Goal: Task Accomplishment & Management: Manage account settings

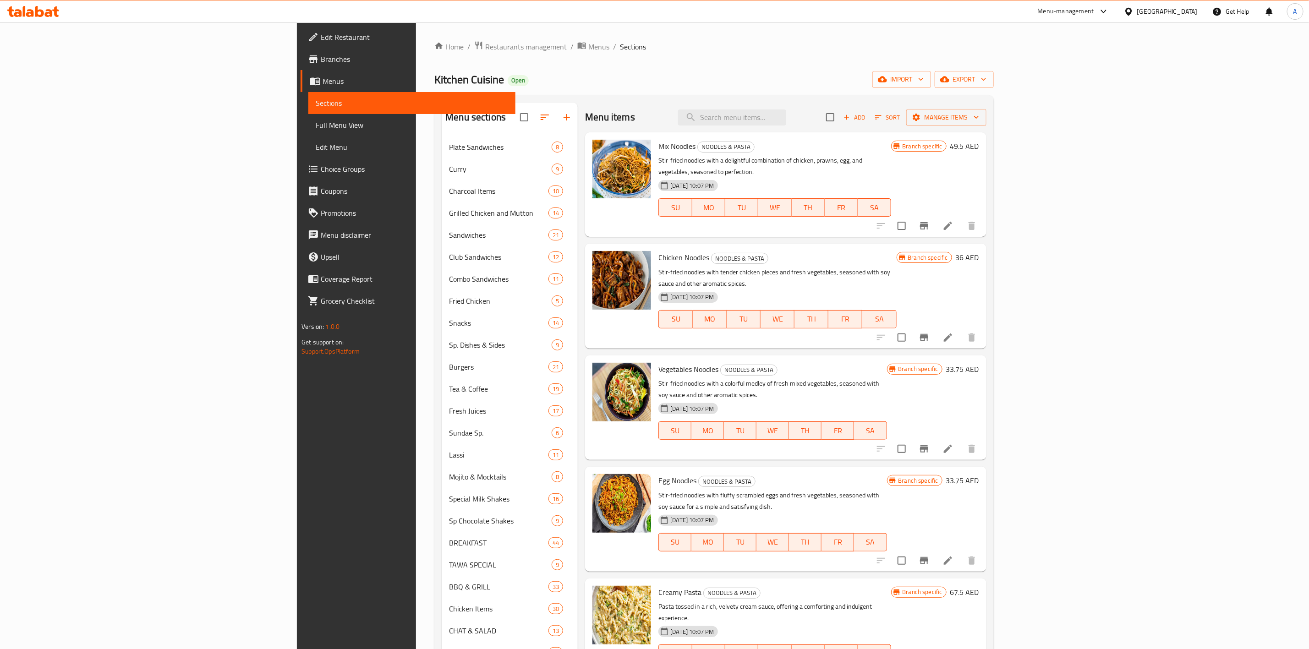
click at [969, 87] on div "Kitchen Cuisine Open import export" at bounding box center [713, 79] width 559 height 17
click at [986, 75] on span "export" at bounding box center [964, 79] width 44 height 11
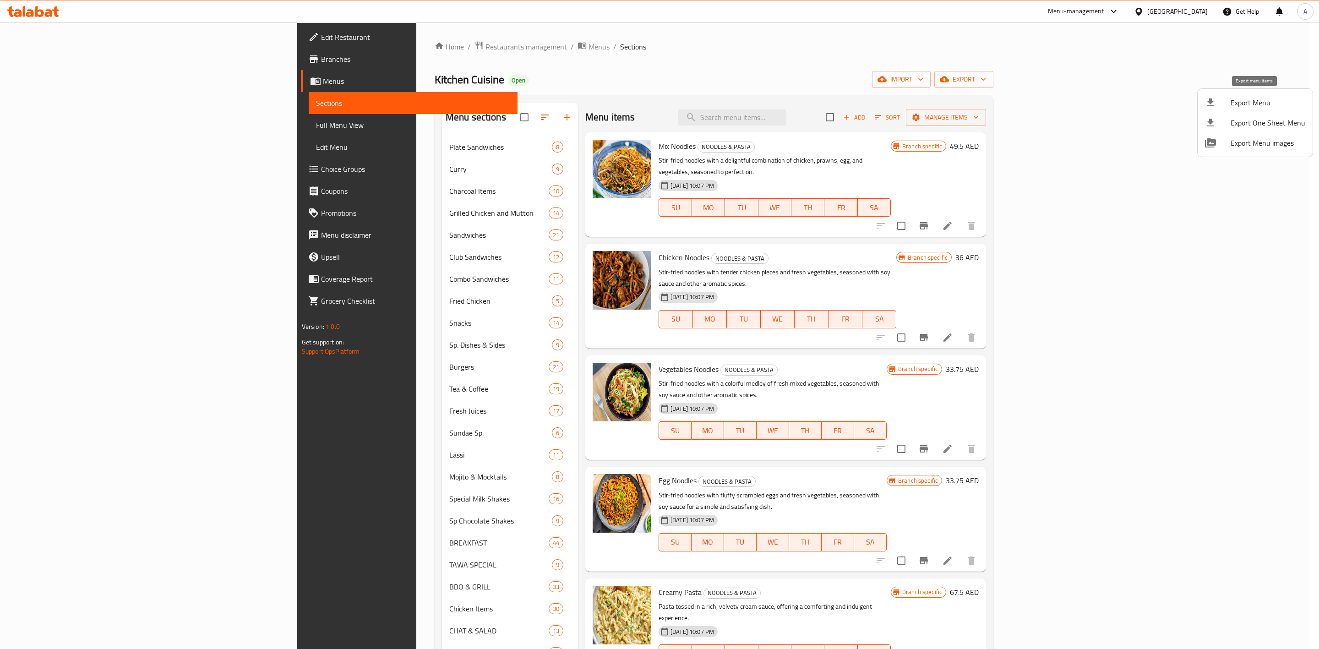
click at [1235, 103] on span "Export Menu" at bounding box center [1268, 102] width 75 height 11
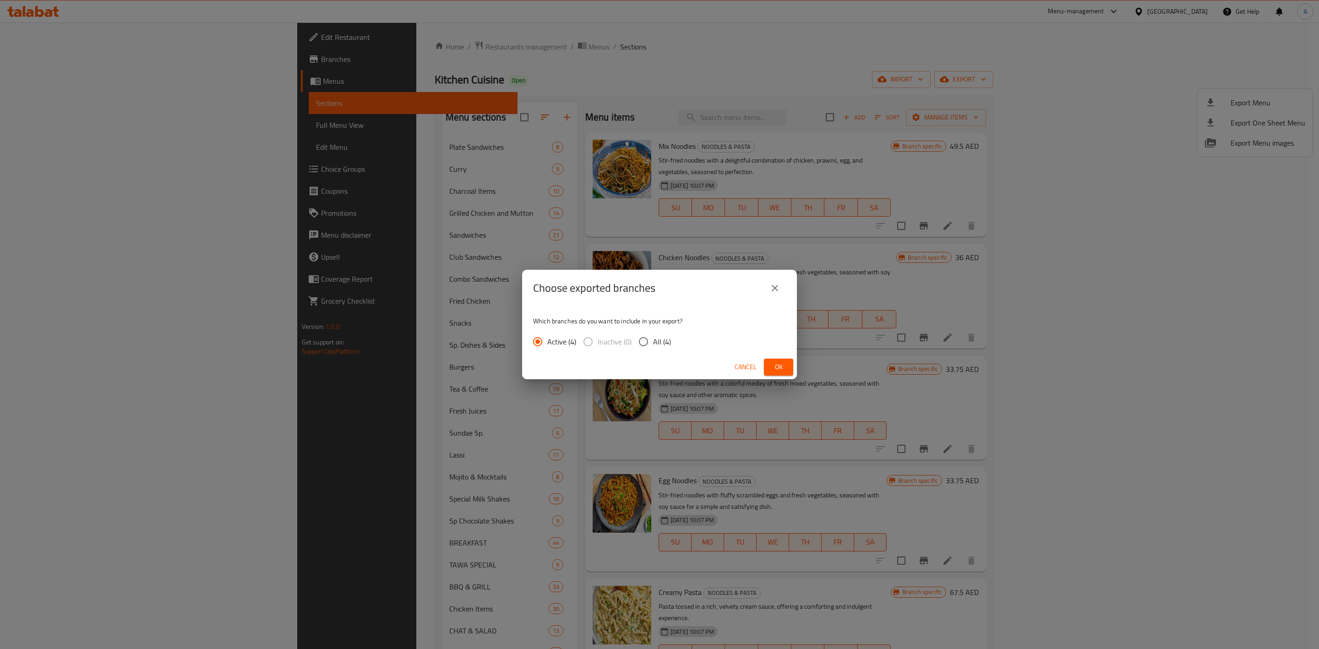
click at [781, 291] on button "close" at bounding box center [775, 288] width 22 height 22
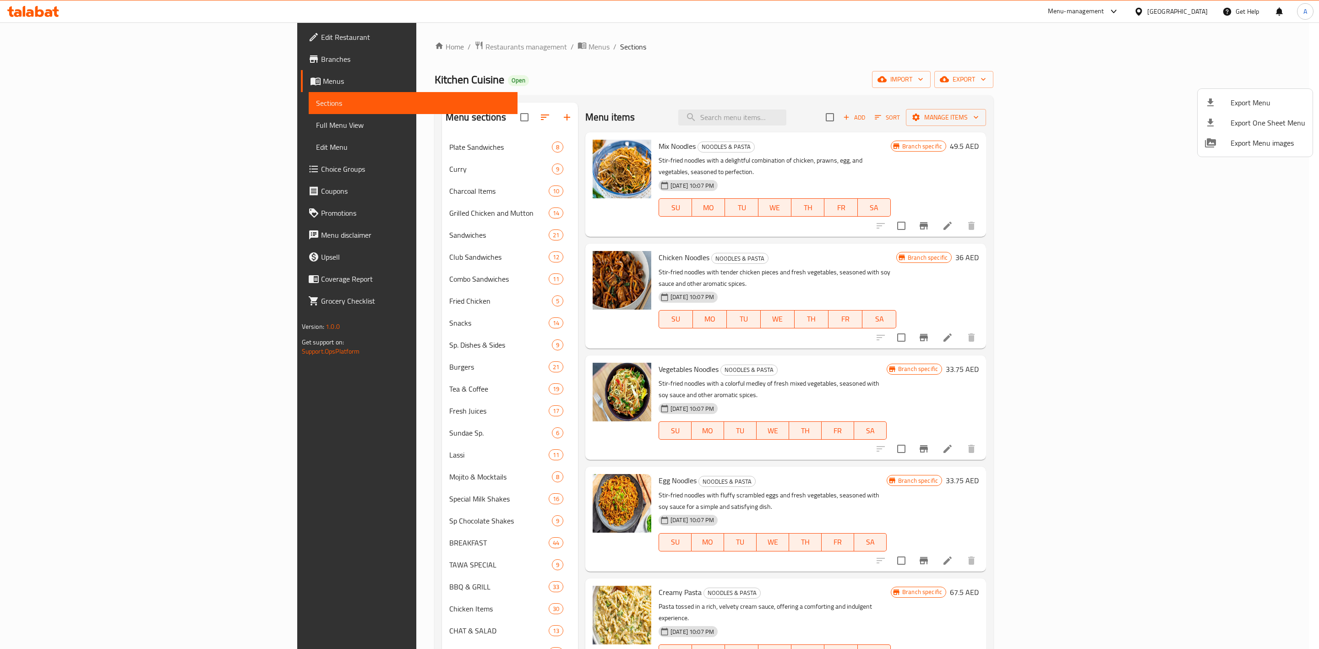
click at [941, 91] on div at bounding box center [659, 324] width 1319 height 649
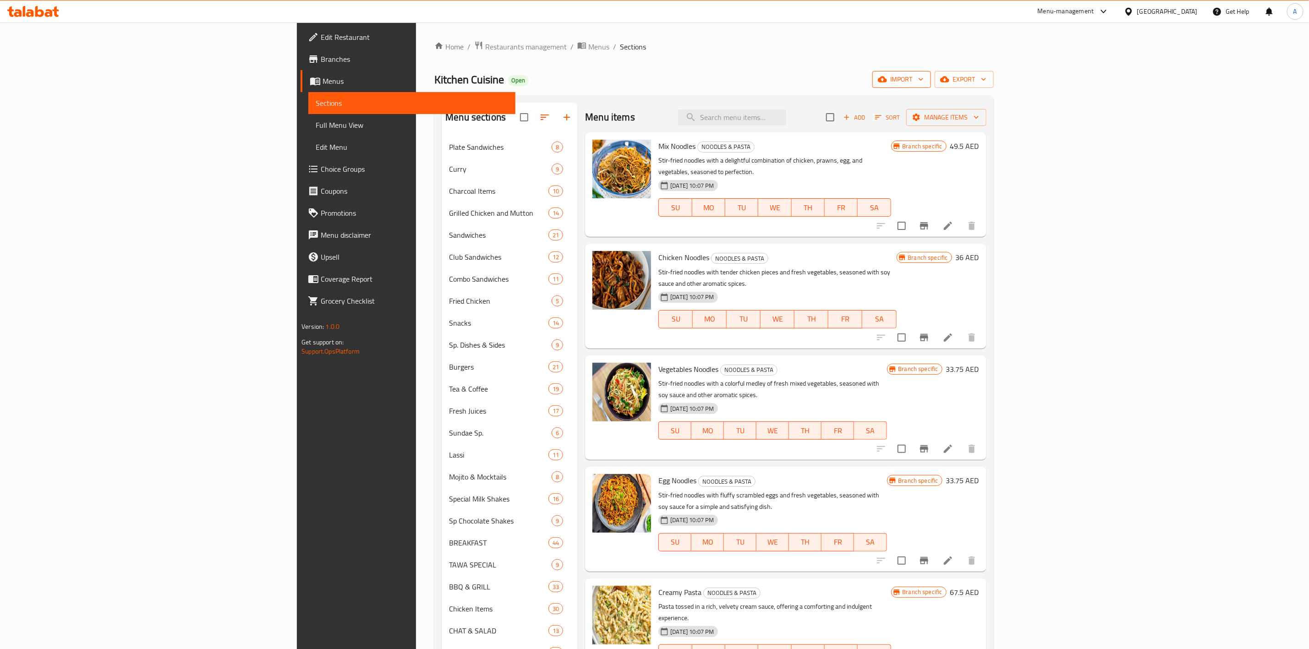
click at [924, 75] on span "import" at bounding box center [902, 79] width 44 height 11
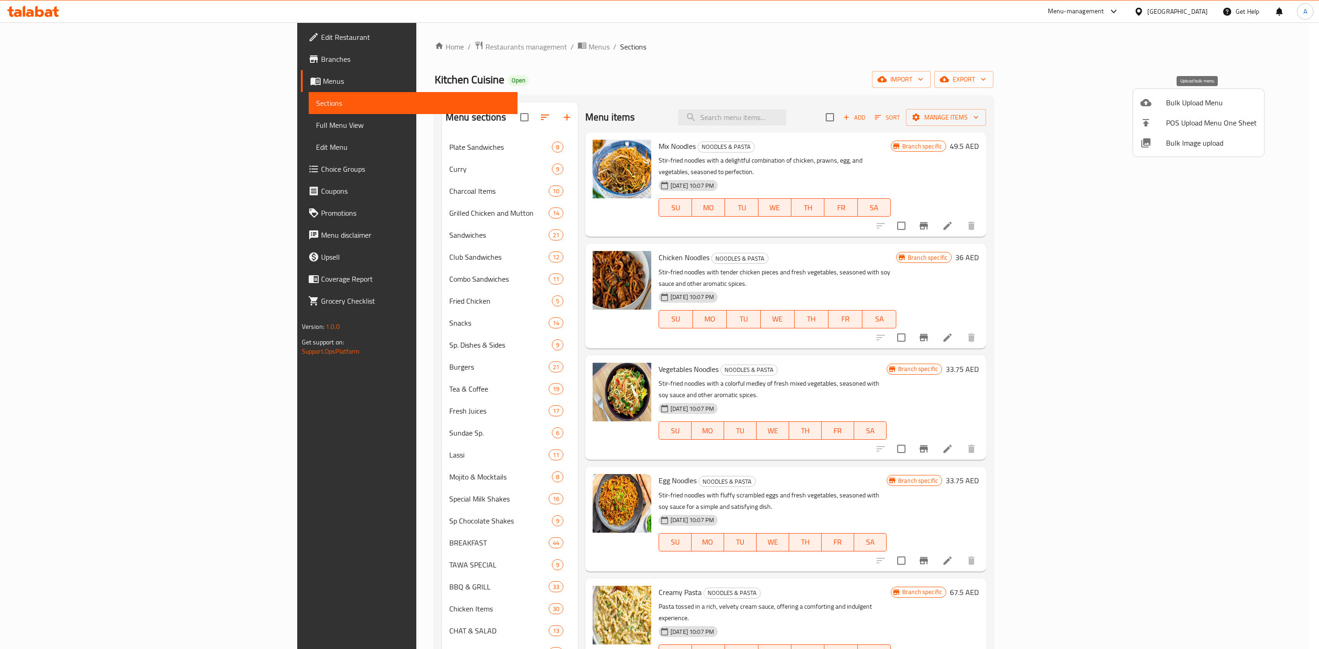
click at [1178, 104] on span "Bulk Upload Menu" at bounding box center [1211, 102] width 91 height 11
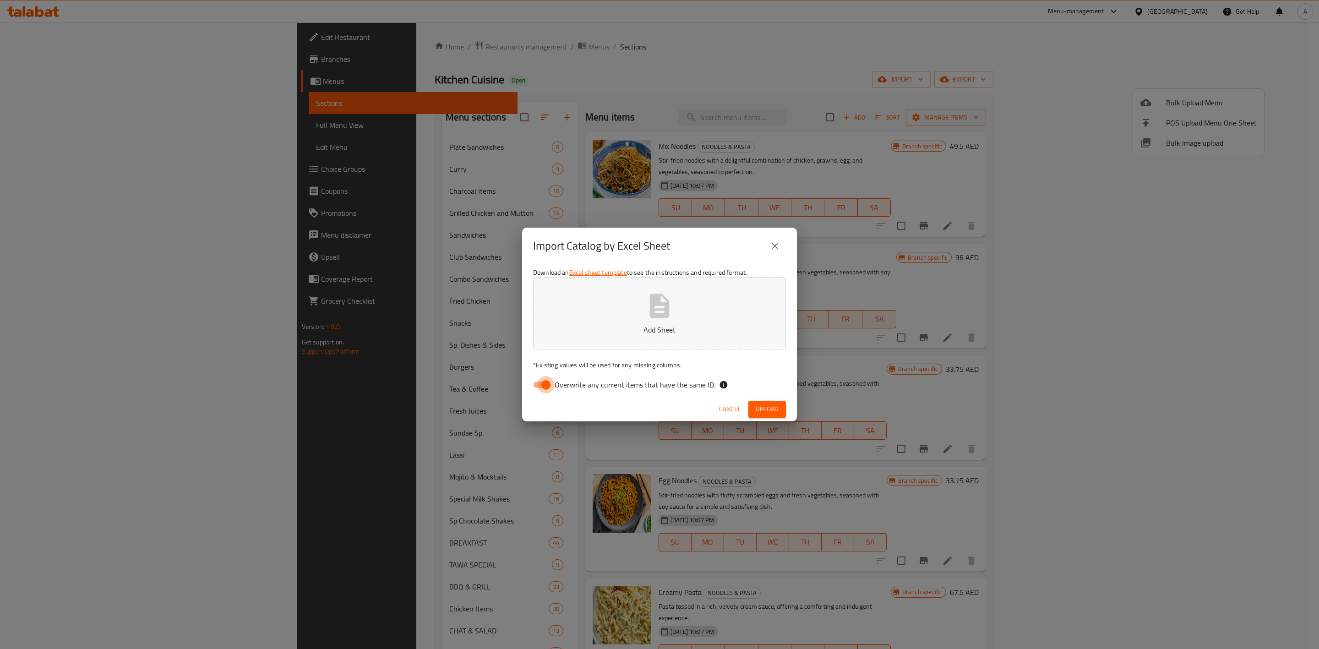
click at [534, 387] on input "Overwrite any current items that have the same ID." at bounding box center [546, 384] width 52 height 17
checkbox input "false"
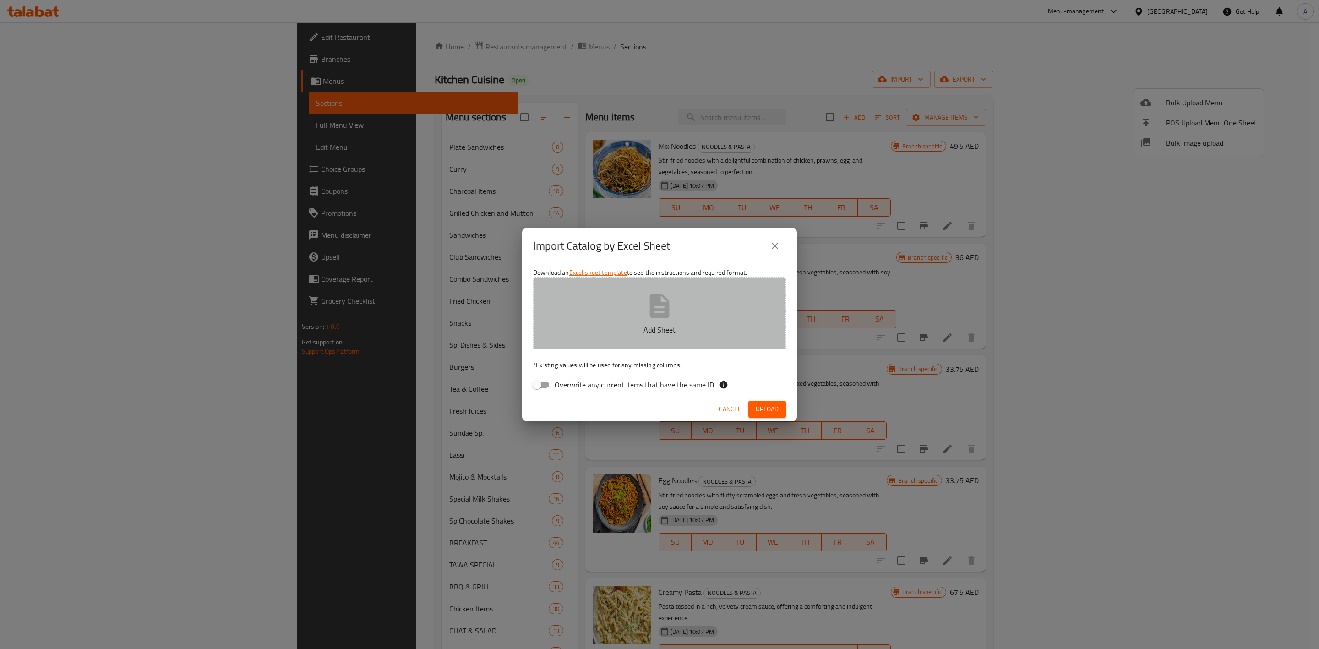
click at [659, 313] on icon "button" at bounding box center [659, 305] width 29 height 29
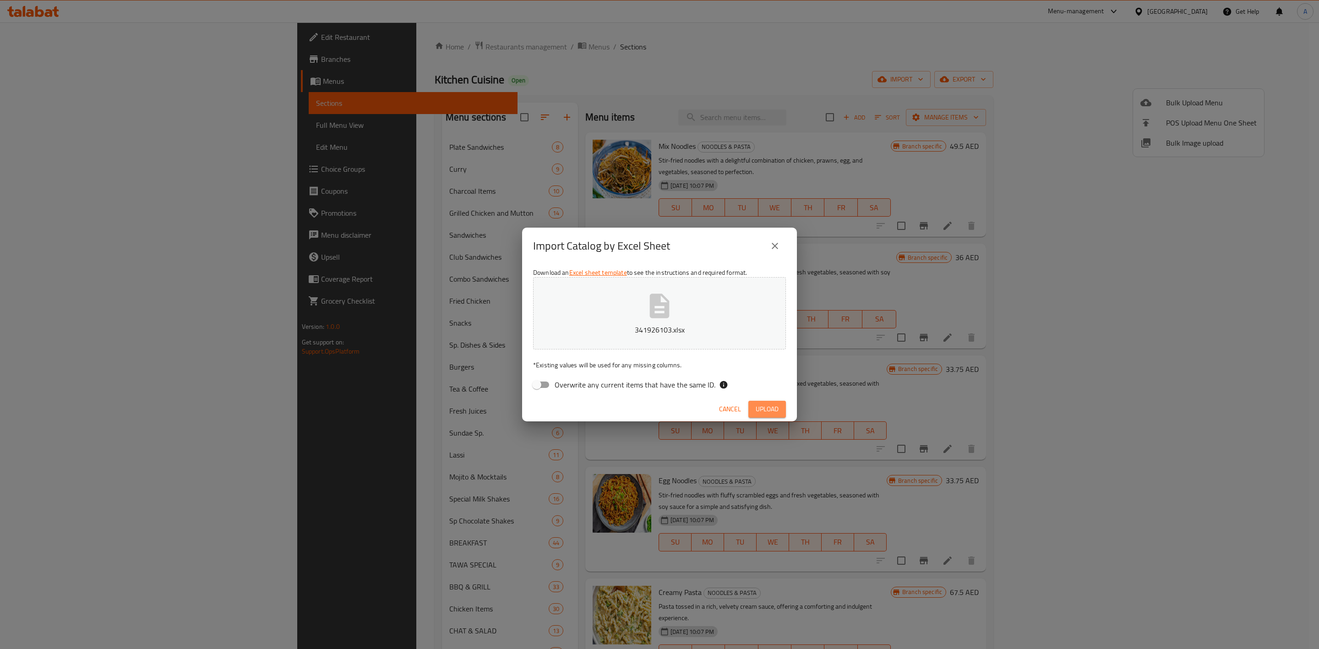
click at [777, 411] on span "Upload" at bounding box center [767, 409] width 23 height 11
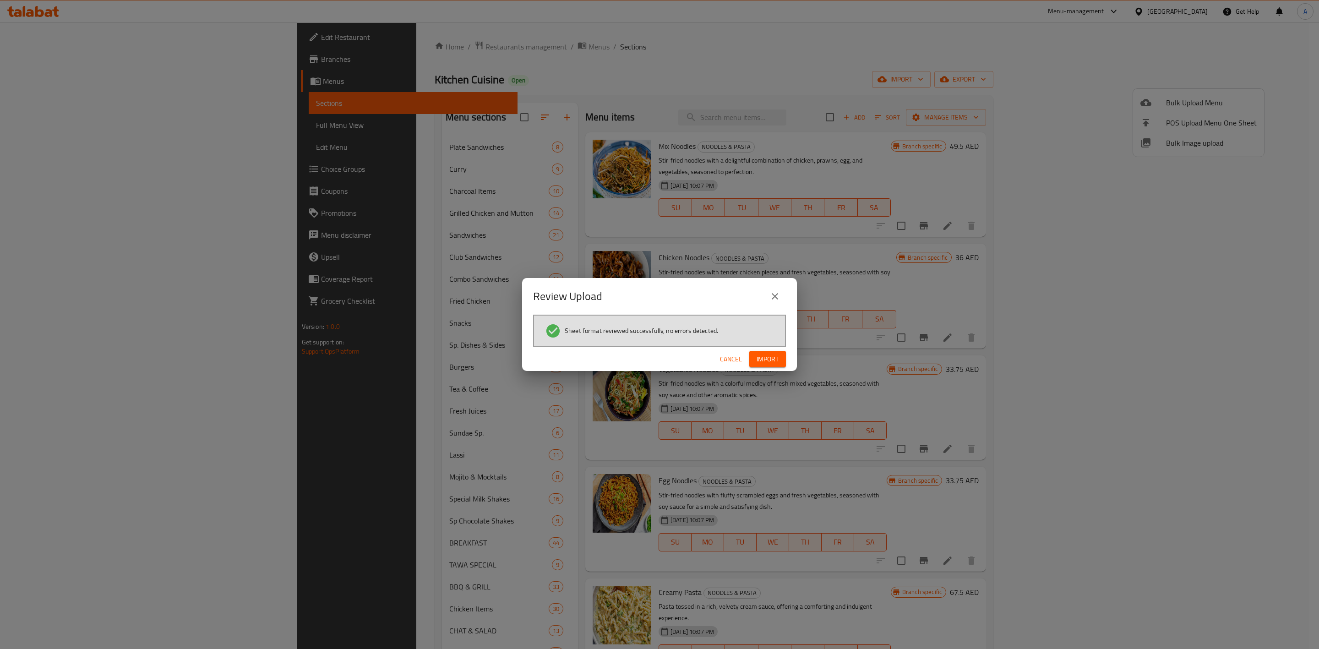
click at [758, 361] on span "Import" at bounding box center [768, 359] width 22 height 11
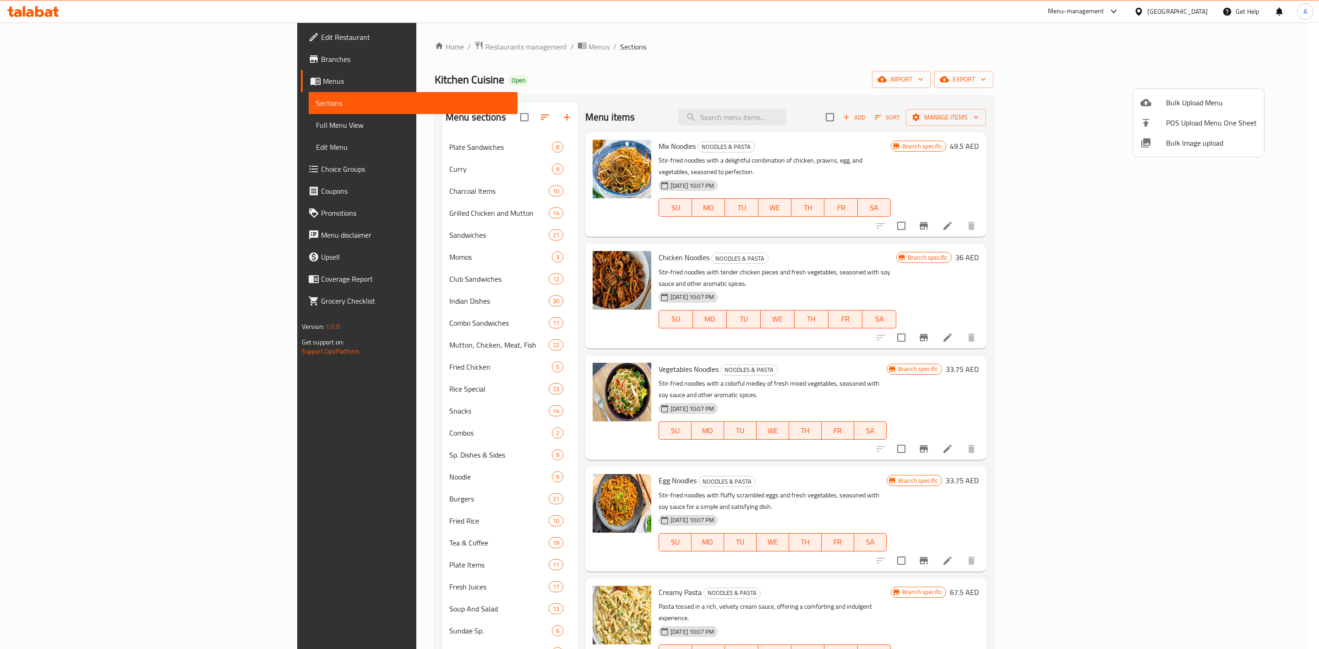
click at [664, 58] on div at bounding box center [659, 324] width 1319 height 649
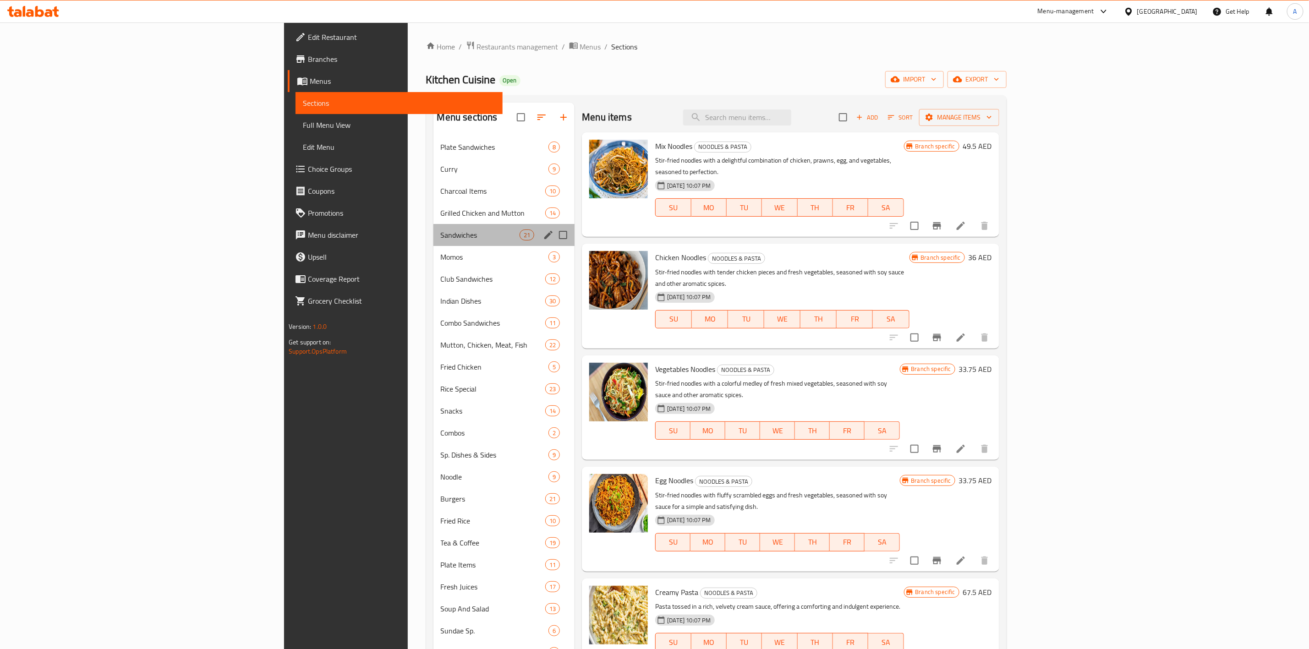
click at [433, 227] on div "Sandwiches 21" at bounding box center [504, 235] width 142 height 22
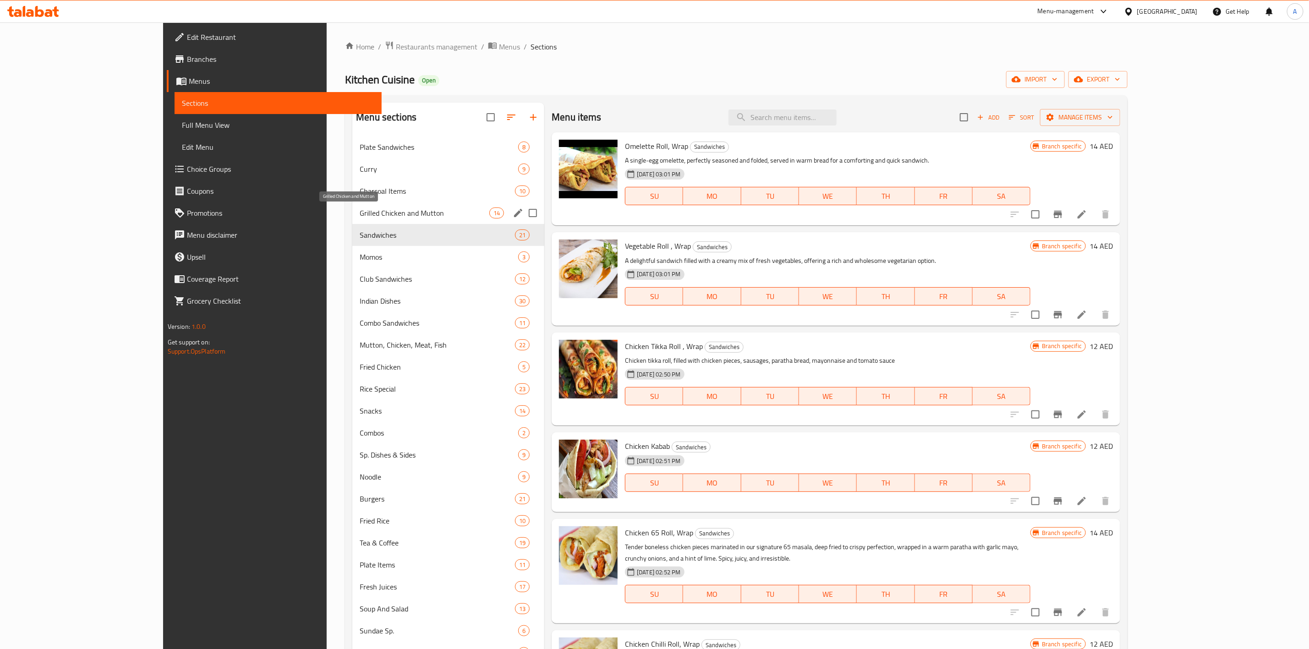
click at [360, 210] on span "Grilled Chicken and Mutton" at bounding box center [425, 213] width 130 height 11
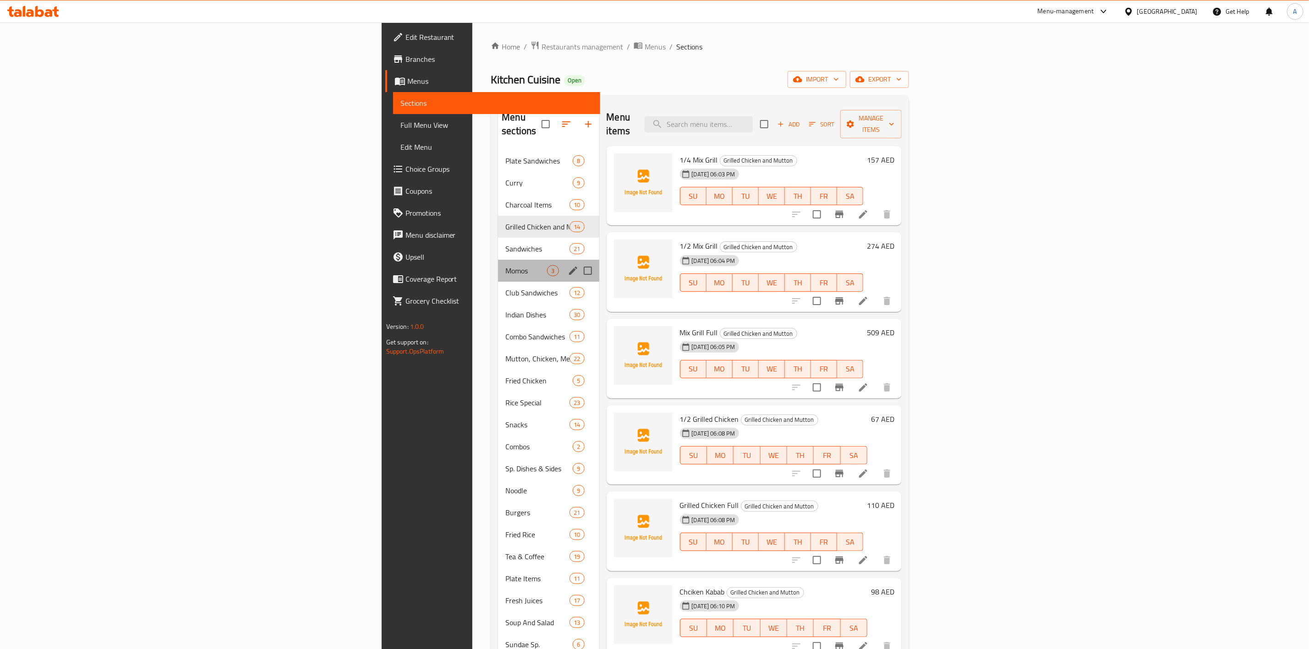
click at [498, 260] on div "Momos 3" at bounding box center [548, 271] width 101 height 22
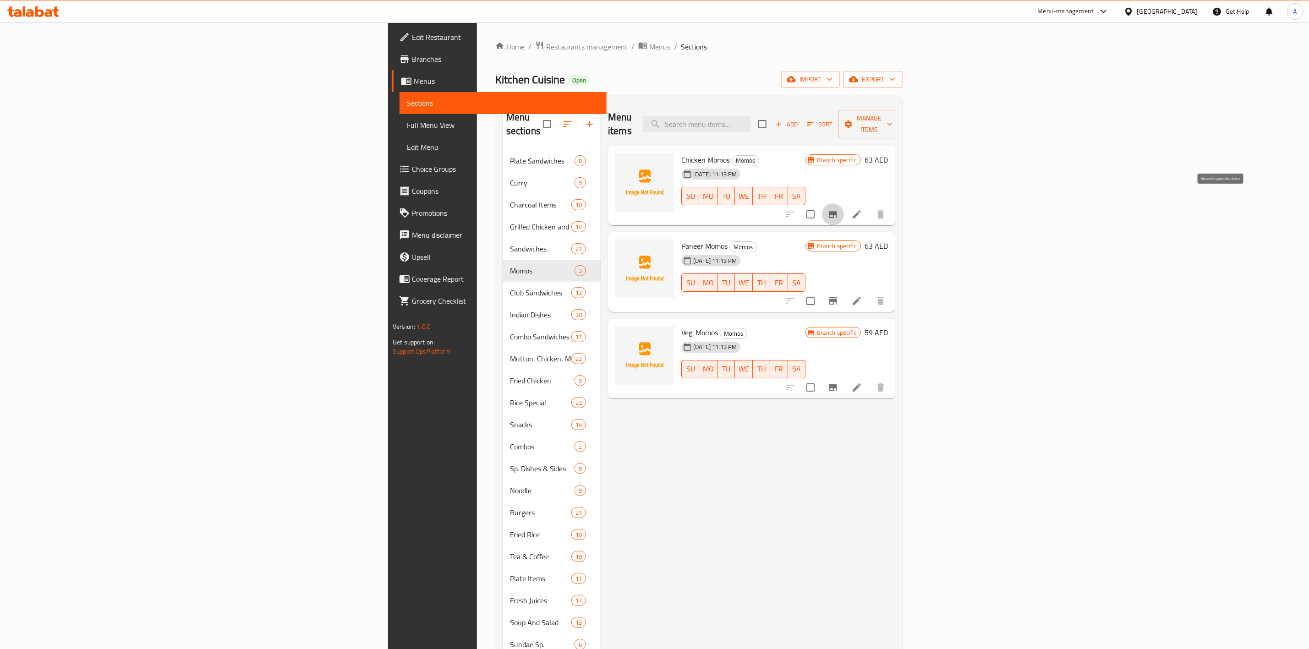
click at [837, 211] on icon "Branch-specific-item" at bounding box center [833, 214] width 8 height 7
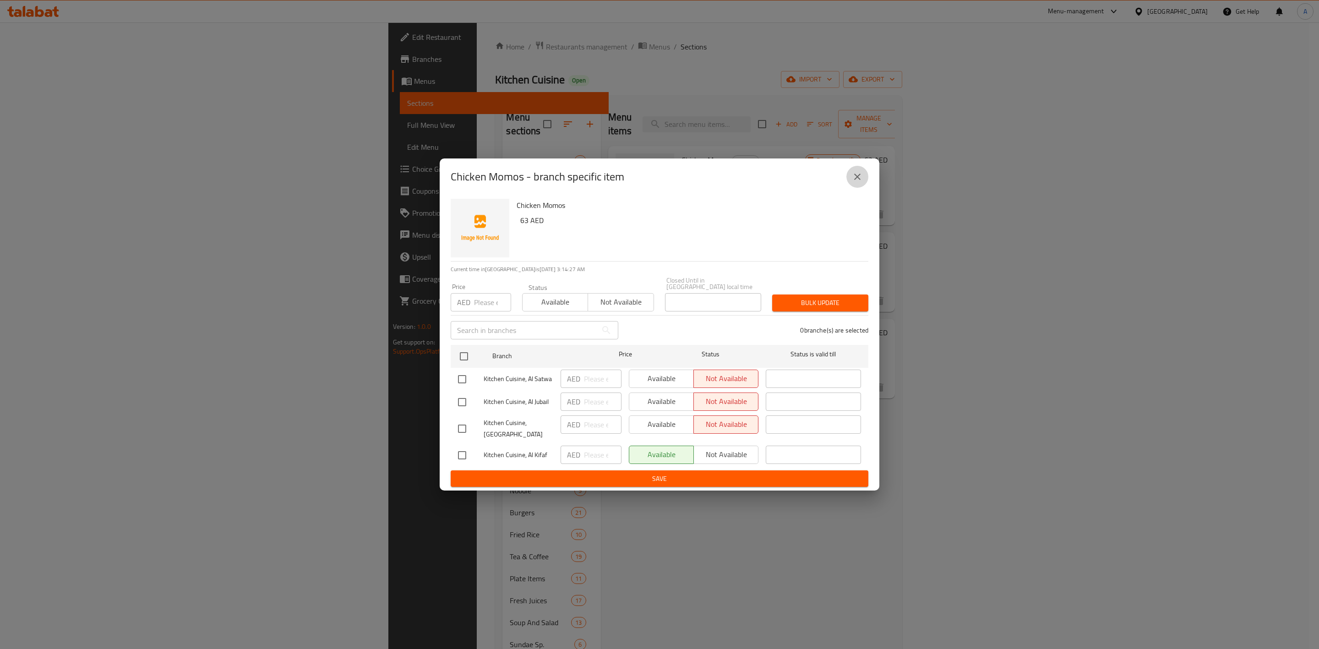
click at [862, 180] on icon "close" at bounding box center [857, 176] width 11 height 11
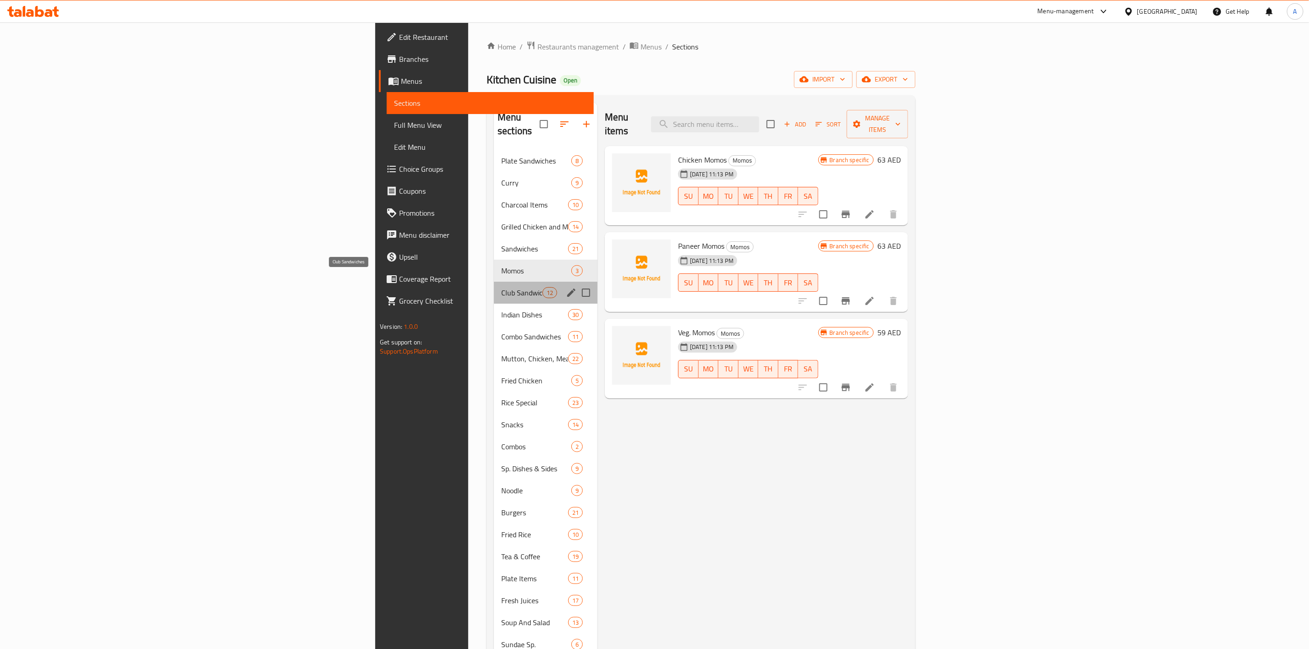
click at [501, 287] on span "Club Sandwiches" at bounding box center [521, 292] width 41 height 11
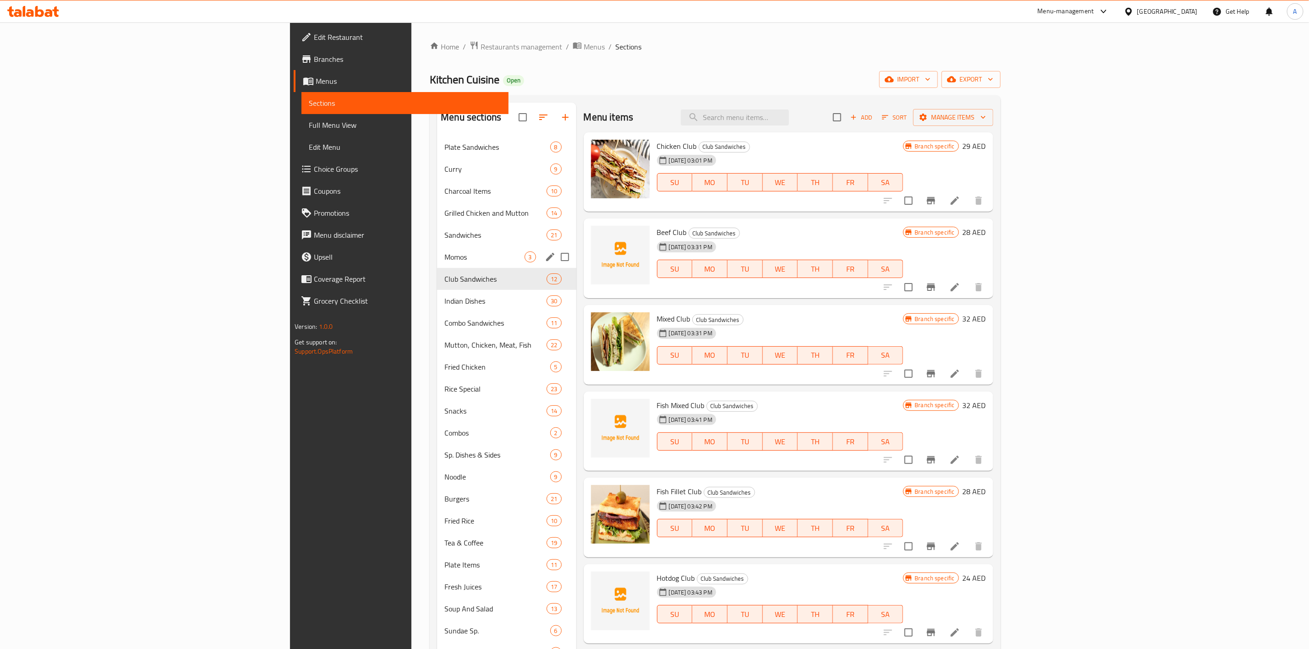
click at [444, 256] on span "Momos" at bounding box center [484, 256] width 80 height 11
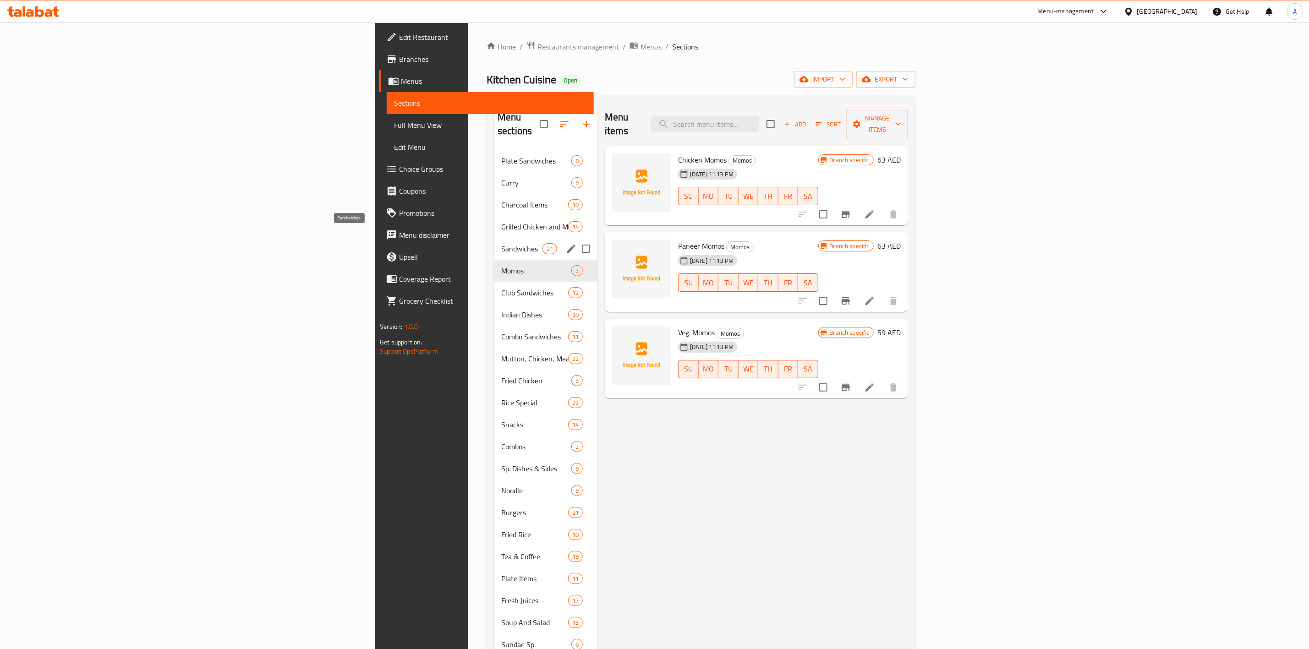
click at [501, 243] on span "Sandwiches" at bounding box center [521, 248] width 41 height 11
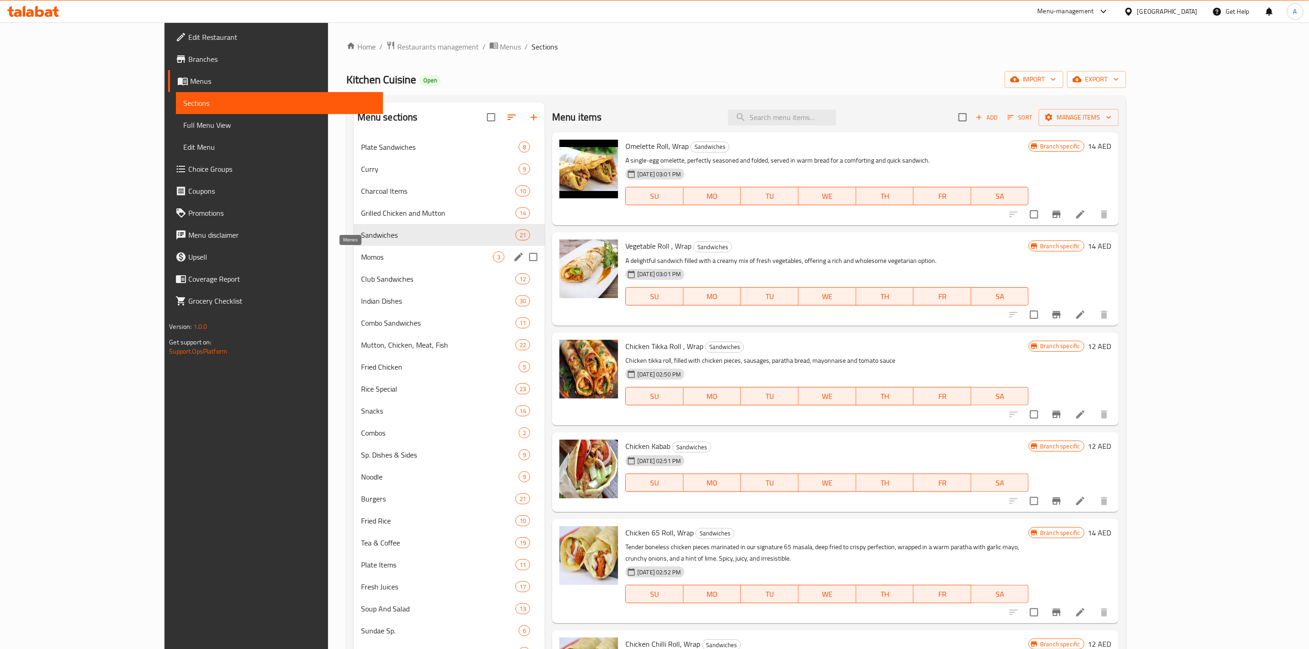
click at [361, 260] on span "Momos" at bounding box center [427, 256] width 132 height 11
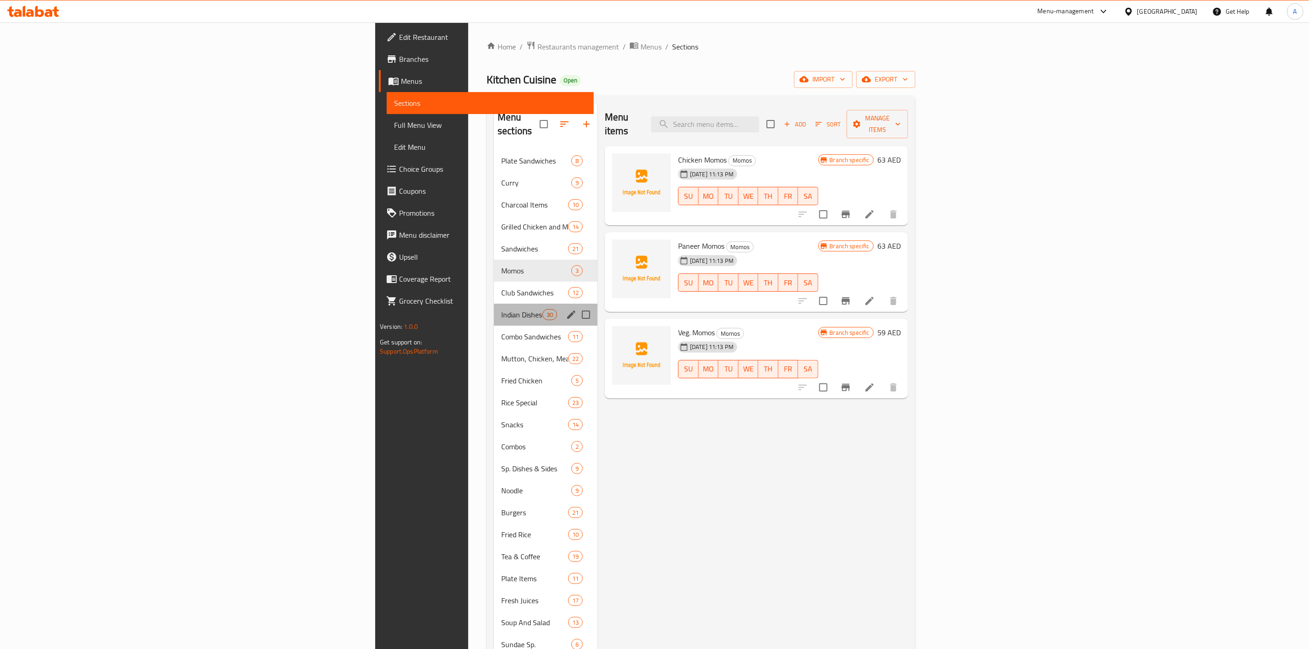
click at [494, 308] on div "Indian Dishes 30" at bounding box center [546, 315] width 104 height 22
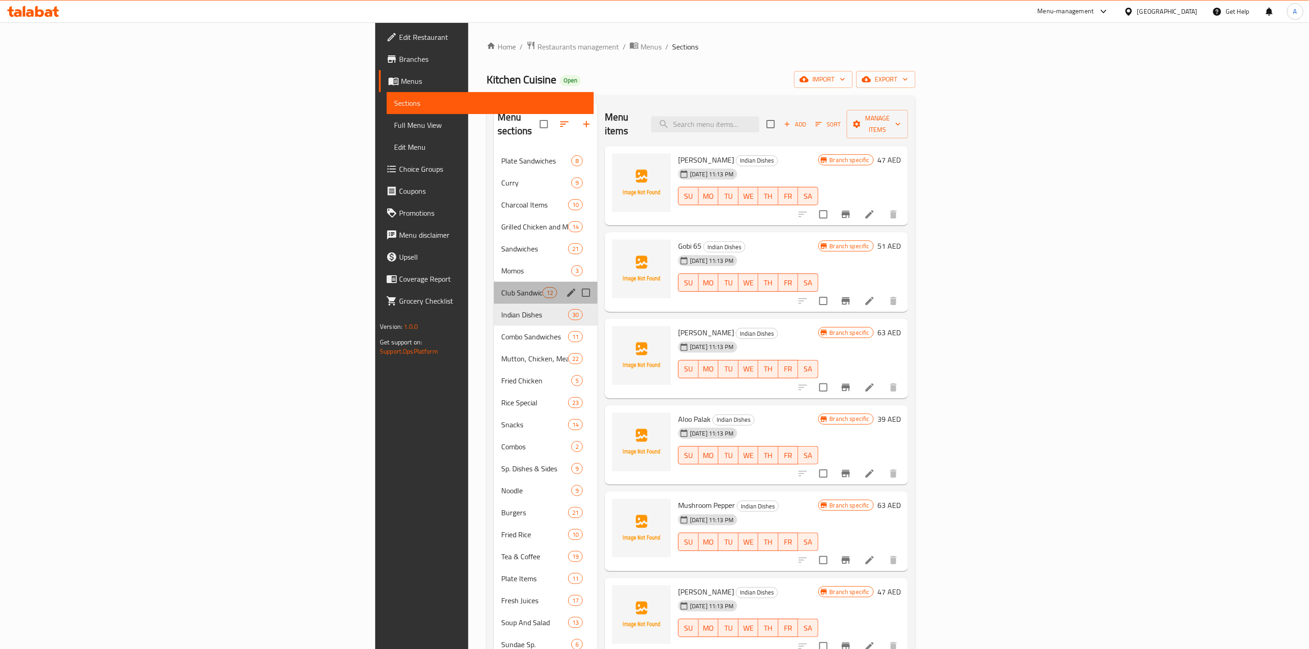
click at [494, 286] on div "Club Sandwiches 12" at bounding box center [546, 293] width 104 height 22
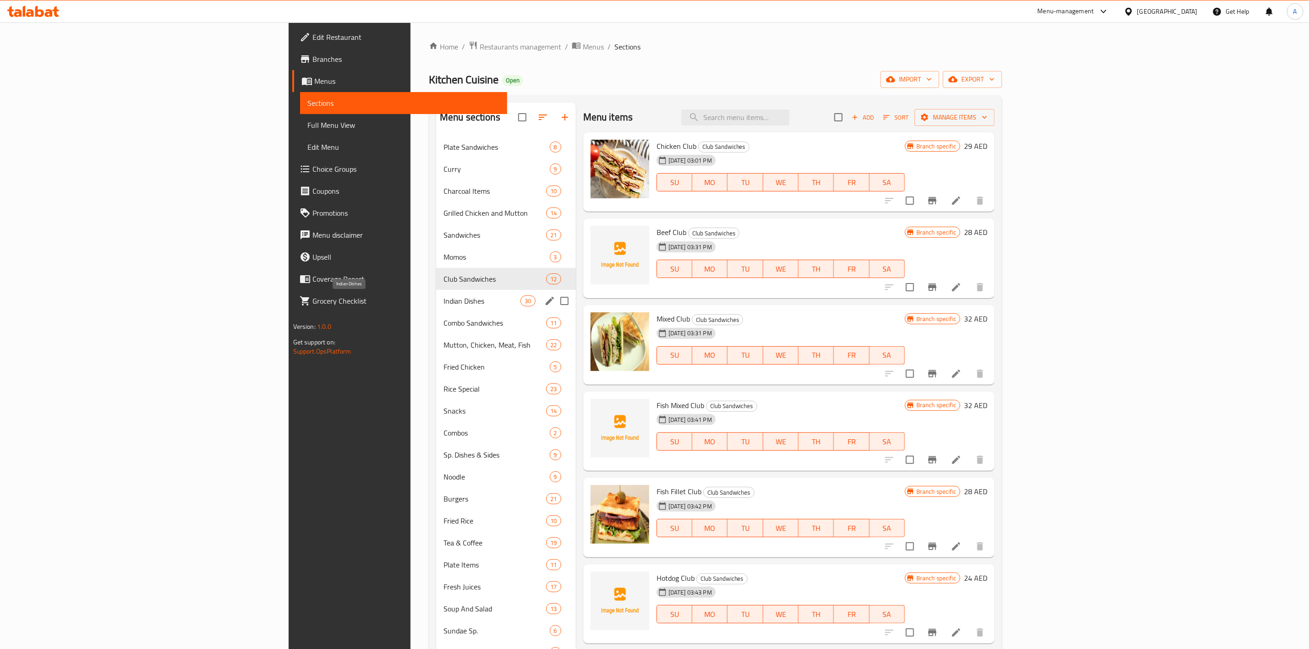
click at [443, 303] on span "Indian Dishes" at bounding box center [481, 300] width 77 height 11
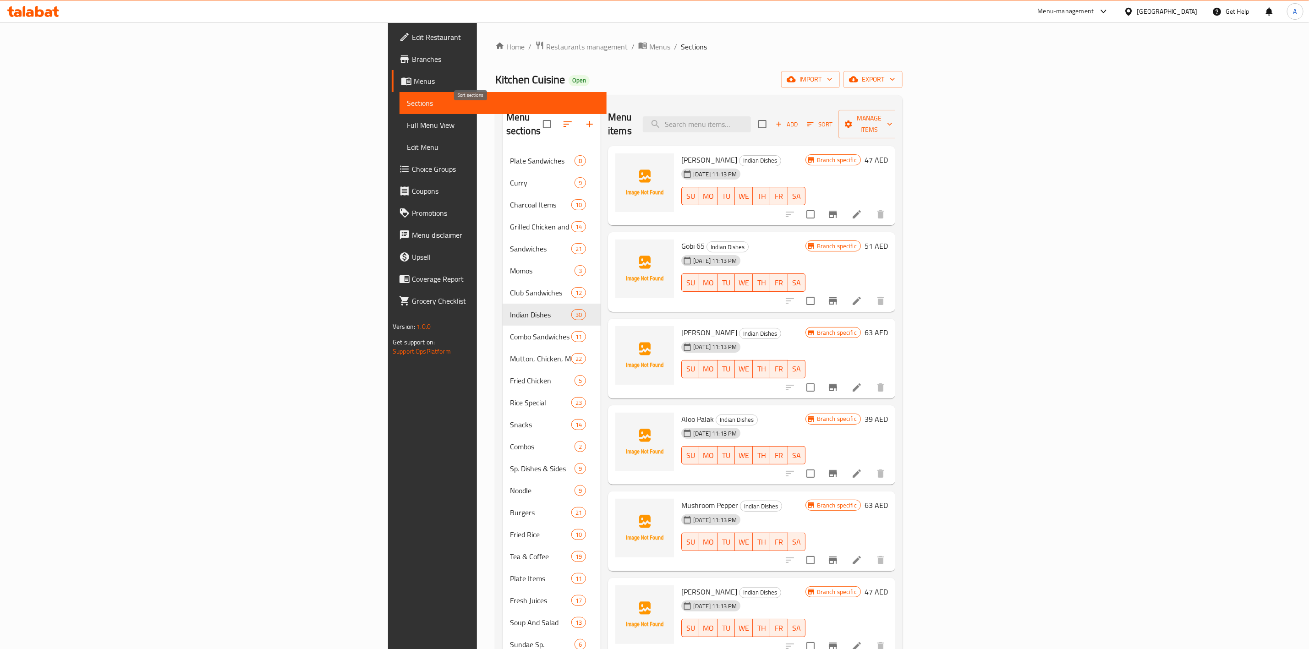
click at [562, 119] on icon "button" at bounding box center [567, 124] width 11 height 11
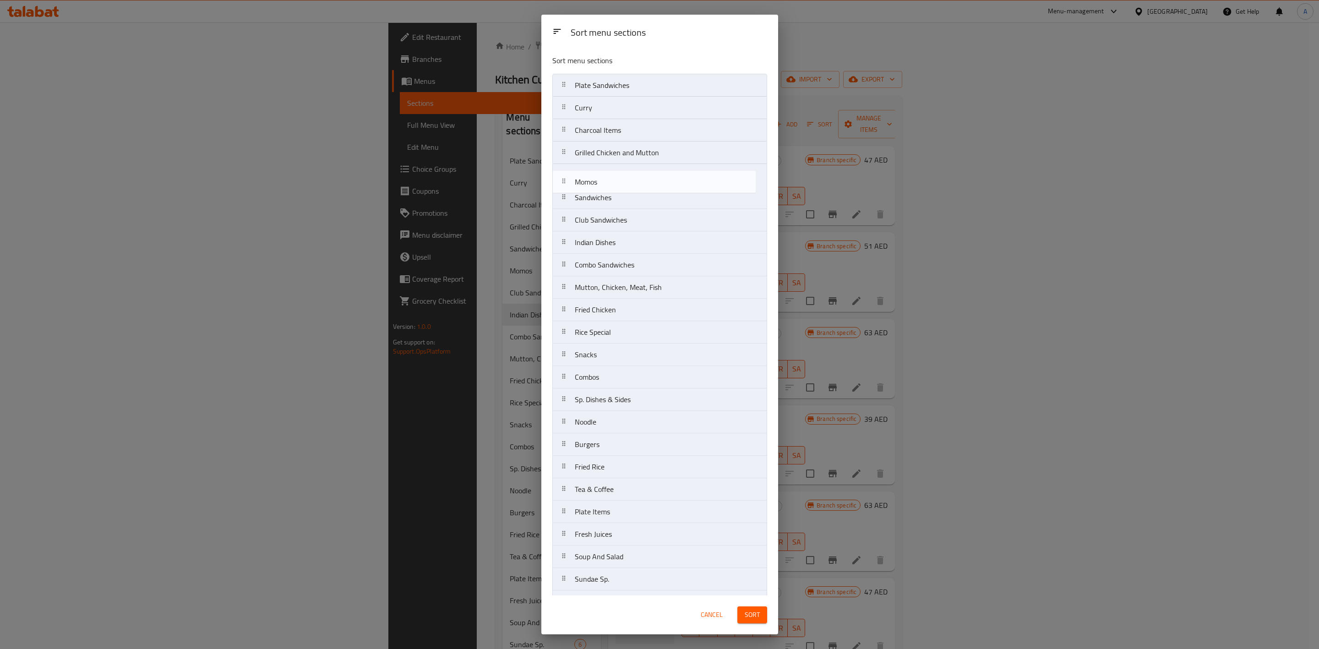
drag, startPoint x: 593, startPoint y: 198, endPoint x: 593, endPoint y: 176, distance: 22.4
drag, startPoint x: 613, startPoint y: 249, endPoint x: 613, endPoint y: 204, distance: 44.9
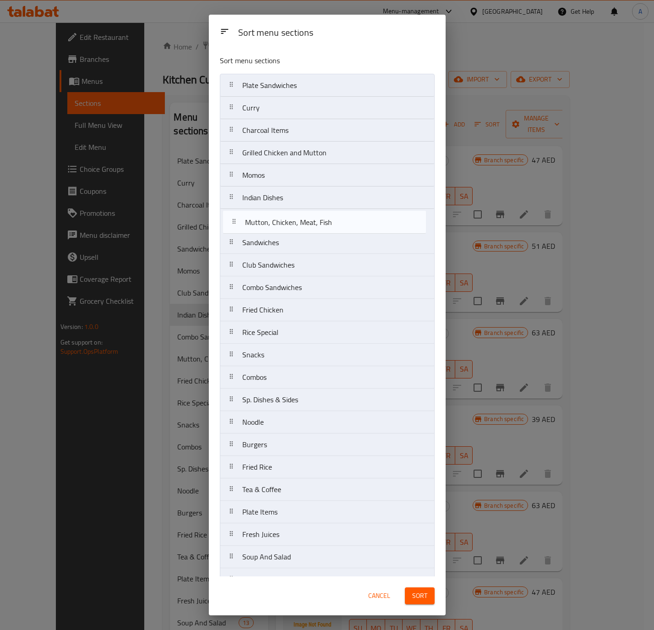
drag, startPoint x: 323, startPoint y: 296, endPoint x: 327, endPoint y: 225, distance: 70.6
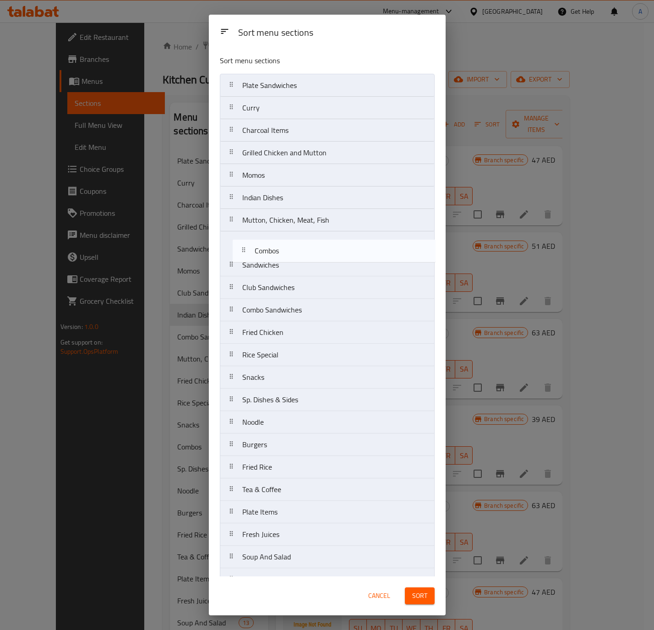
drag, startPoint x: 284, startPoint y: 385, endPoint x: 297, endPoint y: 253, distance: 132.5
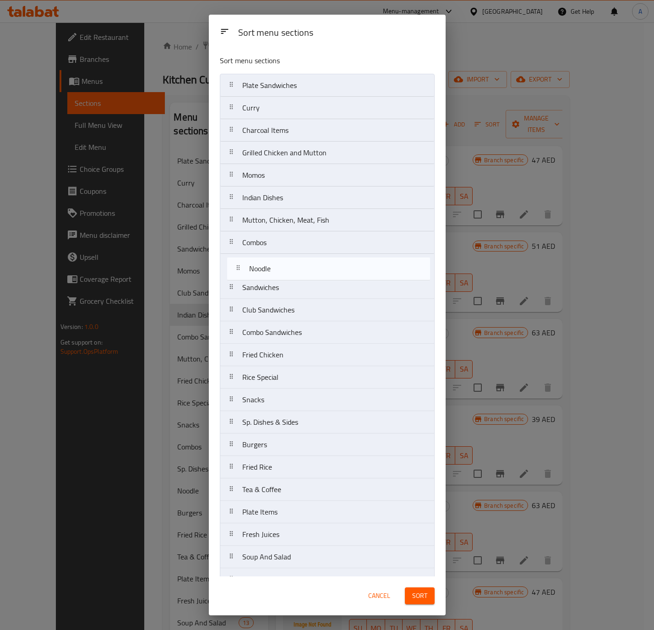
drag, startPoint x: 282, startPoint y: 432, endPoint x: 289, endPoint y: 273, distance: 159.6
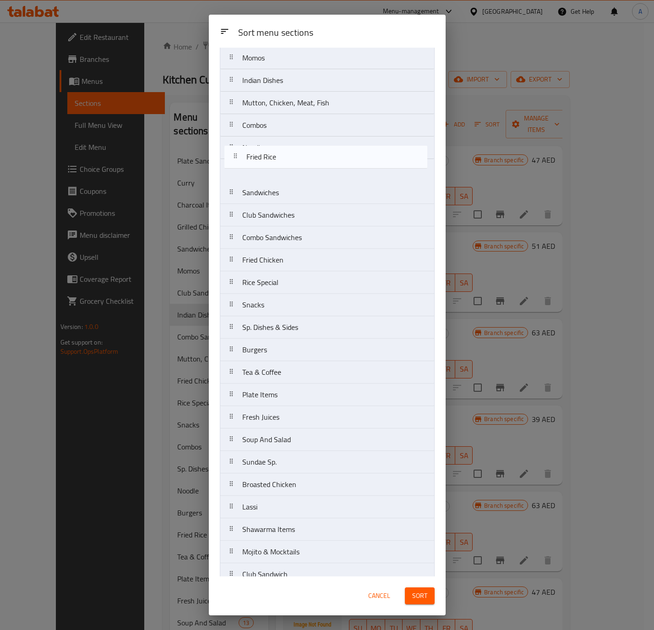
scroll to position [116, 0]
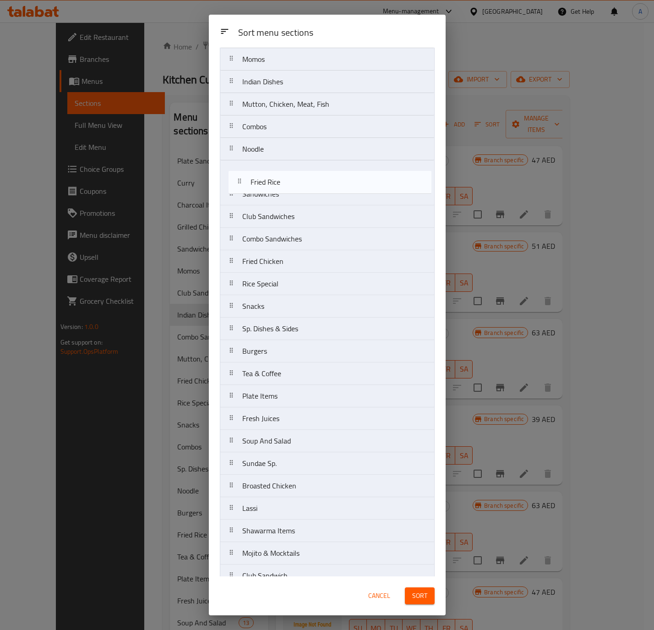
drag, startPoint x: 297, startPoint y: 341, endPoint x: 305, endPoint y: 186, distance: 155.1
click at [305, 186] on nav "Plate Sandwiches [PERSON_NAME] Charcoal Items Grilled Chicken and Mutton Momos …" at bounding box center [327, 609] width 215 height 1303
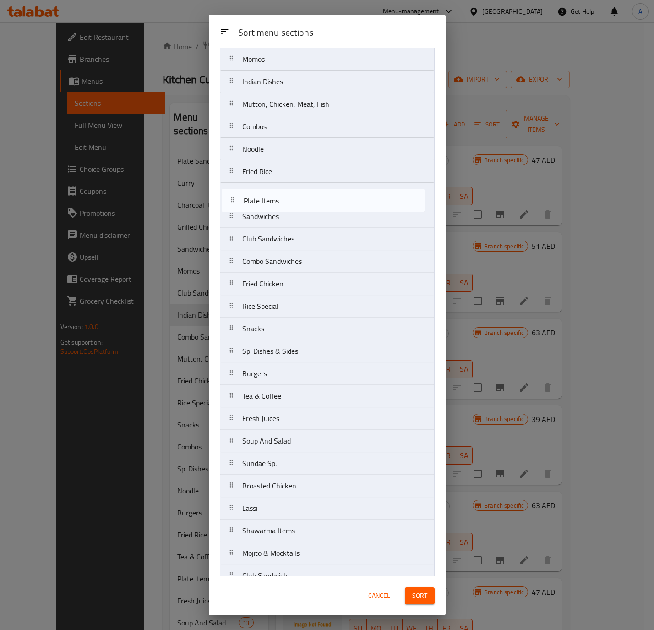
drag, startPoint x: 297, startPoint y: 404, endPoint x: 298, endPoint y: 201, distance: 202.9
click at [298, 201] on nav "Plate Sandwiches [PERSON_NAME] Charcoal Items Grilled Chicken and Mutton Momos …" at bounding box center [327, 609] width 215 height 1303
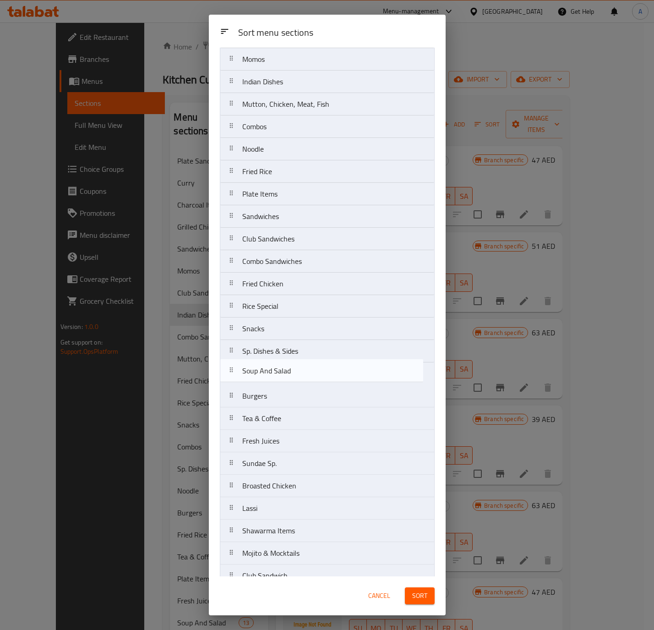
scroll to position [117, 0]
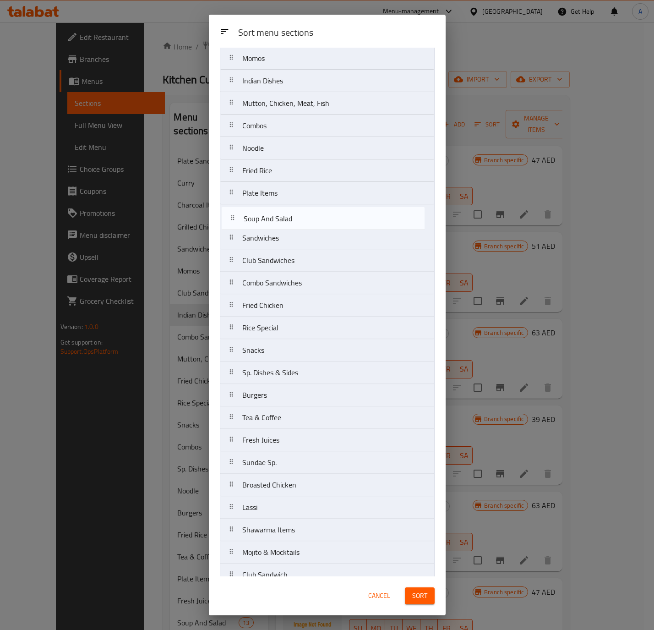
drag, startPoint x: 303, startPoint y: 453, endPoint x: 304, endPoint y: 223, distance: 229.5
click at [304, 223] on nav "Plate Sandwiches [PERSON_NAME] Charcoal Items Grilled Chicken and Mutton Momos …" at bounding box center [327, 608] width 215 height 1303
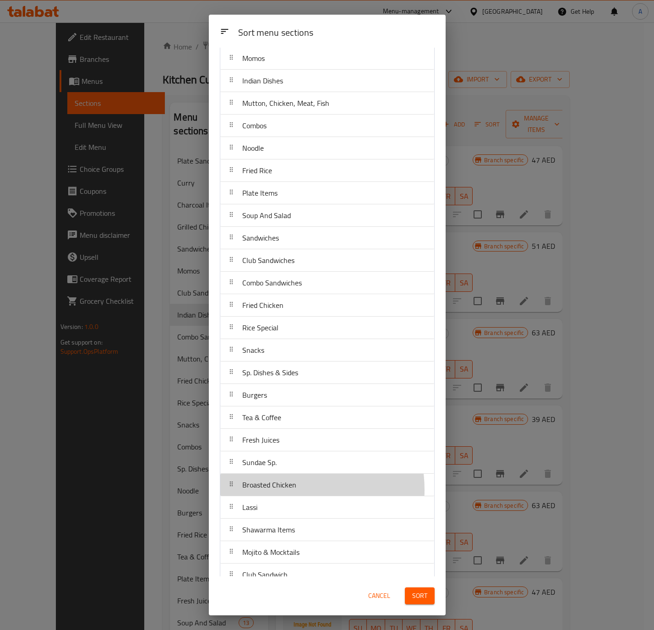
scroll to position [120, 0]
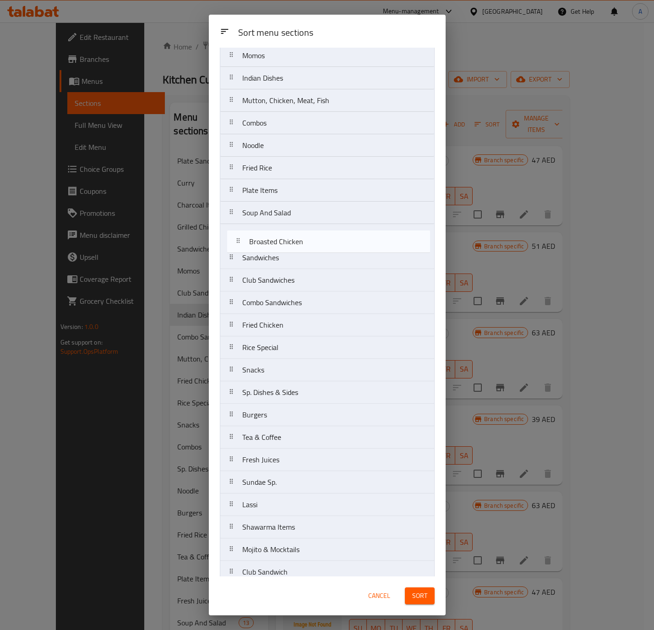
drag, startPoint x: 287, startPoint y: 495, endPoint x: 294, endPoint y: 240, distance: 255.3
click at [294, 240] on nav "Plate Sandwiches [PERSON_NAME] Charcoal Items Grilled Chicken and Mutton Momos …" at bounding box center [327, 605] width 215 height 1303
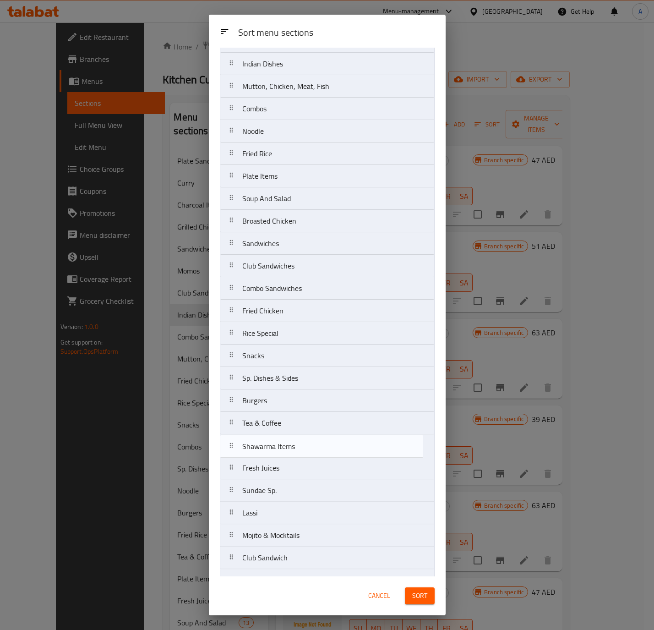
scroll to position [136, 0]
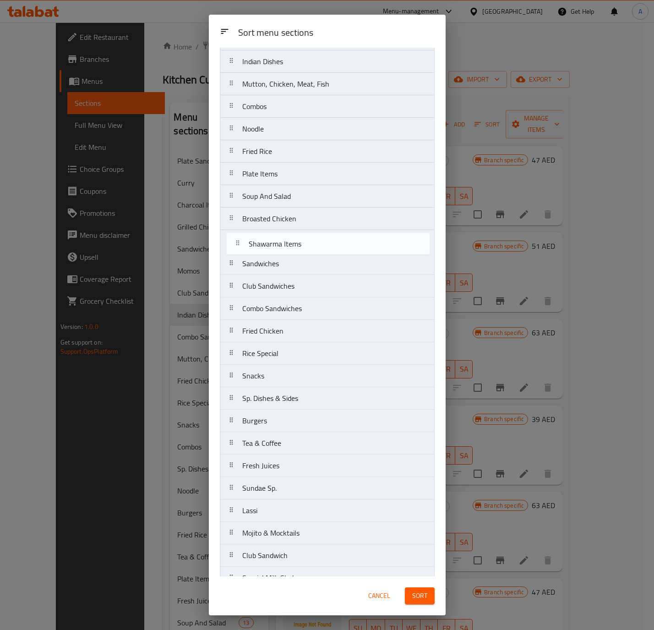
drag, startPoint x: 315, startPoint y: 536, endPoint x: 322, endPoint y: 243, distance: 293.3
click at [322, 243] on nav "Plate Sandwiches [PERSON_NAME] Charcoal Items Grilled Chicken and Mutton Momos …" at bounding box center [327, 589] width 215 height 1303
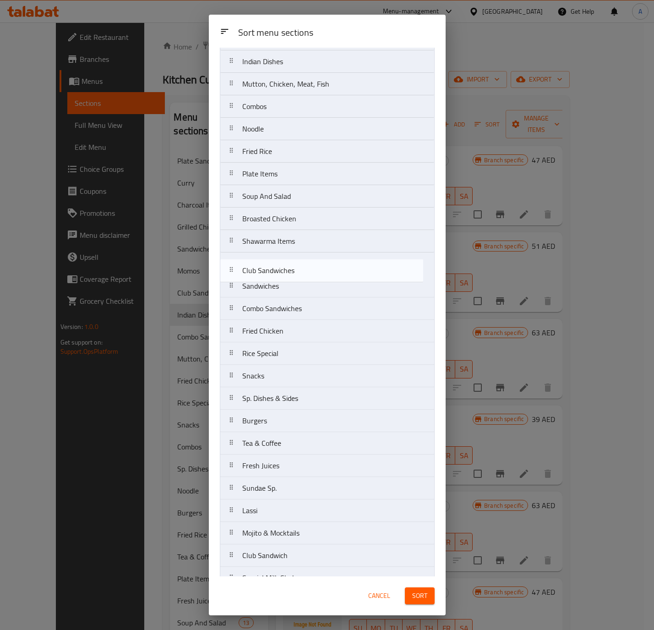
drag, startPoint x: 278, startPoint y: 290, endPoint x: 278, endPoint y: 262, distance: 28.4
click at [278, 262] on nav "Plate Sandwiches [PERSON_NAME] Charcoal Items Grilled Chicken and Mutton Momos …" at bounding box center [327, 589] width 215 height 1303
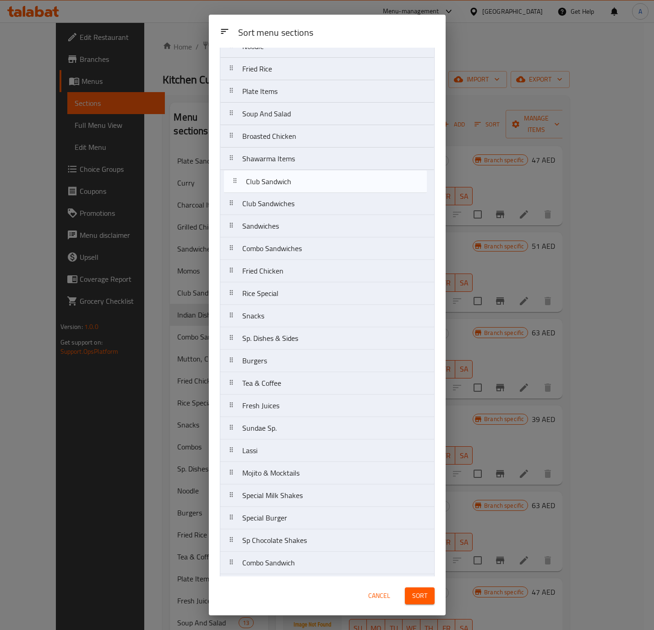
scroll to position [215, 0]
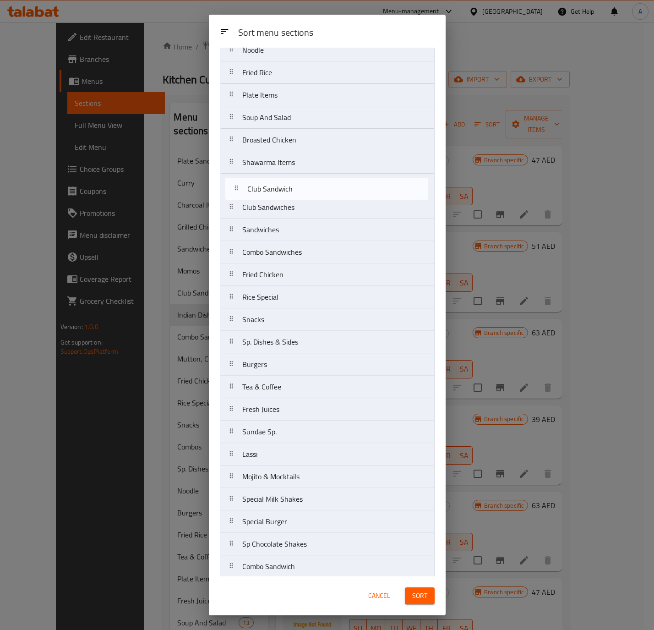
drag, startPoint x: 326, startPoint y: 426, endPoint x: 331, endPoint y: 186, distance: 240.6
click at [331, 186] on nav "Plate Sandwiches [PERSON_NAME] Charcoal Items Grilled Chicken and Mutton Momos …" at bounding box center [327, 510] width 215 height 1303
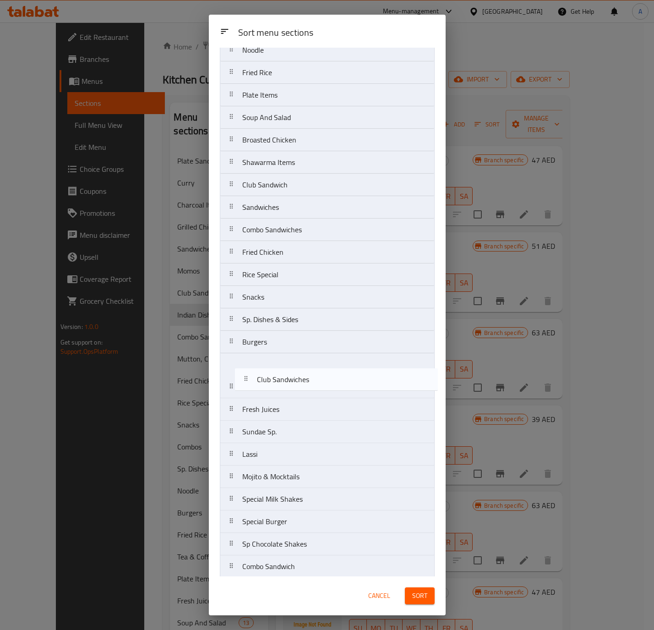
drag, startPoint x: 299, startPoint y: 217, endPoint x: 313, endPoint y: 385, distance: 168.3
click at [313, 385] on nav "Plate Sandwiches [PERSON_NAME] Charcoal Items Grilled Chicken and Mutton Momos …" at bounding box center [327, 510] width 215 height 1303
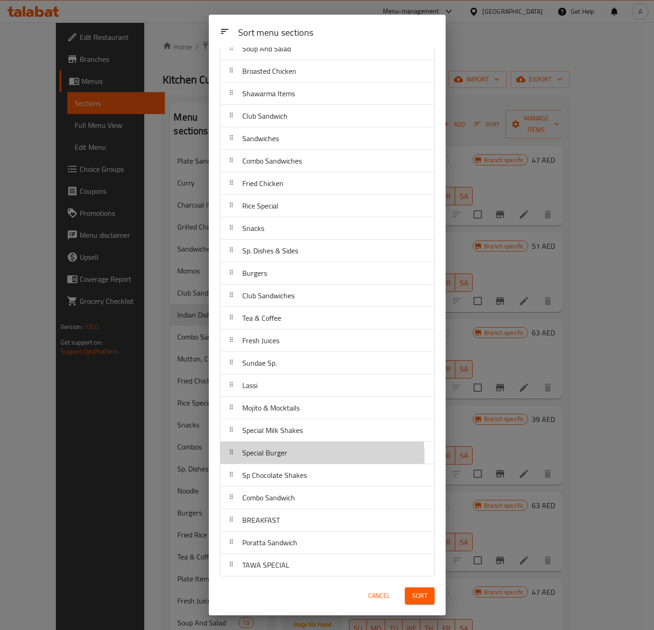
scroll to position [286, 0]
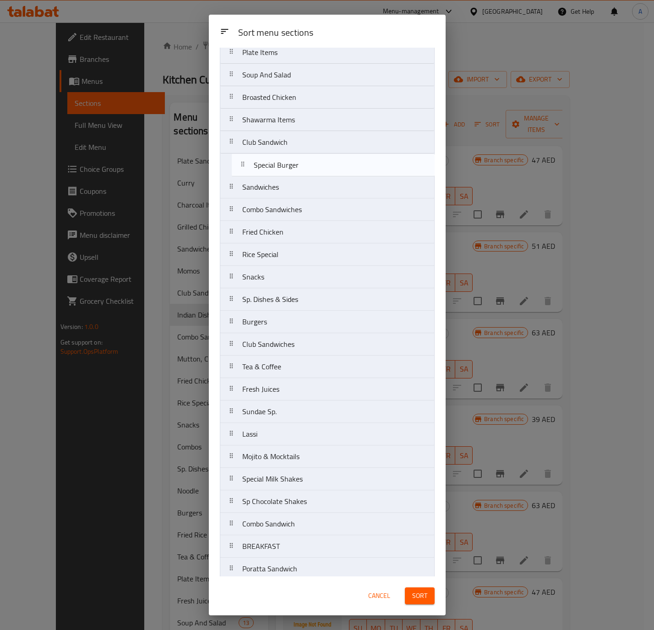
drag, startPoint x: 300, startPoint y: 462, endPoint x: 310, endPoint y: 165, distance: 297.0
click at [310, 165] on nav "Plate Sandwiches [PERSON_NAME] Charcoal Items Grilled Chicken and Mutton Momos …" at bounding box center [327, 467] width 215 height 1303
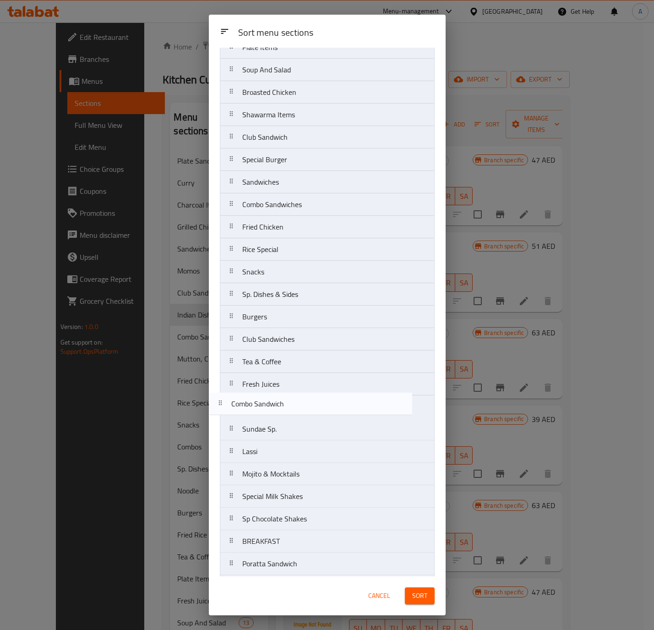
scroll to position [264, 0]
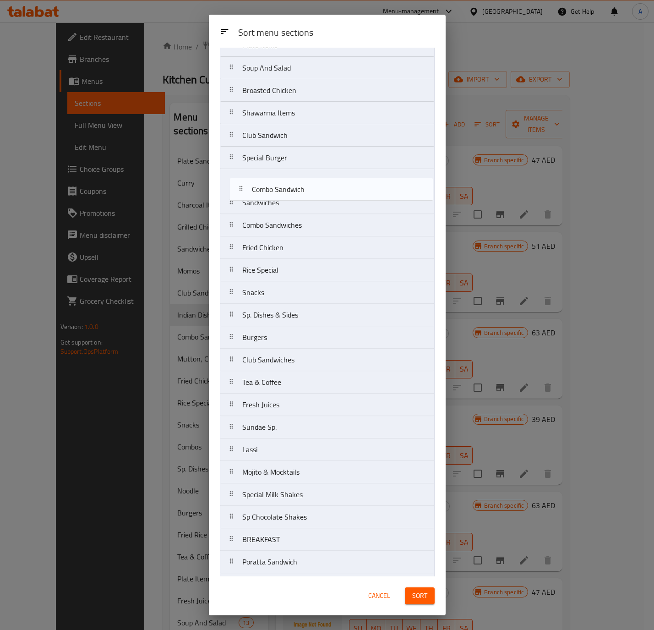
drag, startPoint x: 313, startPoint y: 535, endPoint x: 317, endPoint y: 200, distance: 335.4
click at [323, 190] on nav "Plate Sandwiches [PERSON_NAME] Charcoal Items Grilled Chicken and Mutton Momos …" at bounding box center [327, 460] width 215 height 1303
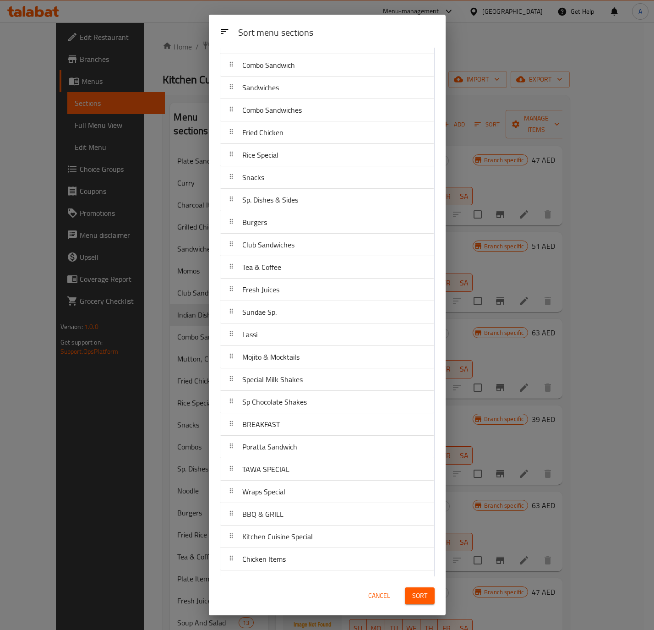
scroll to position [402, 0]
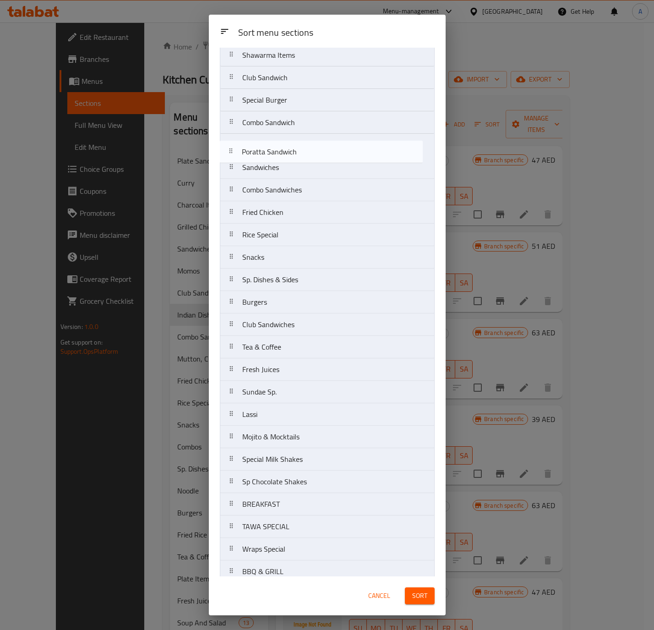
drag, startPoint x: 311, startPoint y: 436, endPoint x: 311, endPoint y: 153, distance: 283.6
click at [311, 153] on nav "Plate Sandwiches [PERSON_NAME] Charcoal Items Grilled Chicken and Mutton Momos …" at bounding box center [327, 403] width 215 height 1303
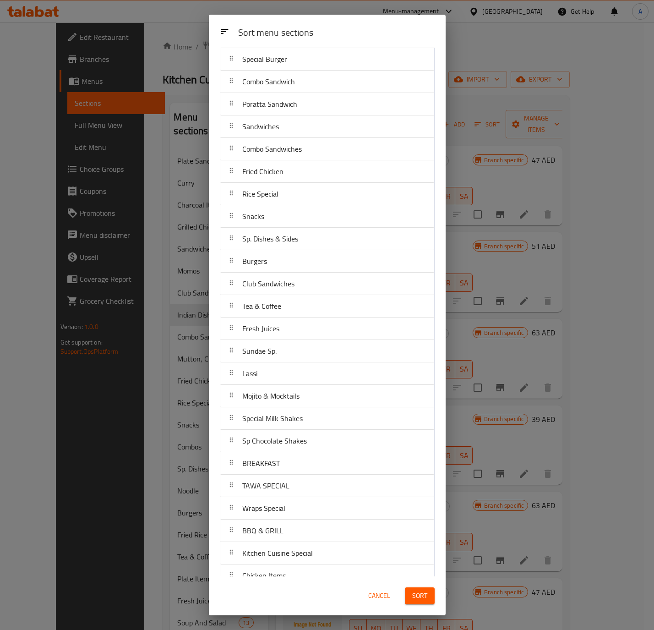
scroll to position [387, 0]
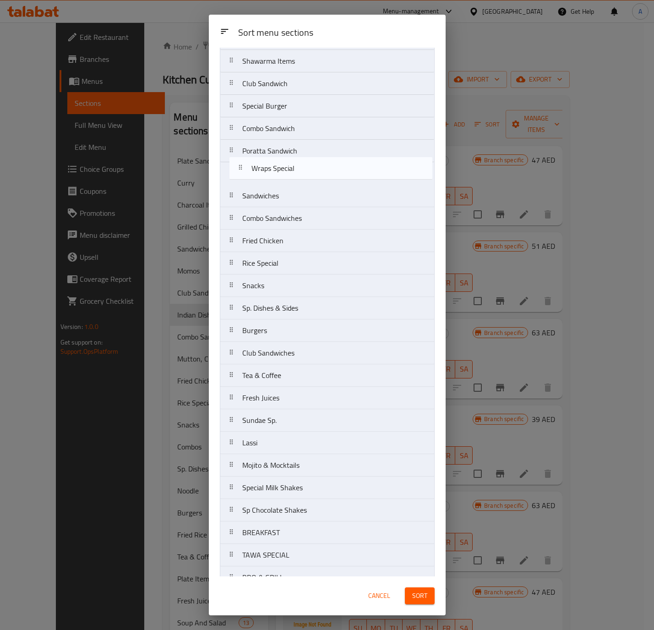
drag, startPoint x: 310, startPoint y: 495, endPoint x: 319, endPoint y: 169, distance: 325.8
click at [319, 169] on nav "Plate Sandwiches [PERSON_NAME] Charcoal Items Grilled Chicken and Mutton Momos …" at bounding box center [327, 409] width 215 height 1303
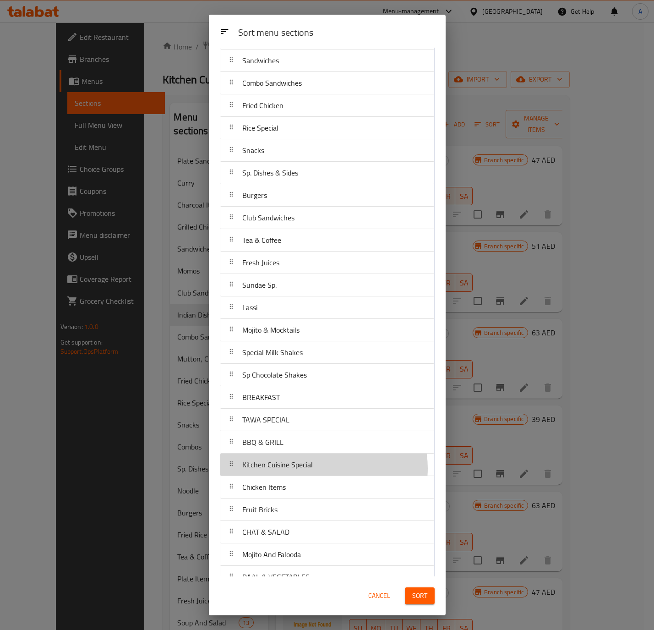
scroll to position [454, 0]
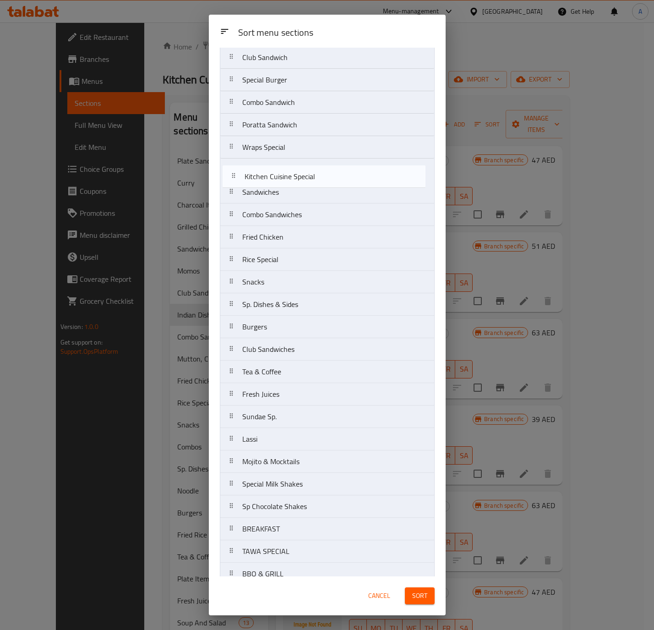
drag, startPoint x: 323, startPoint y: 476, endPoint x: 327, endPoint y: 170, distance: 305.6
click at [327, 170] on nav "Plate Sandwiches [PERSON_NAME] Charcoal Items Grilled Chicken and Mutton Momos …" at bounding box center [327, 383] width 215 height 1303
drag, startPoint x: 278, startPoint y: 286, endPoint x: 295, endPoint y: 183, distance: 105.1
click at [295, 183] on nav "Plate Sandwiches [PERSON_NAME] Charcoal Items Grilled Chicken and Mutton Momos …" at bounding box center [327, 361] width 215 height 1303
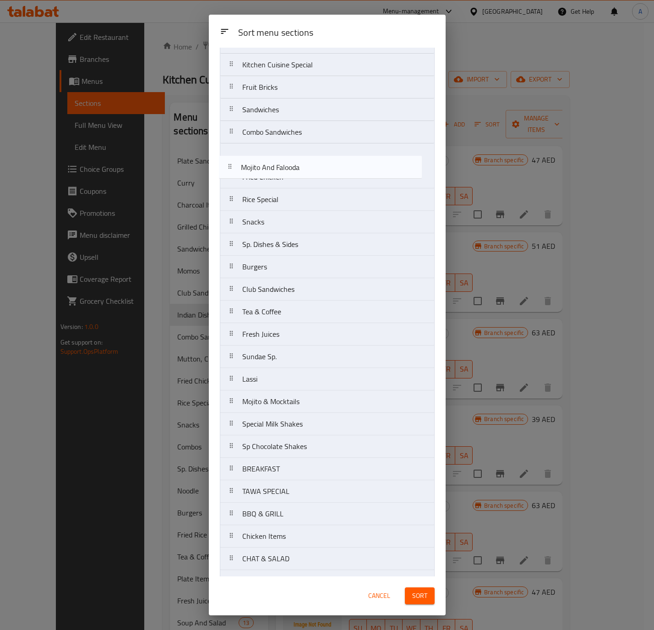
scroll to position [438, 0]
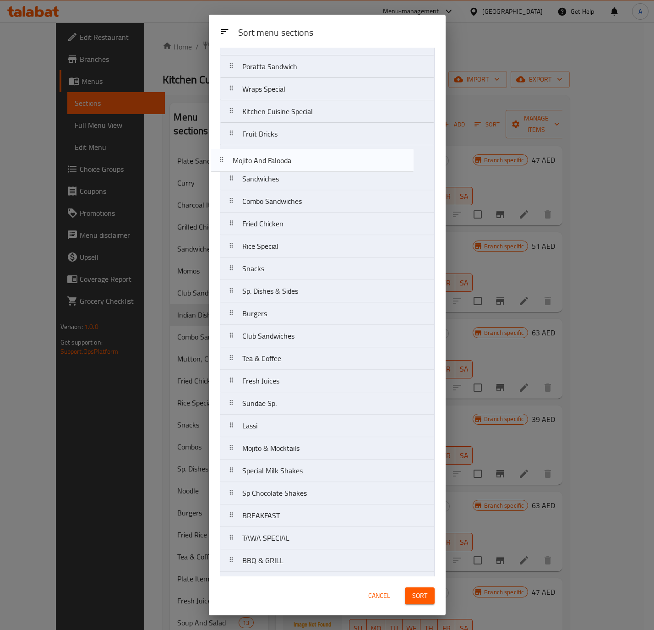
drag, startPoint x: 307, startPoint y: 447, endPoint x: 297, endPoint y: 158, distance: 288.8
click at [297, 158] on nav "Plate Sandwiches [PERSON_NAME] Charcoal Items Grilled Chicken and Mutton Momos …" at bounding box center [327, 324] width 215 height 1303
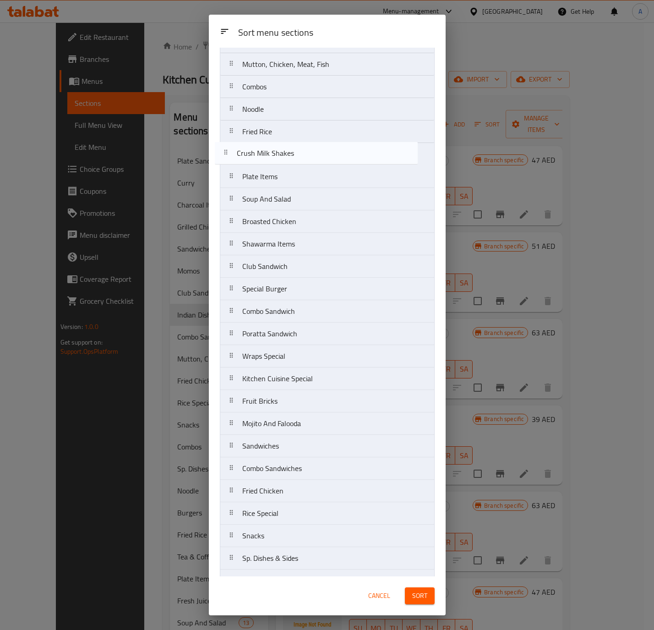
scroll to position [154, 0]
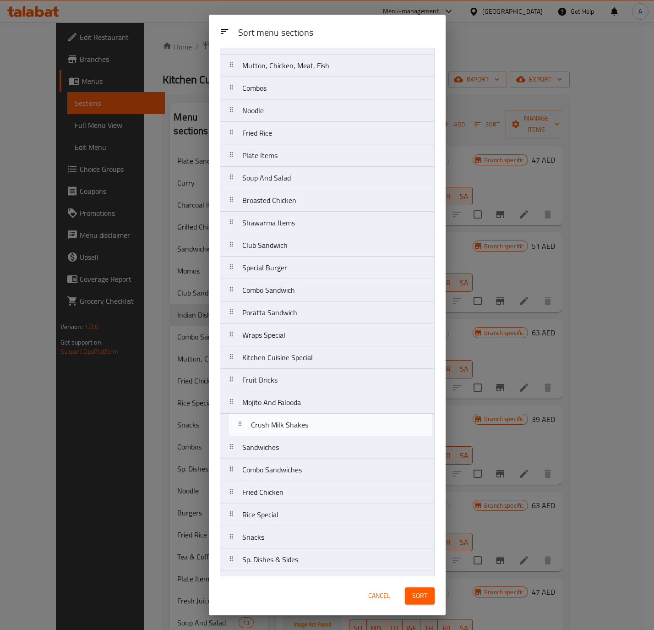
drag, startPoint x: 315, startPoint y: 254, endPoint x: 323, endPoint y: 429, distance: 174.8
click at [323, 429] on nav "Plate Sandwiches [PERSON_NAME] Charcoal Items Grilled Chicken and Mutton Momos …" at bounding box center [327, 570] width 215 height 1303
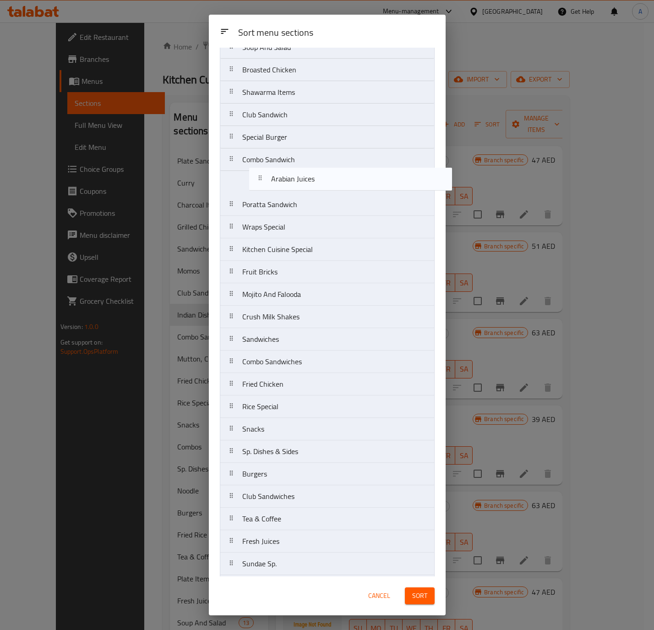
scroll to position [279, 0]
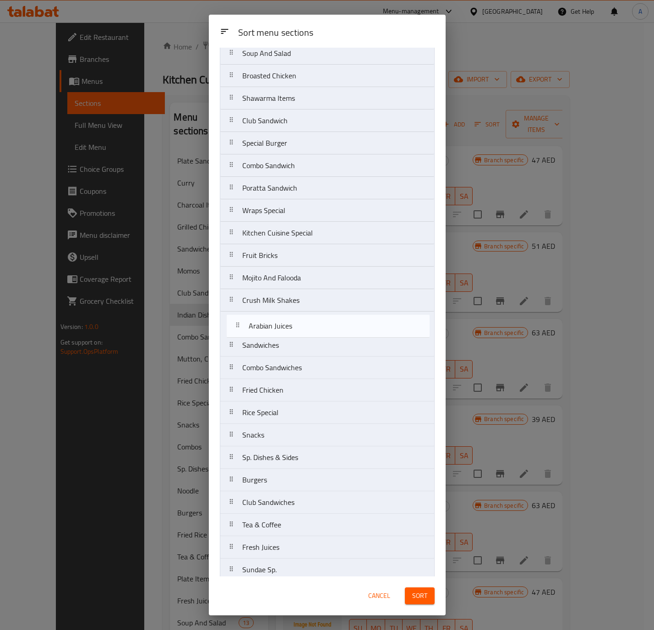
drag, startPoint x: 293, startPoint y: 297, endPoint x: 300, endPoint y: 326, distance: 29.1
click at [300, 326] on nav "Plate Sandwiches [PERSON_NAME] Charcoal Items Grilled Chicken and Mutton Momos …" at bounding box center [327, 446] width 215 height 1303
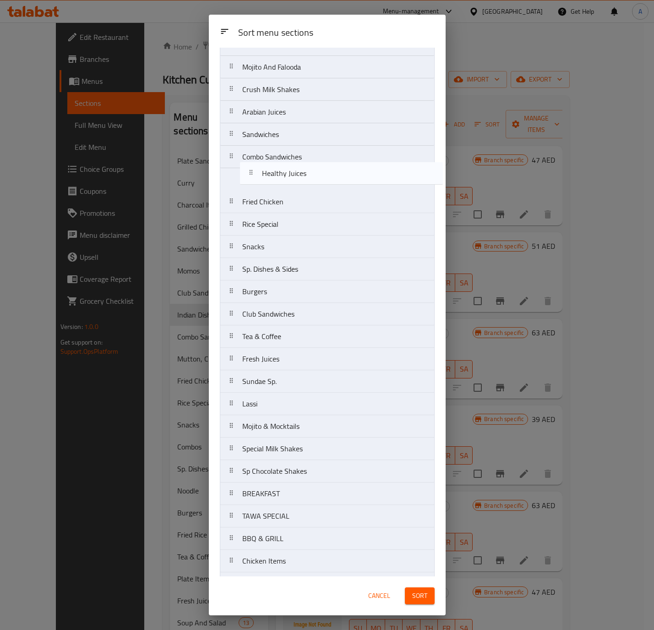
scroll to position [486, 0]
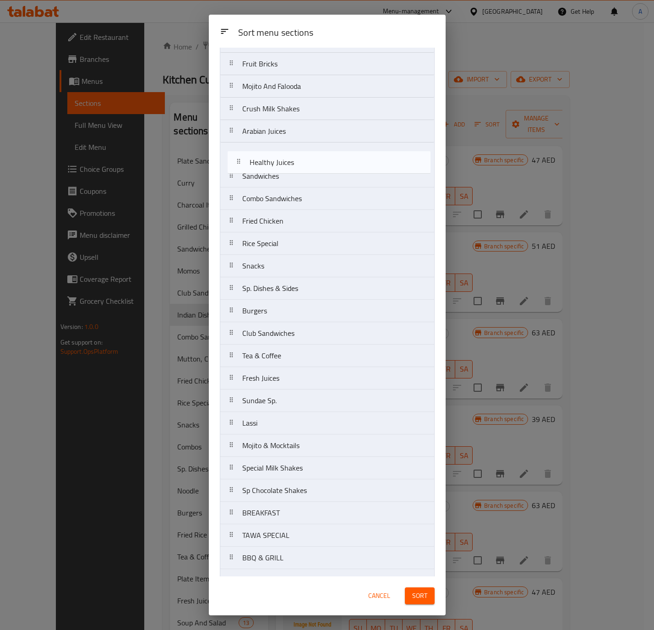
drag, startPoint x: 321, startPoint y: 466, endPoint x: 329, endPoint y: 164, distance: 302.5
click at [329, 164] on nav "Plate Sandwiches [PERSON_NAME] Charcoal Items Grilled Chicken and Mutton Momos …" at bounding box center [327, 254] width 215 height 1303
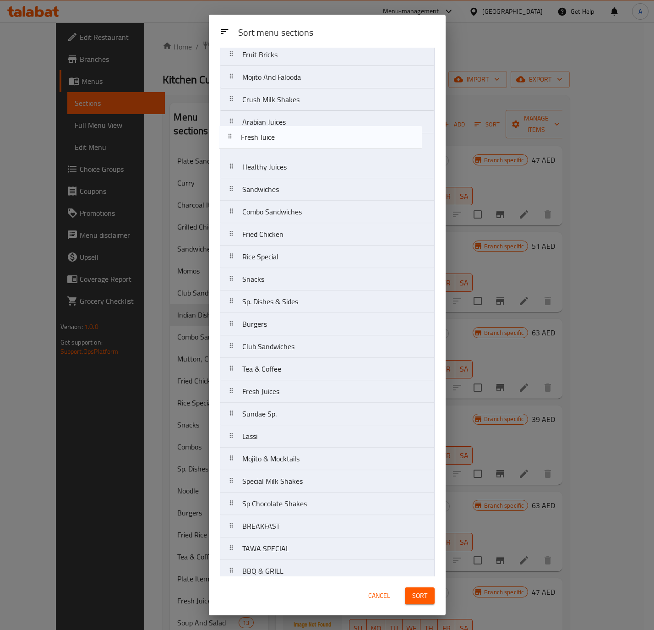
scroll to position [471, 0]
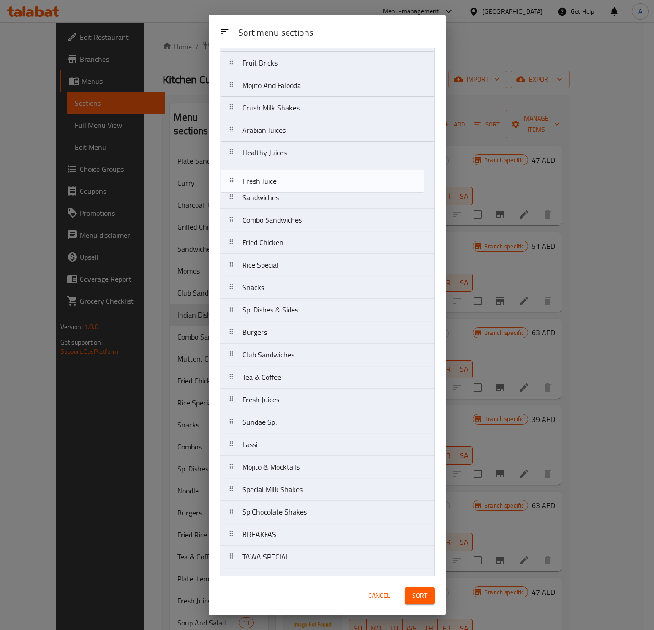
drag, startPoint x: 291, startPoint y: 389, endPoint x: 292, endPoint y: 185, distance: 204.3
click at [292, 185] on nav "Plate Sandwiches [PERSON_NAME] Charcoal Items Grilled Chicken and Mutton Momos …" at bounding box center [327, 253] width 215 height 1303
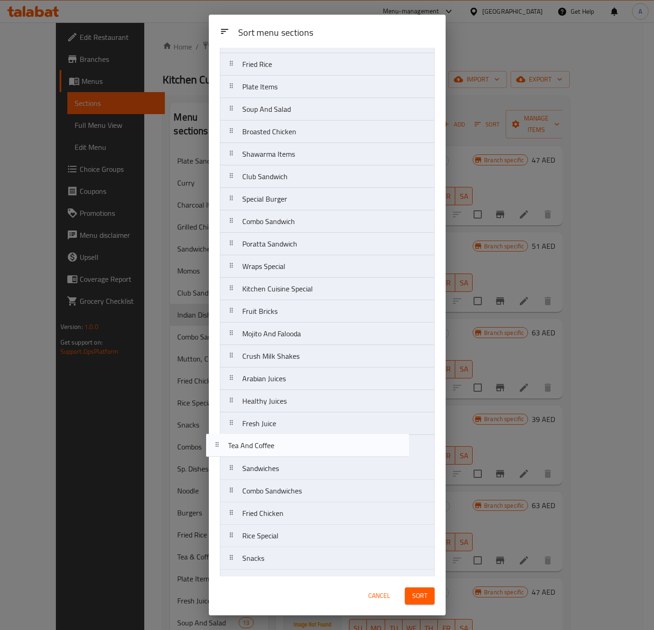
scroll to position [231, 0]
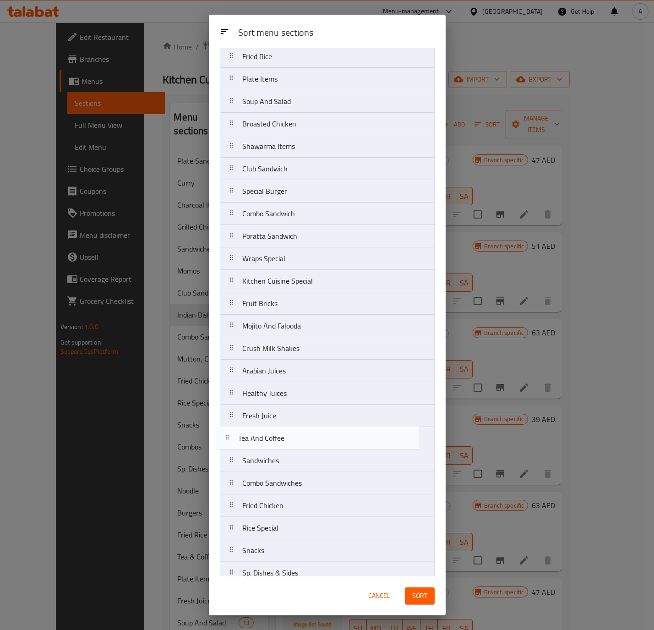
drag, startPoint x: 290, startPoint y: 429, endPoint x: 286, endPoint y: 438, distance: 10.0
click at [286, 438] on nav "Plate Sandwiches [PERSON_NAME] Charcoal Items Grilled Chicken and Mutton Momos …" at bounding box center [327, 494] width 215 height 1303
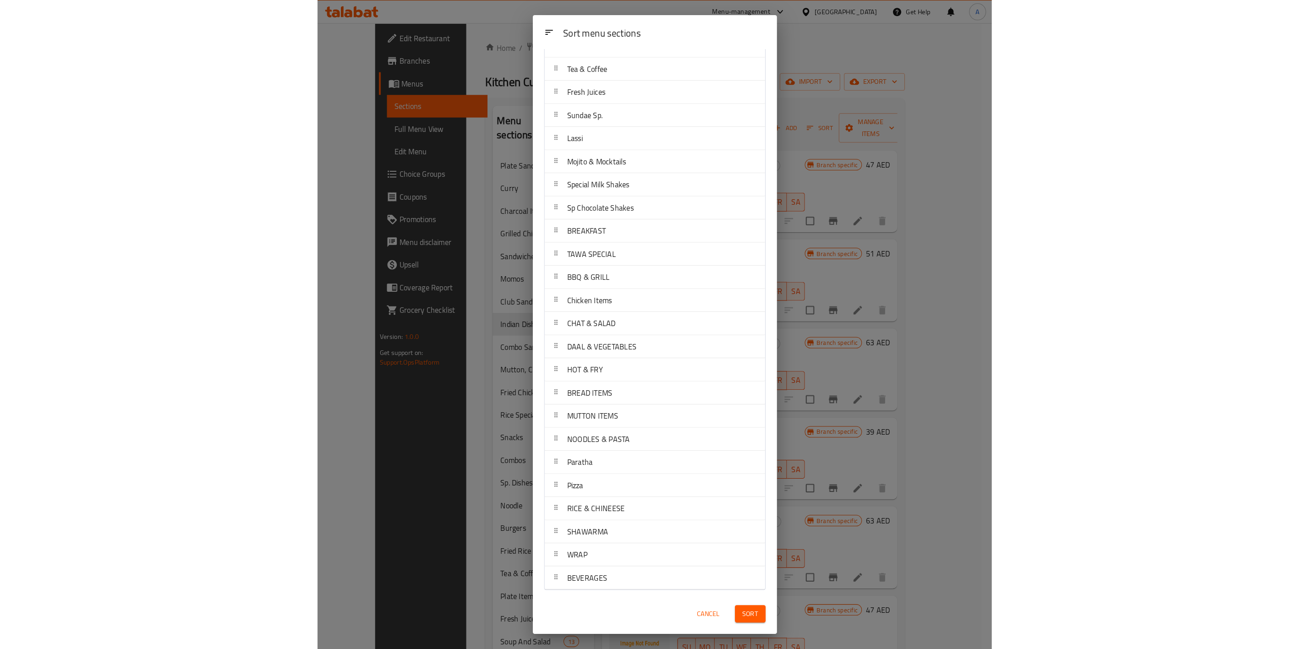
scroll to position [796, 0]
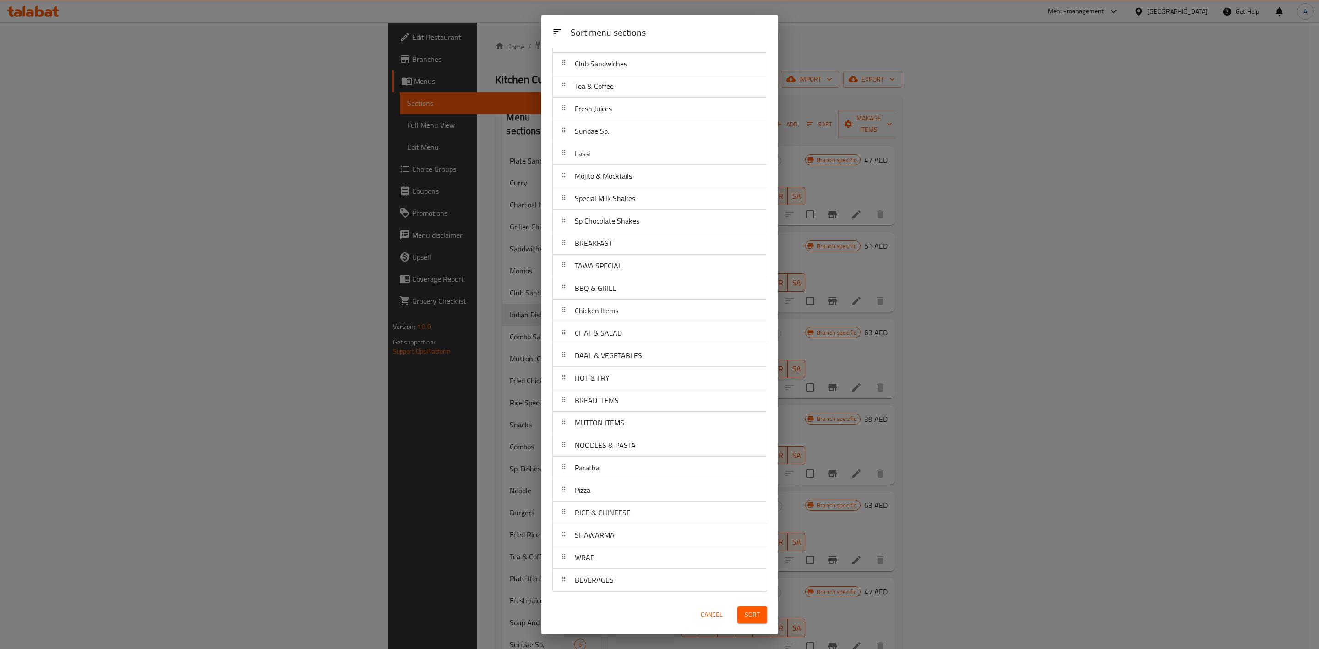
click at [767, 614] on div "Sort" at bounding box center [752, 615] width 41 height 28
click at [765, 613] on button "Sort" at bounding box center [753, 615] width 30 height 17
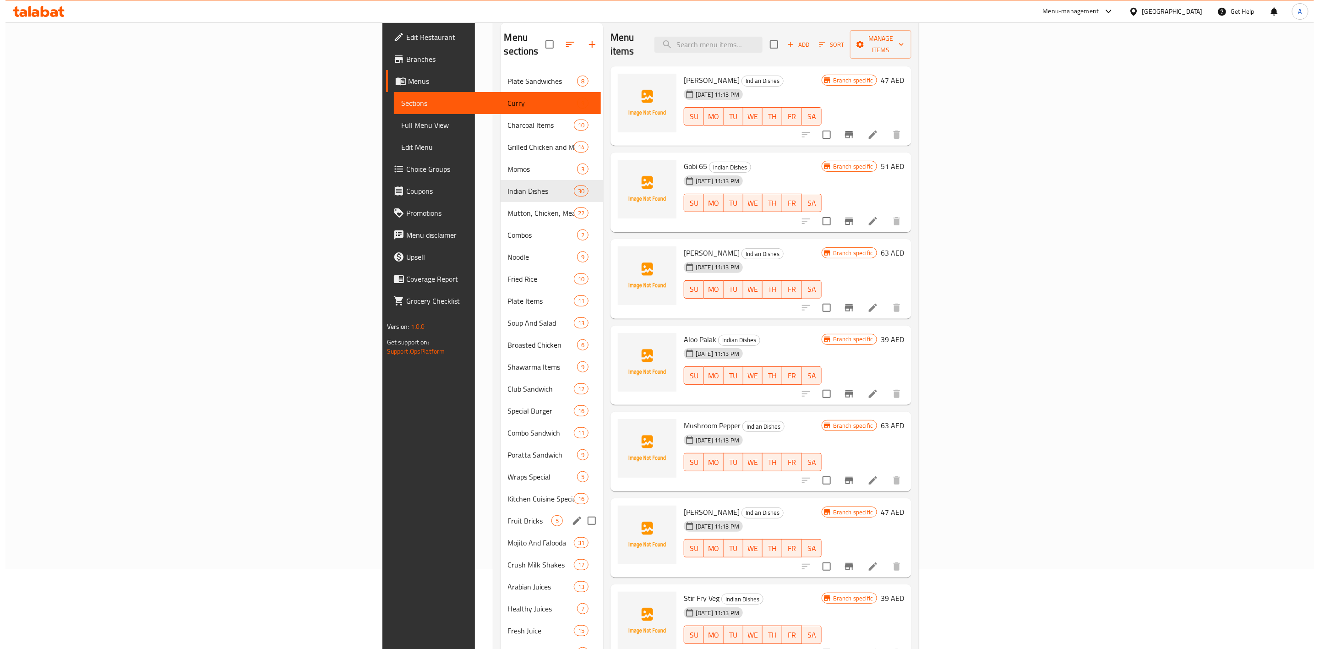
scroll to position [0, 0]
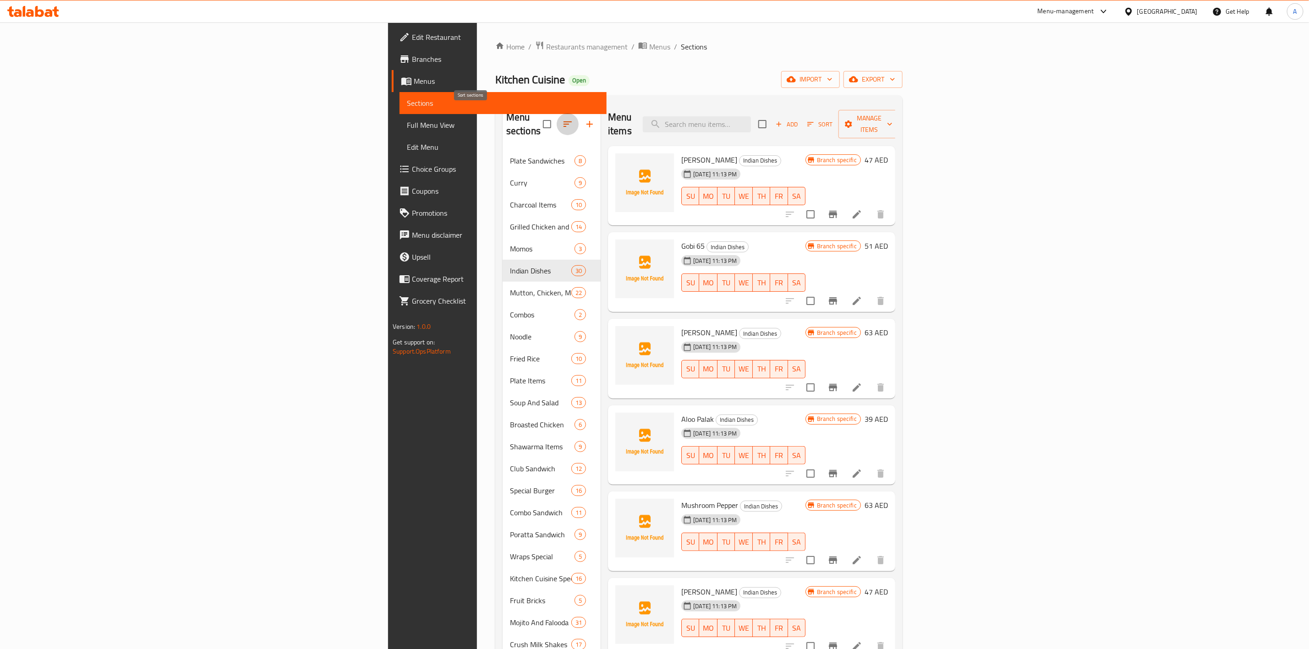
click at [562, 119] on icon "button" at bounding box center [567, 124] width 11 height 11
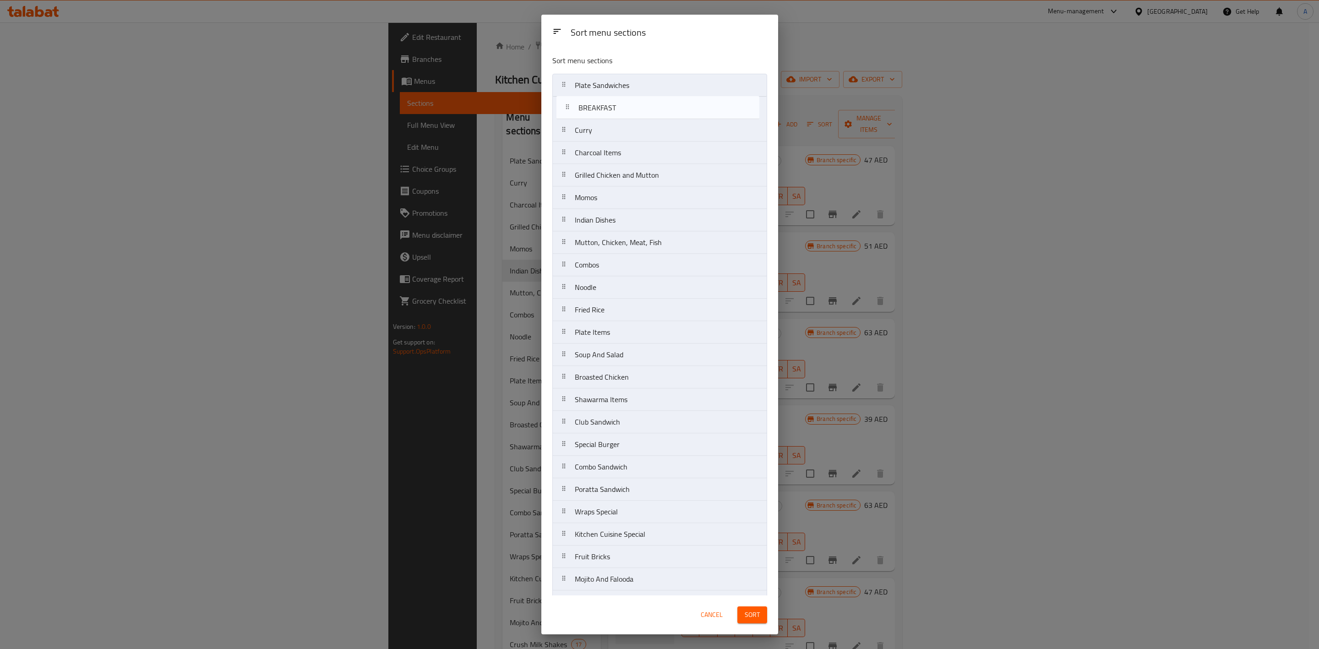
drag, startPoint x: 637, startPoint y: 562, endPoint x: 640, endPoint y: 111, distance: 450.8
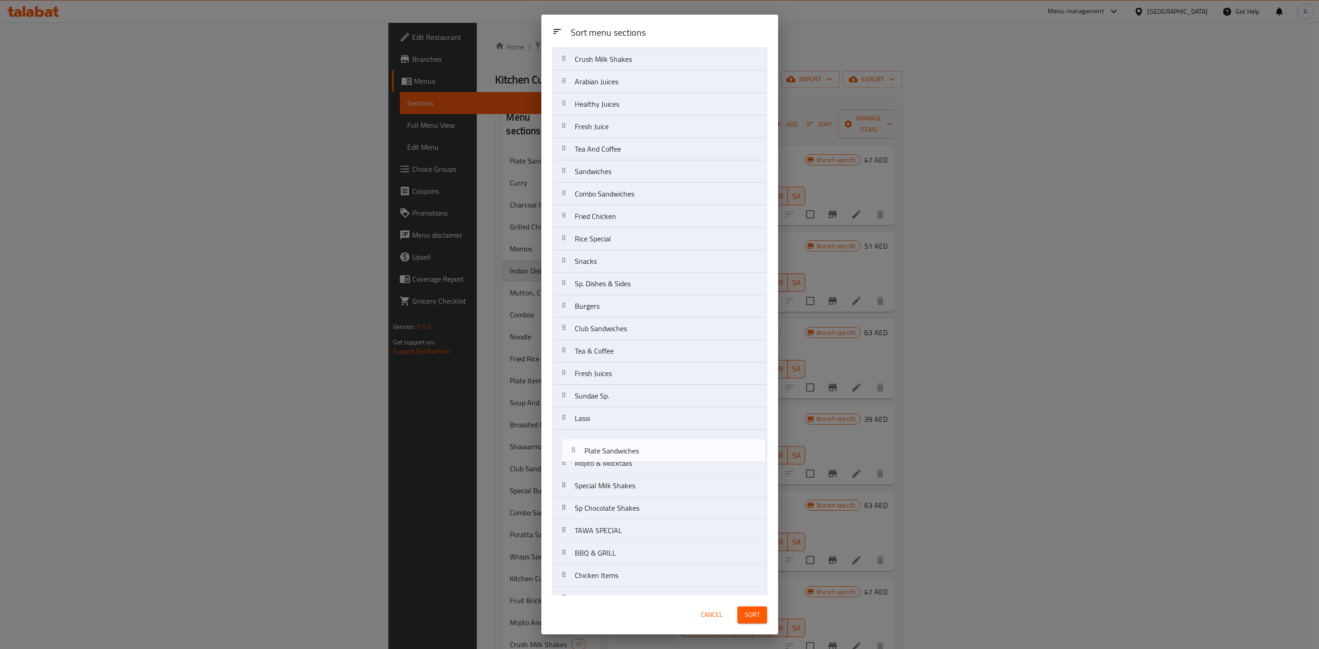
scroll to position [522, 0]
drag, startPoint x: 660, startPoint y: 82, endPoint x: 665, endPoint y: 183, distance: 101.8
click at [665, 183] on nav "Plate Sandwiches BREAKFAST [PERSON_NAME] Charcoal Items Grilled Chicken and Mut…" at bounding box center [659, 203] width 215 height 1303
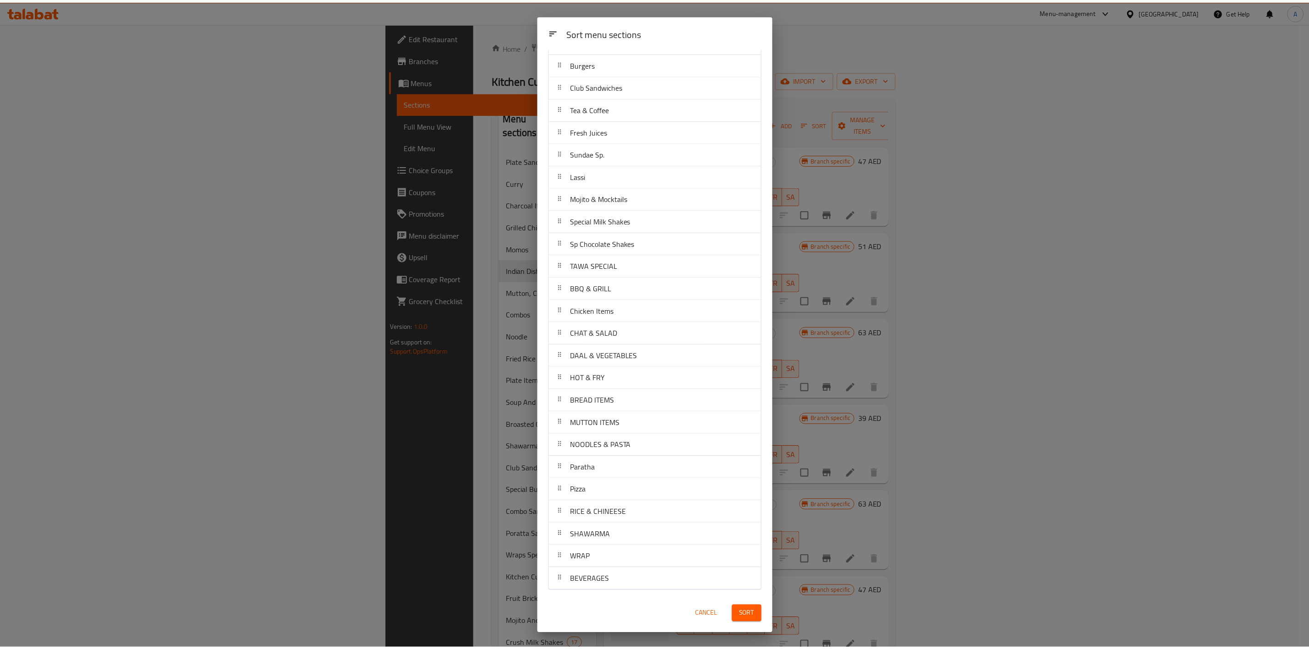
scroll to position [796, 0]
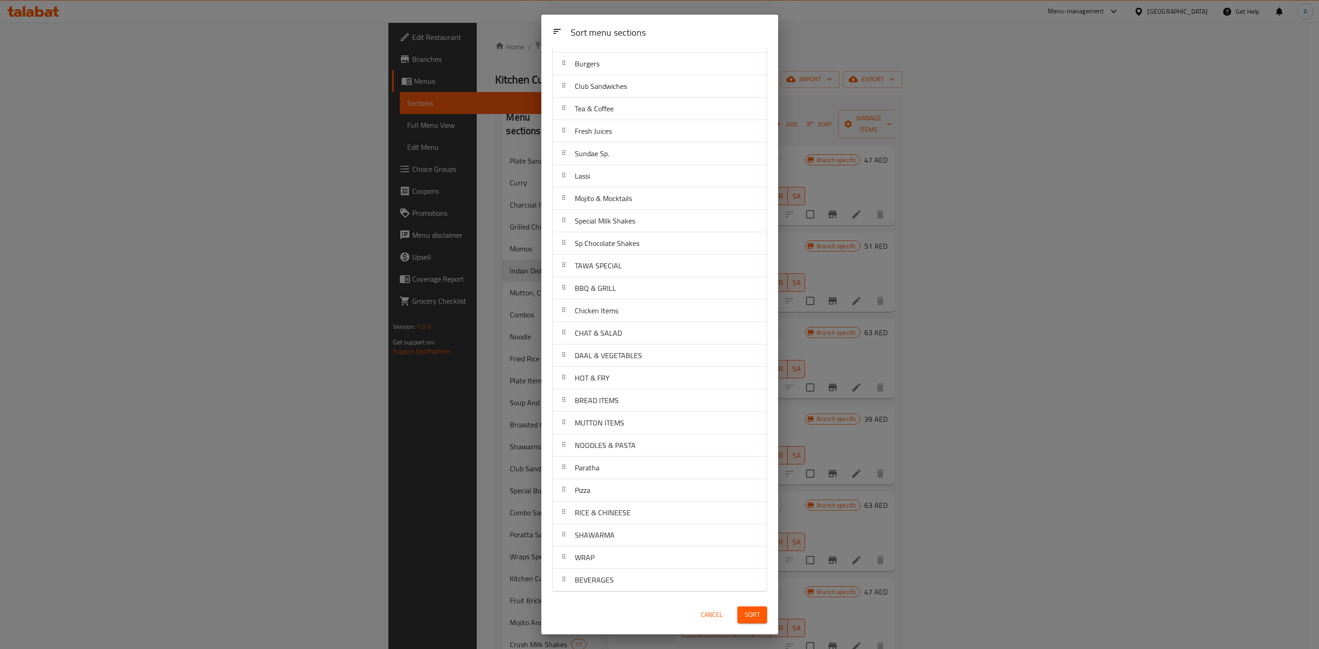
click at [756, 612] on span "Sort" at bounding box center [752, 614] width 15 height 11
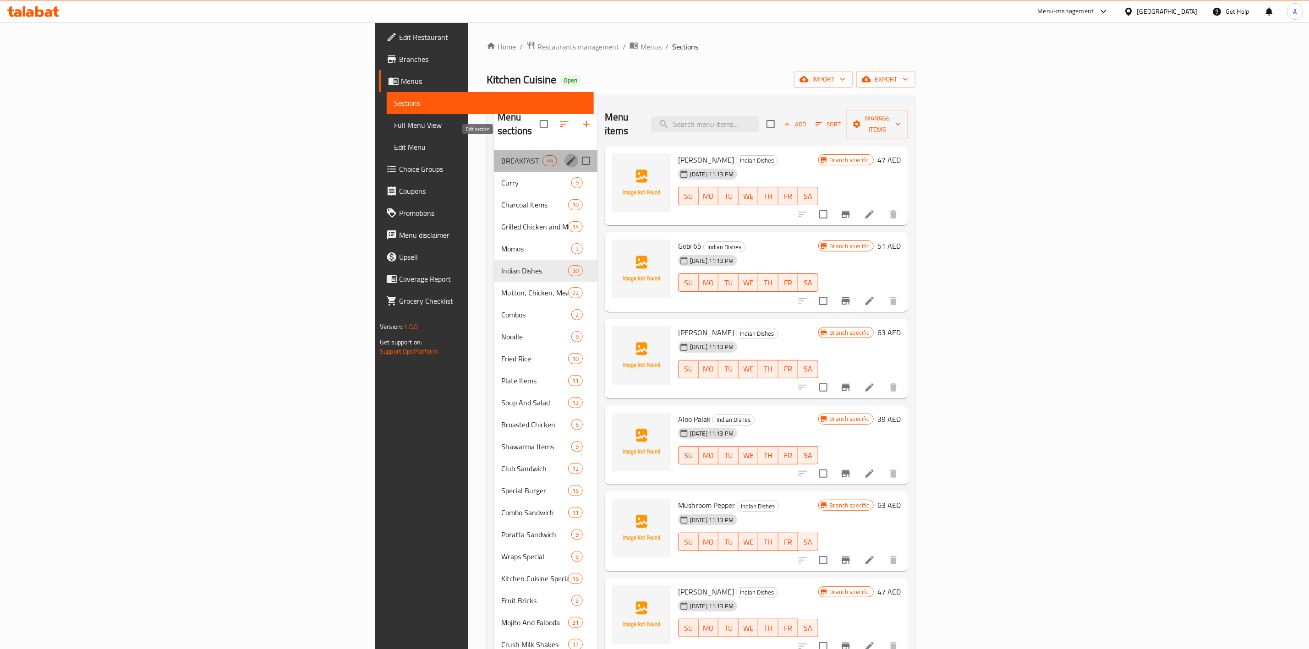
click at [566, 155] on icon "edit" at bounding box center [571, 160] width 11 height 11
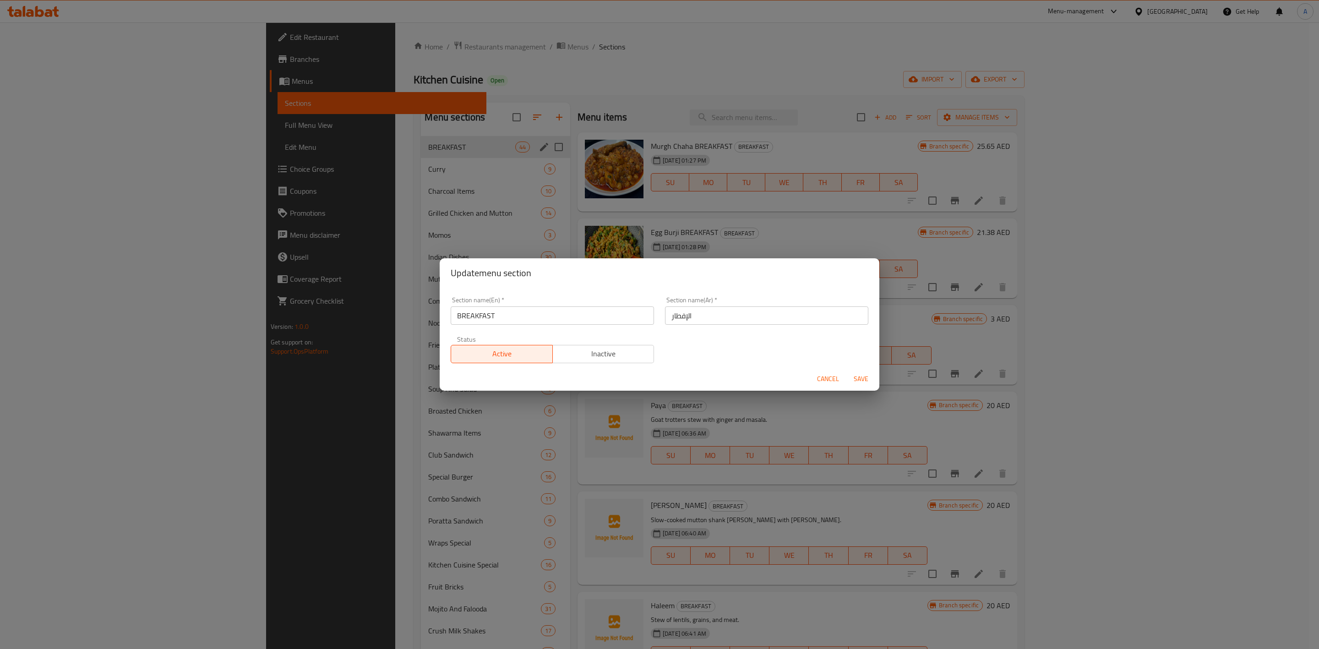
click at [509, 316] on input "BREAKFAST" at bounding box center [552, 315] width 203 height 18
type input "Break"
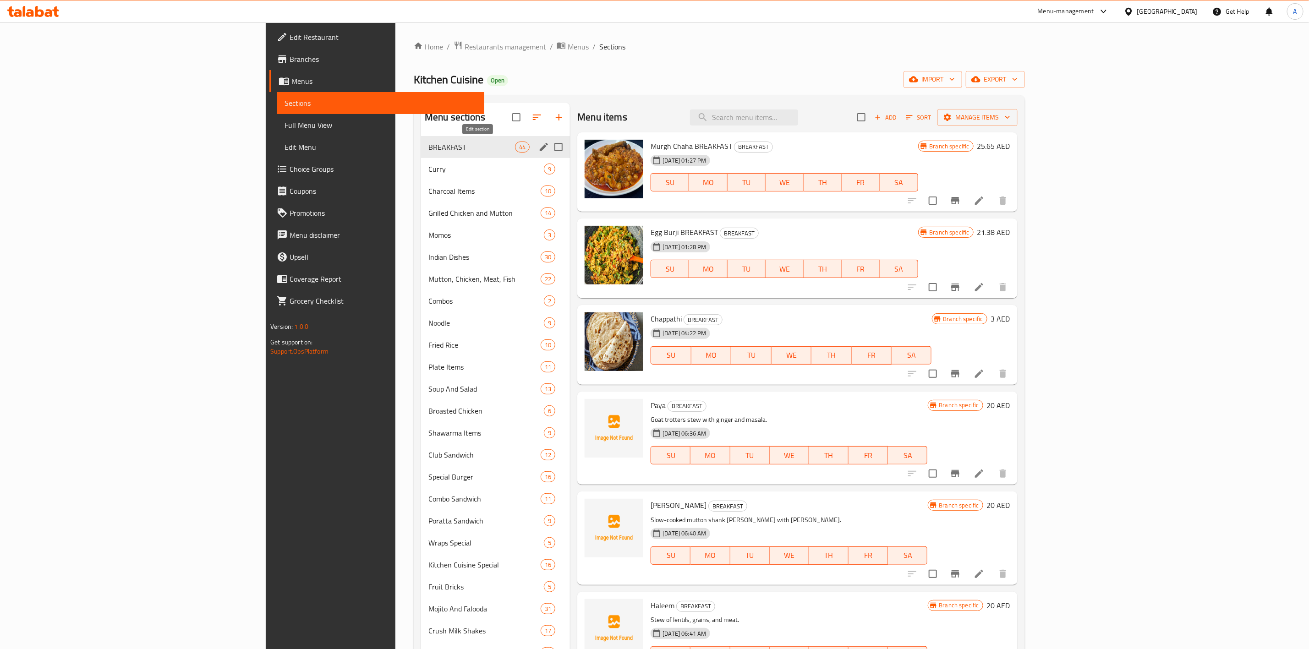
click at [540, 148] on icon "edit" at bounding box center [544, 147] width 8 height 8
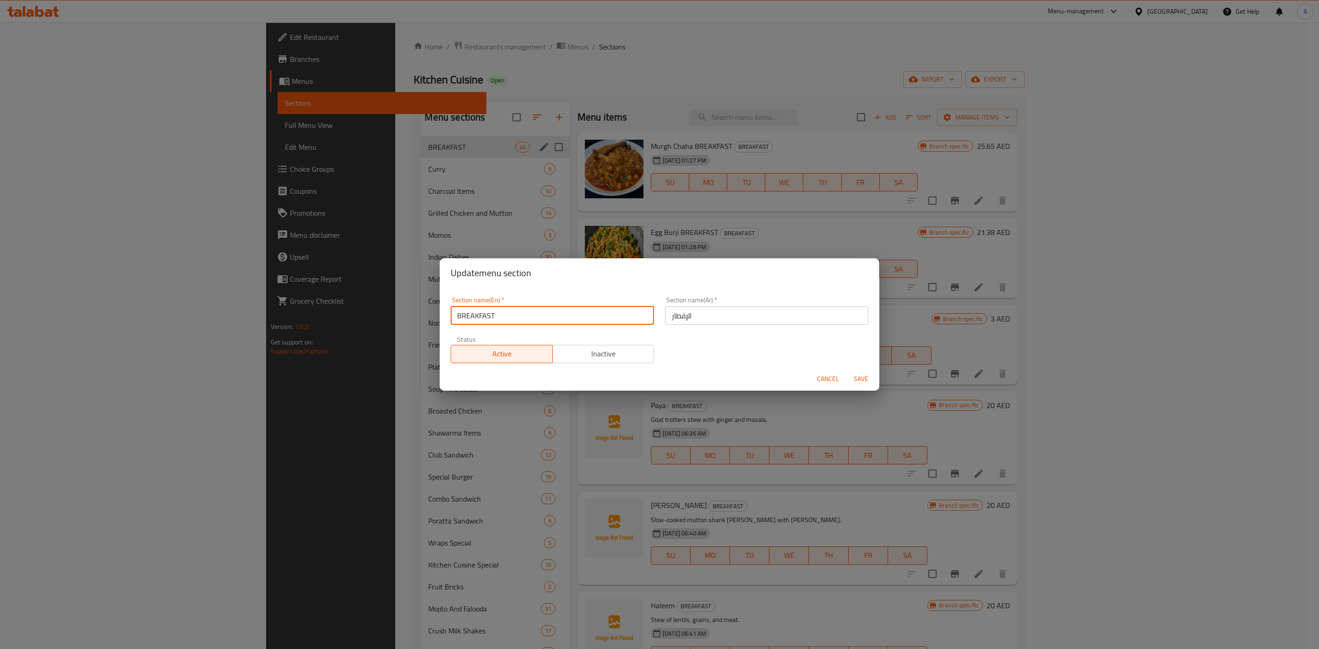
click at [519, 311] on input "BREAKFAST" at bounding box center [552, 315] width 203 height 18
type input "Breakfast"
click at [532, 284] on div "Update menu section" at bounding box center [660, 272] width 440 height 29
click at [864, 376] on span "Save" at bounding box center [861, 378] width 22 height 11
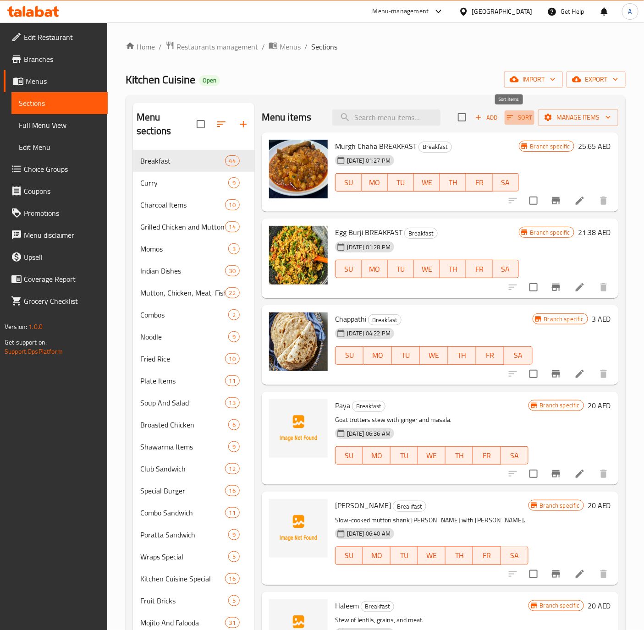
click at [507, 120] on span "Sort" at bounding box center [519, 117] width 25 height 11
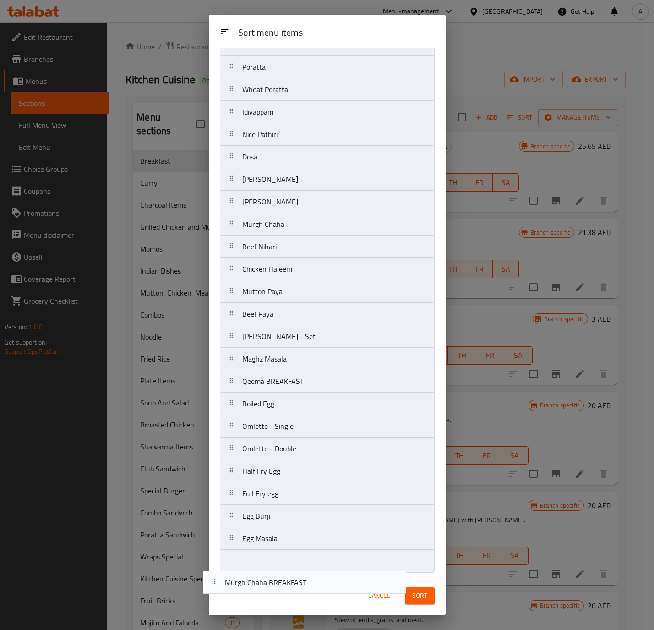
scroll to position [499, 0]
drag, startPoint x: 298, startPoint y: 84, endPoint x: 284, endPoint y: 568, distance: 484.4
click at [284, 568] on nav "Murgh Chaha BREAKFAST Egg Burji BREAKFAST Chappathi Paya Mutton Nihari Haleem M…" at bounding box center [327, 78] width 215 height 989
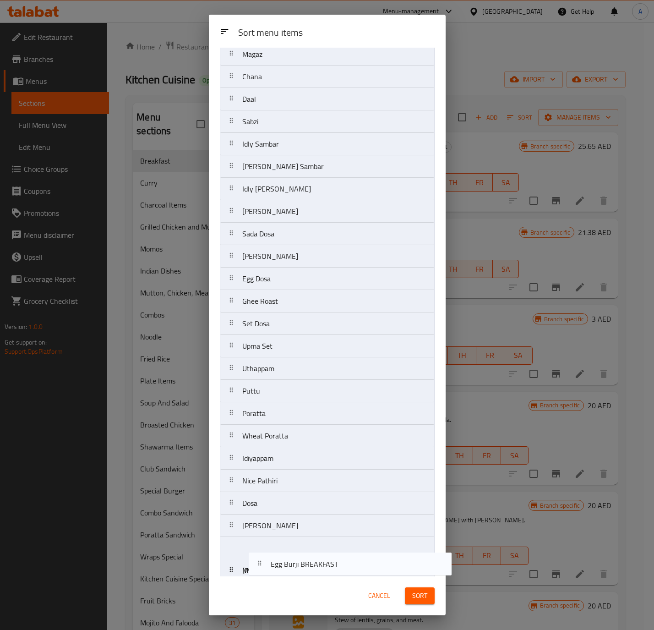
scroll to position [134, 0]
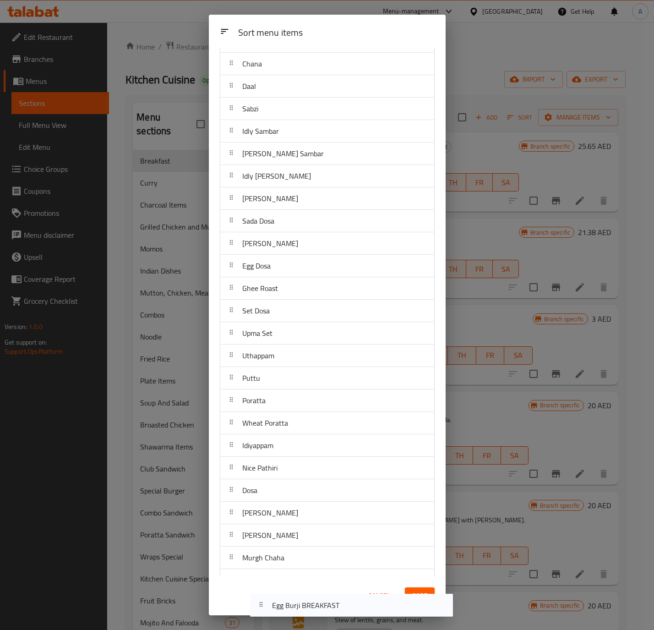
drag, startPoint x: 308, startPoint y: 85, endPoint x: 351, endPoint y: 528, distance: 444.6
click at [338, 598] on div "Sort menu items Sort menu items Egg Burji BREAKFAST Chappathi Paya Mutton Nihar…" at bounding box center [327, 315] width 237 height 601
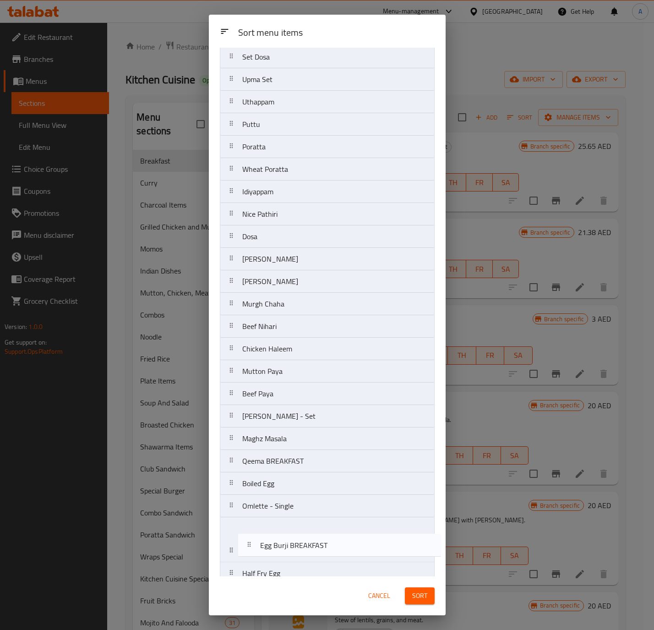
scroll to position [499, 0]
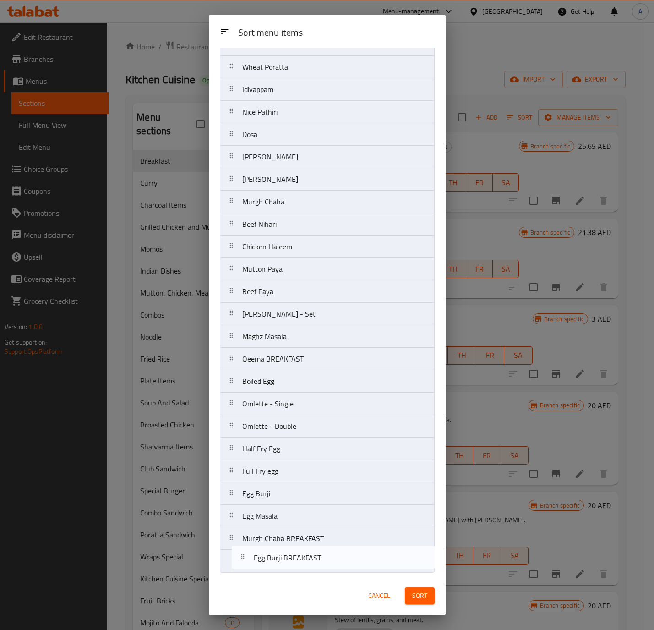
drag, startPoint x: 305, startPoint y: 86, endPoint x: 317, endPoint y: 568, distance: 482.5
click at [317, 568] on nav "Egg Burji BREAKFAST Chappathi Paya Mutton Nihari Haleem Magaz Chana Daal Sabzi …" at bounding box center [327, 78] width 215 height 989
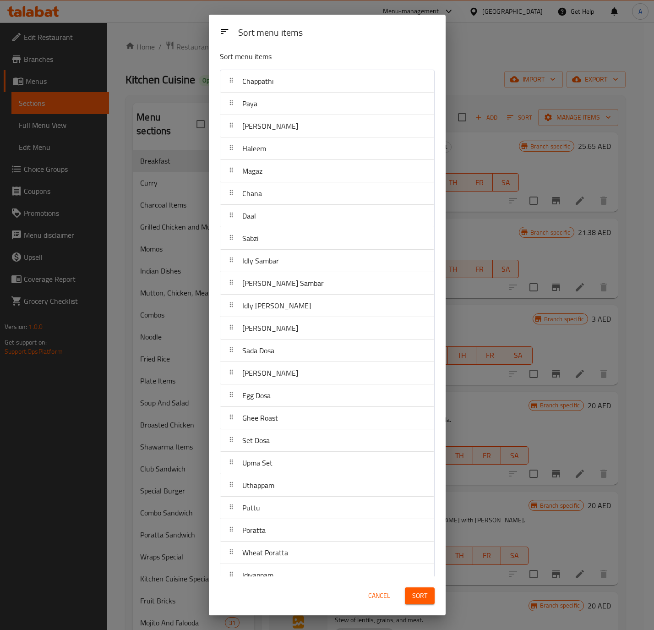
scroll to position [0, 0]
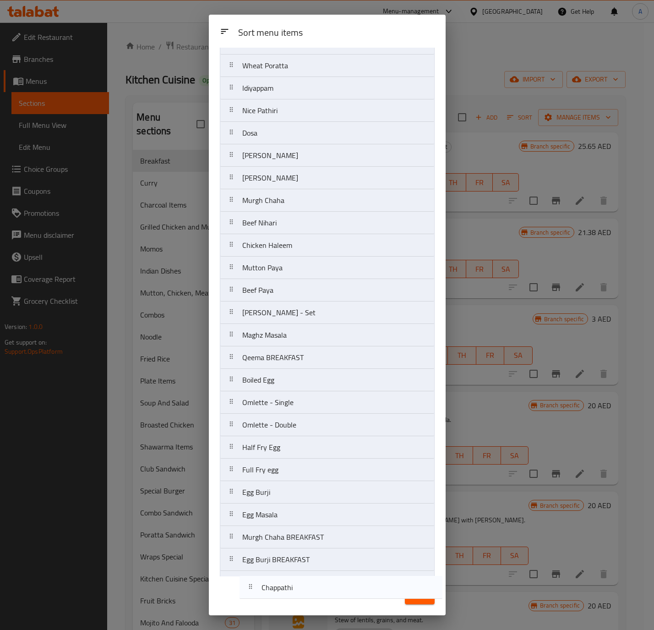
drag, startPoint x: 295, startPoint y: 84, endPoint x: 314, endPoint y: 594, distance: 510.2
click at [314, 594] on div "Sort menu items Sort menu items Chappathi Paya Mutton Nihari Haleem Magaz Chana…" at bounding box center [327, 315] width 237 height 601
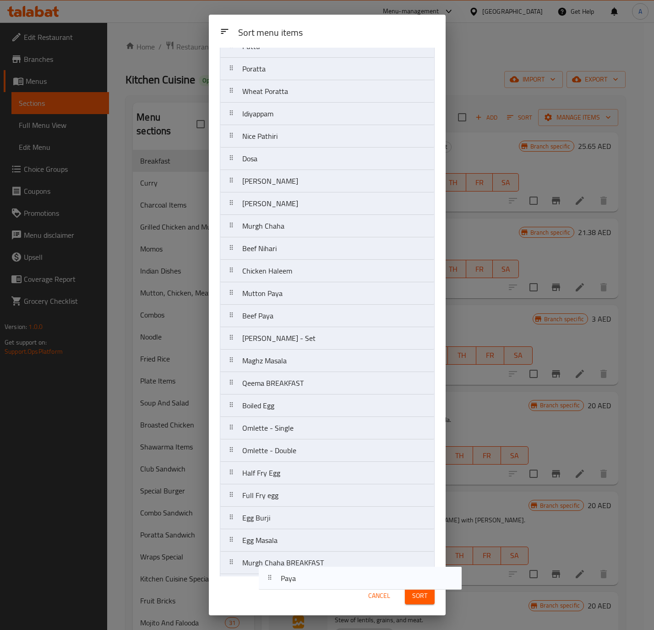
scroll to position [499, 0]
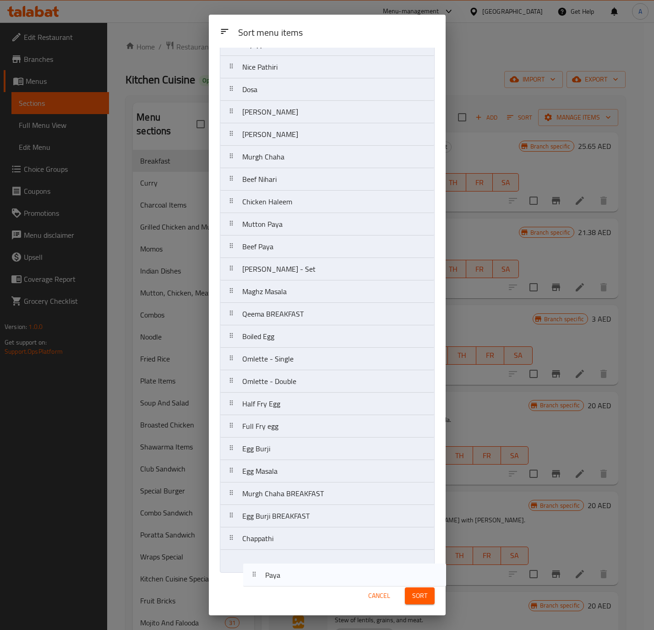
drag, startPoint x: 285, startPoint y: 87, endPoint x: 306, endPoint y: 550, distance: 463.6
click at [308, 579] on div "Sort menu items Sort menu items Paya Mutton Nihari Haleem Magaz Chana Daal Sabz…" at bounding box center [327, 315] width 237 height 601
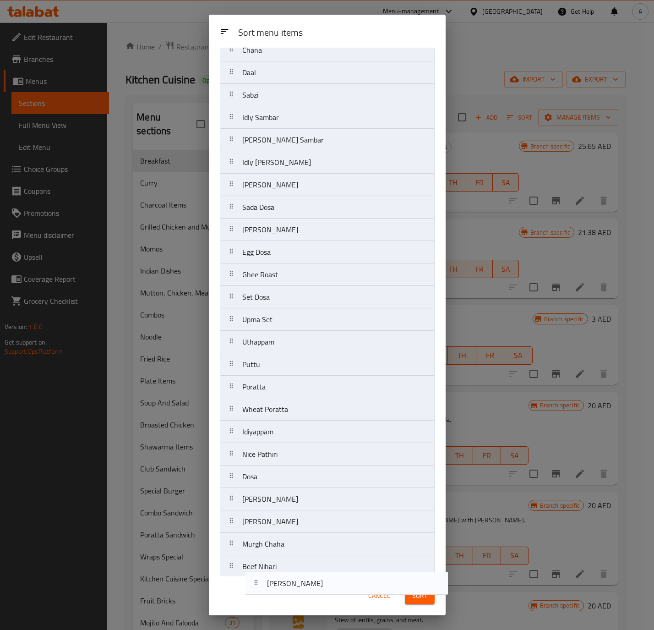
scroll to position [250, 0]
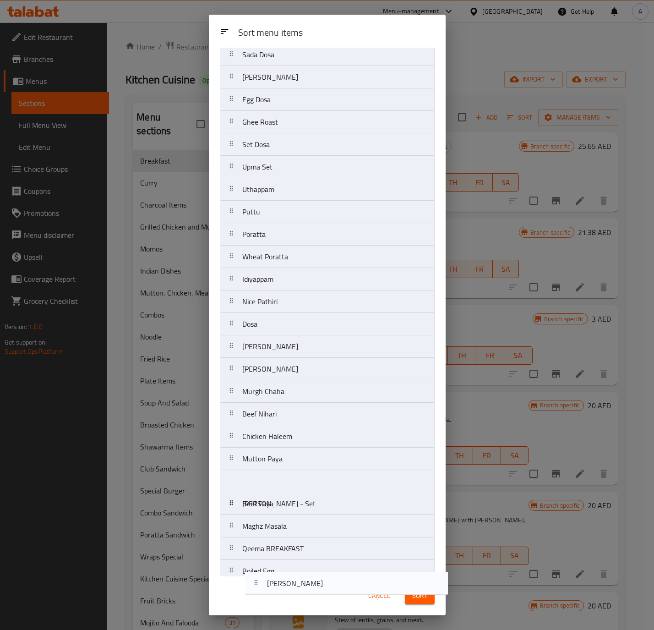
drag, startPoint x: 304, startPoint y: 86, endPoint x: 330, endPoint y: 587, distance: 501.8
click at [330, 587] on div "Sort menu items Sort menu items Mutton Nihari Haleem Magaz Chana Daal Sabzi Idl…" at bounding box center [327, 315] width 237 height 601
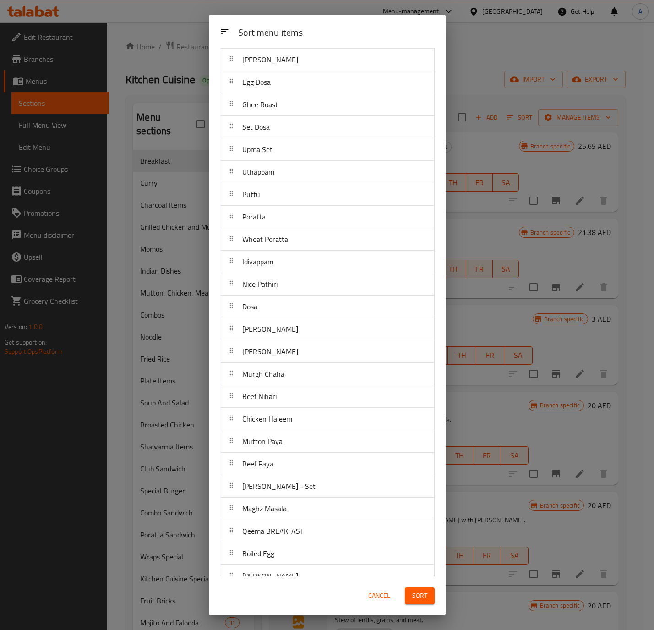
scroll to position [0, 0]
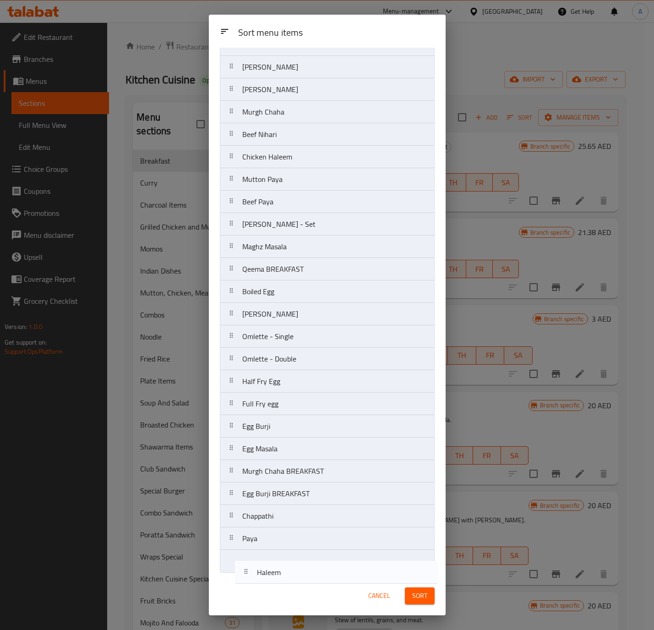
drag, startPoint x: 301, startPoint y: 84, endPoint x: 316, endPoint y: 577, distance: 493.6
click at [316, 577] on div "Sort menu items Sort menu items Haleem Magaz Chana Daal Sabzi Idly Sambar [PERS…" at bounding box center [327, 315] width 237 height 601
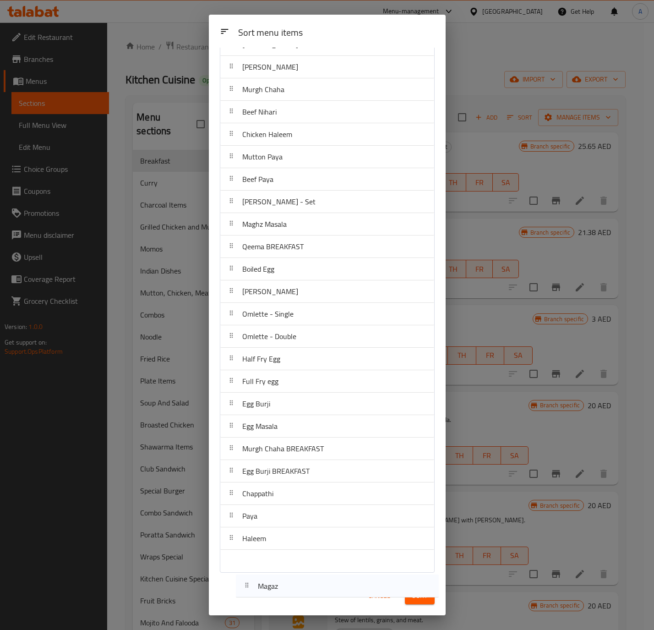
scroll to position [499, 0]
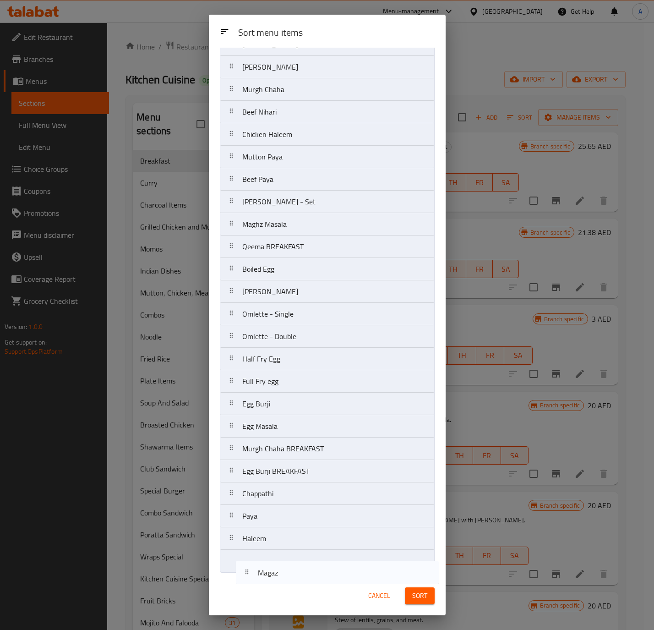
drag, startPoint x: 301, startPoint y: 82, endPoint x: 317, endPoint y: 572, distance: 490.0
click at [317, 572] on nav "Magaz Chana Daal Sabzi Idly Sambar [PERSON_NAME] Sambar Idly [PERSON_NAME] Poor…" at bounding box center [327, 78] width 215 height 989
drag, startPoint x: 326, startPoint y: 84, endPoint x: 328, endPoint y: 576, distance: 492.0
click at [328, 576] on div "Sort menu items Sort menu items Chana Daal Sabzi Idly Sambar [PERSON_NAME] Samb…" at bounding box center [327, 315] width 237 height 601
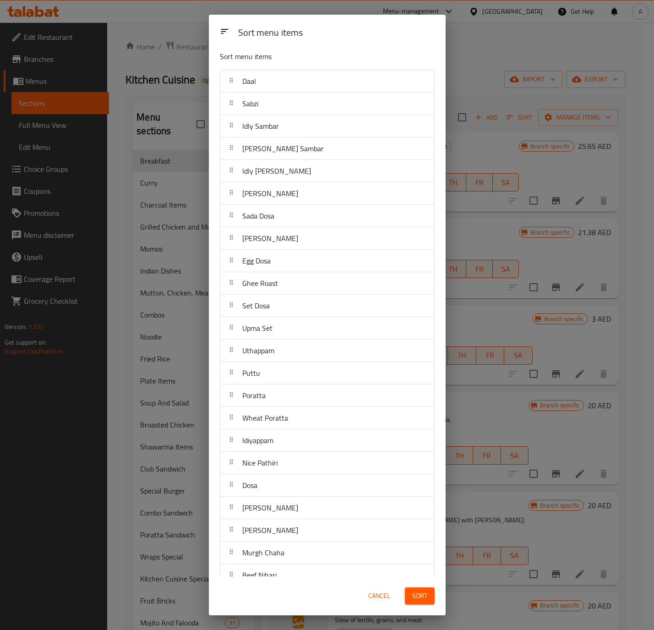
scroll to position [0, 0]
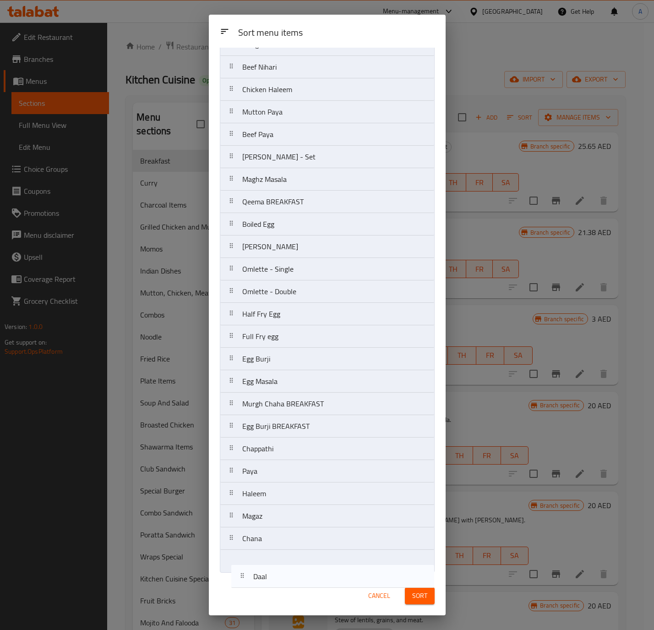
drag, startPoint x: 297, startPoint y: 84, endPoint x: 308, endPoint y: 582, distance: 497.6
click at [308, 582] on div "Sort menu items Sort menu items Daal Sabzi Idly Sambar [PERSON_NAME] Sambar Idl…" at bounding box center [327, 315] width 237 height 601
drag, startPoint x: 314, startPoint y: 82, endPoint x: 318, endPoint y: 574, distance: 491.1
click at [318, 574] on div "Sort menu items Sabzi Idly Sambar [PERSON_NAME] Sambar Idly [PERSON_NAME] Poori…" at bounding box center [327, 312] width 237 height 529
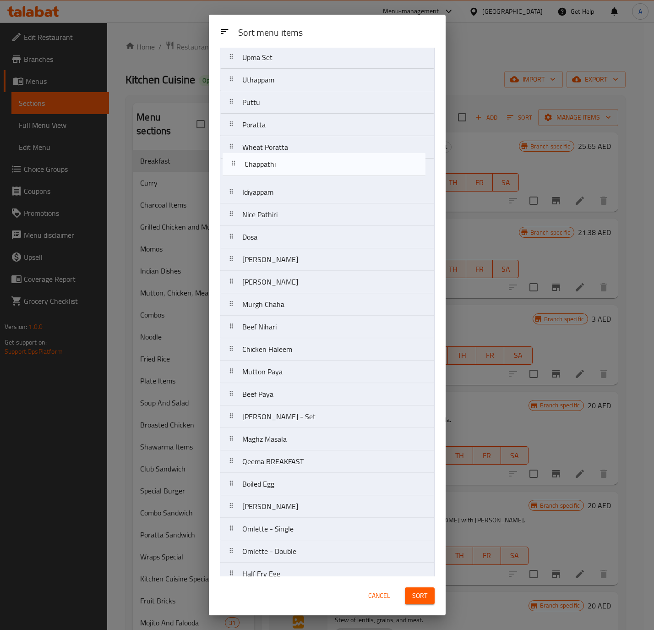
scroll to position [228, 0]
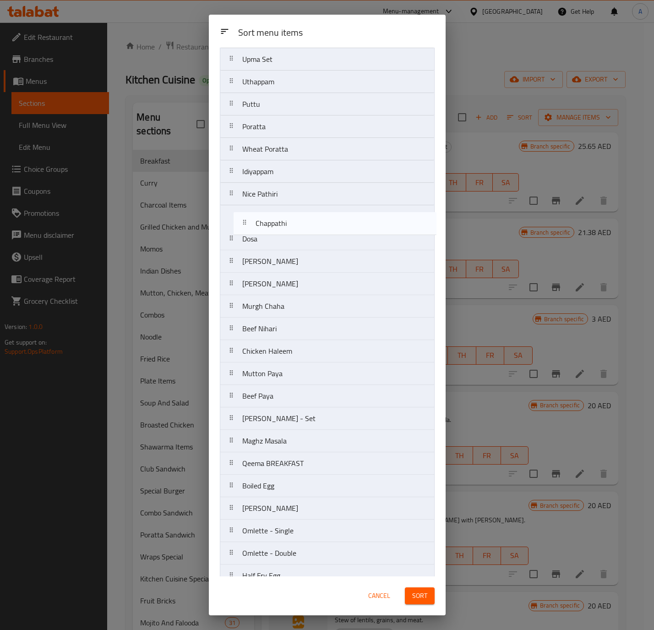
drag, startPoint x: 301, startPoint y: 566, endPoint x: 315, endPoint y: 220, distance: 346.1
click at [315, 220] on nav "Idly Sambar [PERSON_NAME] Sambar Idly [PERSON_NAME] Poori Bhaji [PERSON_NAME] D…" at bounding box center [327, 340] width 215 height 989
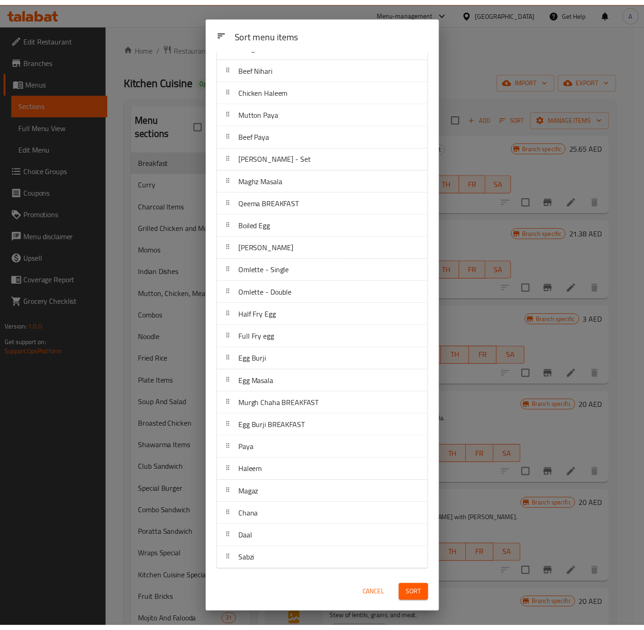
scroll to position [480, 0]
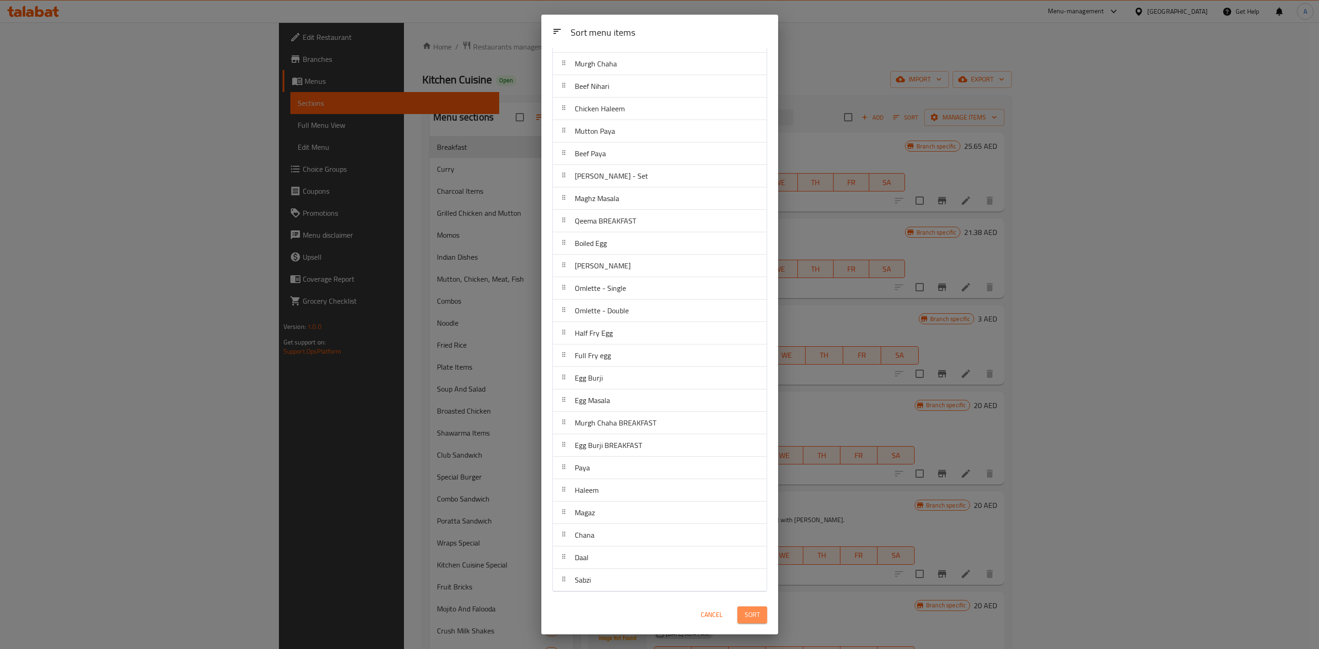
click at [750, 607] on button "Sort" at bounding box center [753, 615] width 30 height 17
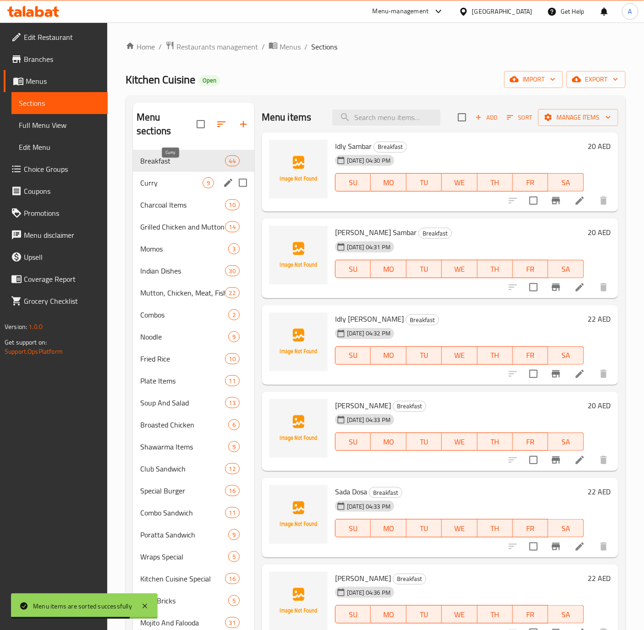
click at [161, 177] on span "Curry" at bounding box center [171, 182] width 62 height 11
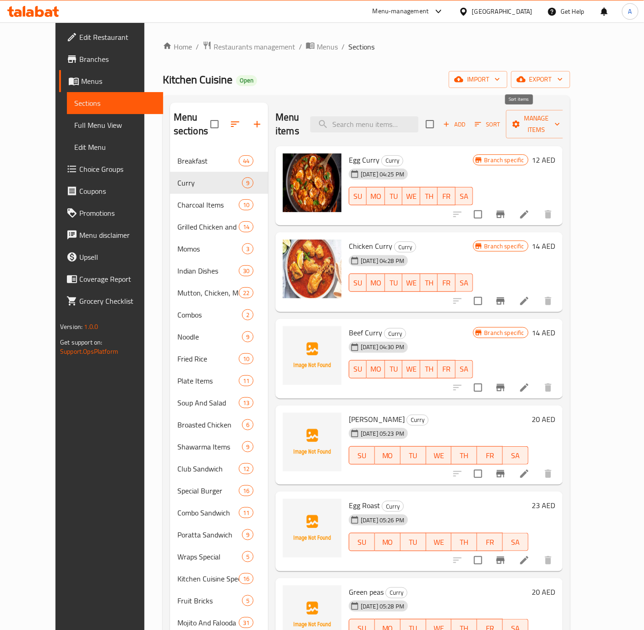
click at [482, 120] on icon "button" at bounding box center [478, 124] width 8 height 8
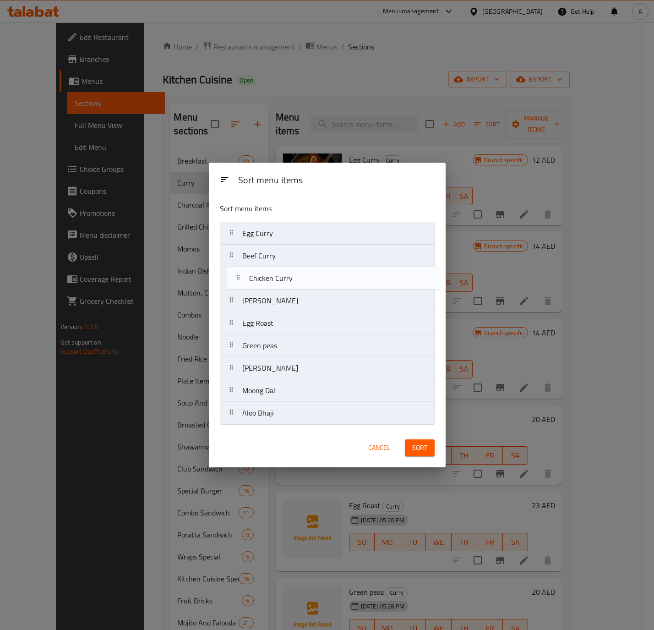
drag, startPoint x: 268, startPoint y: 260, endPoint x: 275, endPoint y: 286, distance: 26.6
click at [275, 286] on nav "Egg [PERSON_NAME] Chicken [PERSON_NAME] Beef [PERSON_NAME] Kadala [PERSON_NAME]…" at bounding box center [327, 323] width 215 height 203
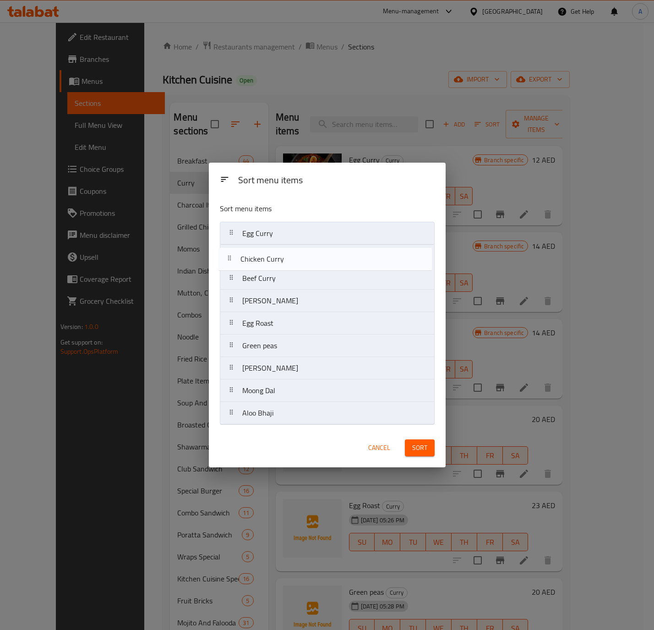
drag, startPoint x: 274, startPoint y: 277, endPoint x: 272, endPoint y: 255, distance: 22.1
click at [272, 255] on nav "Egg [PERSON_NAME] Beef [PERSON_NAME] Chicken [PERSON_NAME] Kadala [PERSON_NAME]…" at bounding box center [327, 323] width 215 height 203
drag, startPoint x: 263, startPoint y: 307, endPoint x: 267, endPoint y: 258, distance: 48.7
click at [267, 258] on nav "Egg [PERSON_NAME] Chicken [PERSON_NAME] Beef [PERSON_NAME] Kadala [PERSON_NAME]…" at bounding box center [327, 323] width 215 height 203
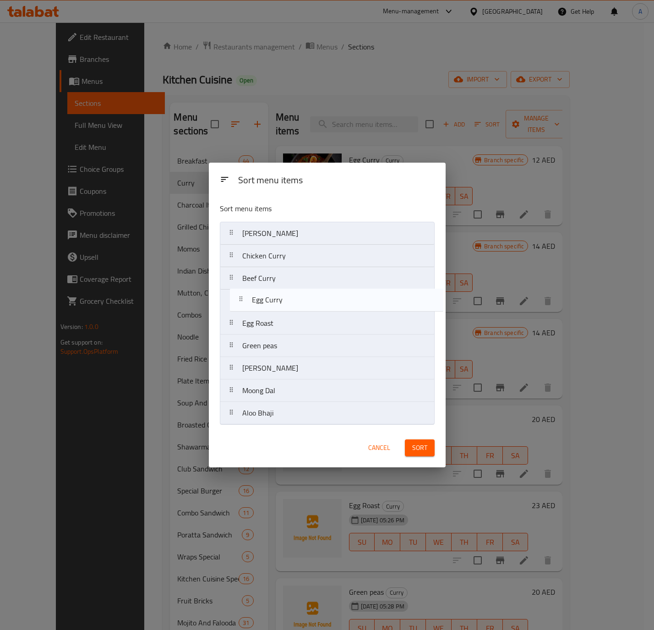
drag, startPoint x: 286, startPoint y: 230, endPoint x: 295, endPoint y: 302, distance: 73.5
click at [295, 302] on nav "Egg [PERSON_NAME] Kadala [PERSON_NAME] Chicken [PERSON_NAME] Beef [PERSON_NAME]…" at bounding box center [327, 323] width 215 height 203
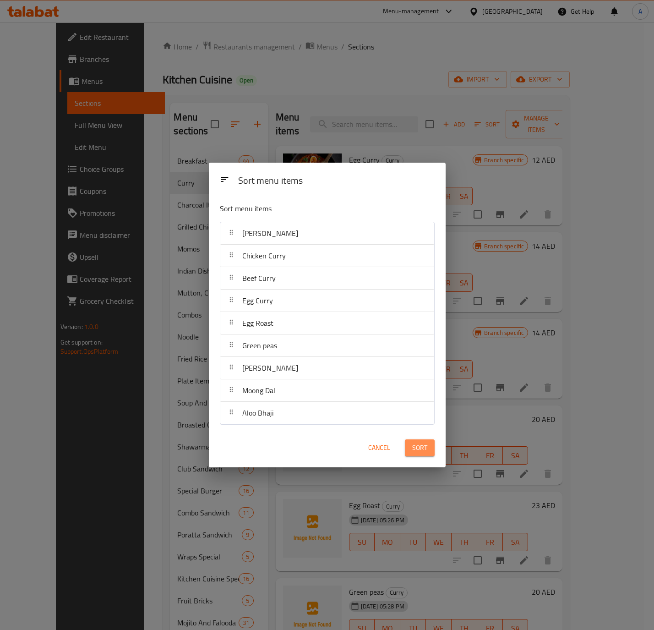
click at [418, 447] on span "Sort" at bounding box center [419, 447] width 15 height 11
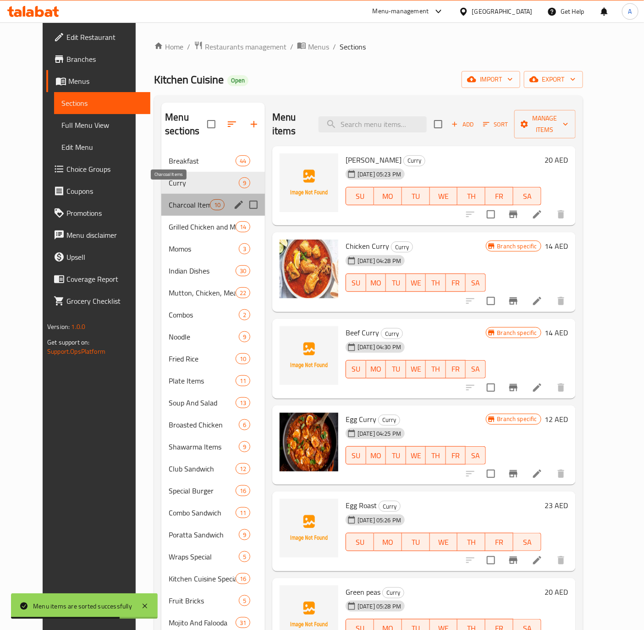
click at [169, 199] on span "Charcoal Items" at bounding box center [189, 204] width 41 height 11
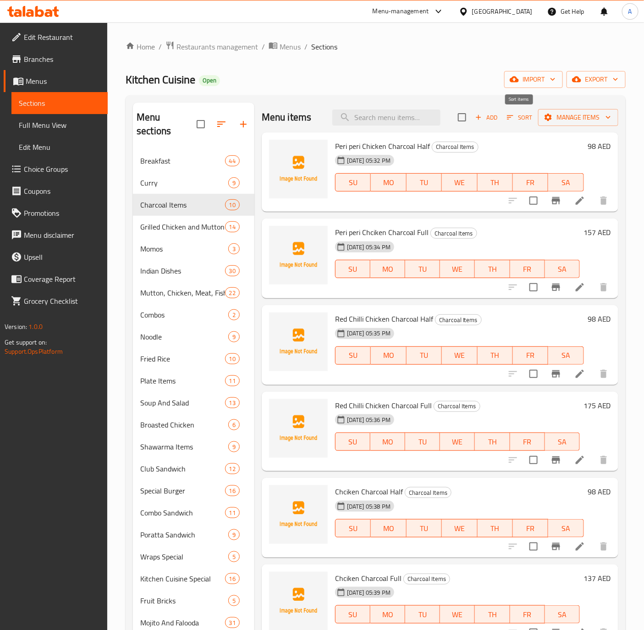
click at [510, 119] on icon "button" at bounding box center [510, 117] width 8 height 8
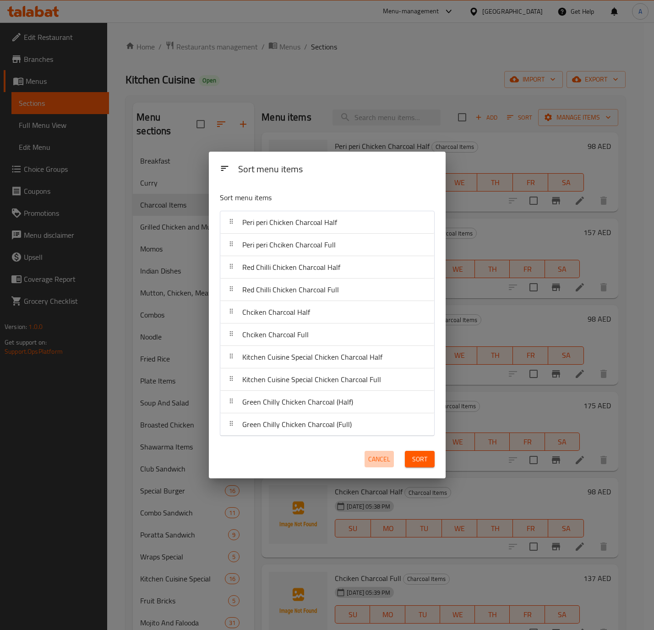
click at [374, 463] on span "Cancel" at bounding box center [379, 459] width 22 height 11
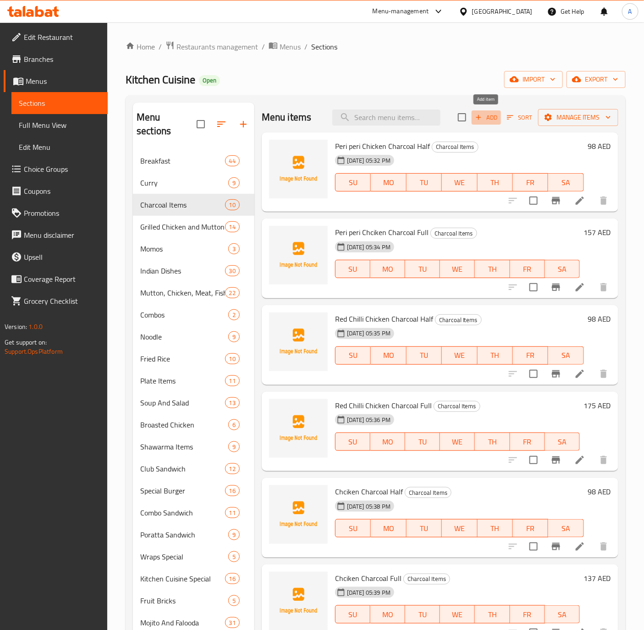
click at [479, 122] on span "Add" at bounding box center [486, 117] width 25 height 11
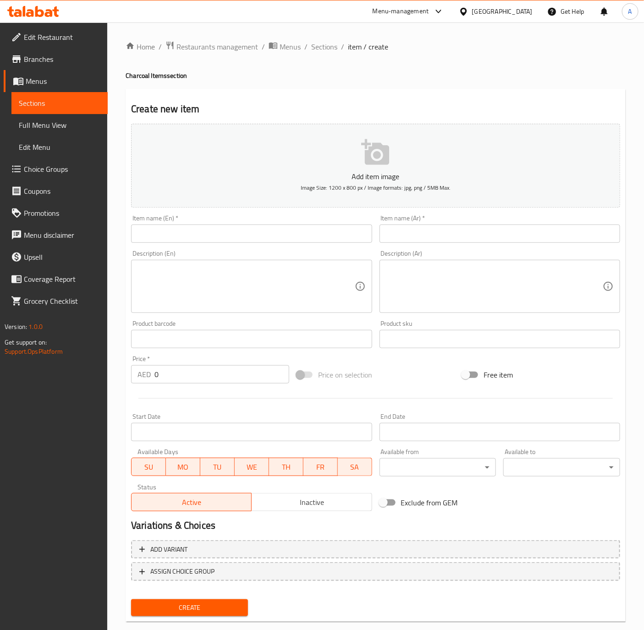
click at [245, 226] on input "text" at bounding box center [251, 233] width 241 height 18
paste input "Pepper Chicken Charcoal Half"
type input "Pepper Chicken Charcoal Half"
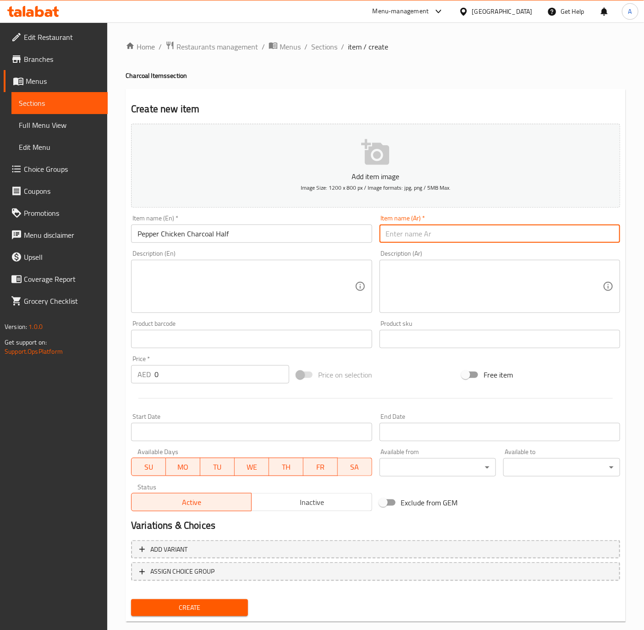
click at [499, 238] on input "text" at bounding box center [499, 233] width 241 height 18
paste input "نصف دجاج بالفلفل على الفحم"
type input "نصف دجاج بالفلفل على الفحم"
click at [190, 381] on input "0" at bounding box center [221, 374] width 135 height 18
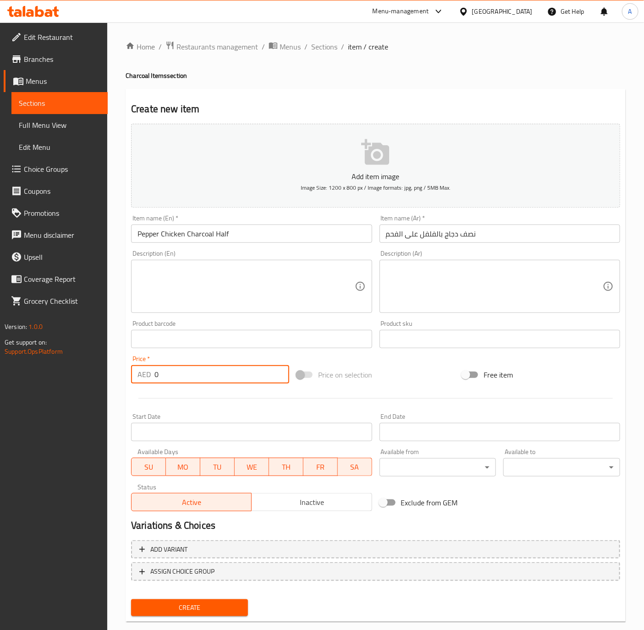
click at [190, 381] on input "0" at bounding box center [221, 374] width 135 height 18
paste input "98"
type input "98"
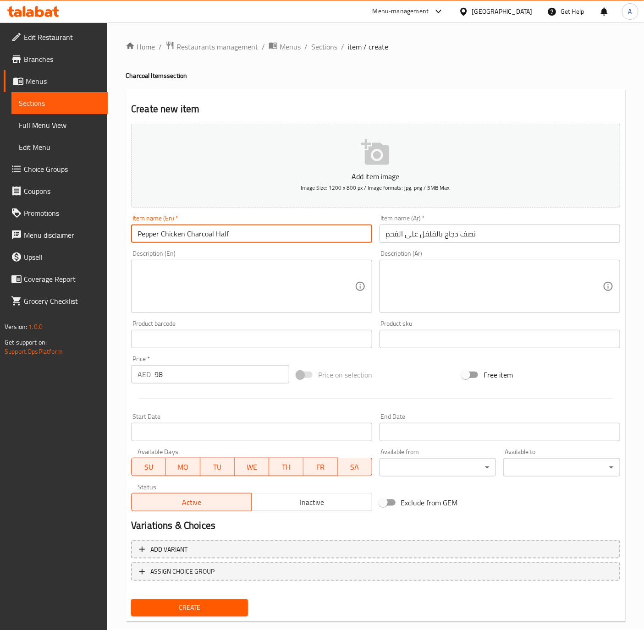
click at [246, 239] on input "Pepper Chicken Charcoal Half" at bounding box center [251, 233] width 241 height 18
click at [131, 599] on button "Create" at bounding box center [189, 607] width 117 height 17
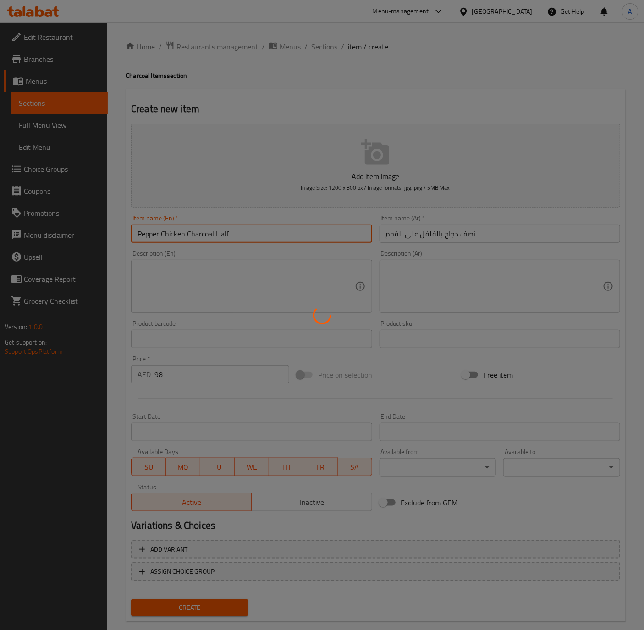
type input "0"
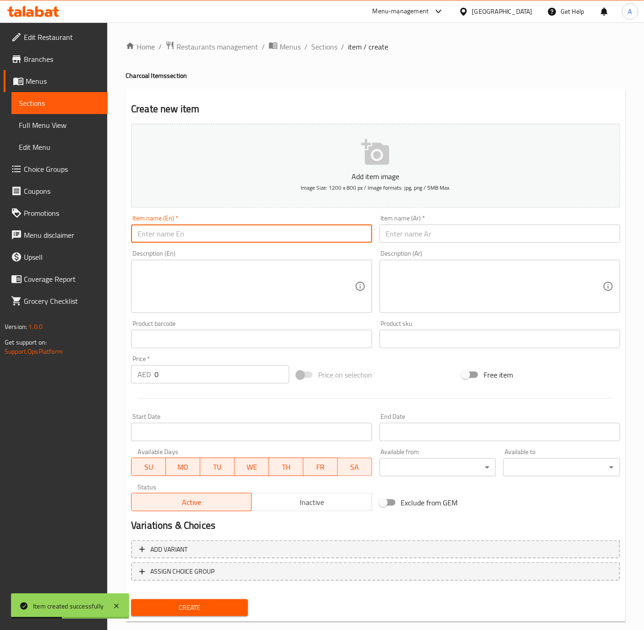
click at [232, 234] on input "text" at bounding box center [251, 233] width 241 height 18
paste input "Pepper Chciken Charcoal Full"
click at [174, 230] on input "Pepper Chciken Charcoal Full" at bounding box center [251, 233] width 241 height 18
click at [175, 232] on input "Pepper Chciken Charcoal Full" at bounding box center [251, 233] width 241 height 18
click at [172, 232] on input "Pepper Chciken Charcoal Full" at bounding box center [251, 233] width 241 height 18
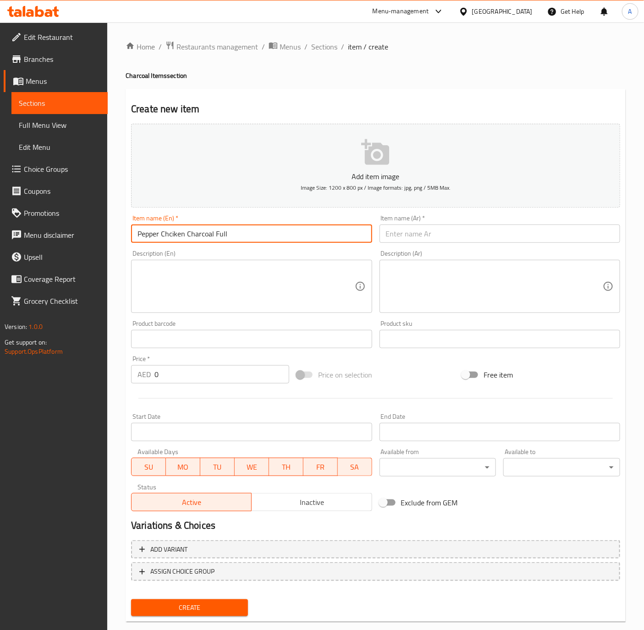
click at [176, 233] on input "Pepper Chciken Charcoal Full" at bounding box center [251, 233] width 241 height 18
click at [176, 235] on input "Pepper Chciken Charcoal Full" at bounding box center [251, 233] width 241 height 18
click at [175, 233] on input "Pepper Chciken Charcoal Full" at bounding box center [251, 233] width 241 height 18
type input "Pepper Chicken Charcoal Full"
click at [417, 239] on input "text" at bounding box center [499, 233] width 241 height 18
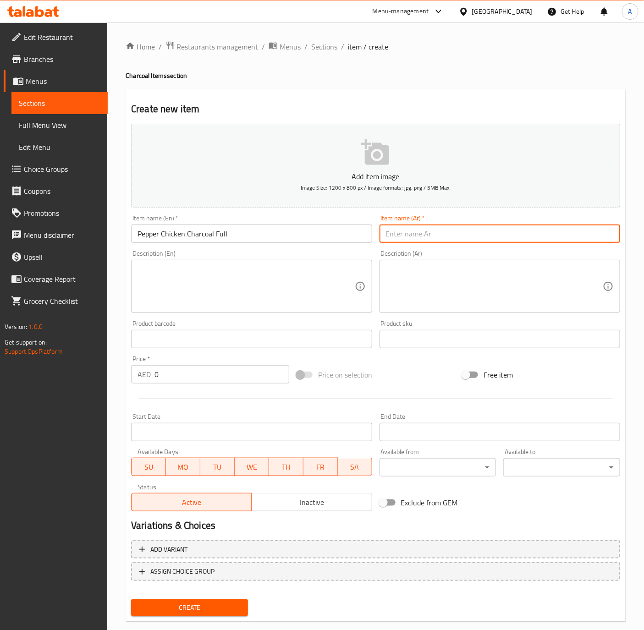
paste input "دجاج كامل بالفلفل على الفحم"
type input "دجاج كامل بالفلفل على الفحم"
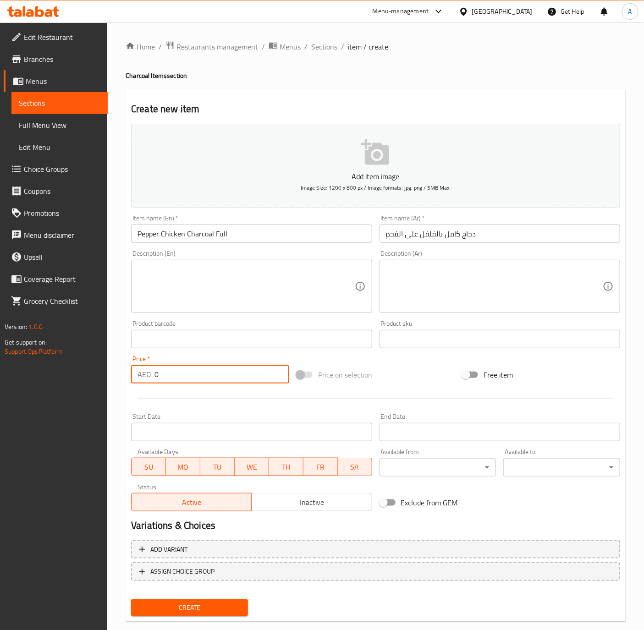
click at [165, 377] on input "0" at bounding box center [221, 374] width 135 height 18
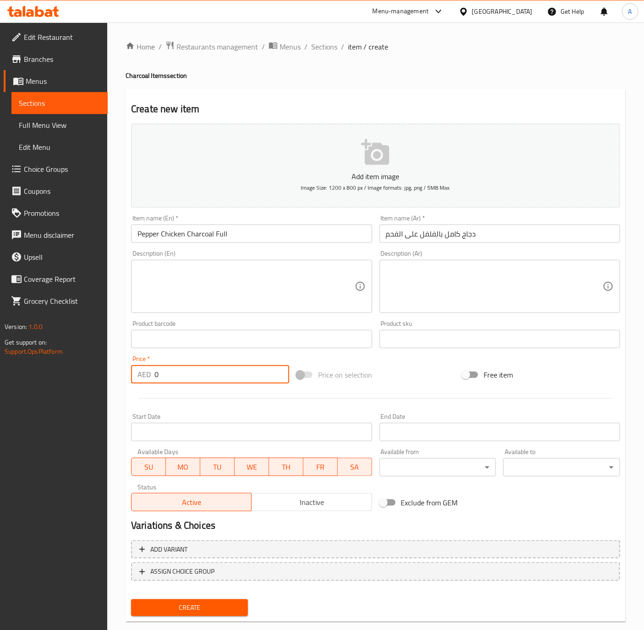
paste input "157"
type input "157"
click at [241, 239] on input "Pepper Chicken Charcoal Full" at bounding box center [251, 233] width 241 height 18
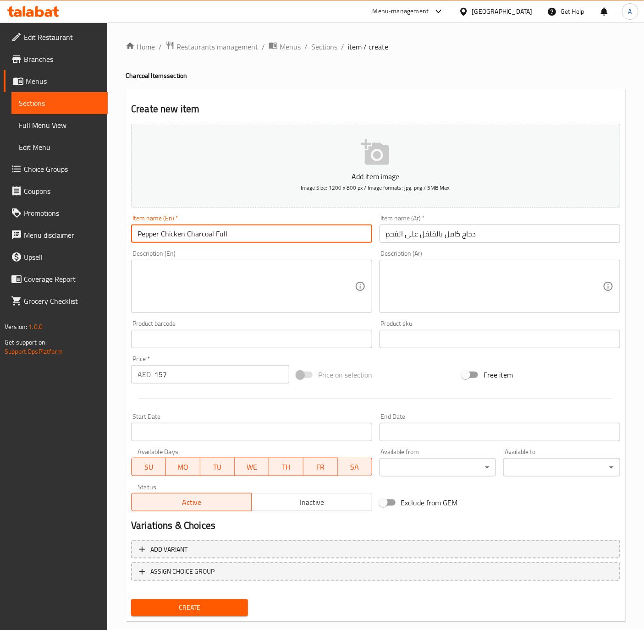
click at [131, 599] on button "Create" at bounding box center [189, 607] width 117 height 17
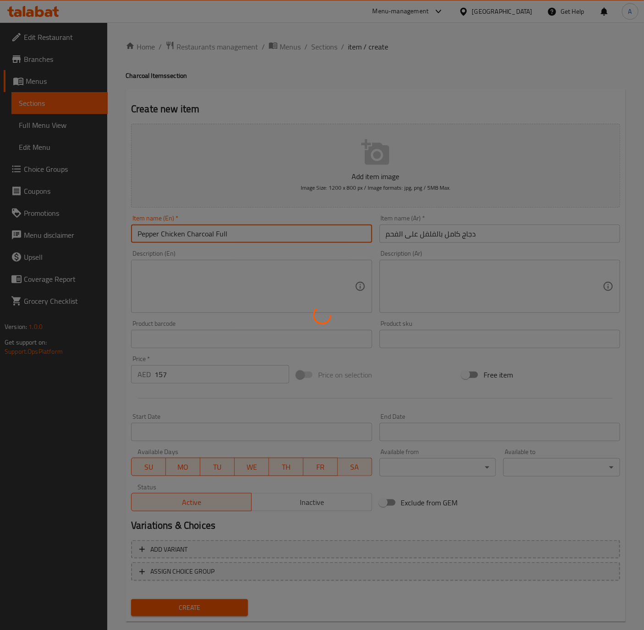
type input "0"
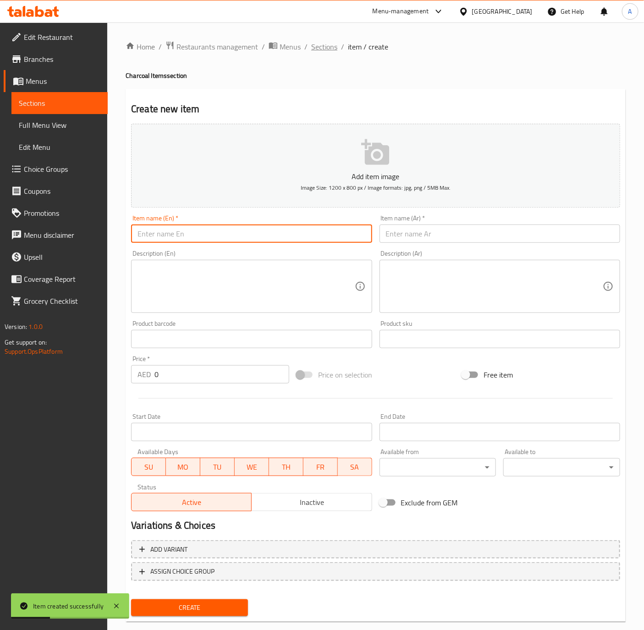
click at [323, 49] on span "Sections" at bounding box center [324, 46] width 26 height 11
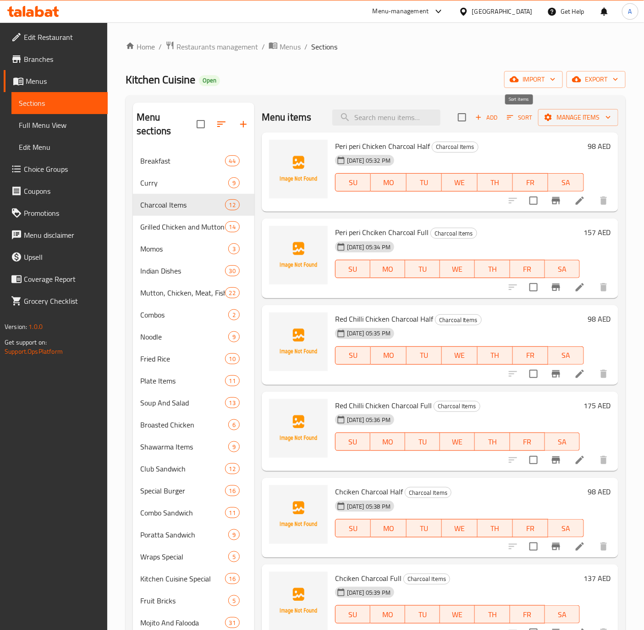
click at [510, 118] on icon "button" at bounding box center [510, 117] width 6 height 4
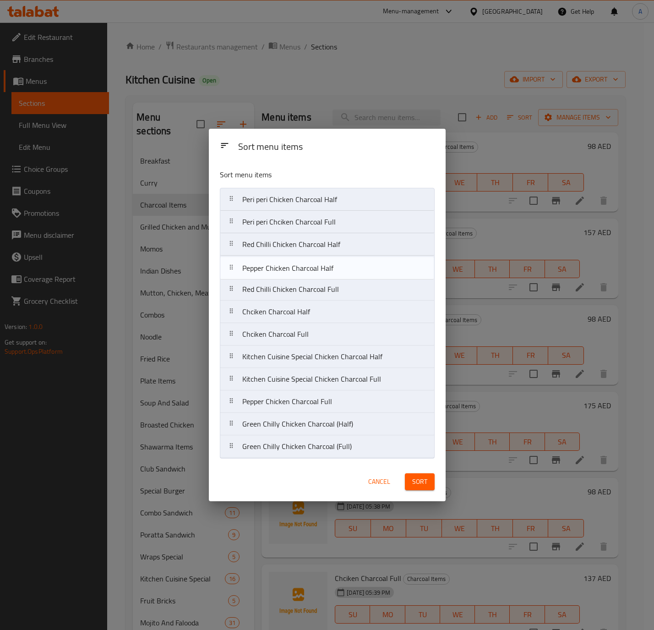
drag, startPoint x: 293, startPoint y: 385, endPoint x: 293, endPoint y: 271, distance: 114.5
click at [293, 271] on nav "Peri peri Chicken Charcoal Half Peri peri Chciken Charcoal Full Red Chilli Chic…" at bounding box center [327, 323] width 215 height 270
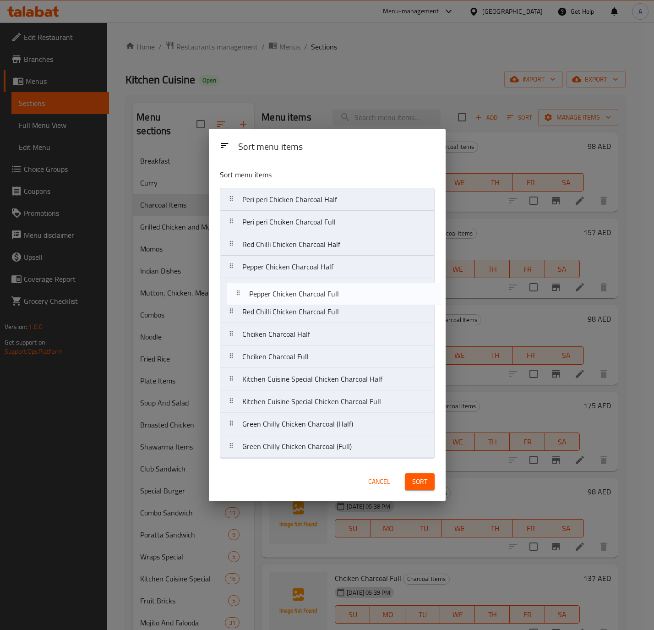
drag, startPoint x: 284, startPoint y: 407, endPoint x: 291, endPoint y: 293, distance: 114.7
click at [291, 293] on nav "Peri peri Chicken Charcoal Half Peri peri Chciken Charcoal Full Red Chilli Chic…" at bounding box center [327, 323] width 215 height 270
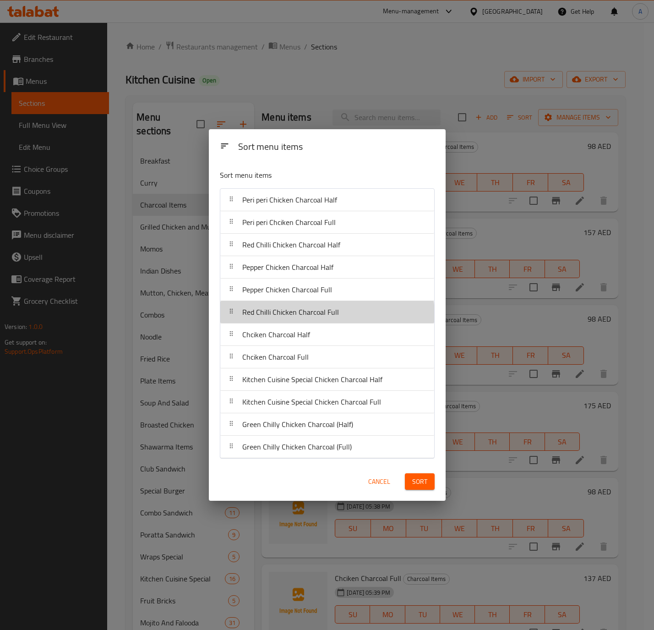
click at [284, 315] on span "Red Chilli Chicken Charcoal Full" at bounding box center [290, 312] width 97 height 14
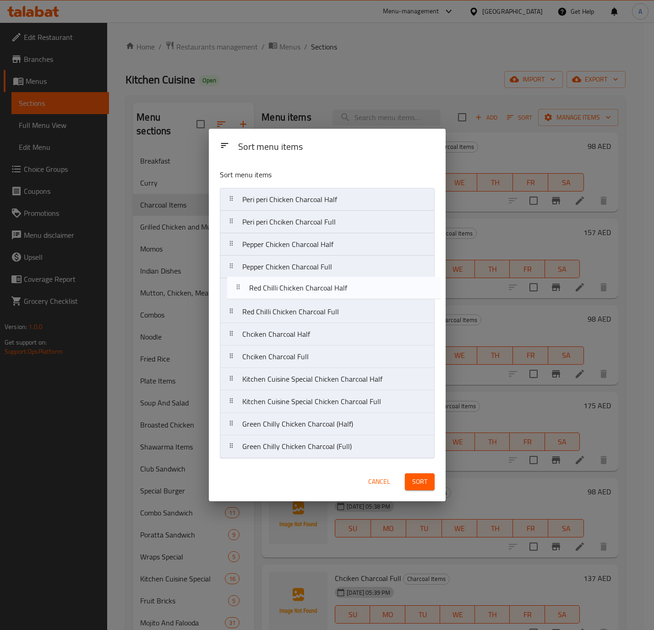
drag, startPoint x: 305, startPoint y: 242, endPoint x: 312, endPoint y: 289, distance: 47.2
click at [312, 289] on nav "Peri peri Chicken Charcoal Half Peri peri Chciken Charcoal Full Red Chilli Chic…" at bounding box center [327, 323] width 215 height 270
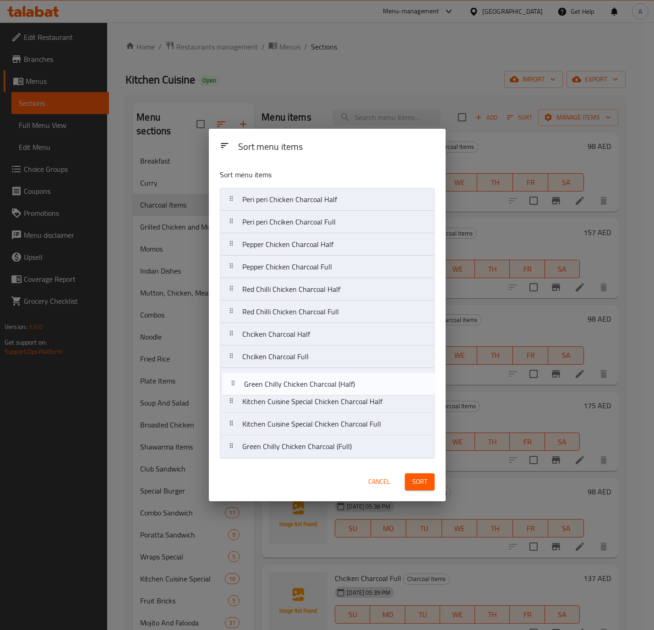
drag, startPoint x: 294, startPoint y: 432, endPoint x: 296, endPoint y: 386, distance: 45.8
click at [296, 386] on nav "Peri peri Chicken Charcoal Half Peri peri Chciken Charcoal Full Pepper Chicken …" at bounding box center [327, 323] width 215 height 270
drag, startPoint x: 304, startPoint y: 453, endPoint x: 304, endPoint y: 403, distance: 49.9
click at [304, 403] on nav "Peri peri Chicken Charcoal Half Peri peri Chciken Charcoal Full Pepper Chicken …" at bounding box center [327, 323] width 215 height 270
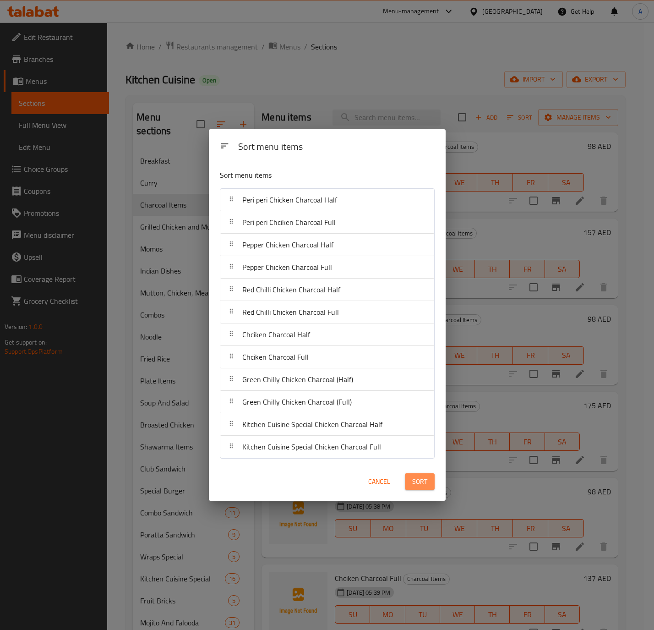
click at [414, 479] on span "Sort" at bounding box center [419, 481] width 15 height 11
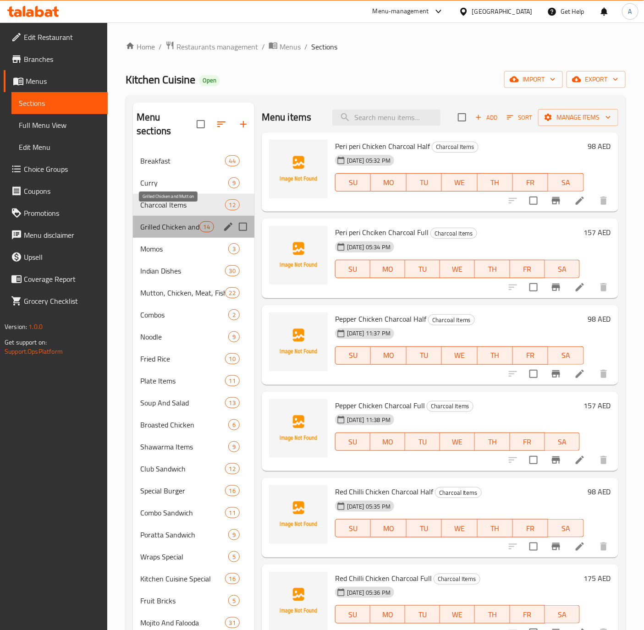
click at [179, 221] on span "Grilled Chicken and Mutton" at bounding box center [169, 226] width 59 height 11
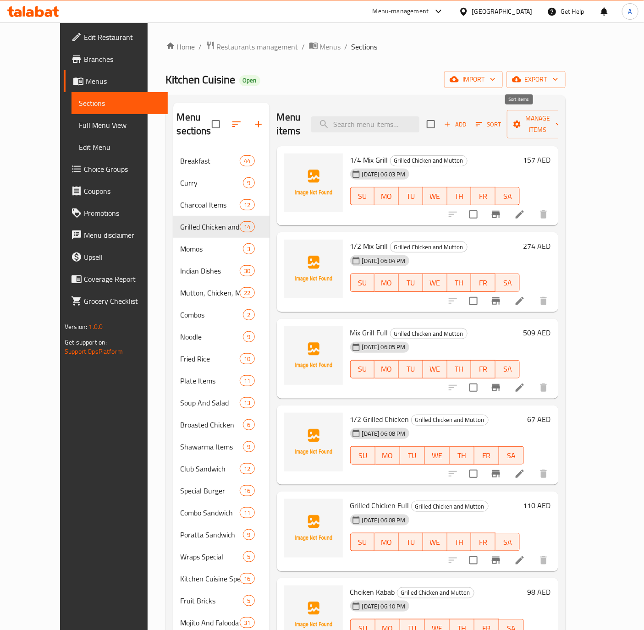
click at [483, 120] on icon "button" at bounding box center [479, 124] width 8 height 8
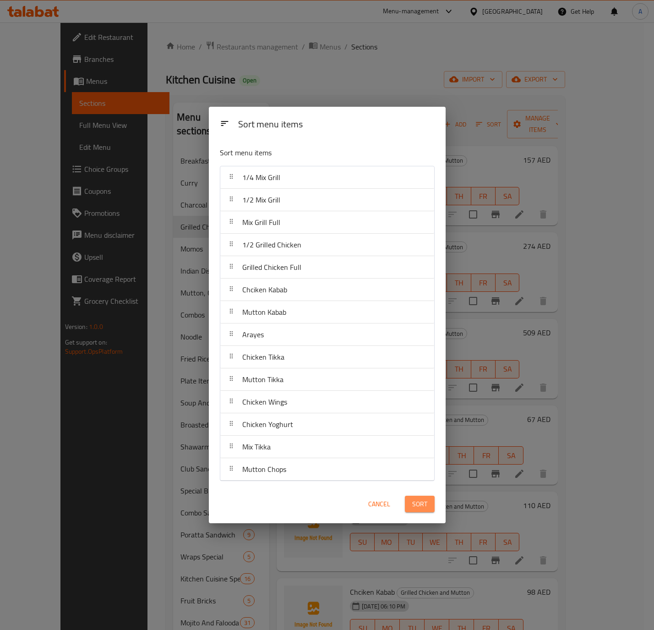
click at [419, 503] on span "Sort" at bounding box center [419, 503] width 15 height 11
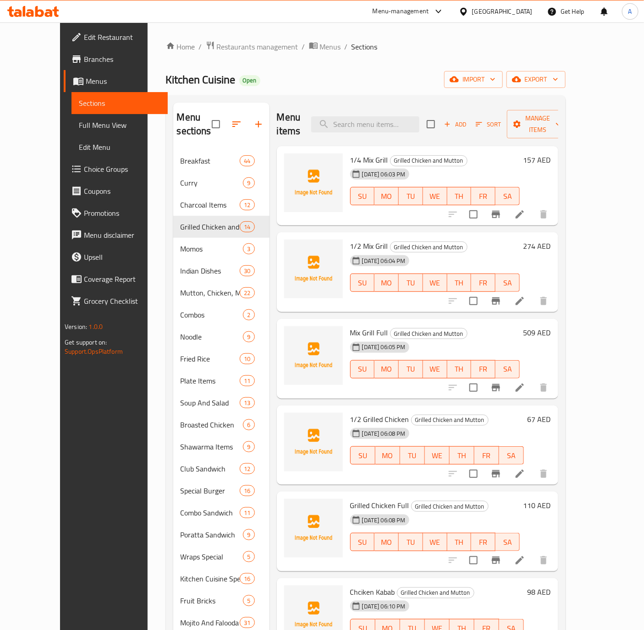
click at [368, 52] on ol "Home / Restaurants management / Menus / Sections" at bounding box center [365, 47] width 399 height 12
click at [558, 84] on span "export" at bounding box center [536, 79] width 44 height 11
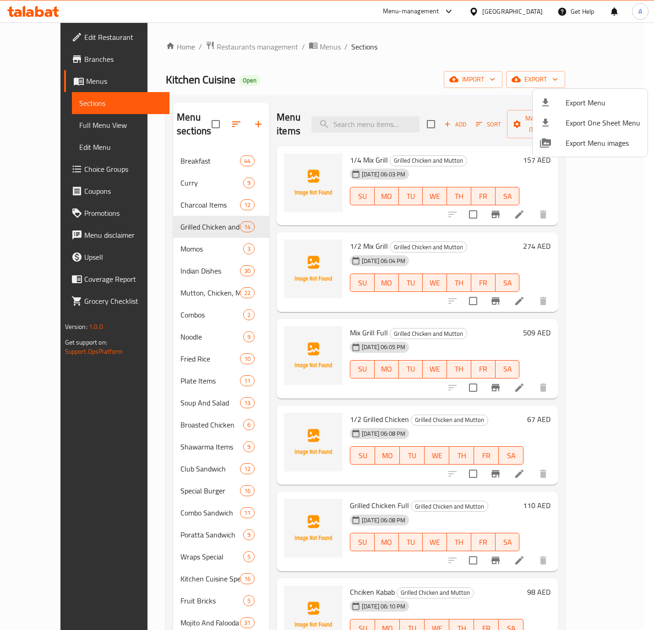
click at [172, 142] on div at bounding box center [327, 315] width 654 height 630
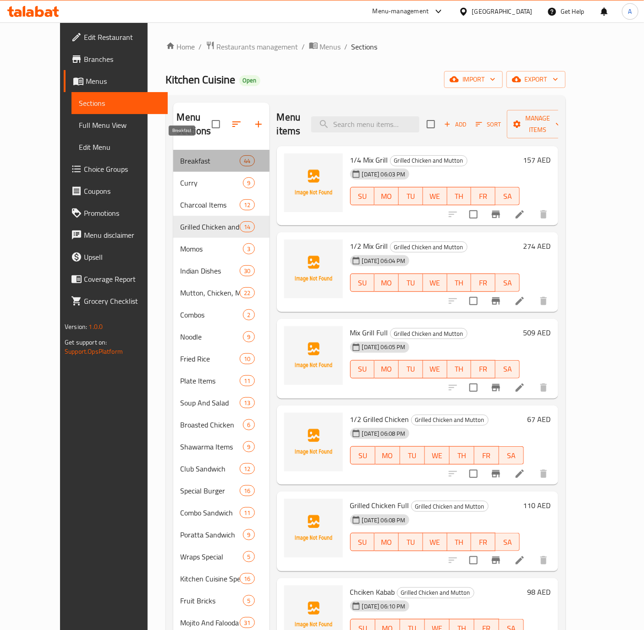
click at [180, 155] on span "Breakfast" at bounding box center [210, 160] width 60 height 11
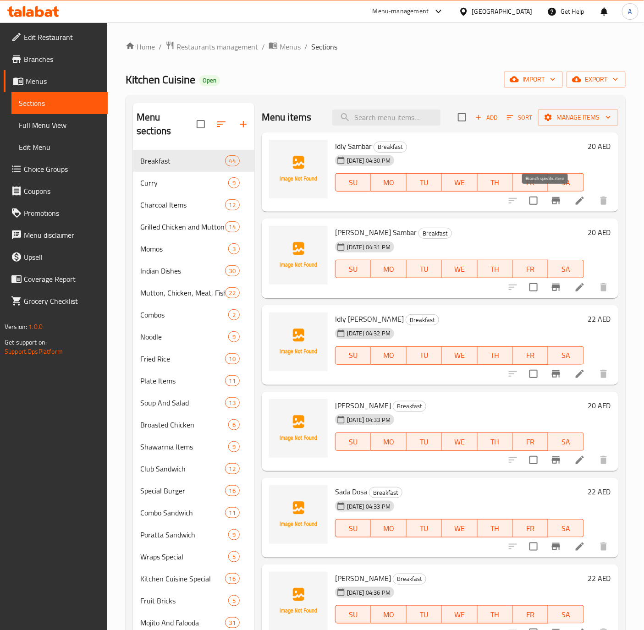
click at [550, 197] on icon "Branch-specific-item" at bounding box center [555, 200] width 11 height 11
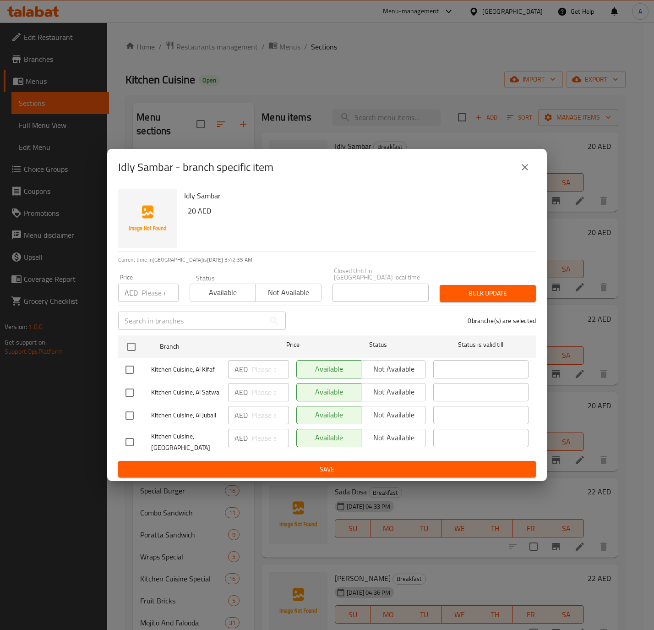
click at [518, 163] on button "close" at bounding box center [525, 167] width 22 height 22
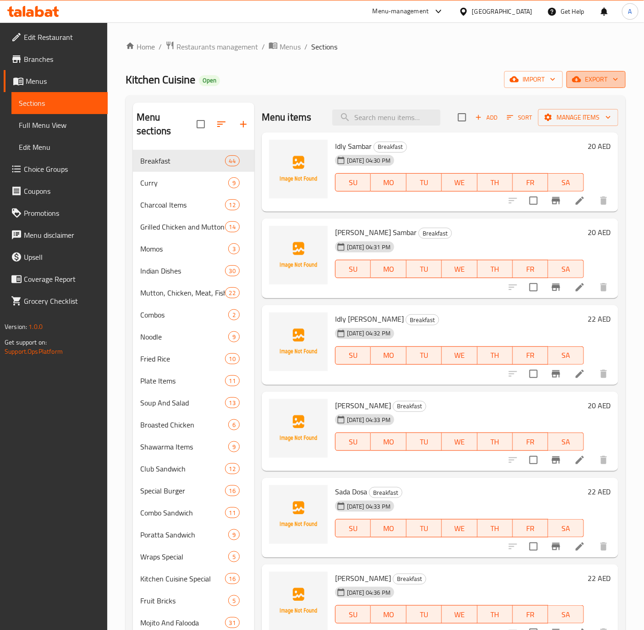
click at [596, 80] on span "export" at bounding box center [596, 79] width 44 height 11
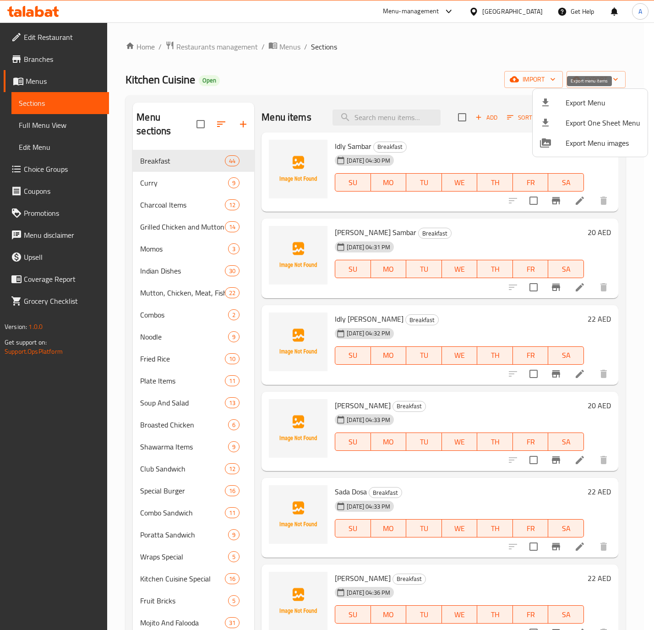
click at [545, 106] on icon at bounding box center [545, 102] width 11 height 11
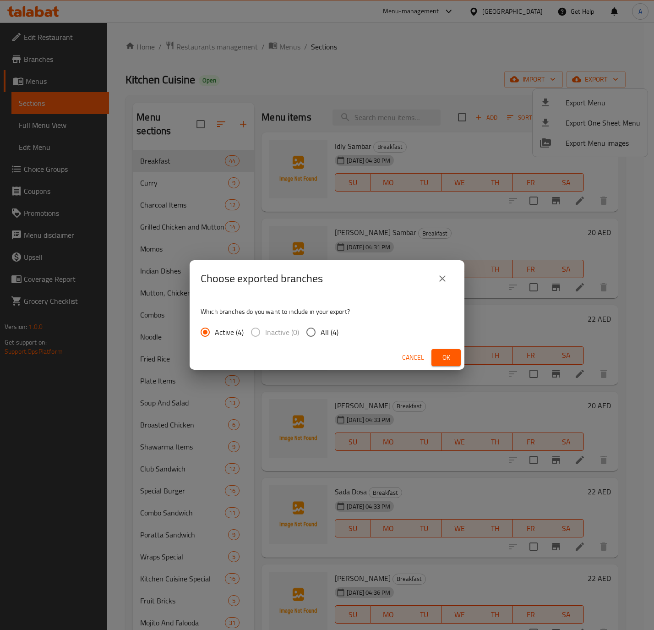
click at [309, 332] on input "All (4)" at bounding box center [310, 332] width 19 height 19
radio input "true"
click at [449, 355] on span "Ok" at bounding box center [446, 357] width 15 height 11
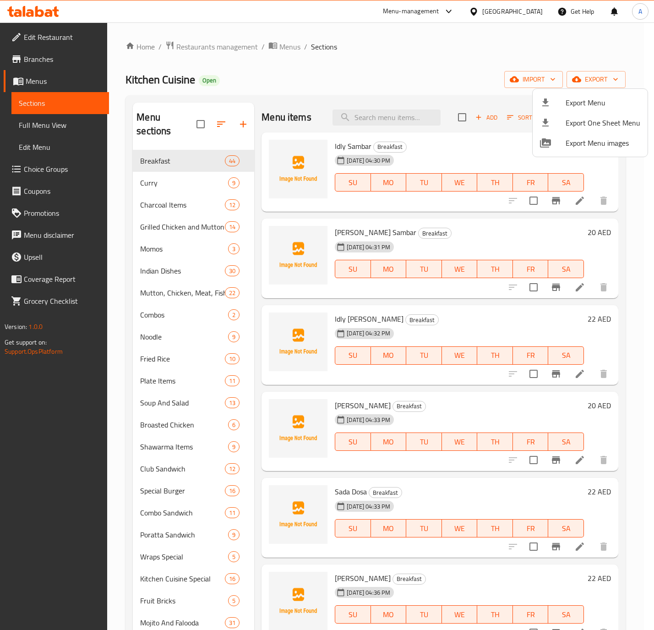
click at [451, 139] on div at bounding box center [327, 315] width 654 height 630
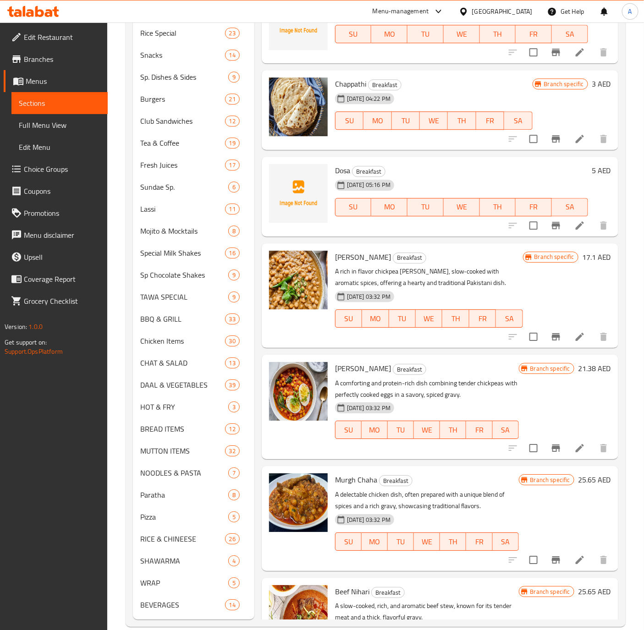
scroll to position [635, 0]
click at [353, 253] on span "[PERSON_NAME]" at bounding box center [363, 257] width 56 height 14
copy h6 "[PERSON_NAME]"
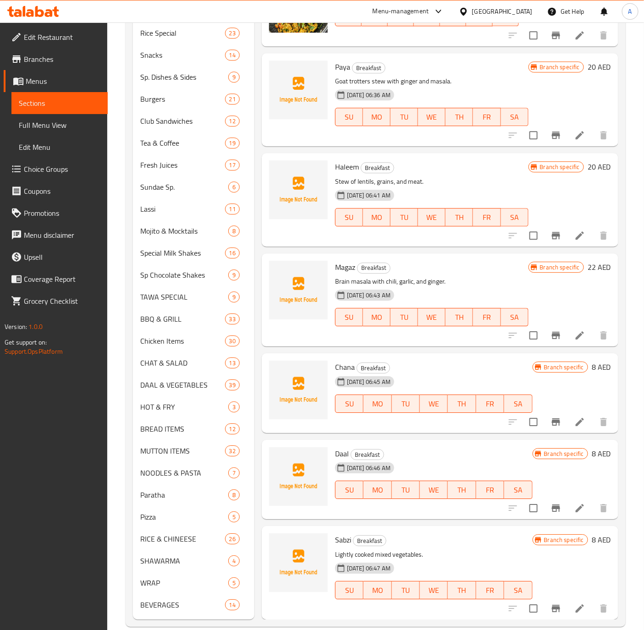
scroll to position [3040, 0]
click at [348, 533] on span "Sabzi" at bounding box center [343, 540] width 16 height 14
copy span "Sabzi"
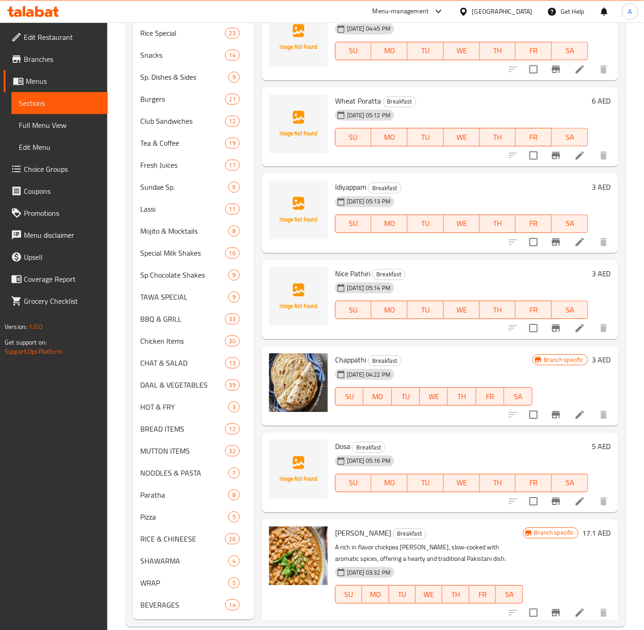
scroll to position [361, 0]
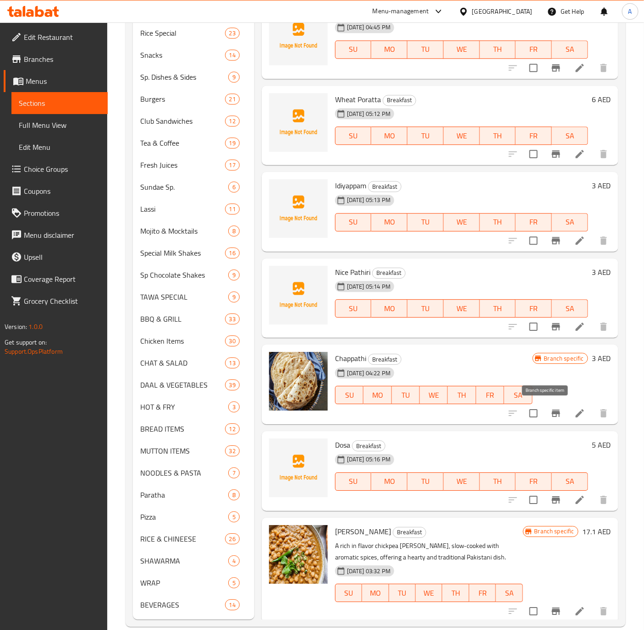
click at [550, 409] on icon "Branch-specific-item" at bounding box center [555, 413] width 11 height 11
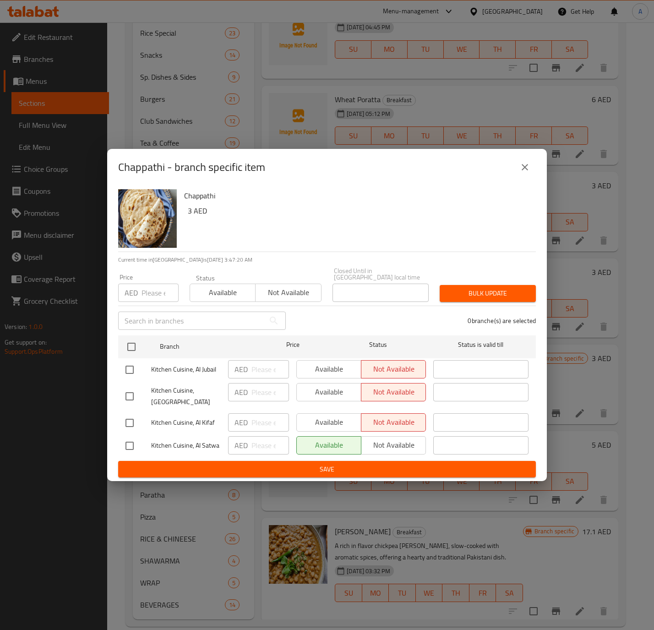
click at [133, 422] on input "checkbox" at bounding box center [129, 422] width 19 height 19
checkbox input "true"
drag, startPoint x: 334, startPoint y: 418, endPoint x: 330, endPoint y: 422, distance: 5.5
click at [334, 418] on span "Available" at bounding box center [329, 422] width 57 height 13
click at [161, 297] on input "number" at bounding box center [160, 293] width 37 height 18
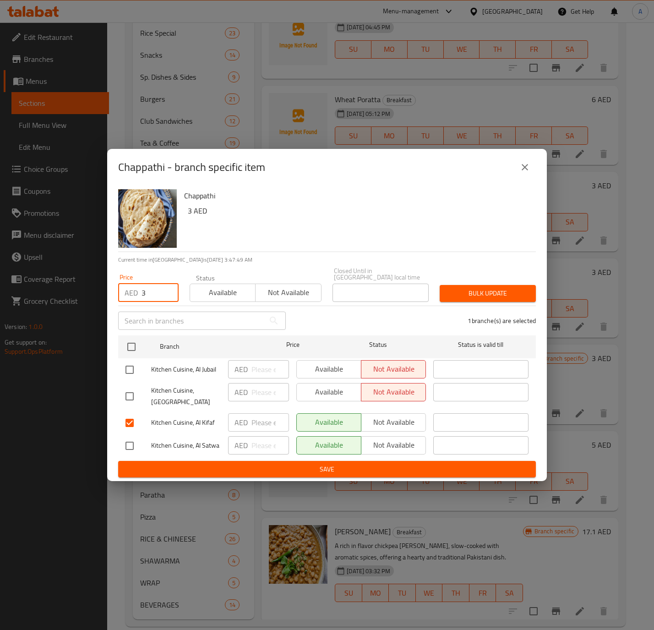
type input "3"
click at [524, 157] on button "close" at bounding box center [525, 167] width 22 height 22
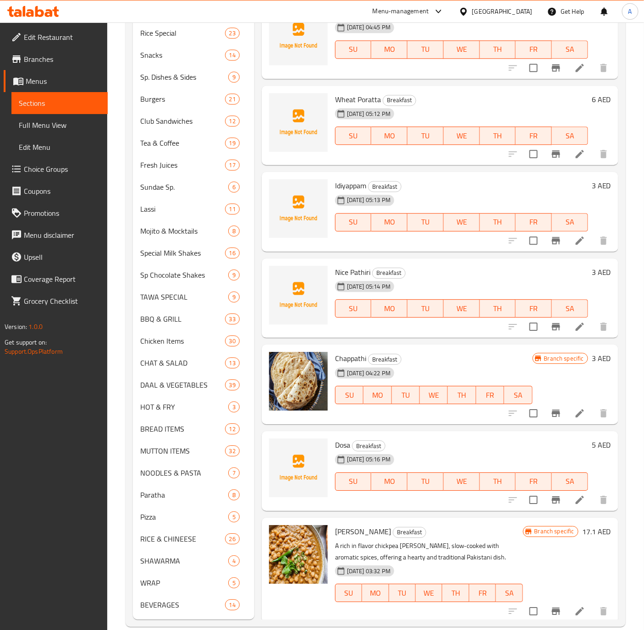
click at [462, 278] on div "[DATE] 05:14 PM SU MO TU WE TH FR SA" at bounding box center [461, 301] width 260 height 49
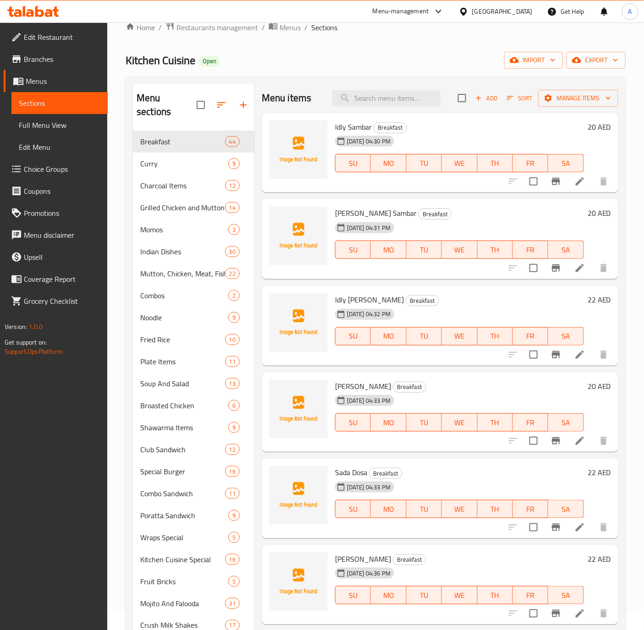
scroll to position [0, 0]
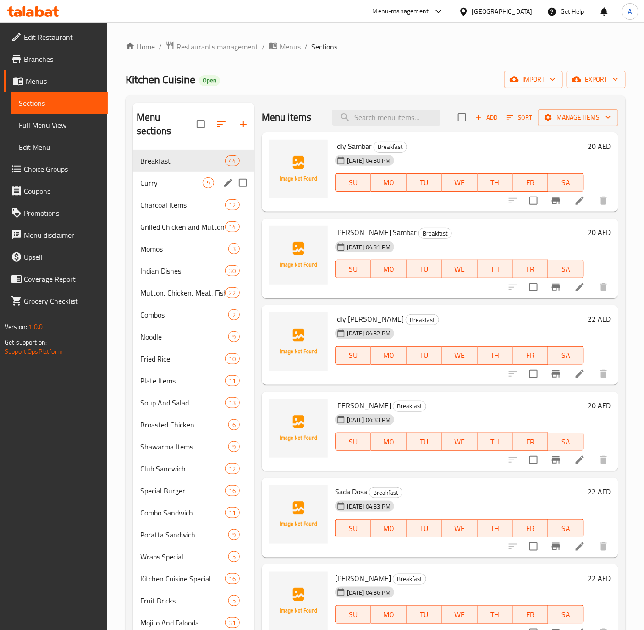
drag, startPoint x: 154, startPoint y: 165, endPoint x: 159, endPoint y: 177, distance: 13.1
click at [154, 177] on span "Curry" at bounding box center [171, 182] width 62 height 11
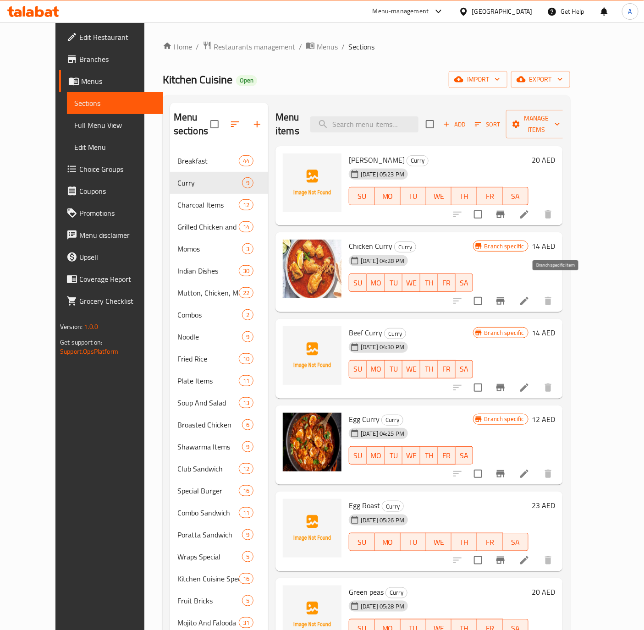
click at [506, 295] on icon "Branch-specific-item" at bounding box center [500, 300] width 11 height 11
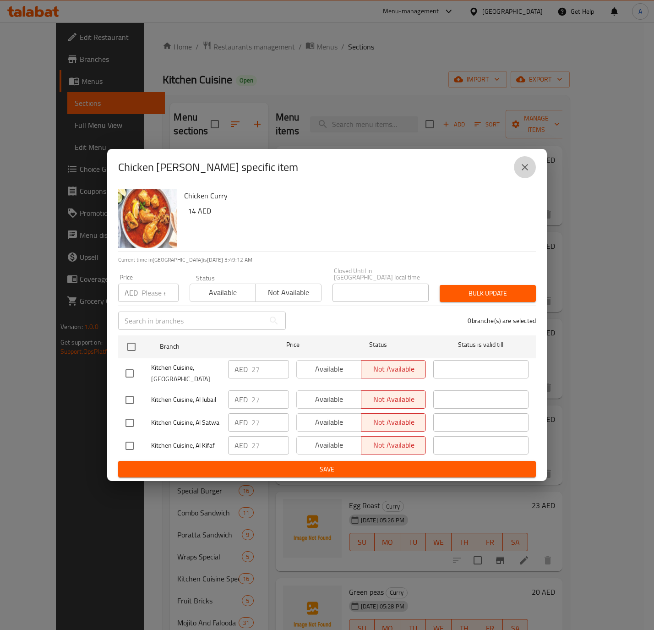
click at [524, 167] on icon "close" at bounding box center [525, 167] width 6 height 6
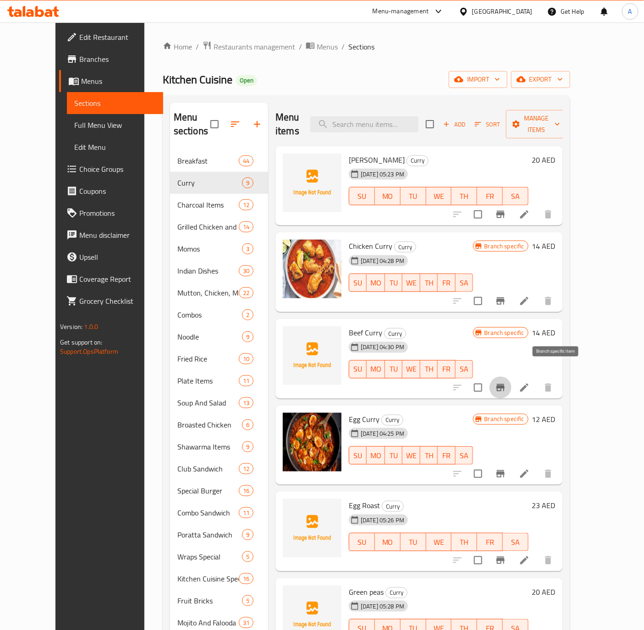
click at [506, 382] on icon "Branch-specific-item" at bounding box center [500, 387] width 11 height 11
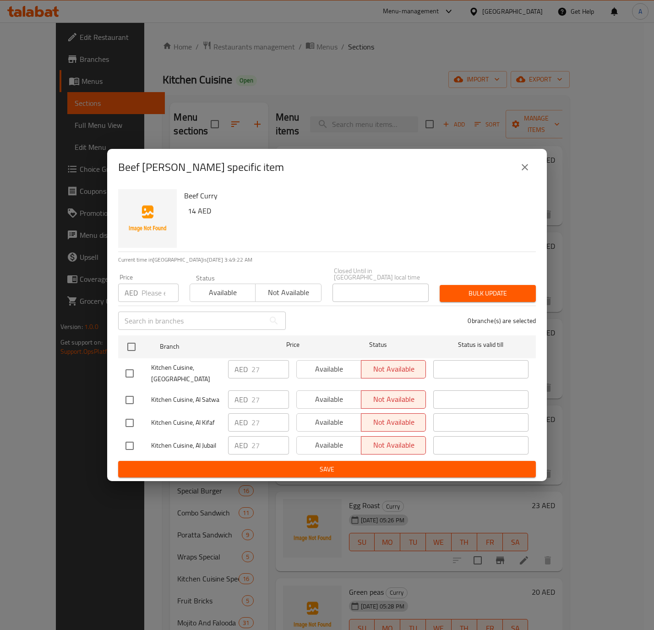
click at [524, 167] on icon "close" at bounding box center [525, 167] width 6 height 6
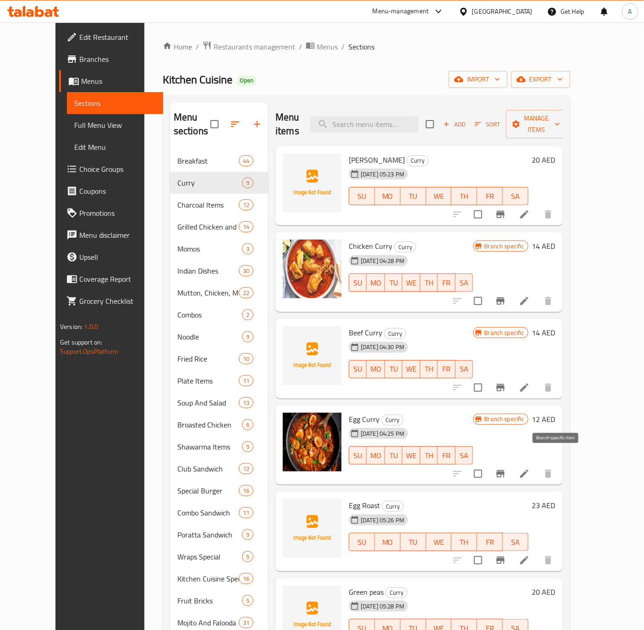
click at [511, 463] on button "Branch-specific-item" at bounding box center [500, 474] width 22 height 22
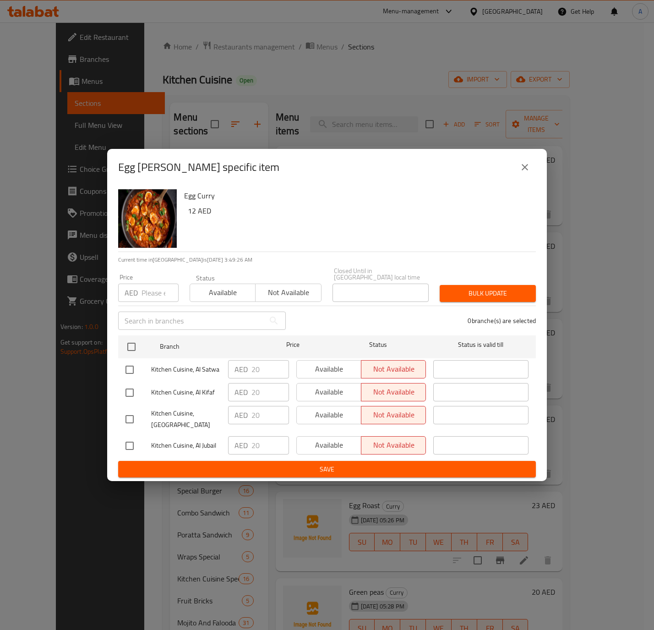
click at [527, 163] on icon "close" at bounding box center [524, 167] width 11 height 11
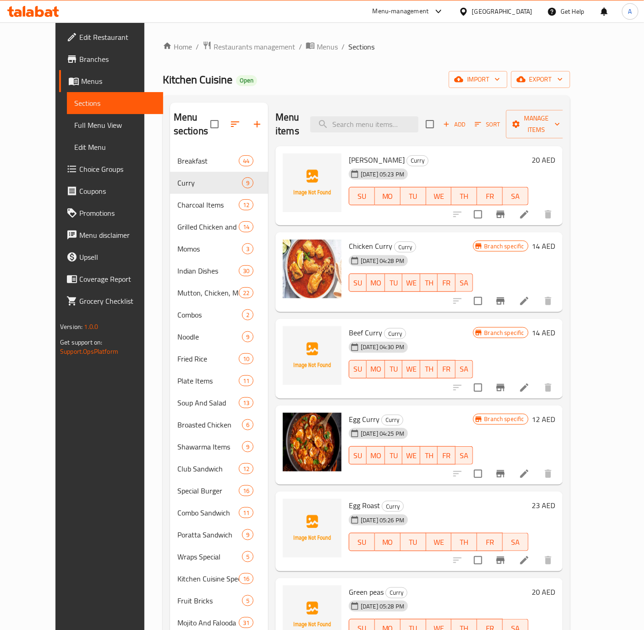
click at [349, 239] on span "Chicken Curry" at bounding box center [371, 246] width 44 height 14
copy h6 "Chicken Curry"
click at [504, 384] on icon "Branch-specific-item" at bounding box center [500, 387] width 8 height 7
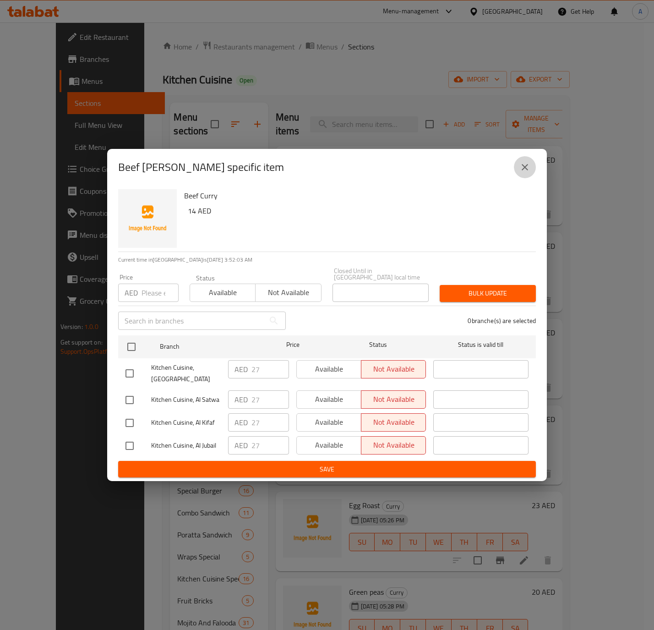
click at [525, 165] on icon "close" at bounding box center [524, 167] width 11 height 11
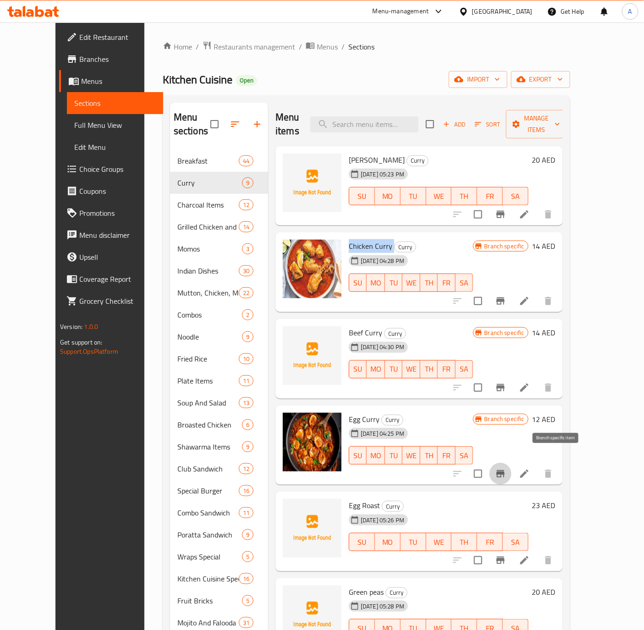
click at [506, 468] on icon "Branch-specific-item" at bounding box center [500, 473] width 11 height 11
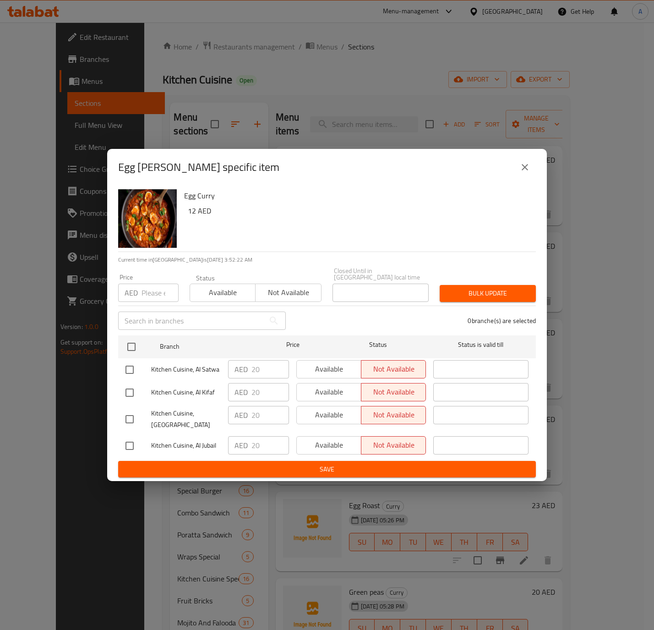
click at [531, 166] on button "close" at bounding box center [525, 167] width 22 height 22
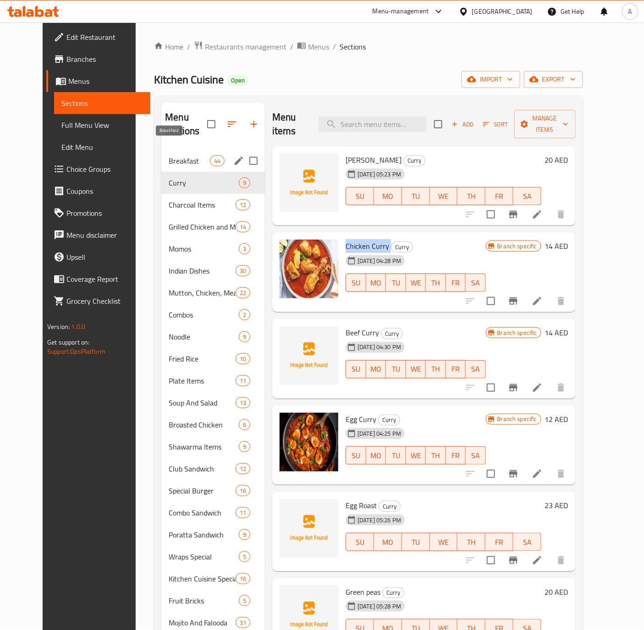
drag, startPoint x: 157, startPoint y: 148, endPoint x: 160, endPoint y: 154, distance: 6.4
click at [169, 155] on span "Breakfast" at bounding box center [189, 160] width 41 height 11
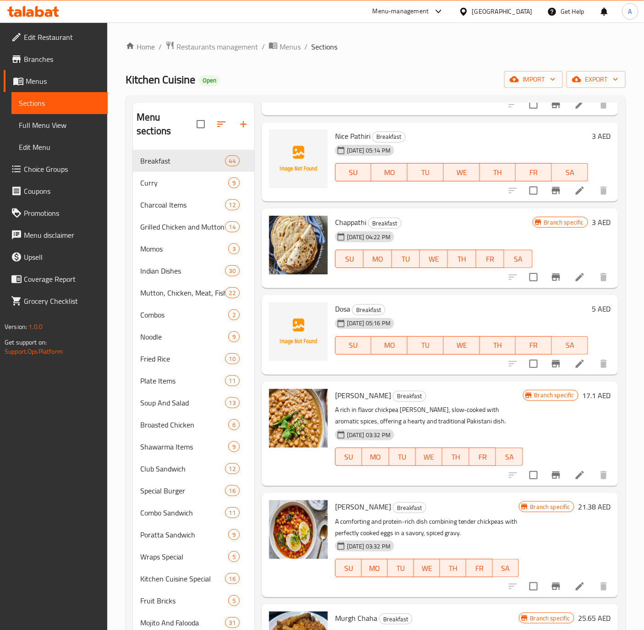
scroll to position [1306, 0]
click at [550, 273] on icon "Branch-specific-item" at bounding box center [555, 277] width 11 height 11
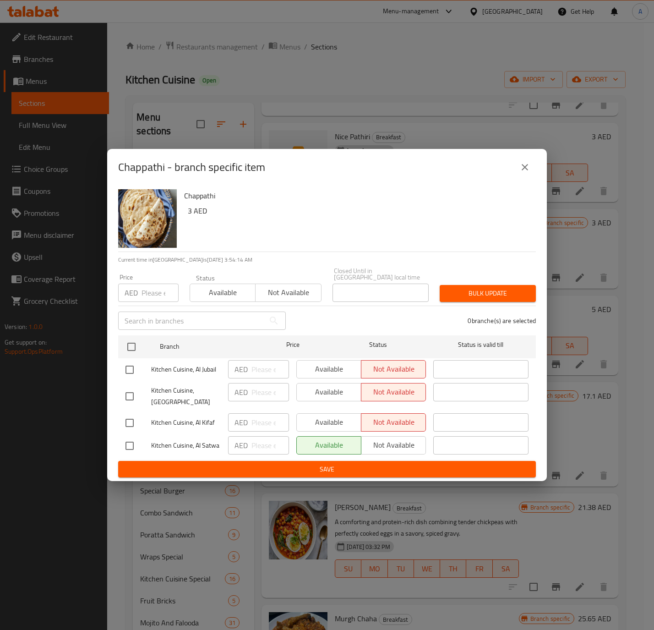
click at [530, 174] on button "close" at bounding box center [525, 167] width 22 height 22
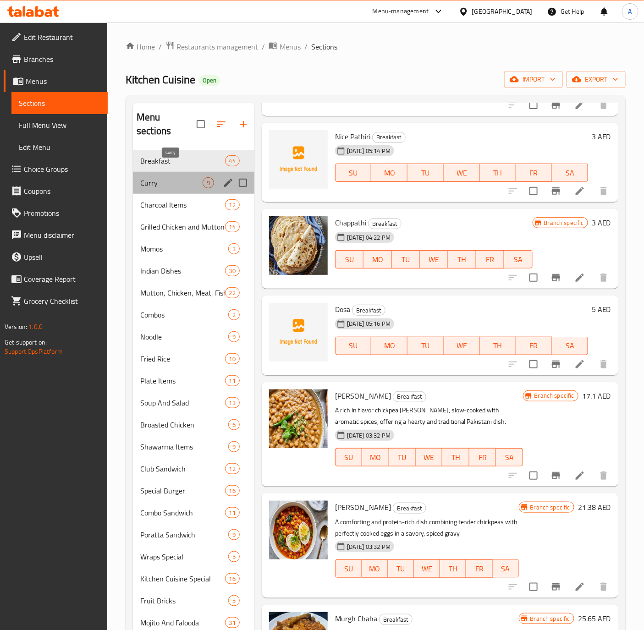
click at [160, 177] on span "Curry" at bounding box center [171, 182] width 62 height 11
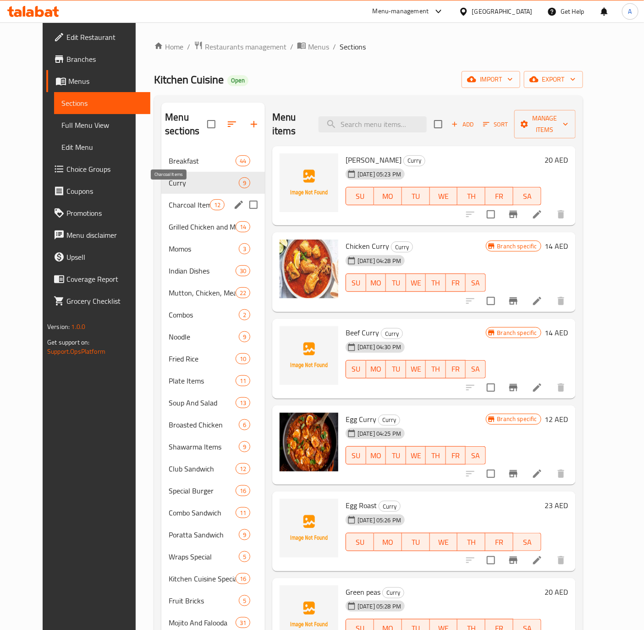
click at [169, 199] on span "Charcoal Items" at bounding box center [189, 204] width 41 height 11
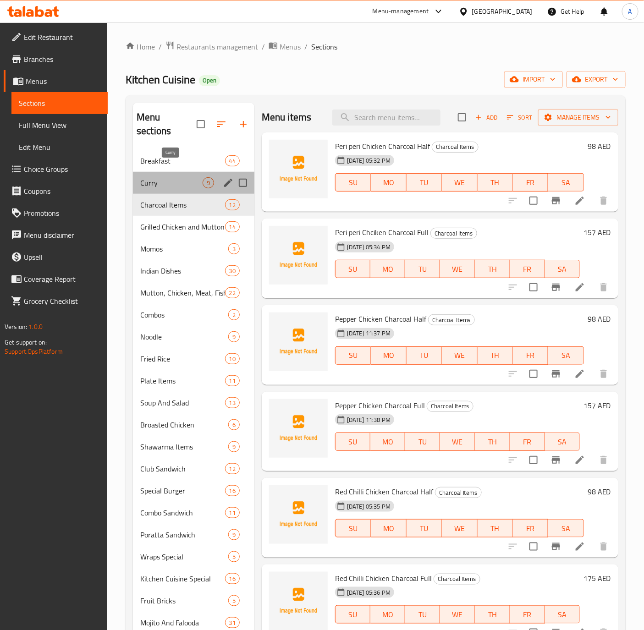
drag, startPoint x: 149, startPoint y: 168, endPoint x: 202, endPoint y: 177, distance: 53.9
click at [149, 177] on span "Curry" at bounding box center [171, 182] width 62 height 11
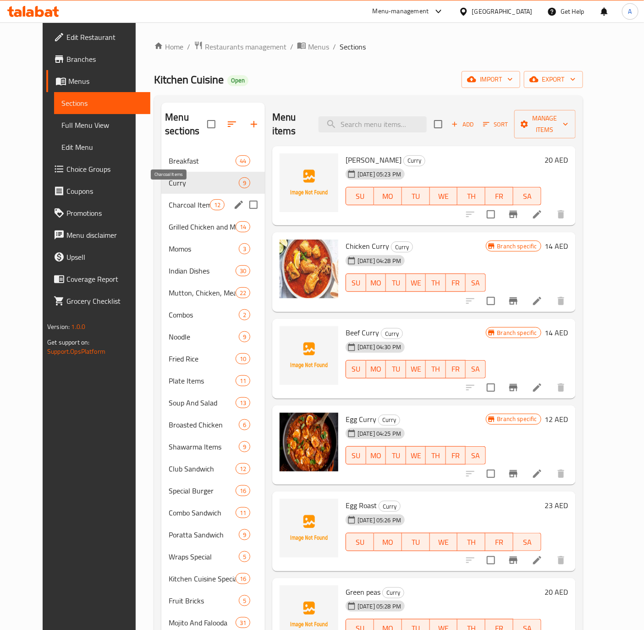
drag, startPoint x: 149, startPoint y: 195, endPoint x: 190, endPoint y: 197, distance: 41.3
click at [169, 199] on span "Charcoal Items" at bounding box center [189, 204] width 41 height 11
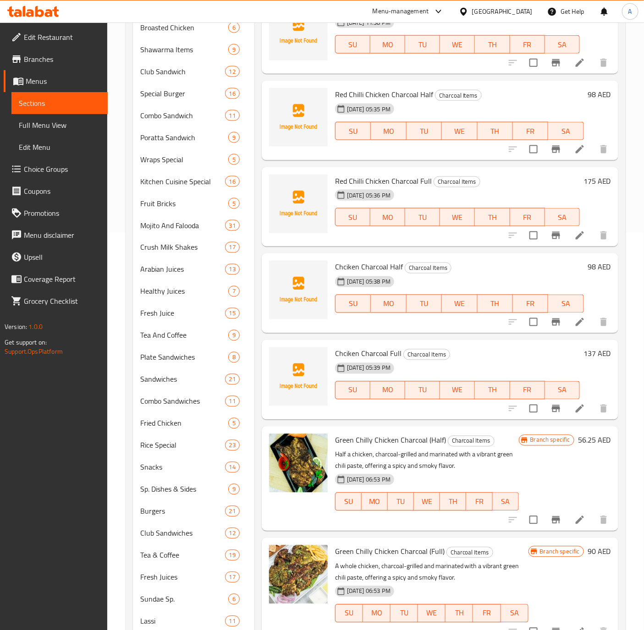
scroll to position [122, 0]
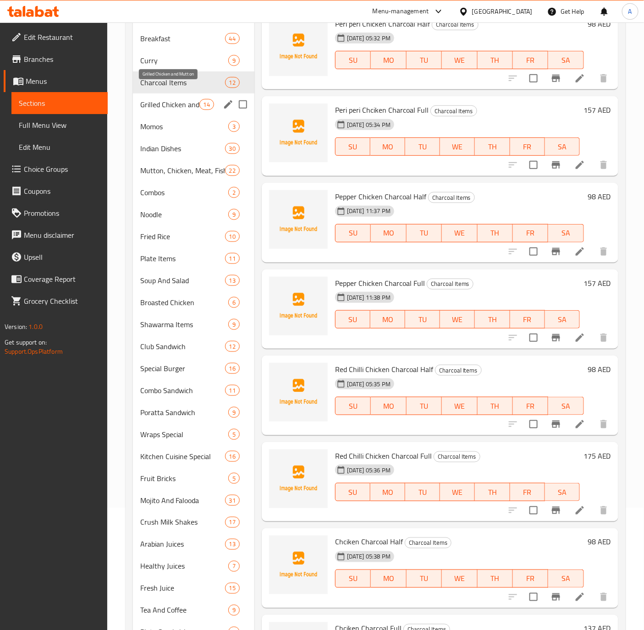
drag, startPoint x: 158, startPoint y: 95, endPoint x: 191, endPoint y: 107, distance: 35.5
click at [158, 99] on span "Grilled Chicken and Mutton" at bounding box center [169, 104] width 59 height 11
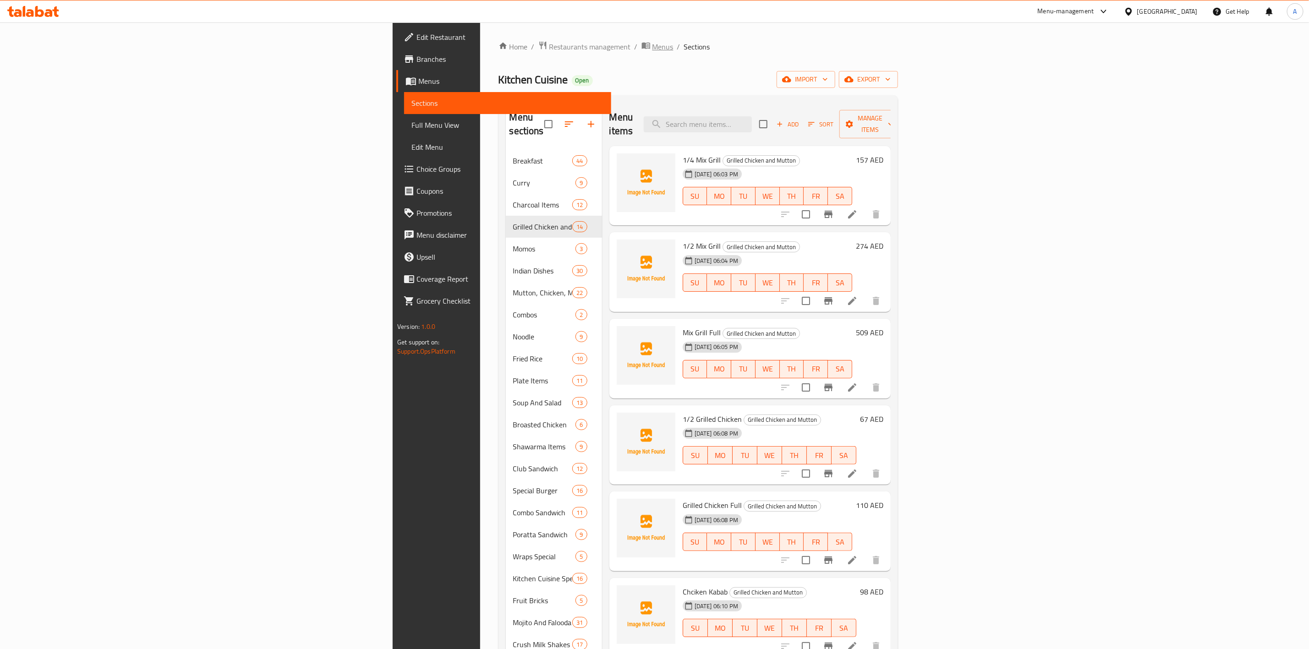
click at [652, 52] on span "Menus" at bounding box center [662, 46] width 21 height 11
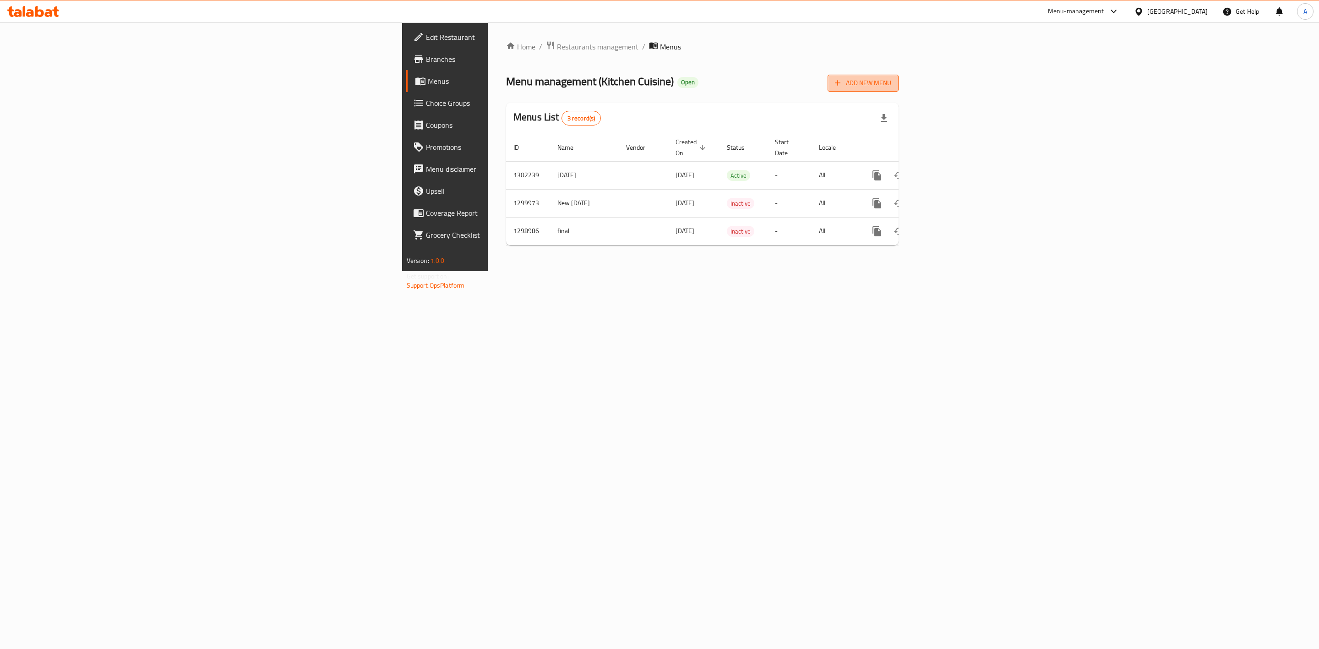
click at [842, 84] on icon "button" at bounding box center [837, 82] width 9 height 9
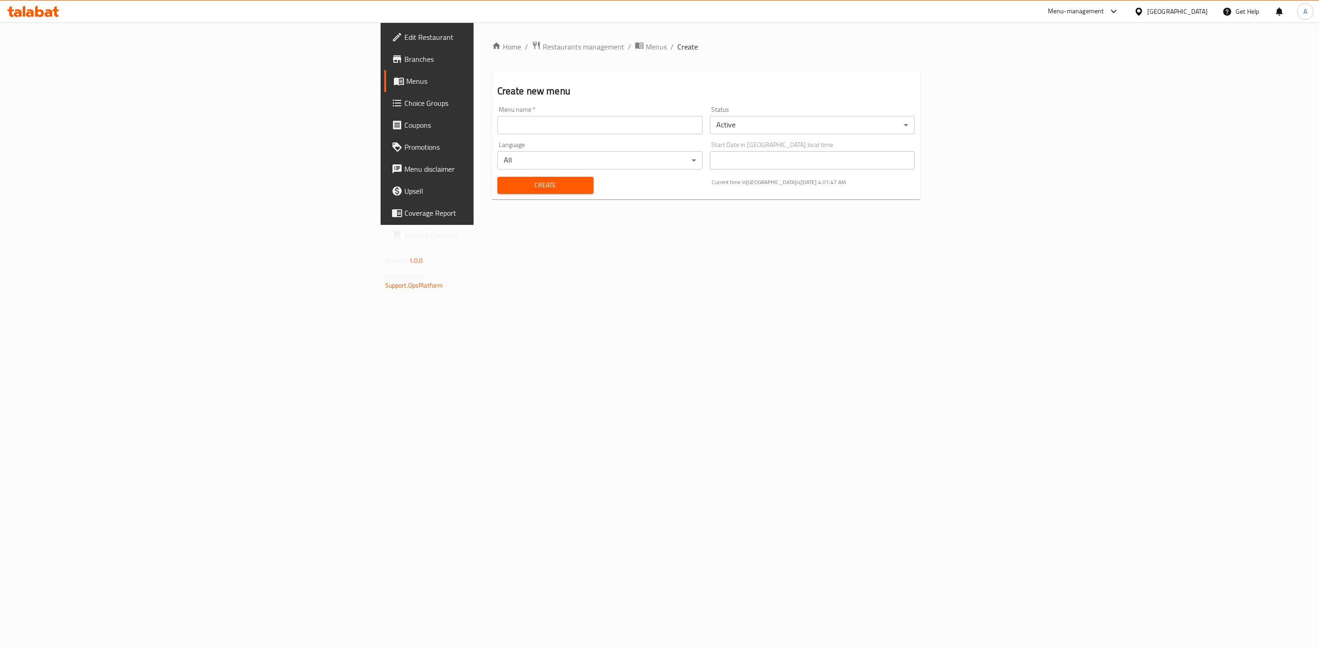
click at [498, 128] on input "text" at bounding box center [600, 125] width 205 height 18
paste input "341926103"
type input "case no 341926103"
click at [1051, 120] on body "​ Menu-management [GEOGRAPHIC_DATA] Get Help A Edit Restaurant Branches Menus C…" at bounding box center [659, 335] width 1319 height 627
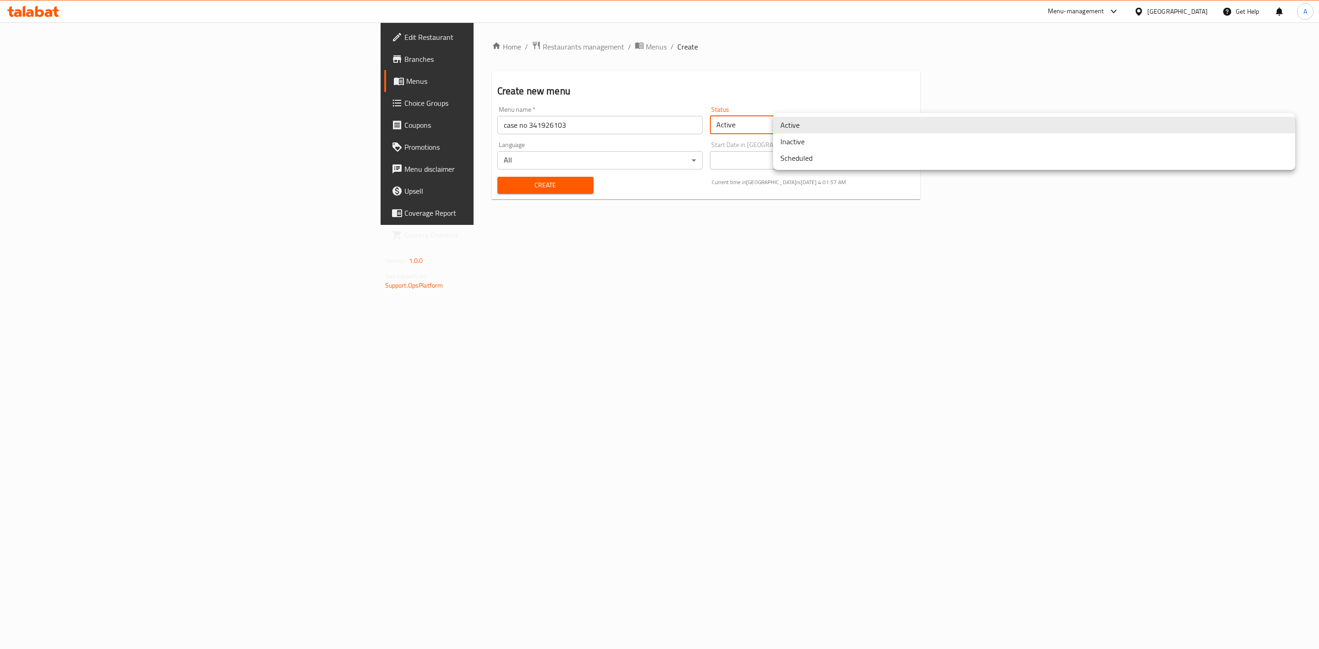
click at [944, 76] on div at bounding box center [659, 324] width 1319 height 649
click at [873, 122] on body "​ Menu-management [GEOGRAPHIC_DATA] Get Help A Edit Restaurant Branches Menus C…" at bounding box center [659, 335] width 1319 height 627
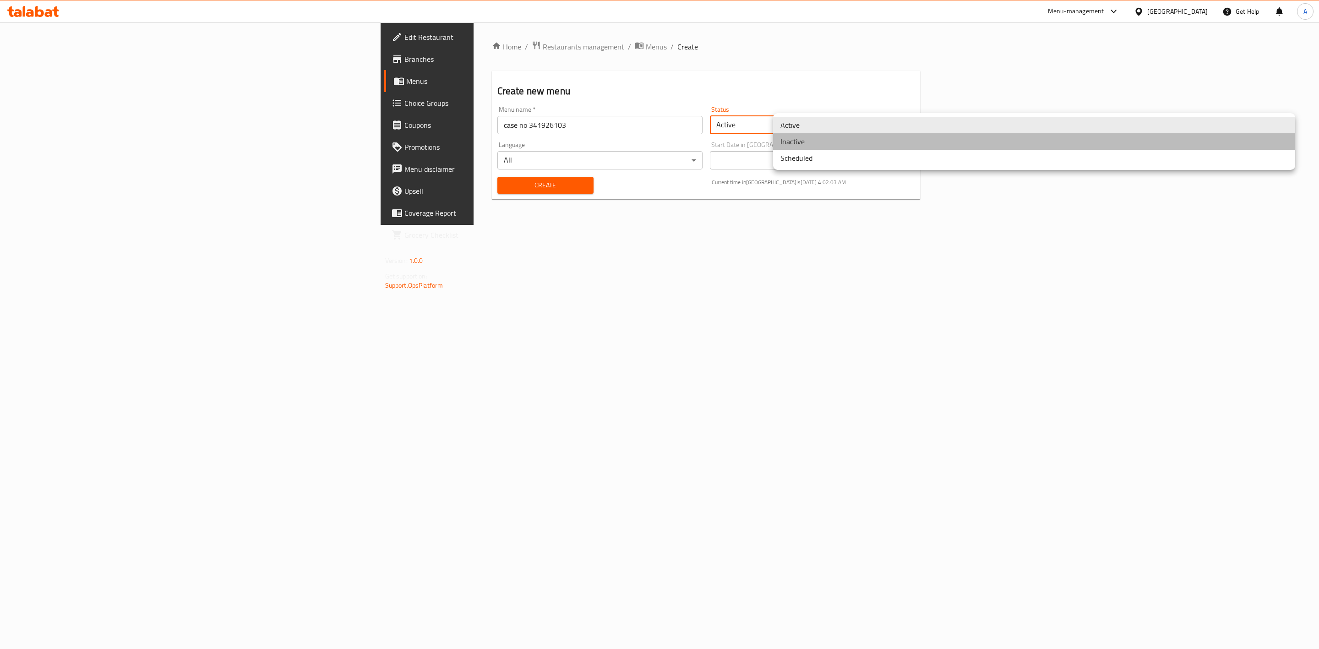
click at [813, 146] on li "Inactive" at bounding box center [1034, 141] width 522 height 16
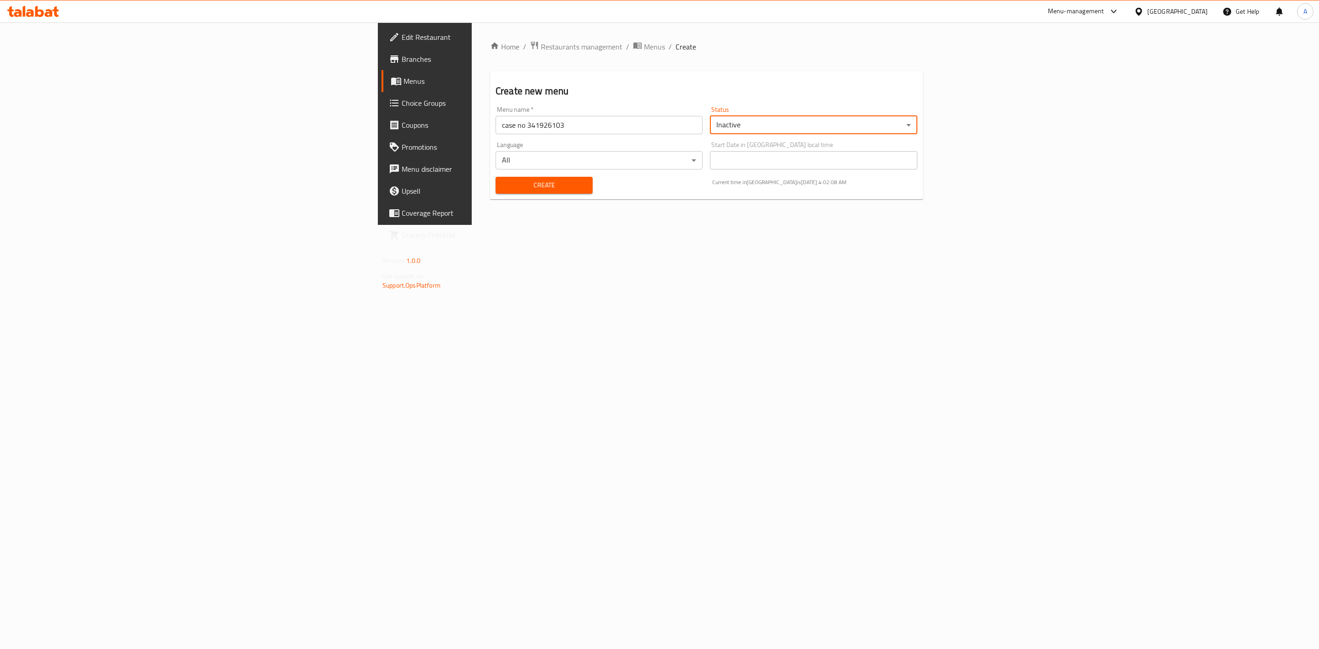
click at [503, 183] on span "Create" at bounding box center [544, 185] width 82 height 11
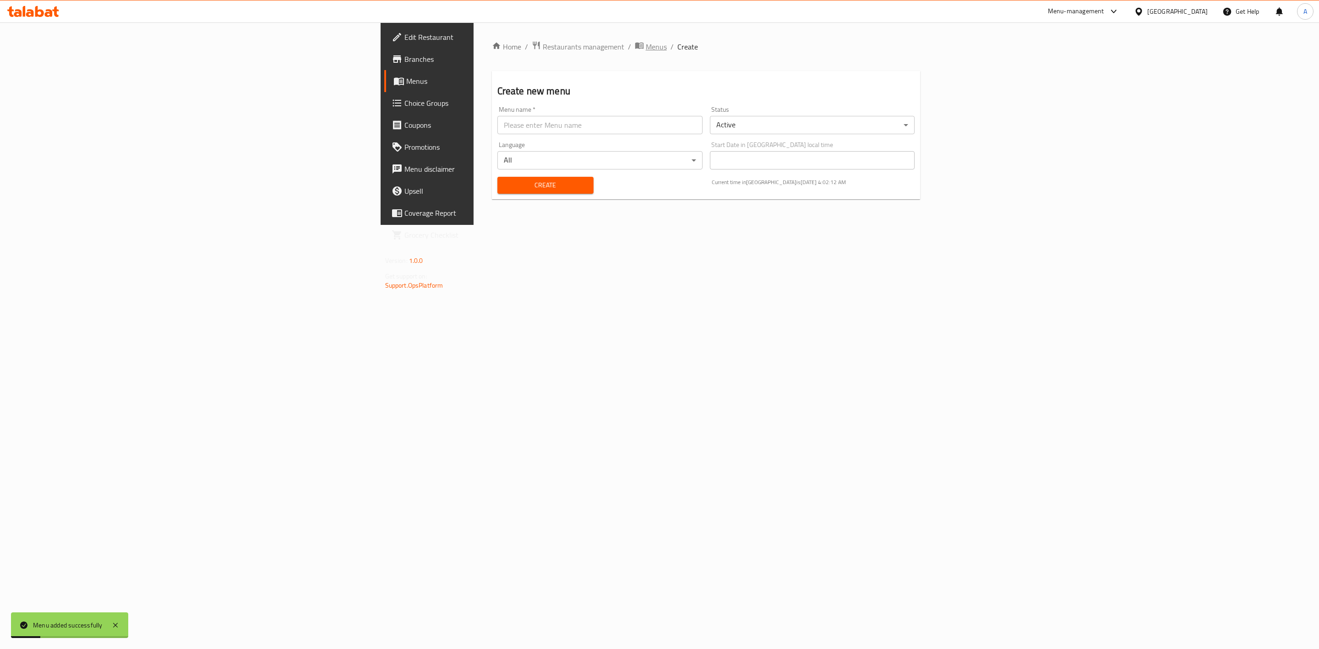
click at [646, 47] on span "Menus" at bounding box center [656, 46] width 21 height 11
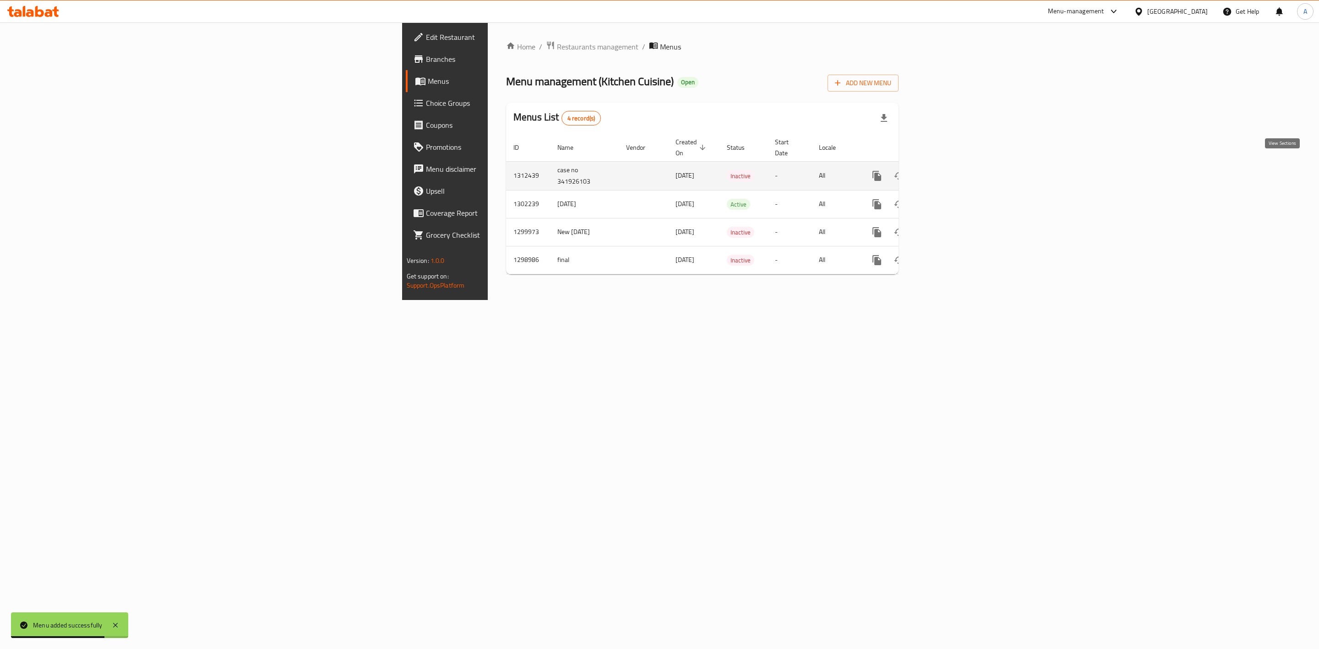
click at [949, 170] on icon "enhanced table" at bounding box center [943, 175] width 11 height 11
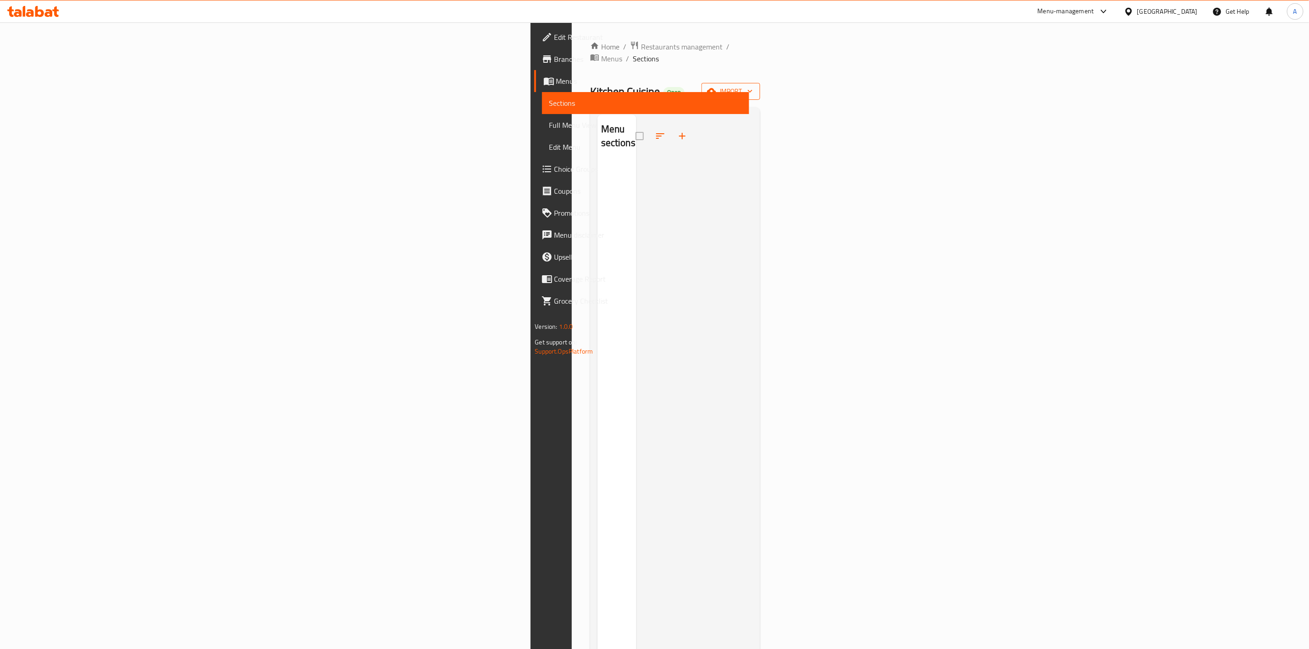
click at [753, 86] on span "import" at bounding box center [731, 91] width 44 height 11
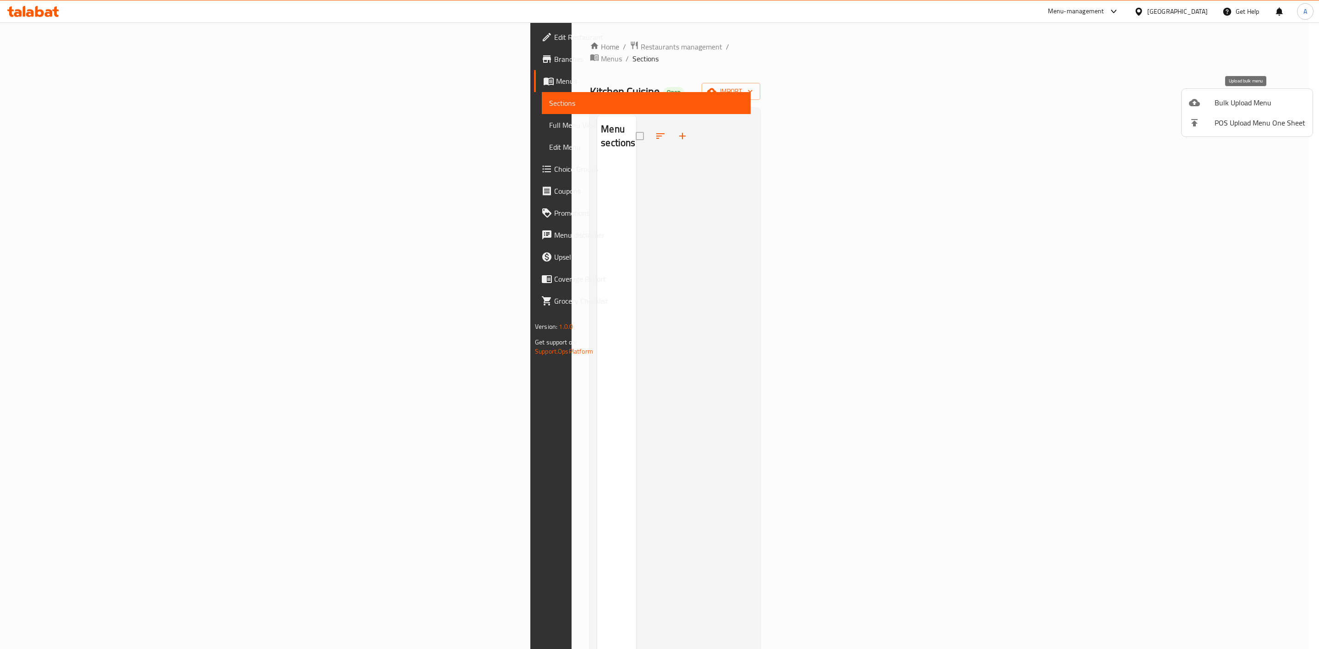
click at [1222, 102] on span "Bulk Upload Menu" at bounding box center [1260, 102] width 91 height 11
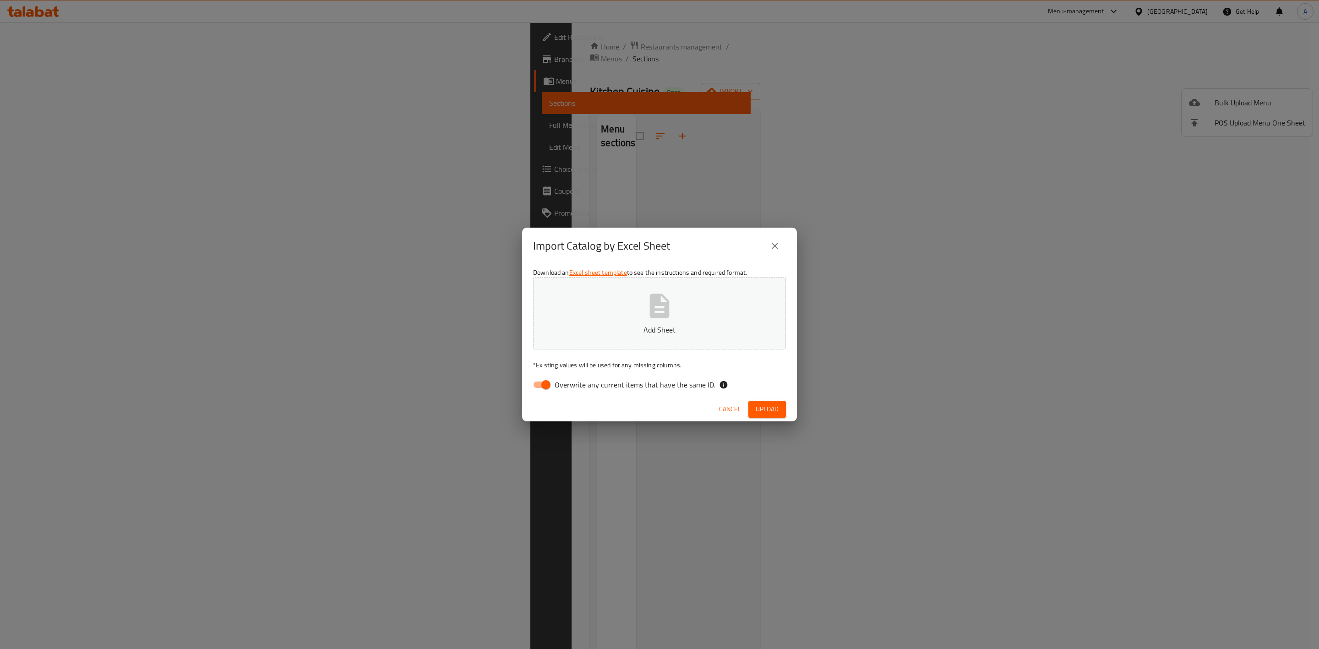
click at [530, 386] on input "Overwrite any current items that have the same ID." at bounding box center [546, 384] width 52 height 17
checkbox input "false"
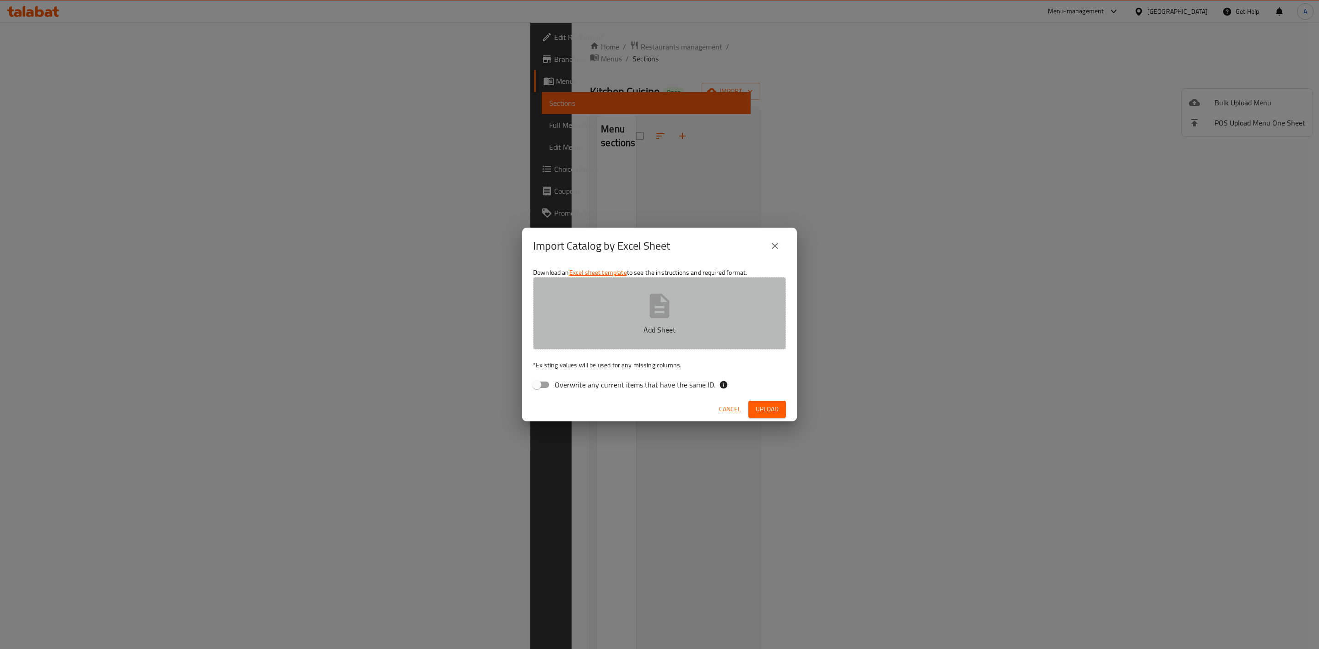
click at [654, 317] on icon "button" at bounding box center [660, 306] width 20 height 24
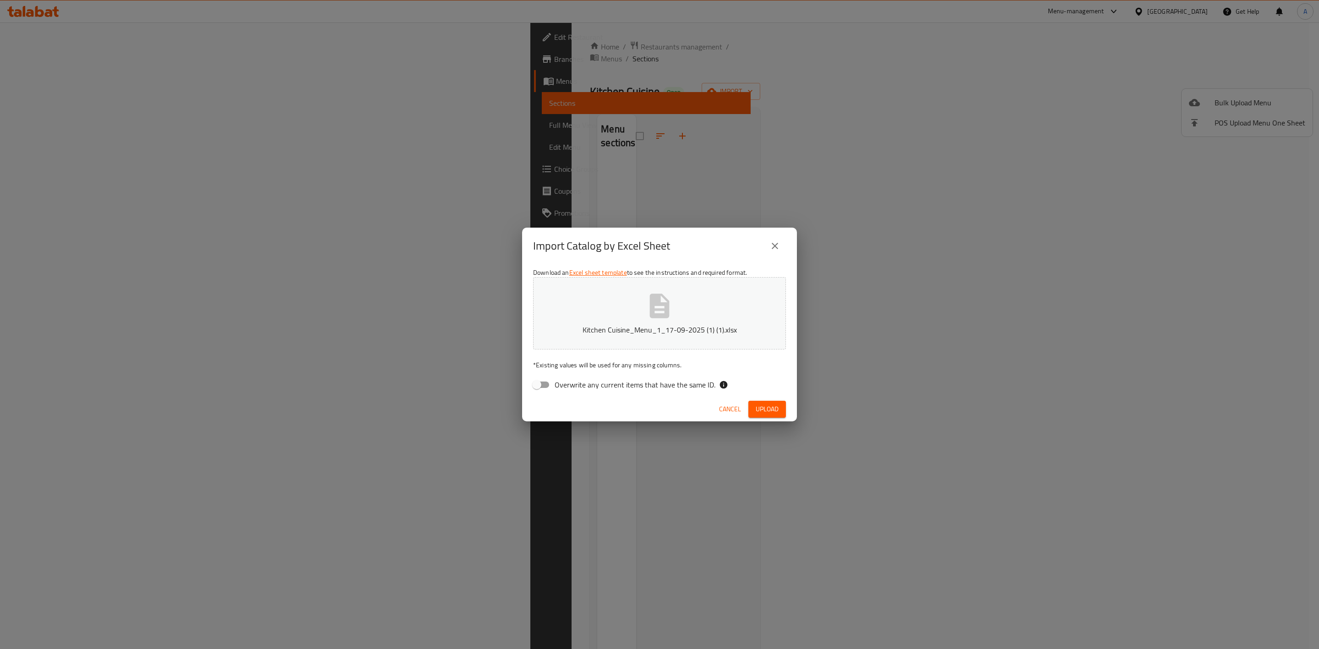
click at [756, 404] on span "Upload" at bounding box center [767, 409] width 23 height 11
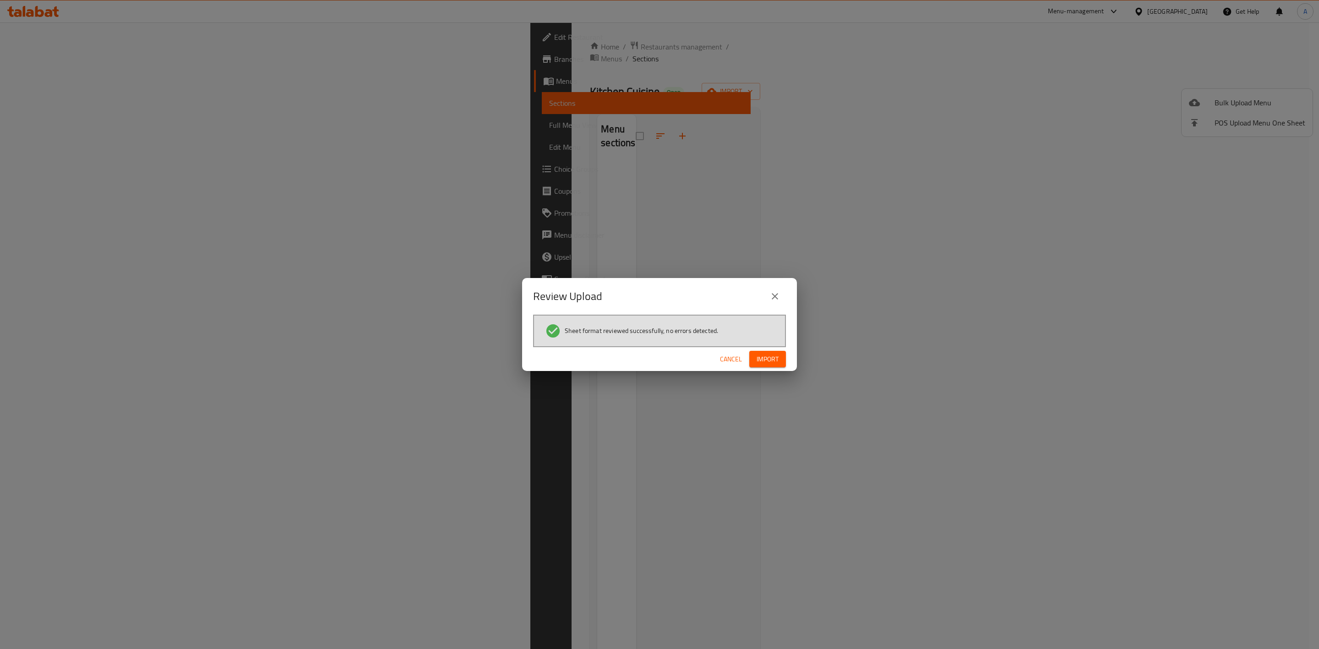
click at [776, 352] on button "Import" at bounding box center [767, 359] width 37 height 17
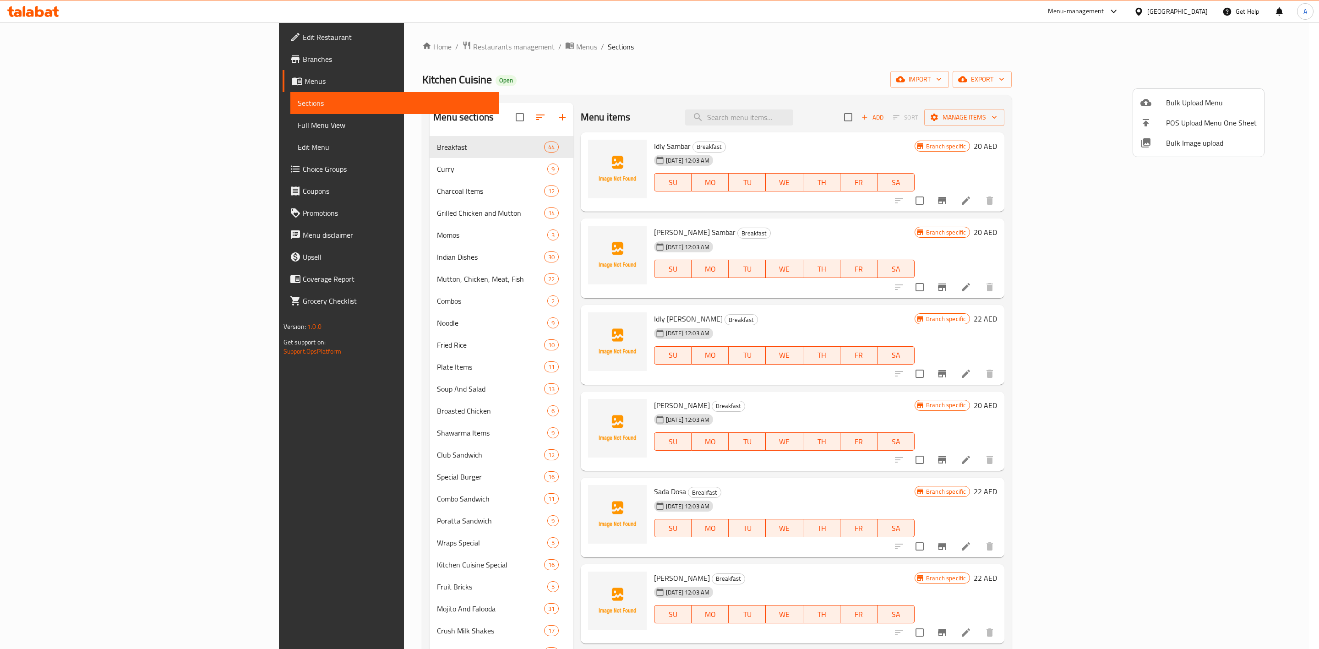
click at [981, 121] on div at bounding box center [659, 324] width 1319 height 649
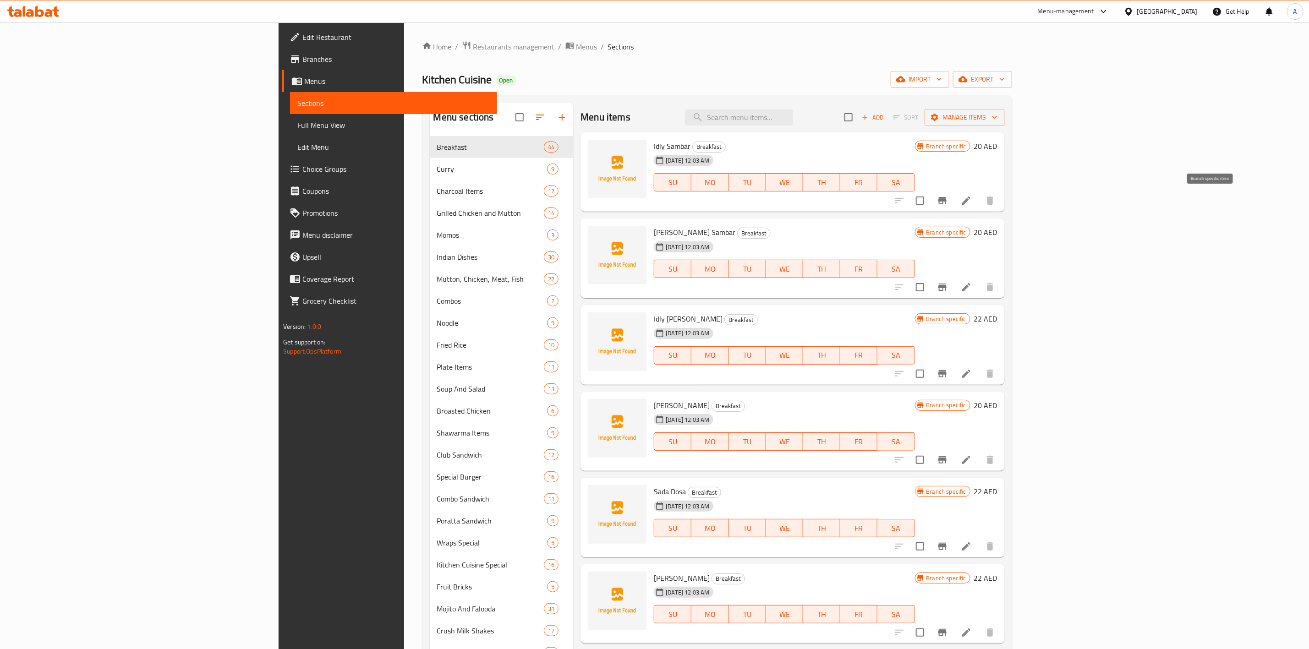
click at [946, 203] on icon "Branch-specific-item" at bounding box center [942, 200] width 8 height 7
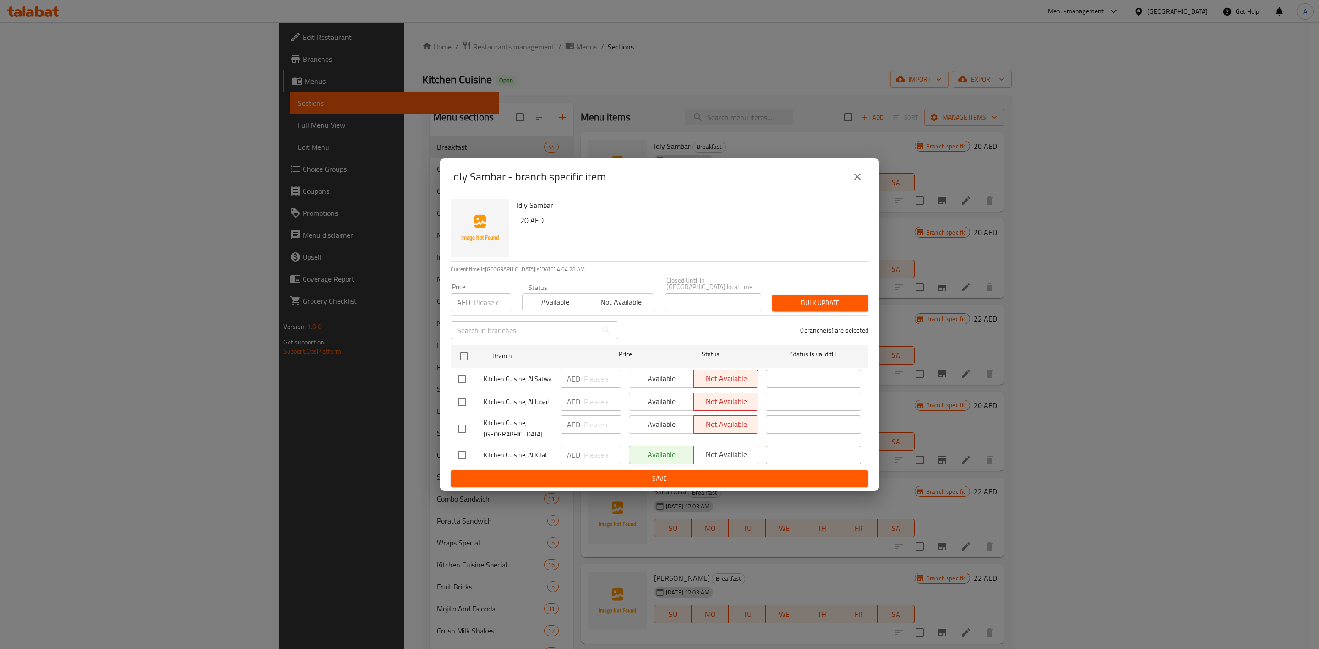
click at [858, 180] on icon "close" at bounding box center [857, 176] width 11 height 11
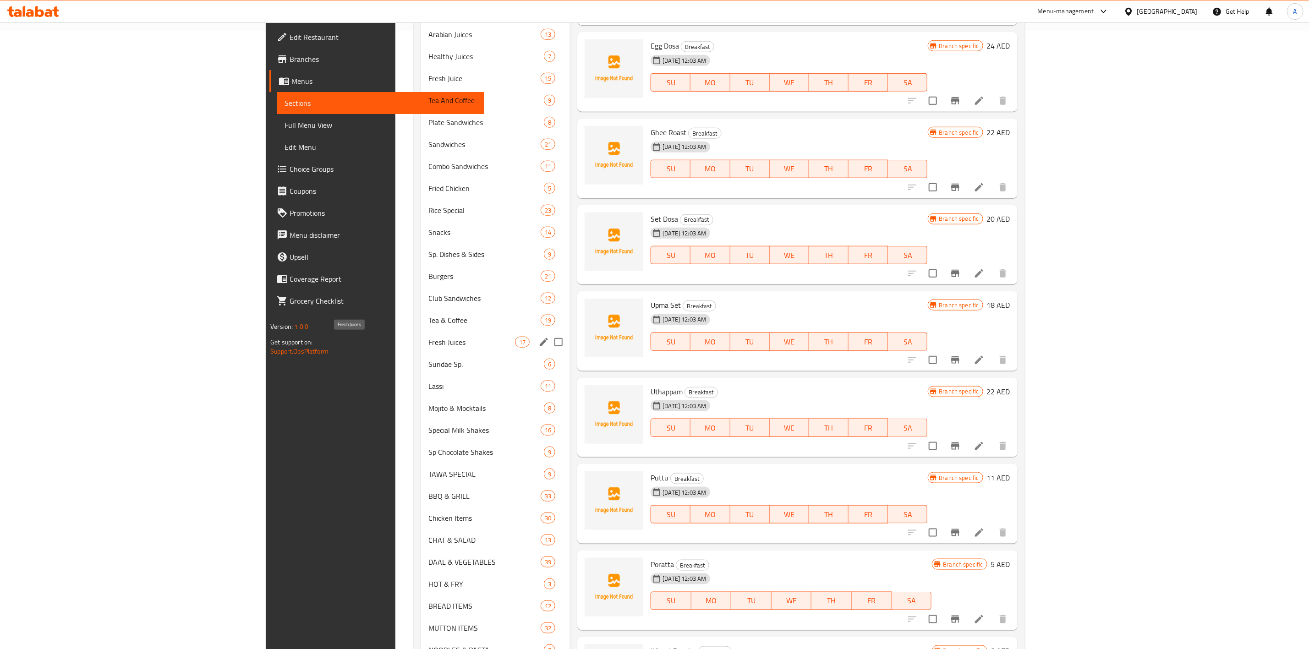
scroll to position [550, 0]
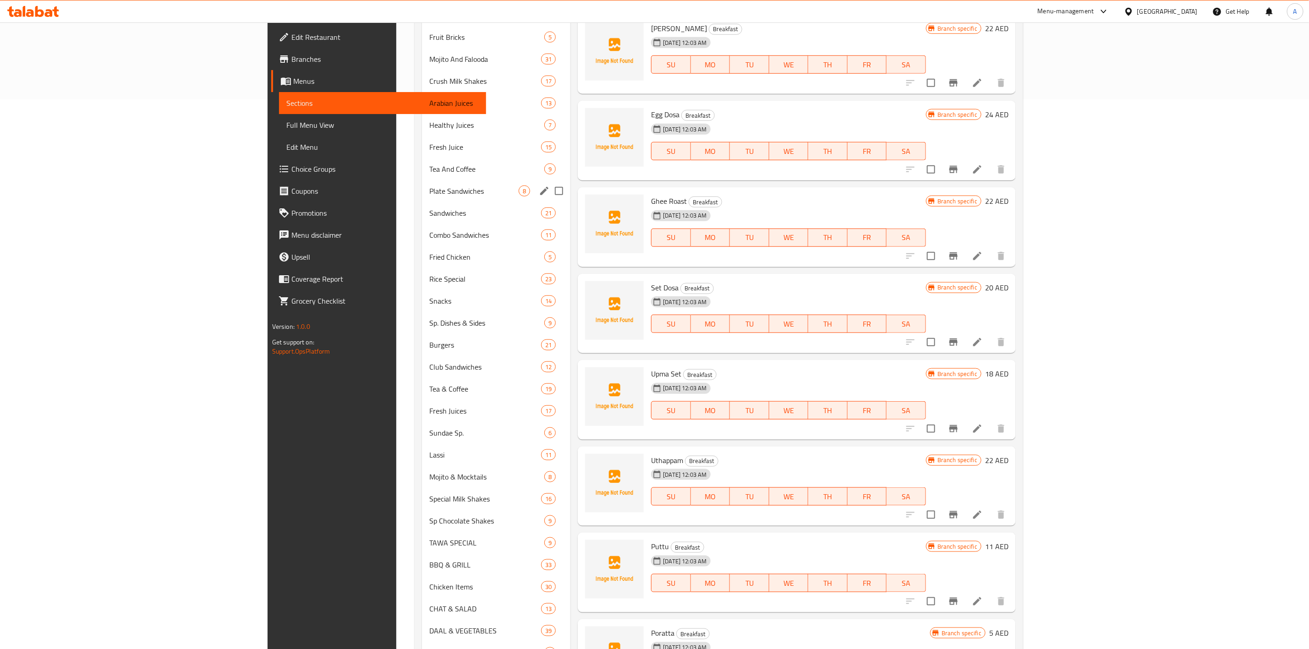
click at [422, 197] on div "Plate Sandwiches 8" at bounding box center [496, 191] width 148 height 22
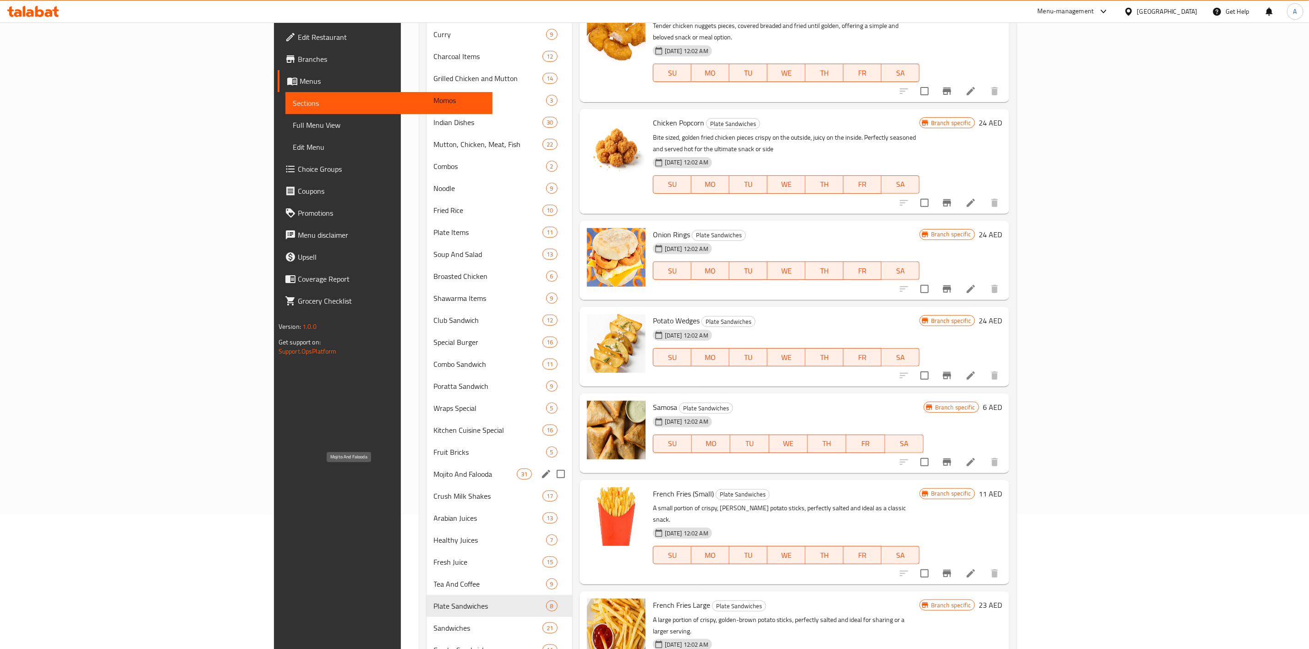
scroll to position [137, 0]
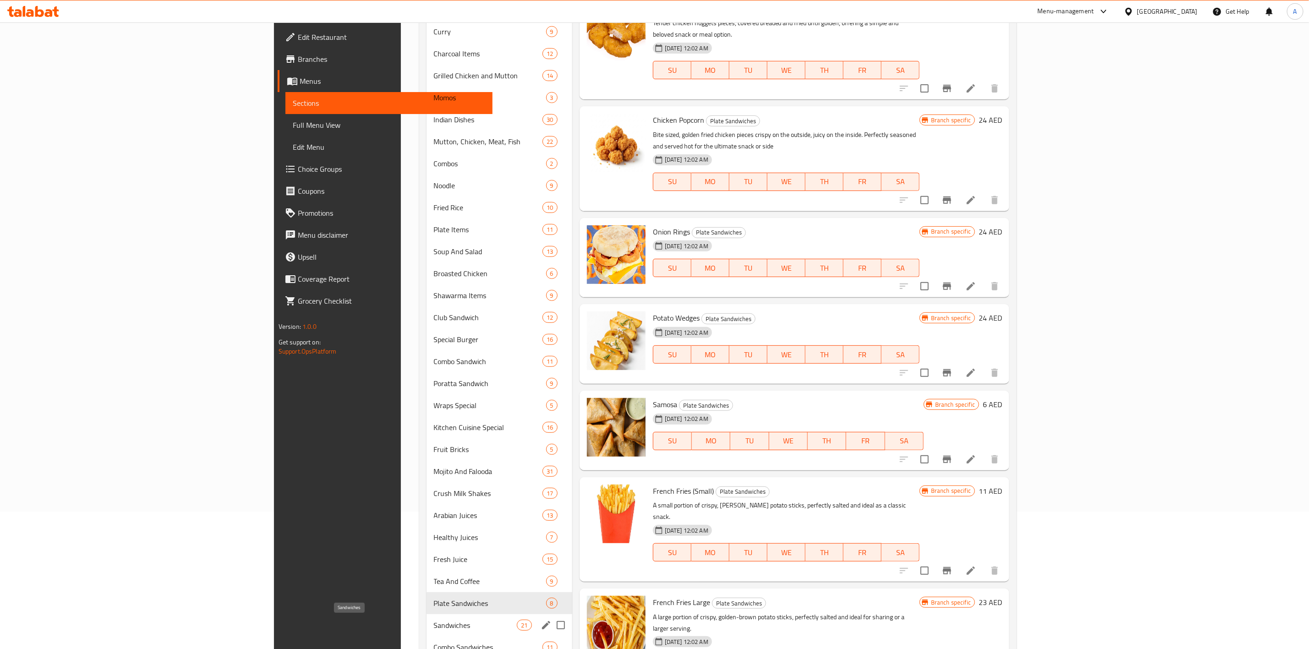
click at [434, 630] on span "Sandwiches" at bounding box center [475, 625] width 83 height 11
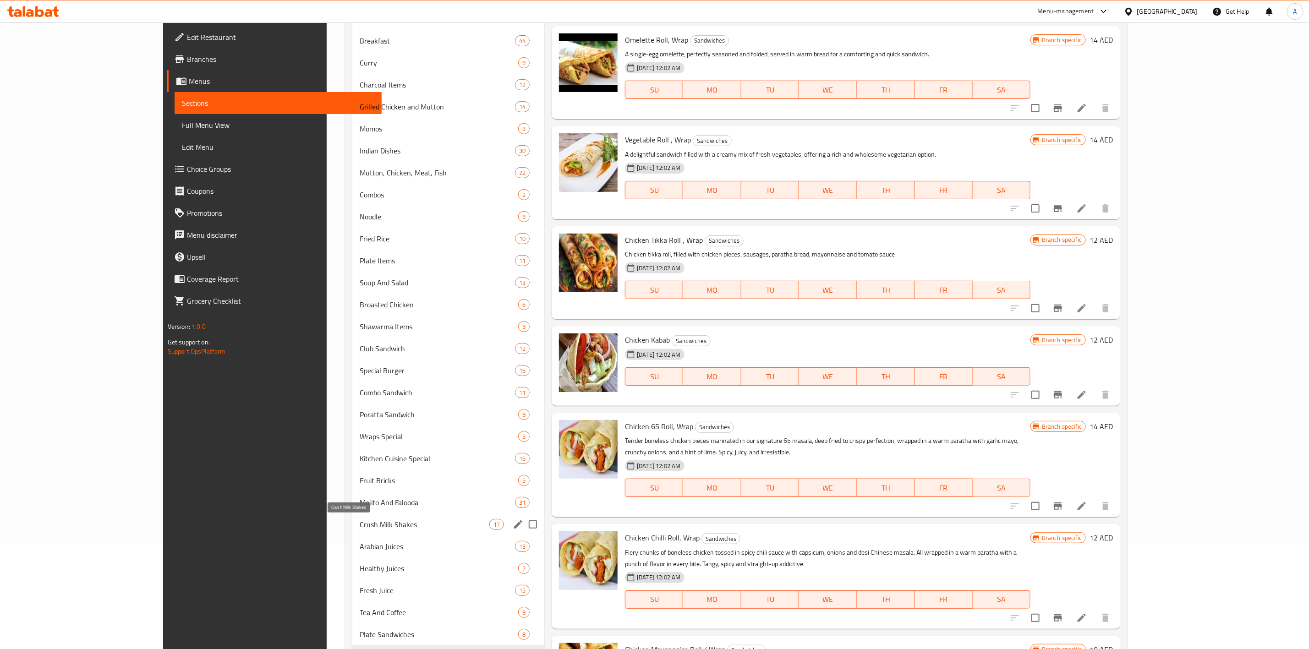
scroll to position [206, 0]
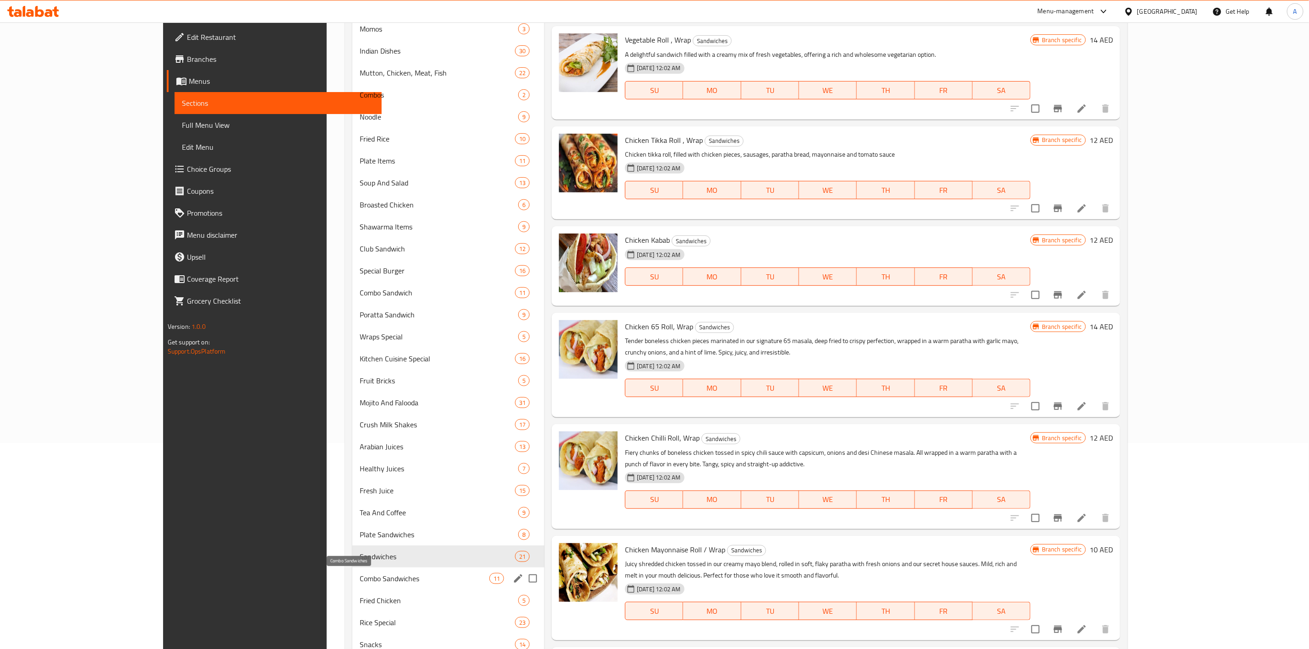
click at [360, 582] on span "Combo Sandwiches" at bounding box center [425, 578] width 130 height 11
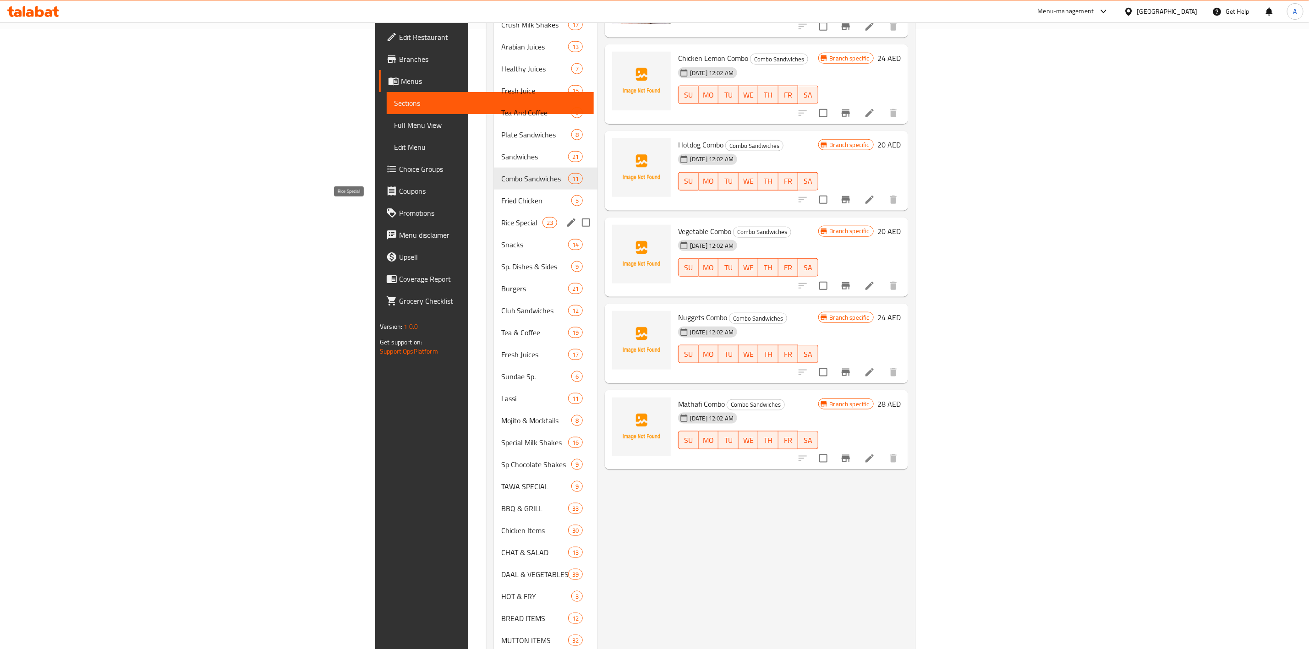
scroll to position [618, 0]
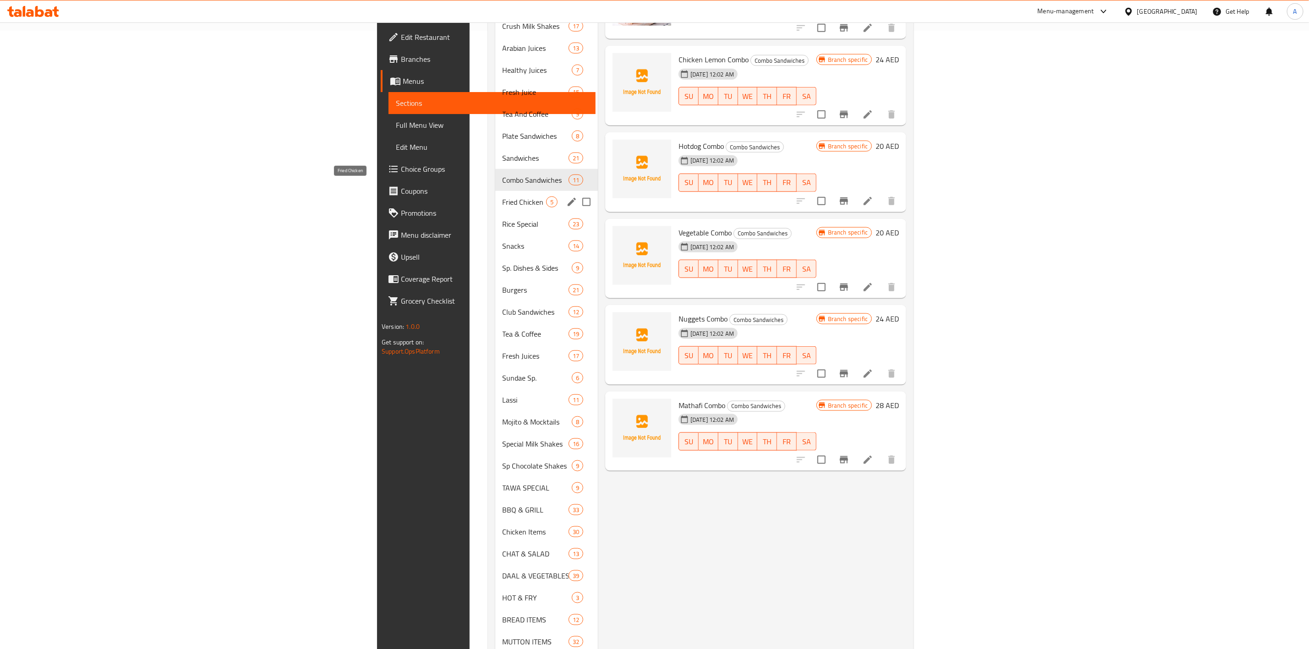
click at [503, 197] on span "Fried Chicken" at bounding box center [525, 202] width 44 height 11
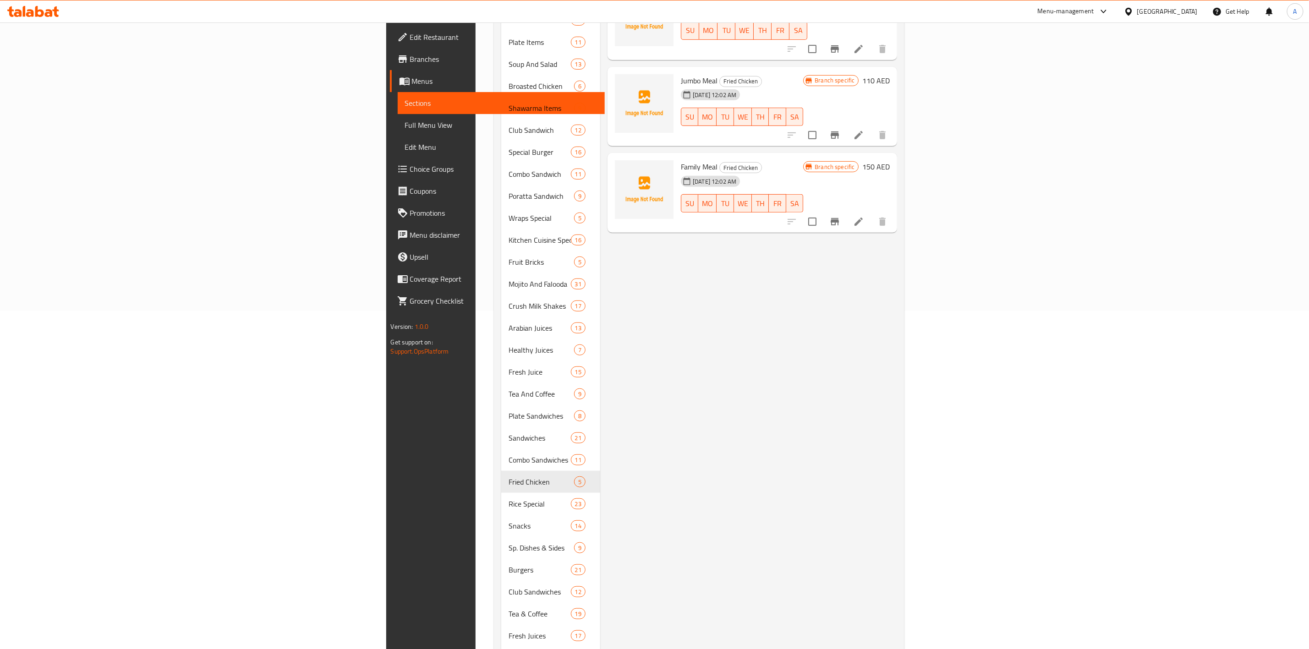
scroll to position [412, 0]
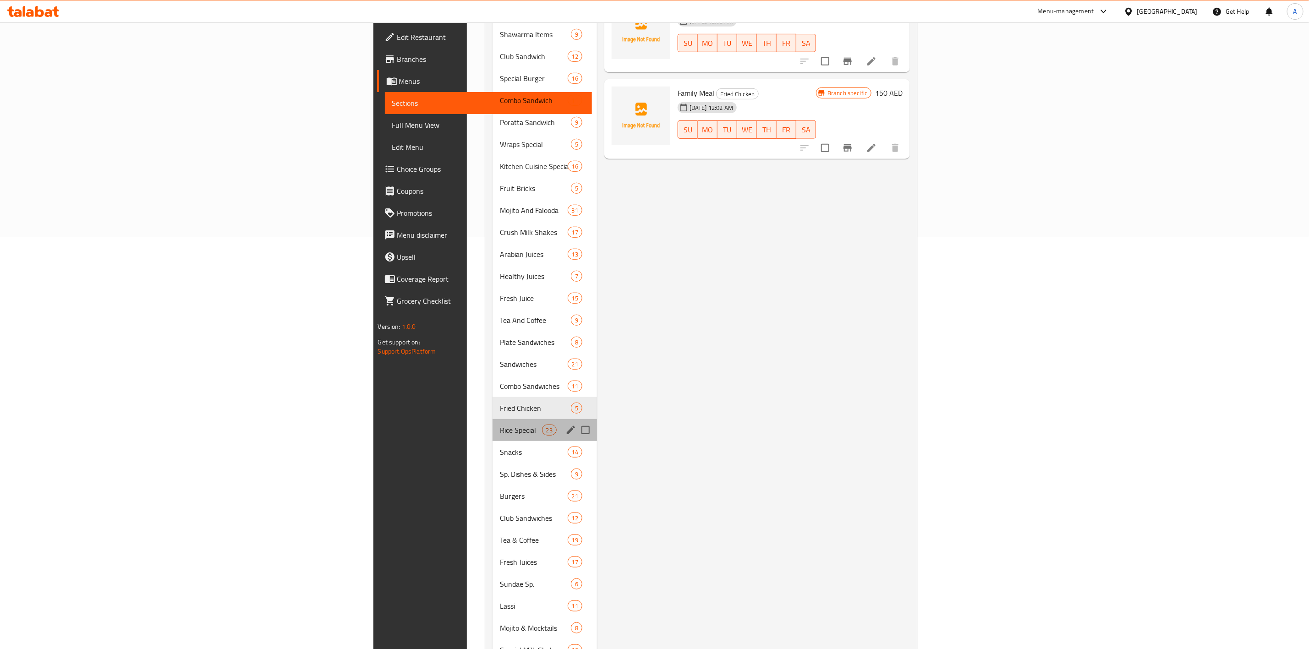
click at [492, 422] on div "Rice Special 23" at bounding box center [544, 430] width 104 height 22
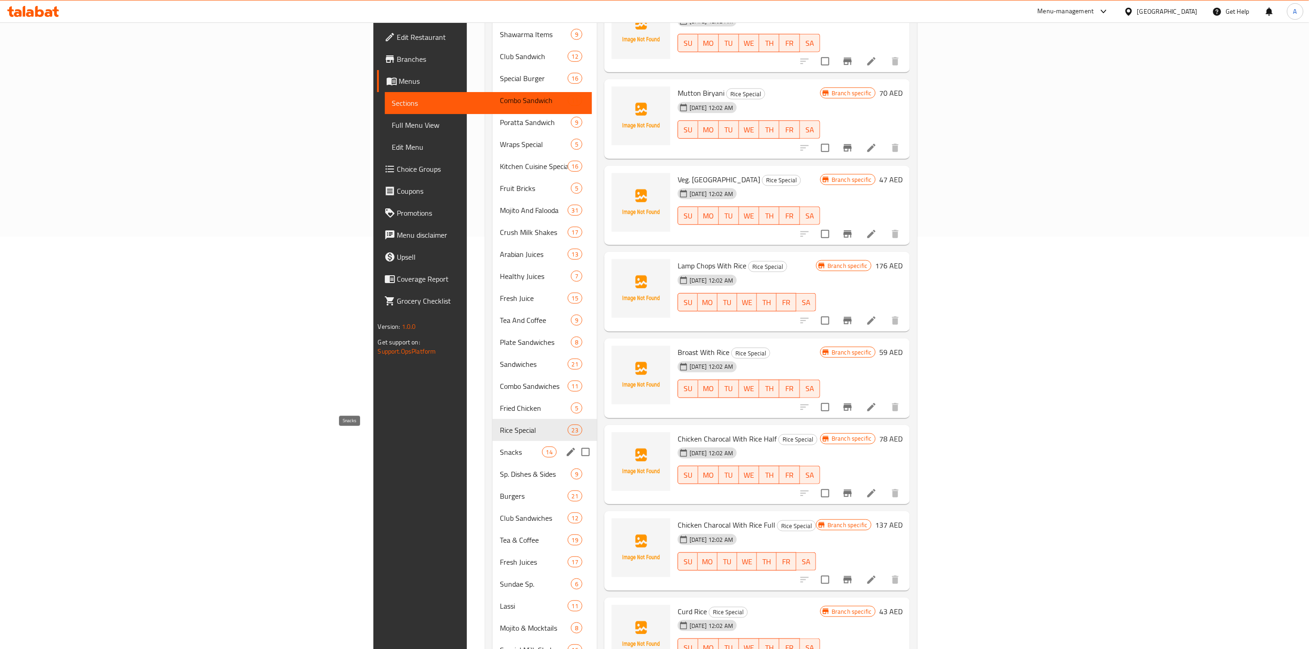
click at [500, 447] on span "Snacks" at bounding box center [521, 452] width 42 height 11
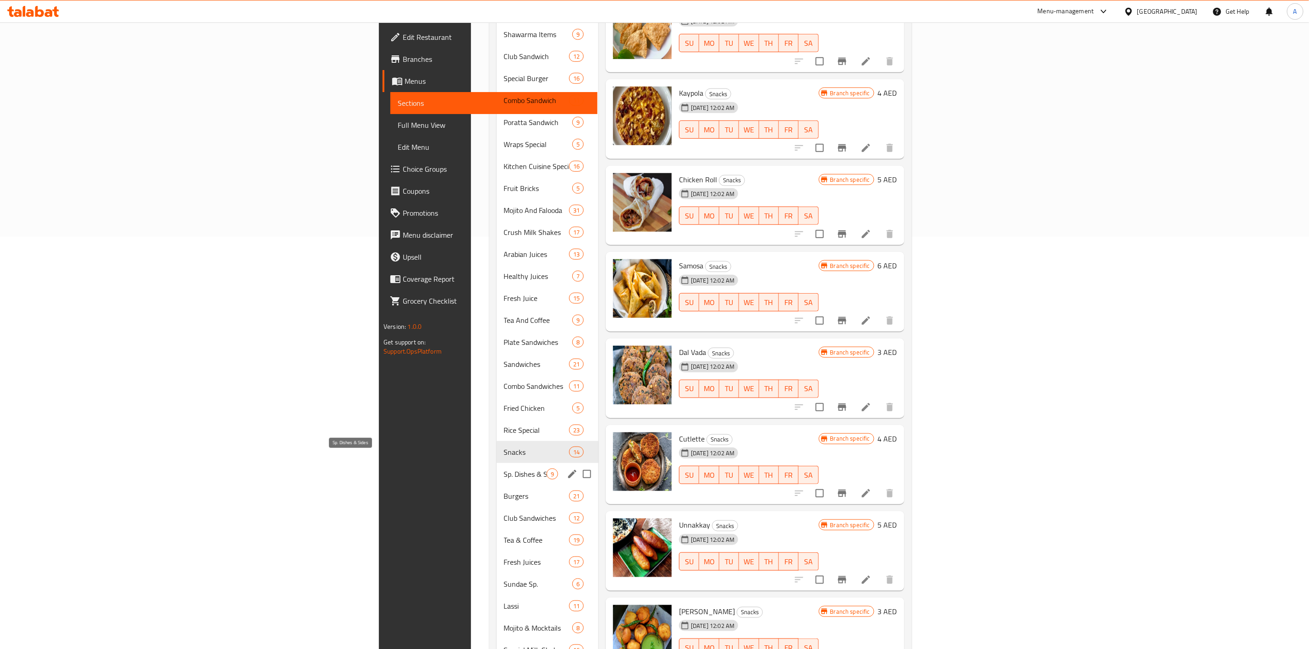
click at [504, 469] on span "Sp. Dishes & Sides" at bounding box center [525, 474] width 43 height 11
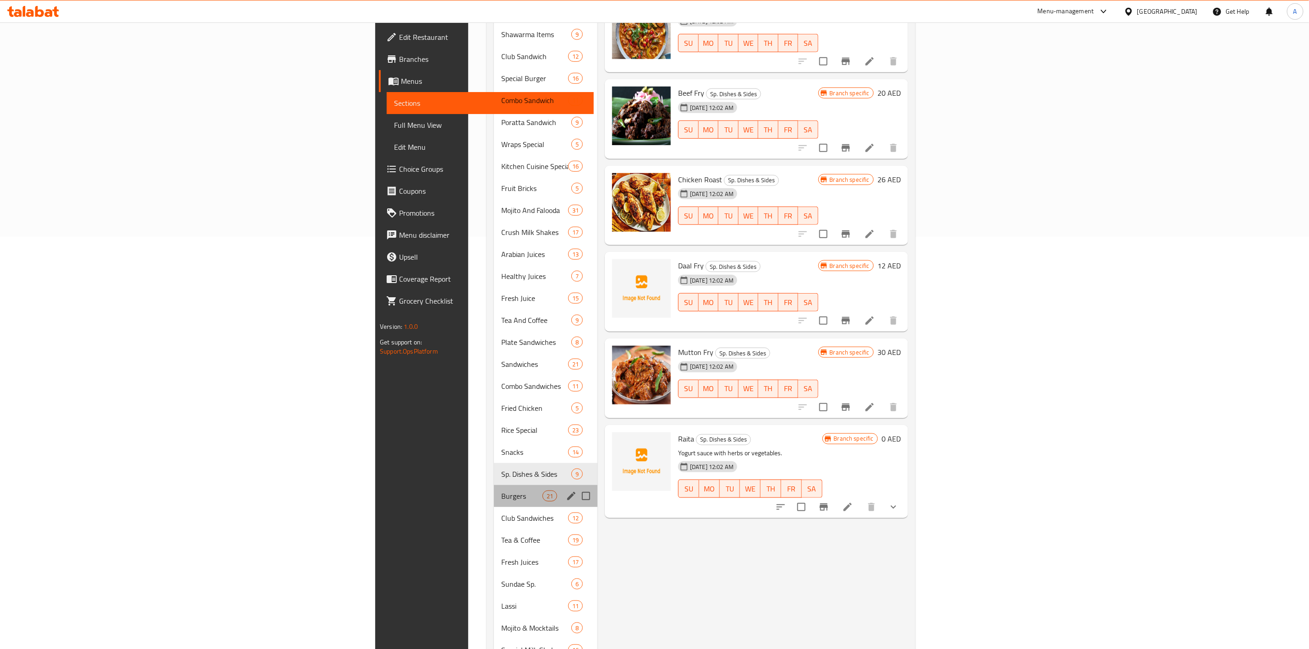
click at [494, 489] on div "Burgers 21" at bounding box center [546, 496] width 104 height 22
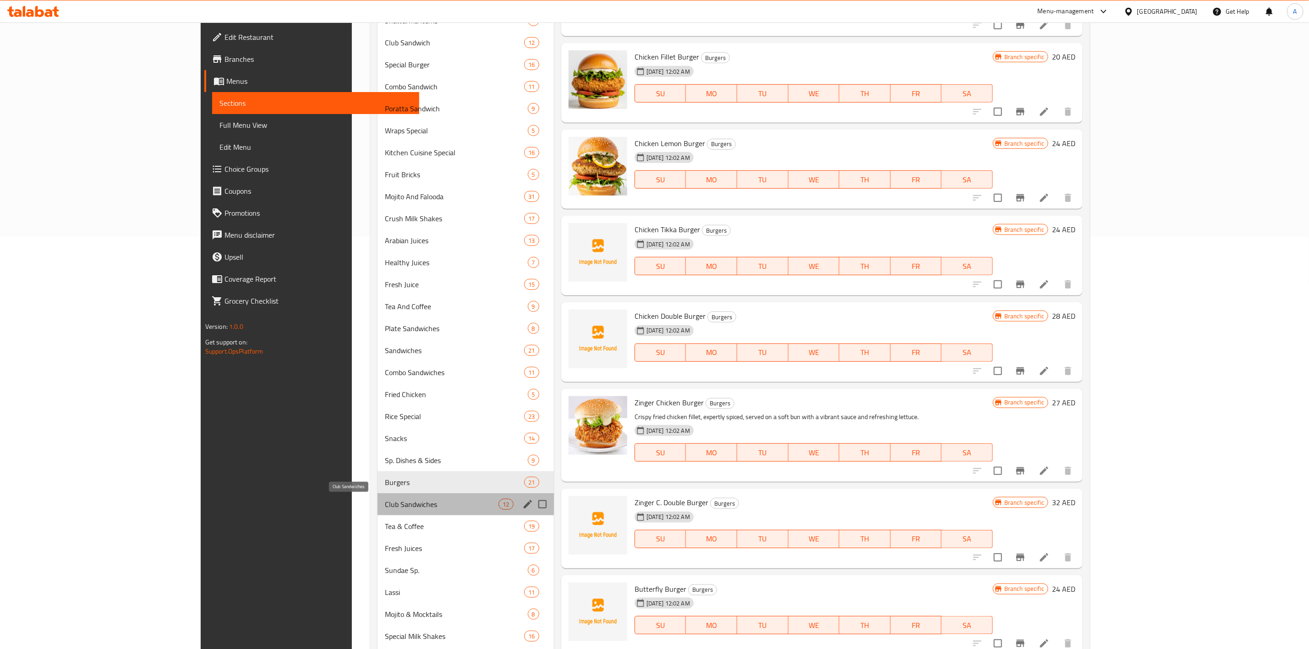
click at [385, 502] on span "Club Sandwiches" at bounding box center [442, 504] width 114 height 11
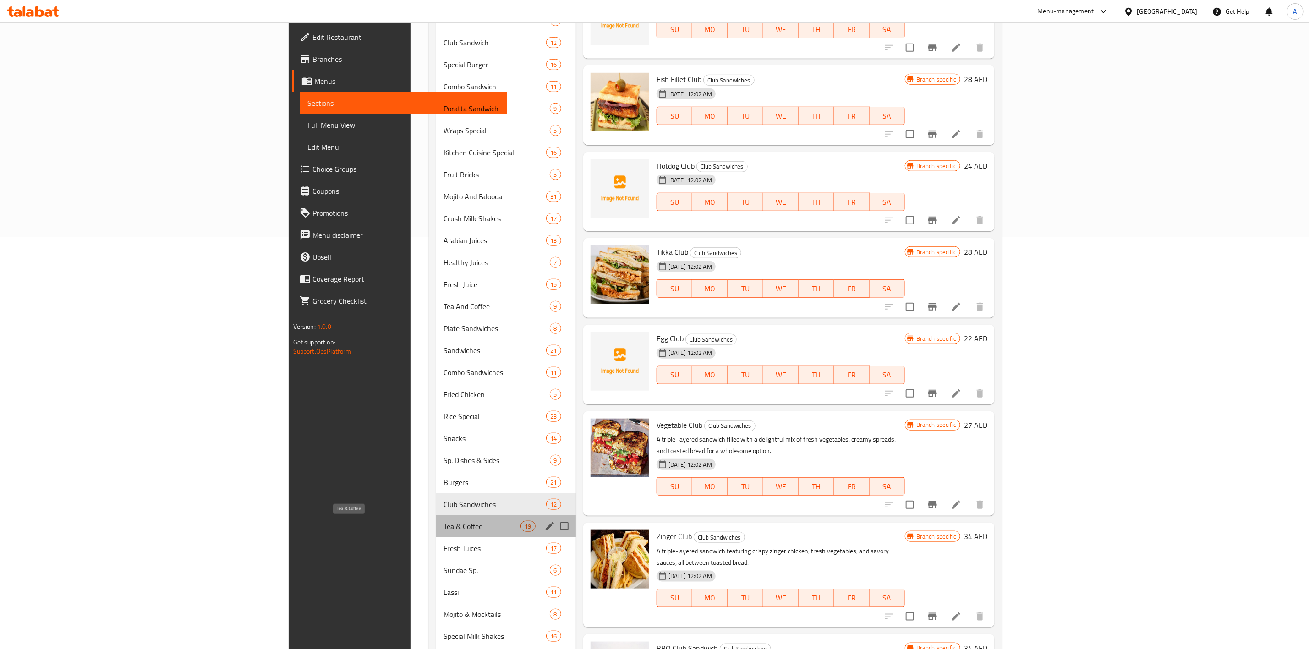
click at [443, 527] on span "Tea & Coffee" at bounding box center [481, 526] width 77 height 11
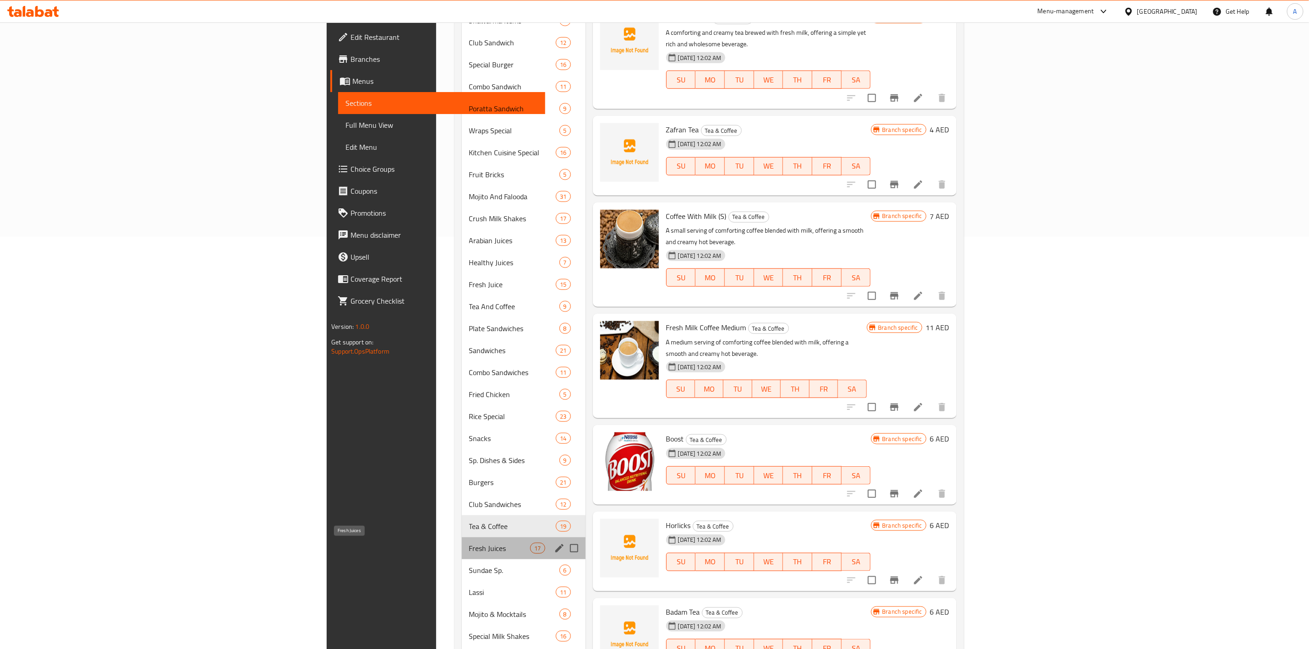
click at [469, 548] on span "Fresh Juices" at bounding box center [499, 548] width 61 height 11
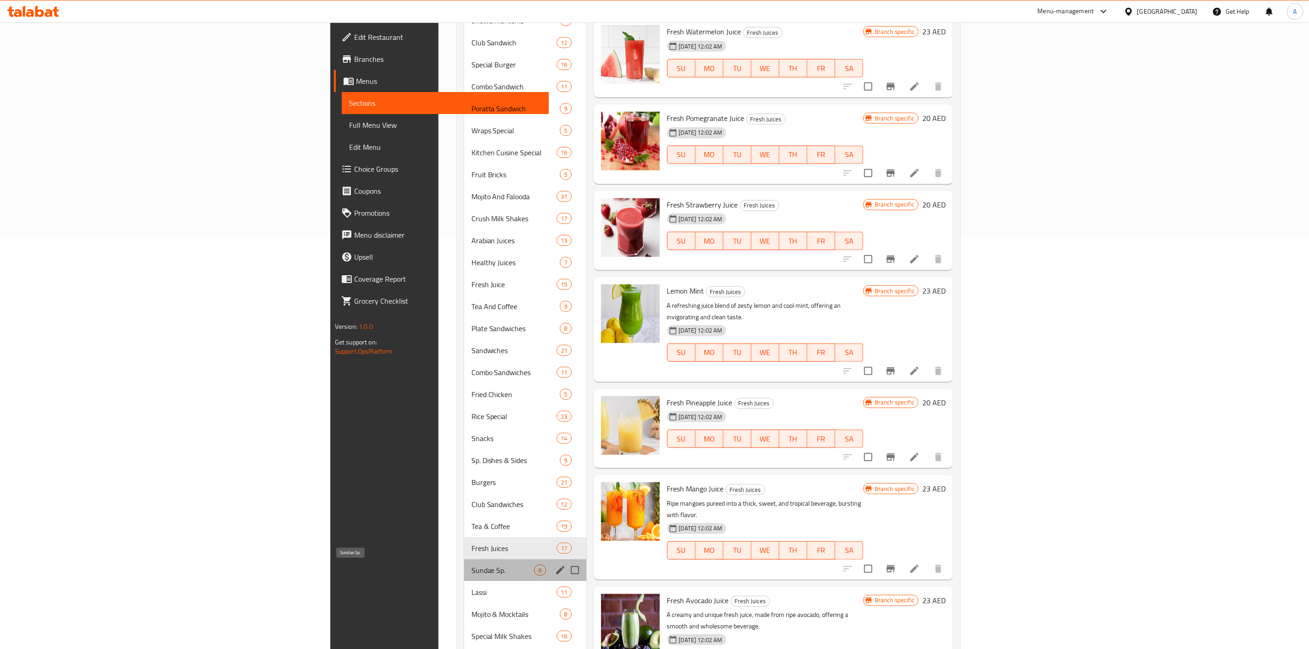
click at [471, 565] on span "Sundae Sp." at bounding box center [502, 570] width 63 height 11
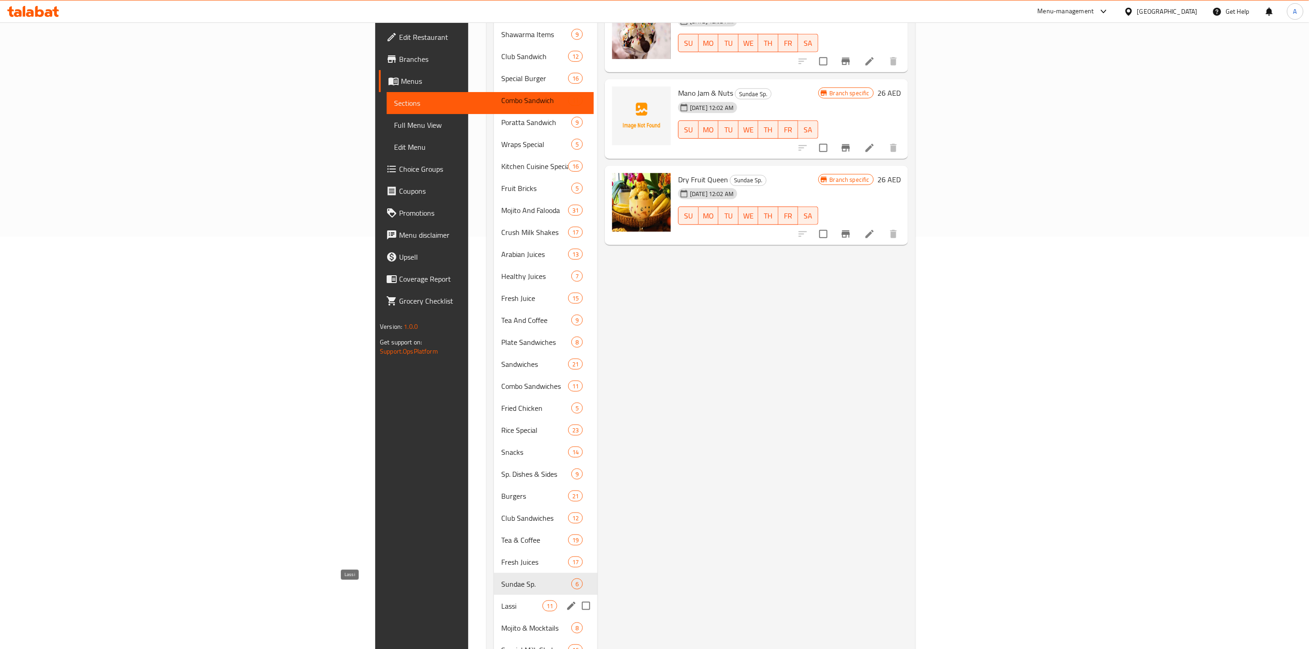
click at [501, 601] on span "Lassi" at bounding box center [521, 606] width 41 height 11
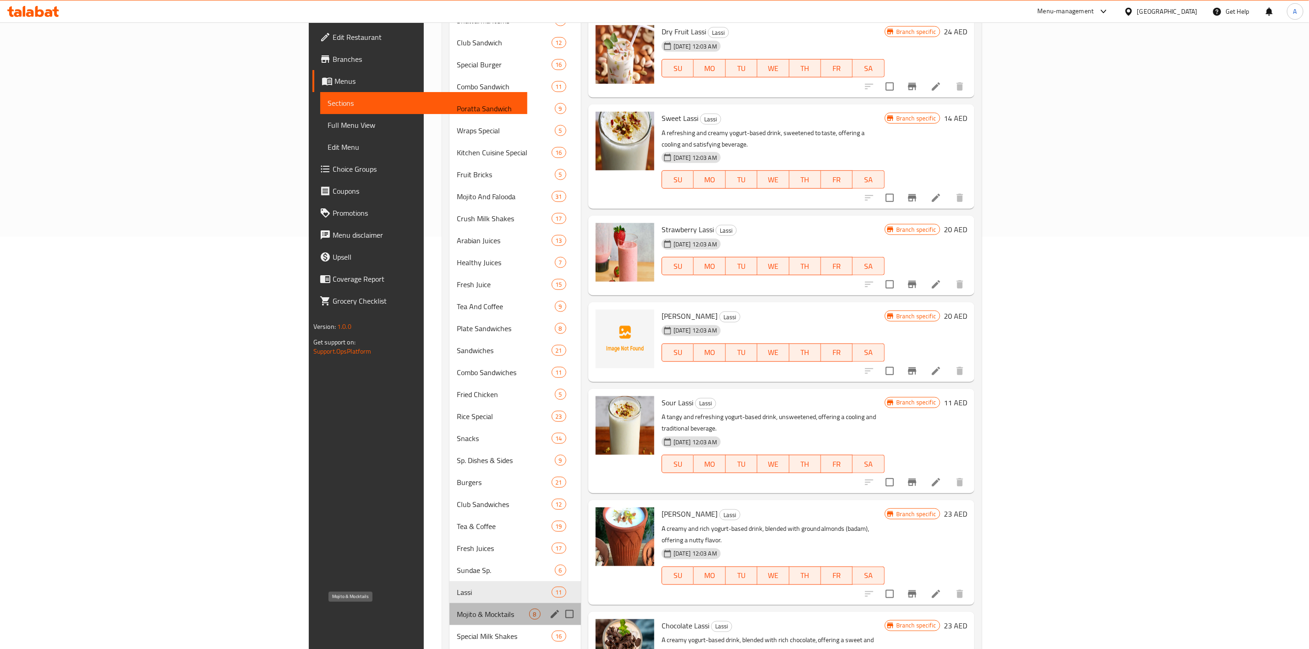
click at [457, 610] on span "Mojito & Mocktails" at bounding box center [493, 614] width 72 height 11
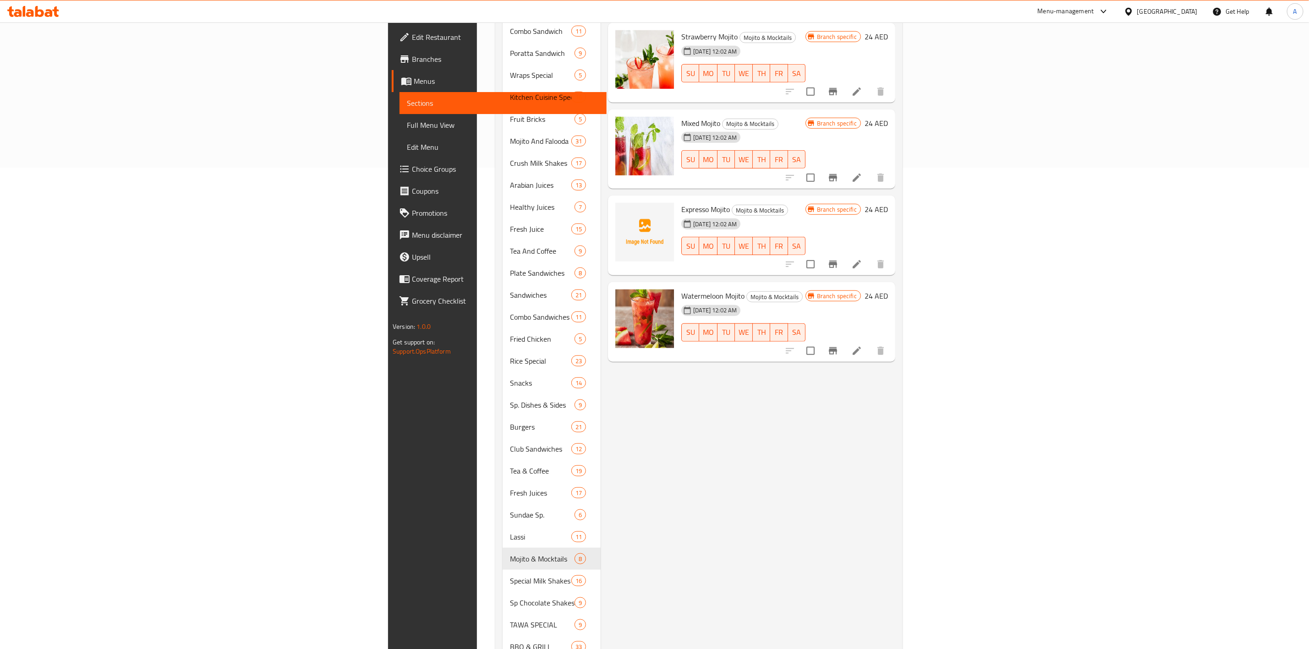
scroll to position [550, 0]
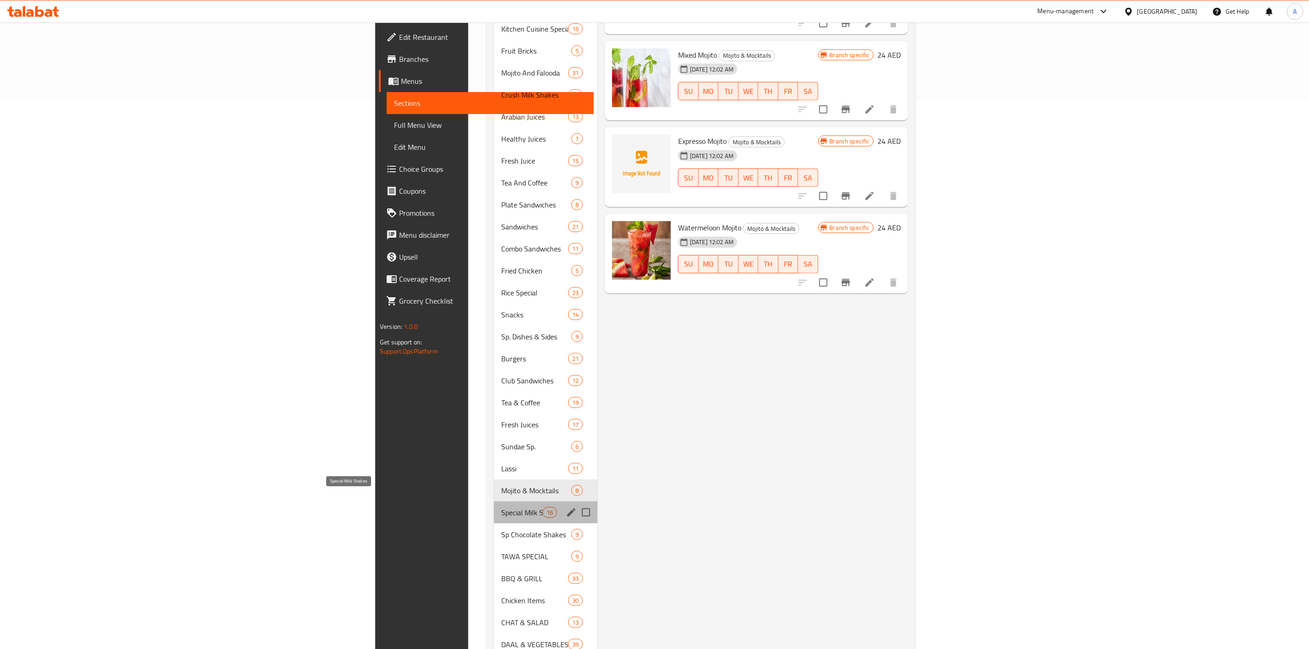
click at [501, 507] on span "Special Milk Shakes" at bounding box center [521, 512] width 41 height 11
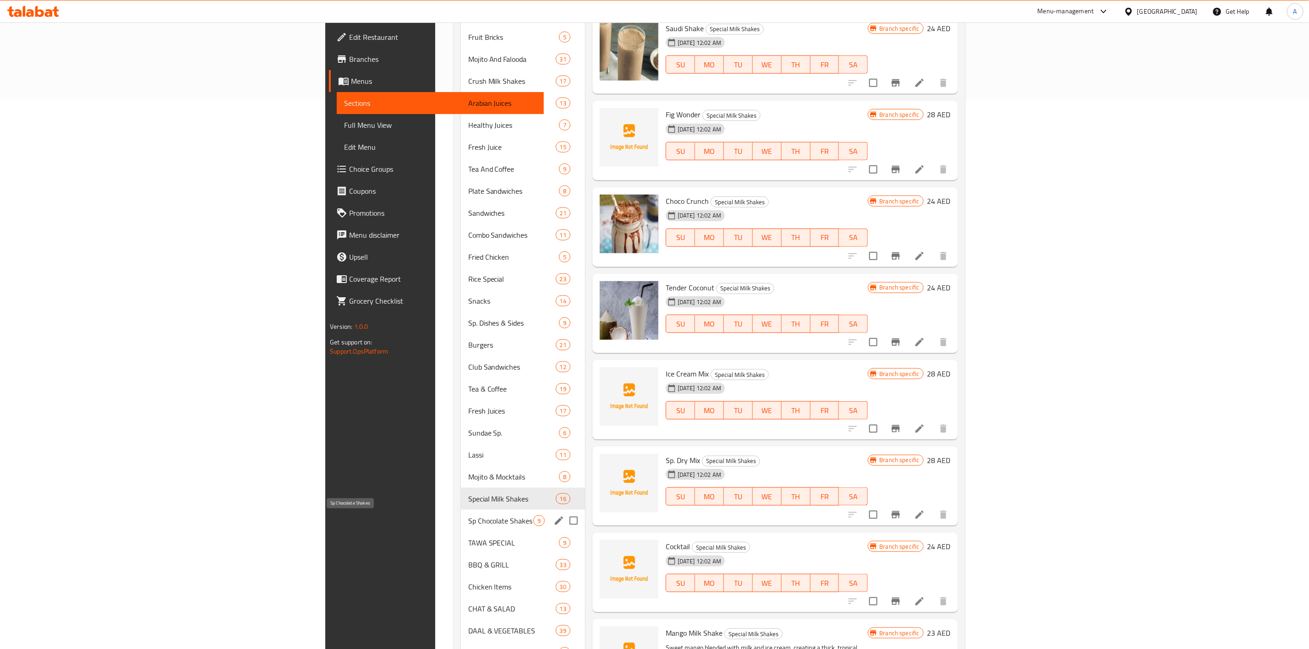
click at [468, 524] on span "Sp Chocolate Shakes" at bounding box center [500, 520] width 65 height 11
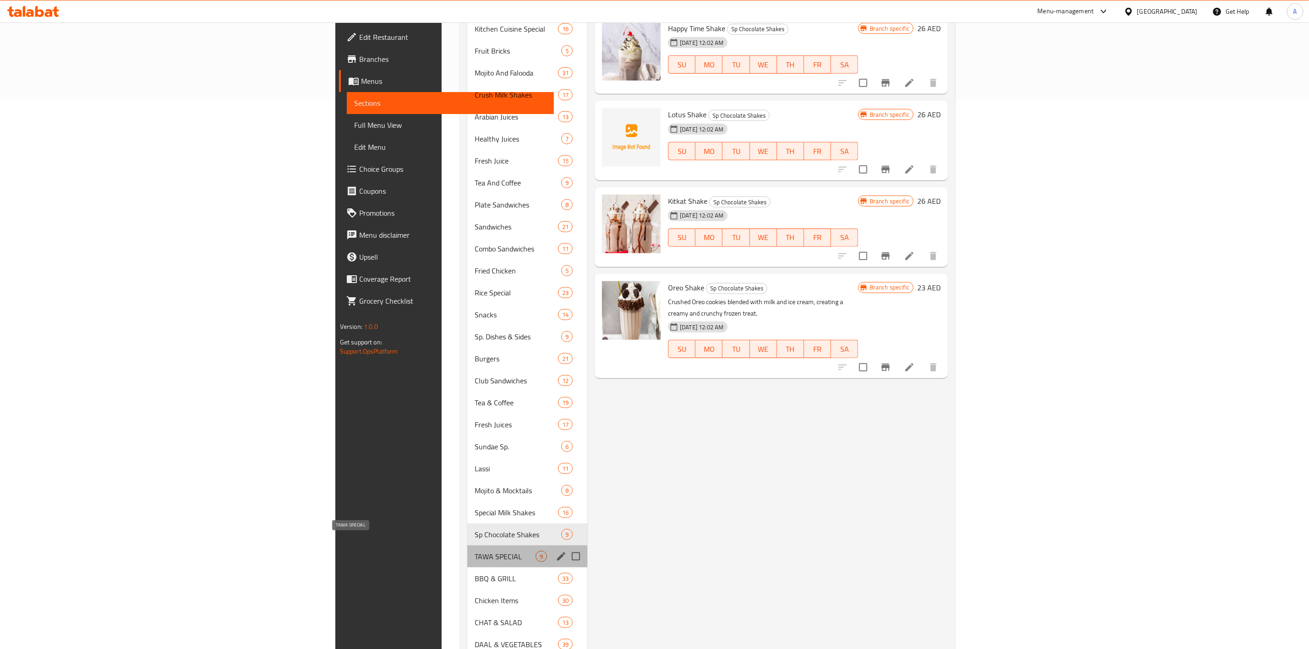
click at [475, 551] on span "TAWA SPECIAL" at bounding box center [505, 556] width 61 height 11
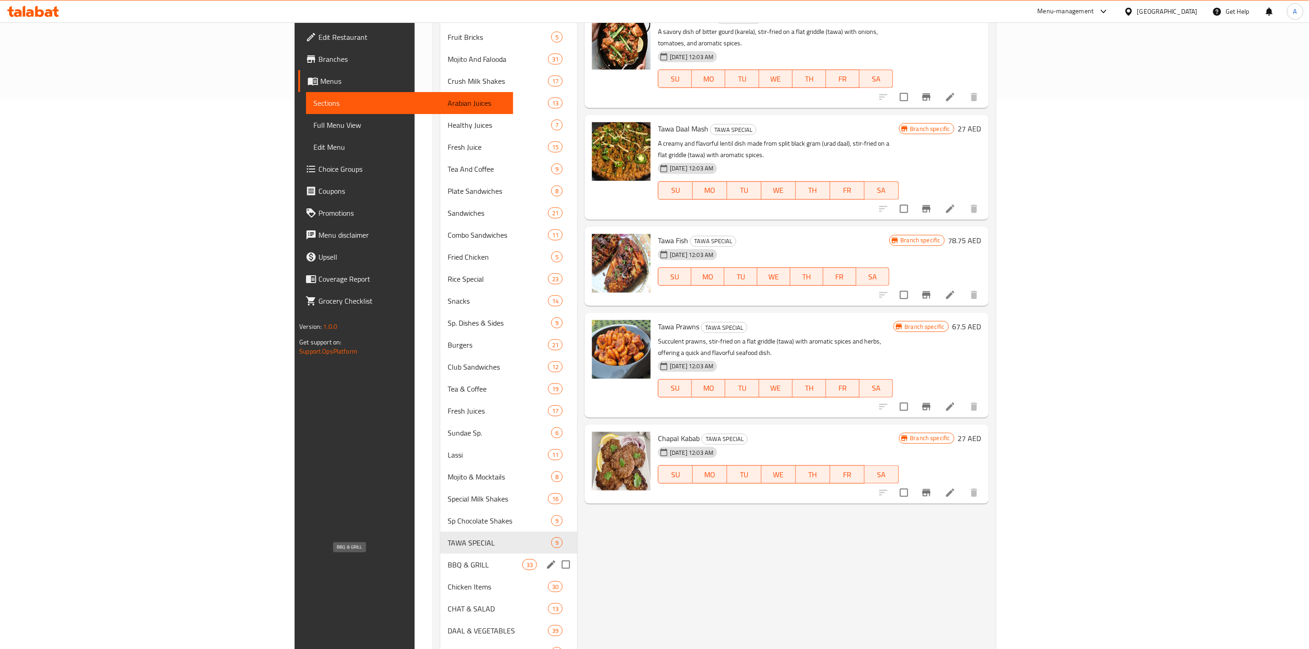
click at [448, 561] on span "BBQ & GRILL" at bounding box center [485, 564] width 75 height 11
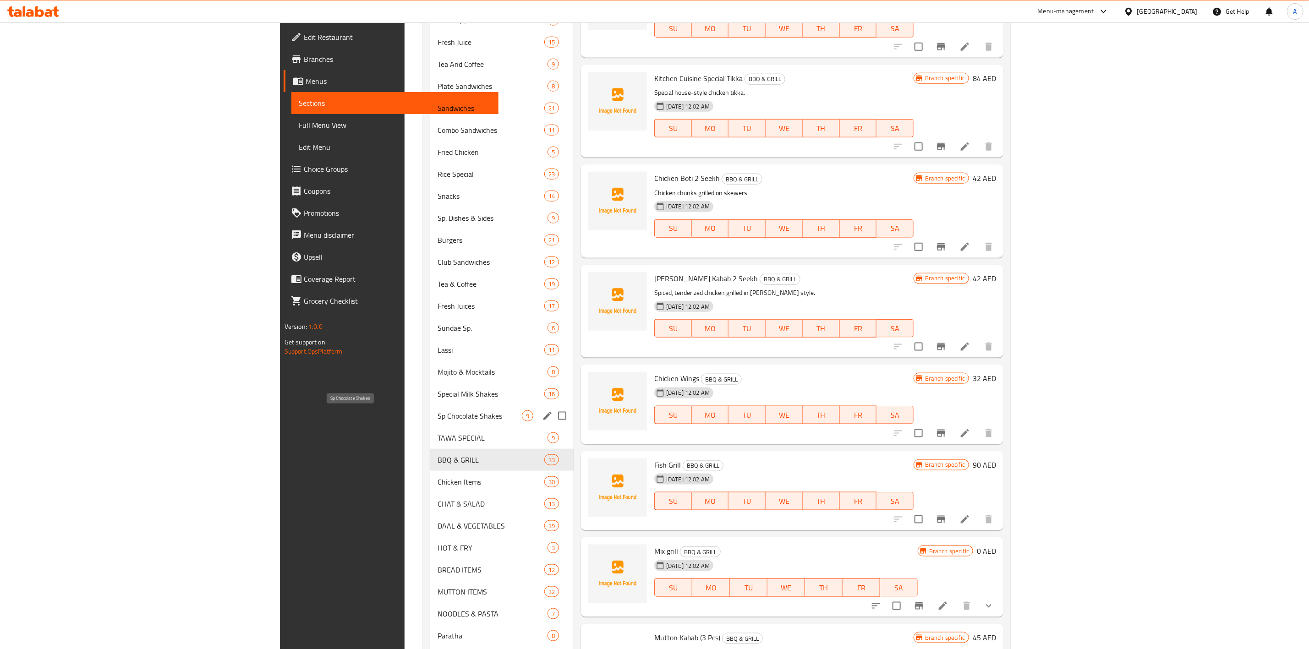
scroll to position [790, 0]
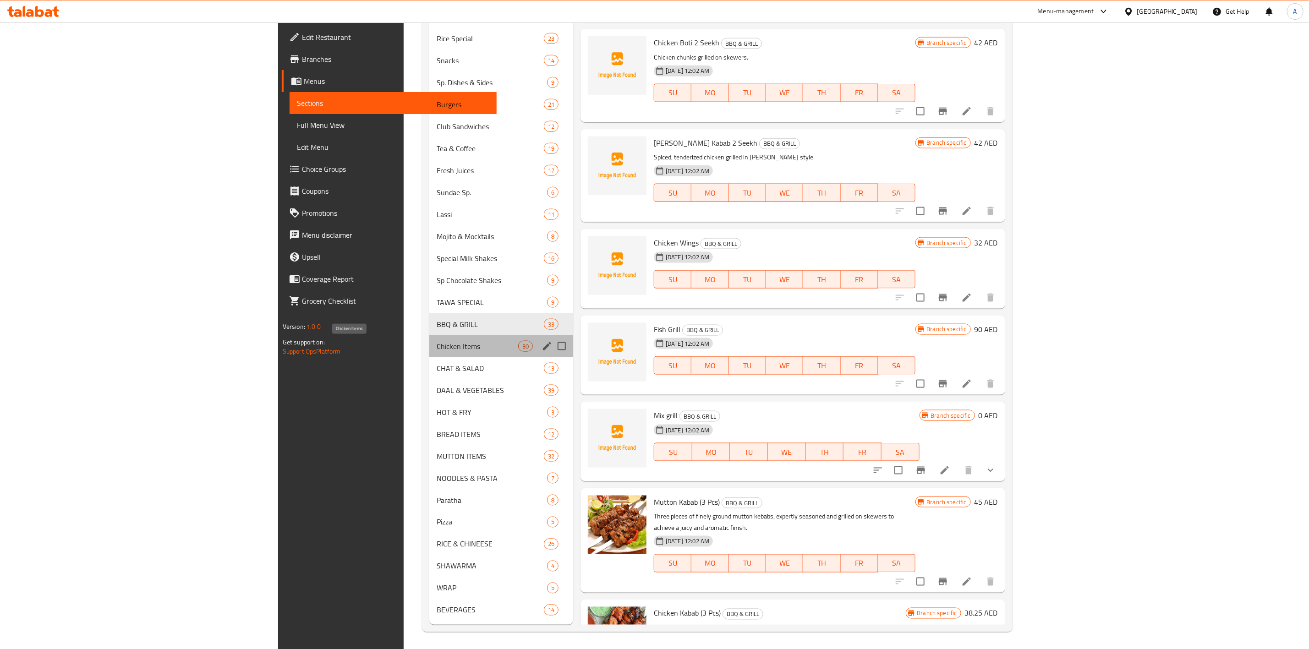
click at [437, 345] on span "Chicken Items" at bounding box center [478, 346] width 82 height 11
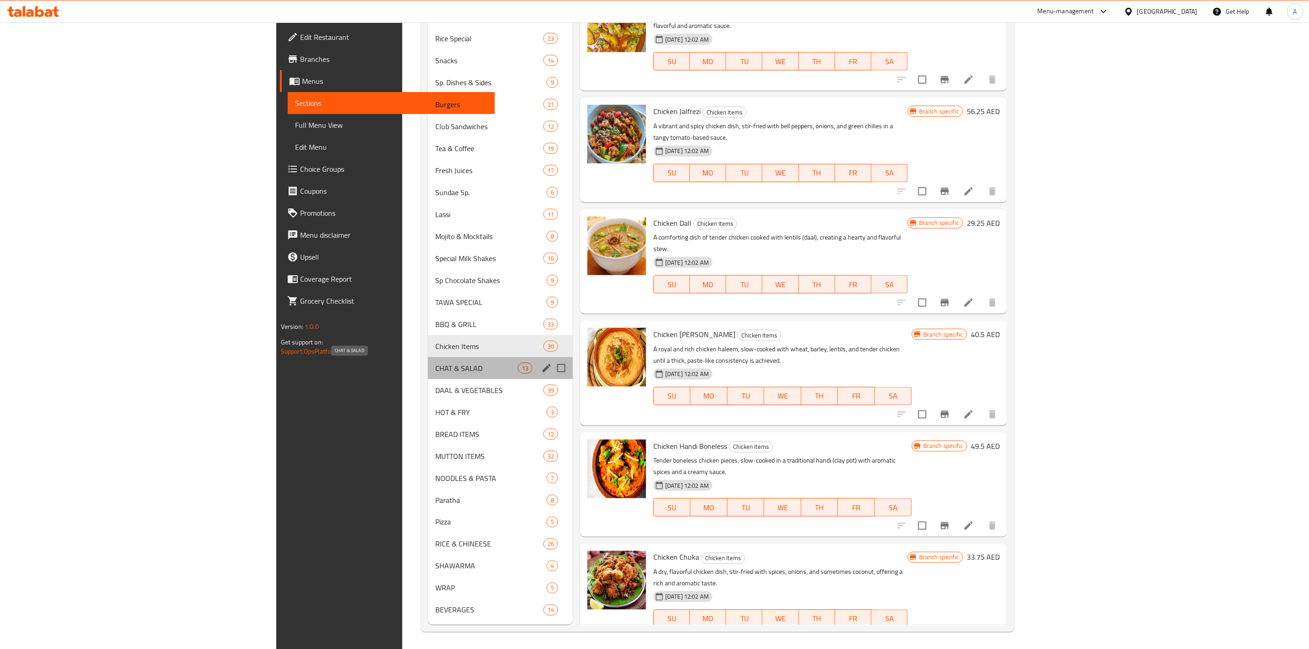
click at [435, 369] on span "CHAT & SALAD" at bounding box center [476, 368] width 82 height 11
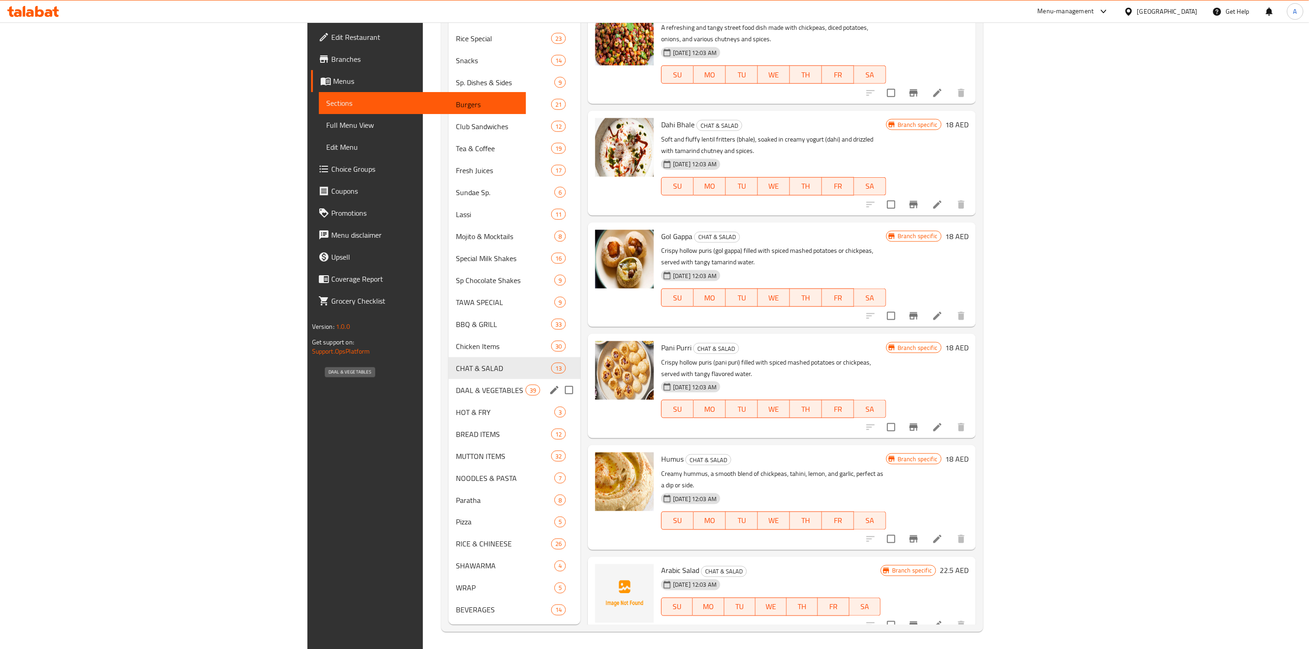
click at [456, 394] on span "DAAL & VEGETABLES" at bounding box center [490, 390] width 69 height 11
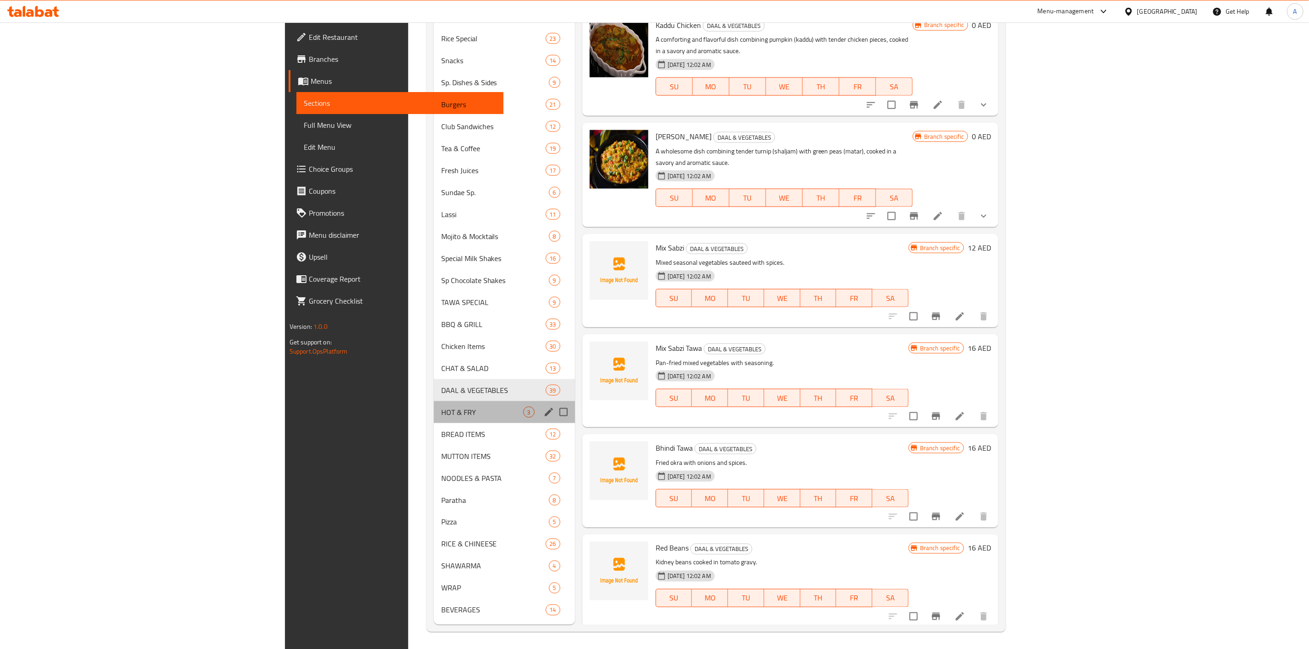
click at [434, 419] on div "HOT & FRY 3" at bounding box center [504, 412] width 141 height 22
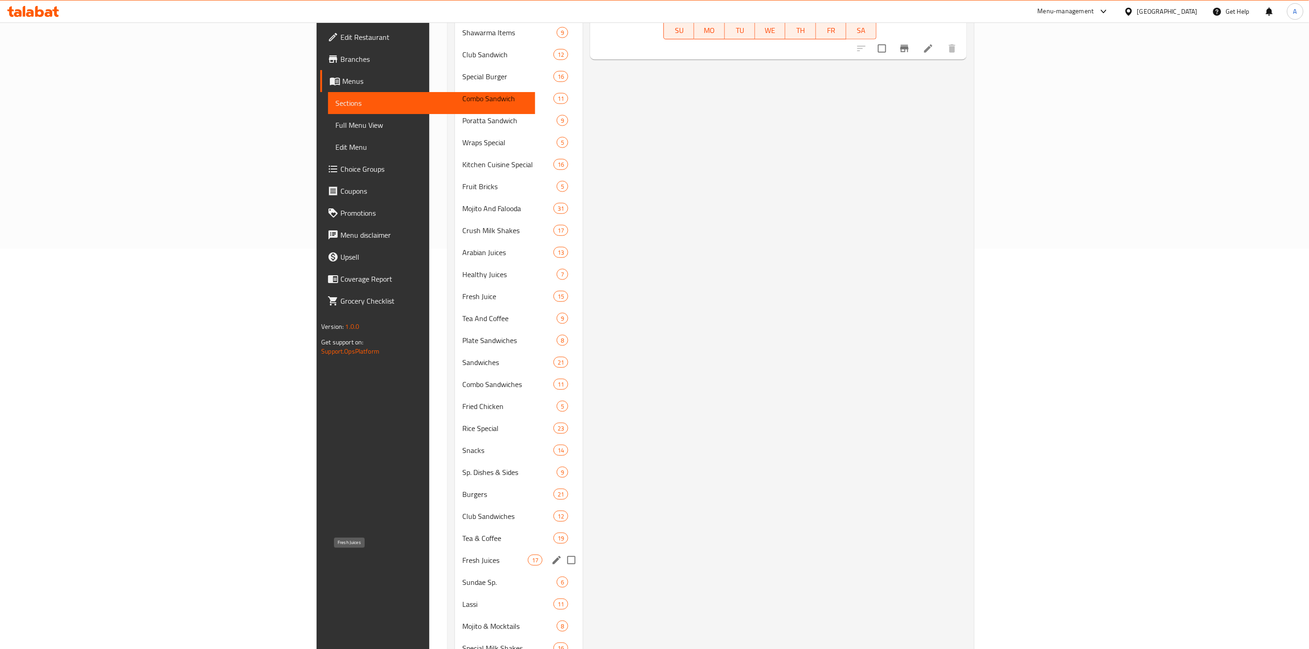
scroll to position [550, 0]
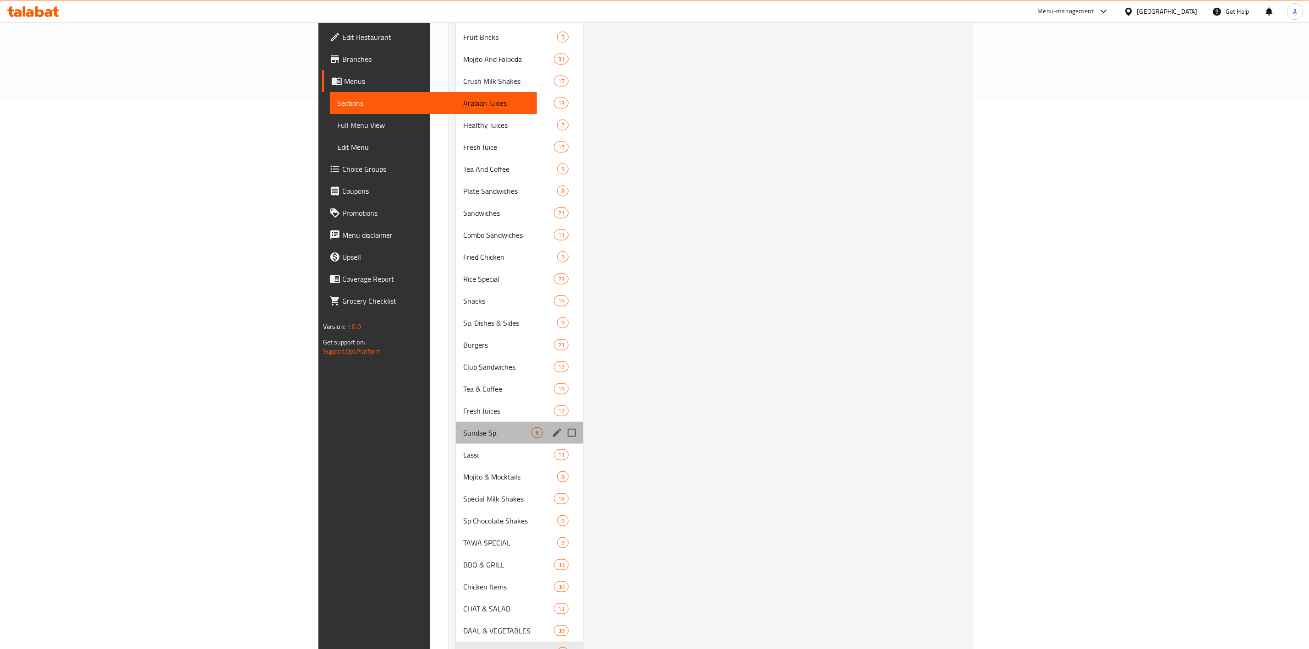
click at [456, 442] on div "Sundae Sp. 6" at bounding box center [519, 433] width 127 height 22
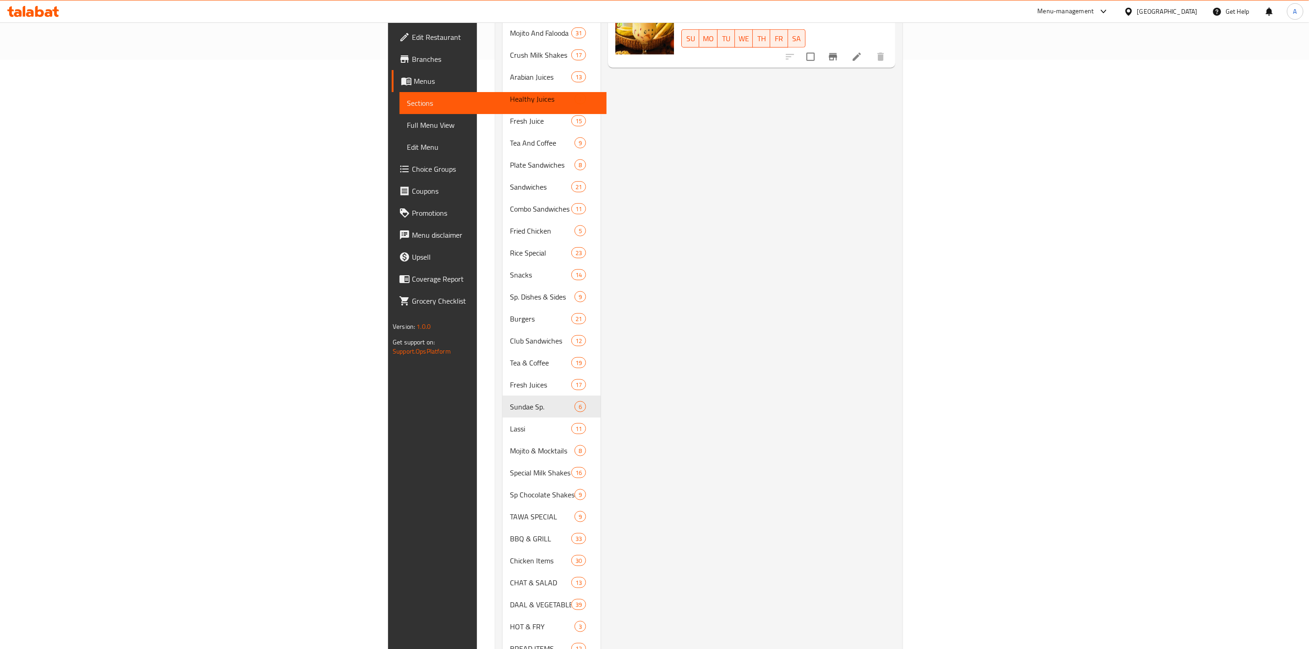
scroll to position [584, 0]
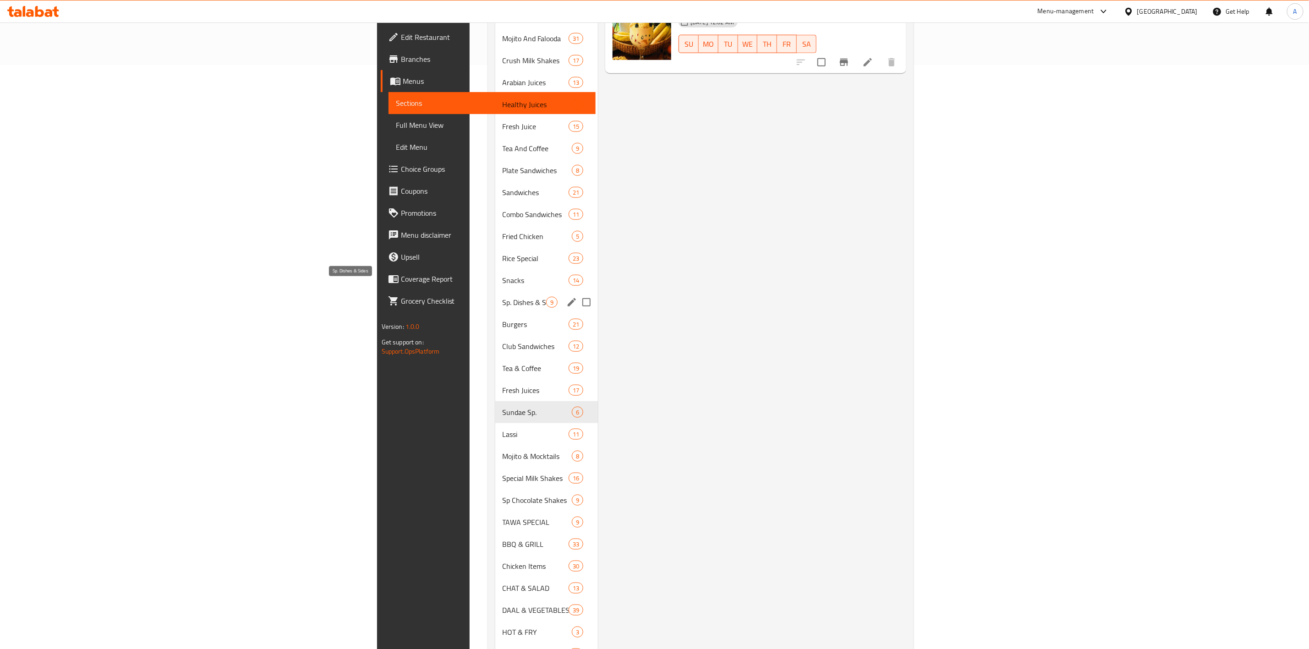
click at [503, 297] on span "Sp. Dishes & Sides" at bounding box center [525, 302] width 44 height 11
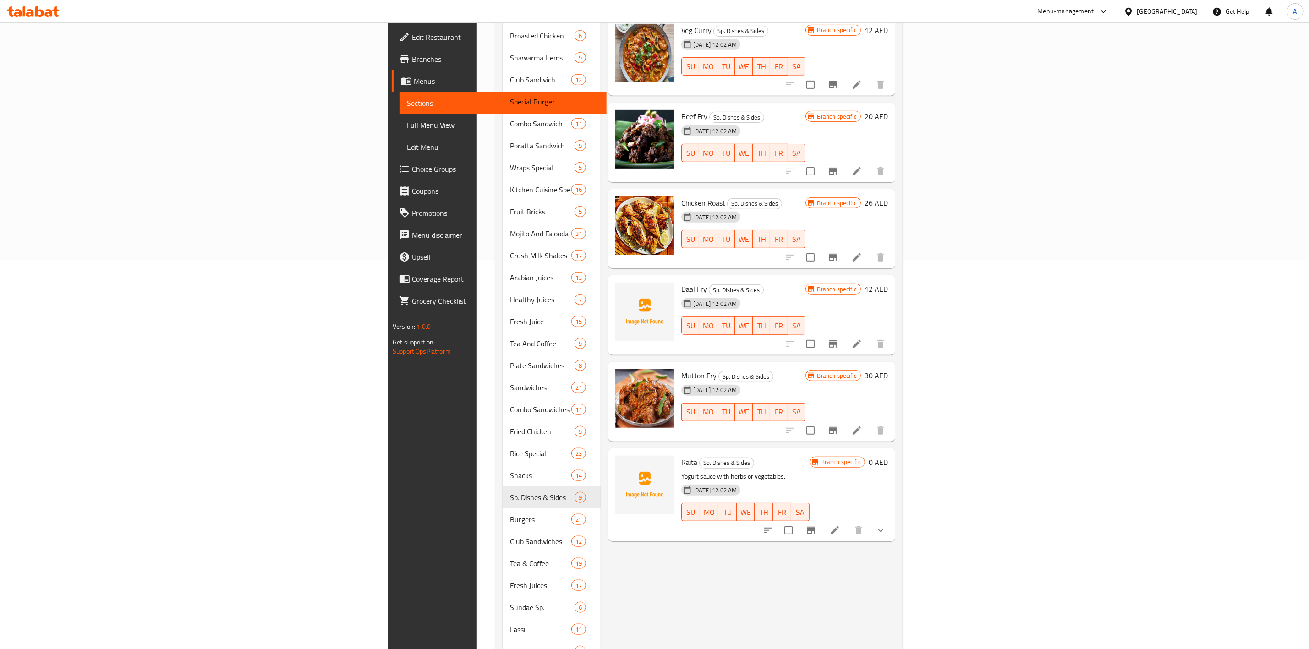
scroll to position [515, 0]
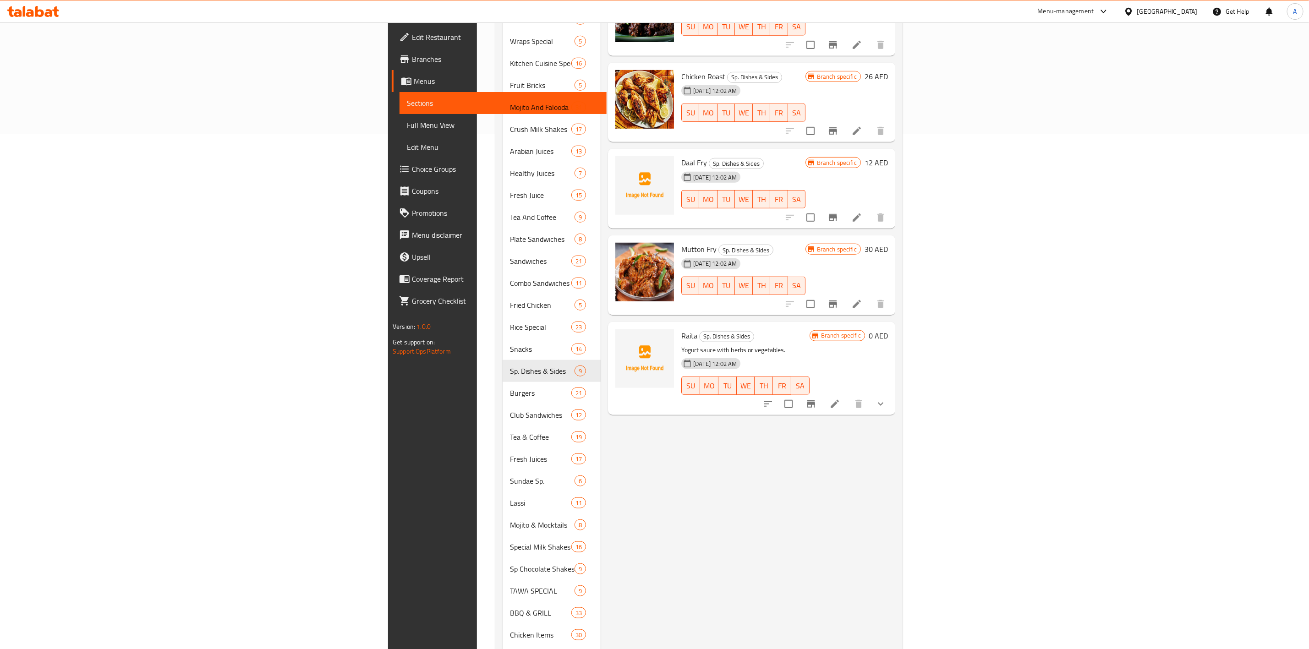
click at [891, 393] on button "show more" at bounding box center [880, 404] width 22 height 22
click at [723, 437] on div "Herbs" at bounding box center [762, 442] width 79 height 11
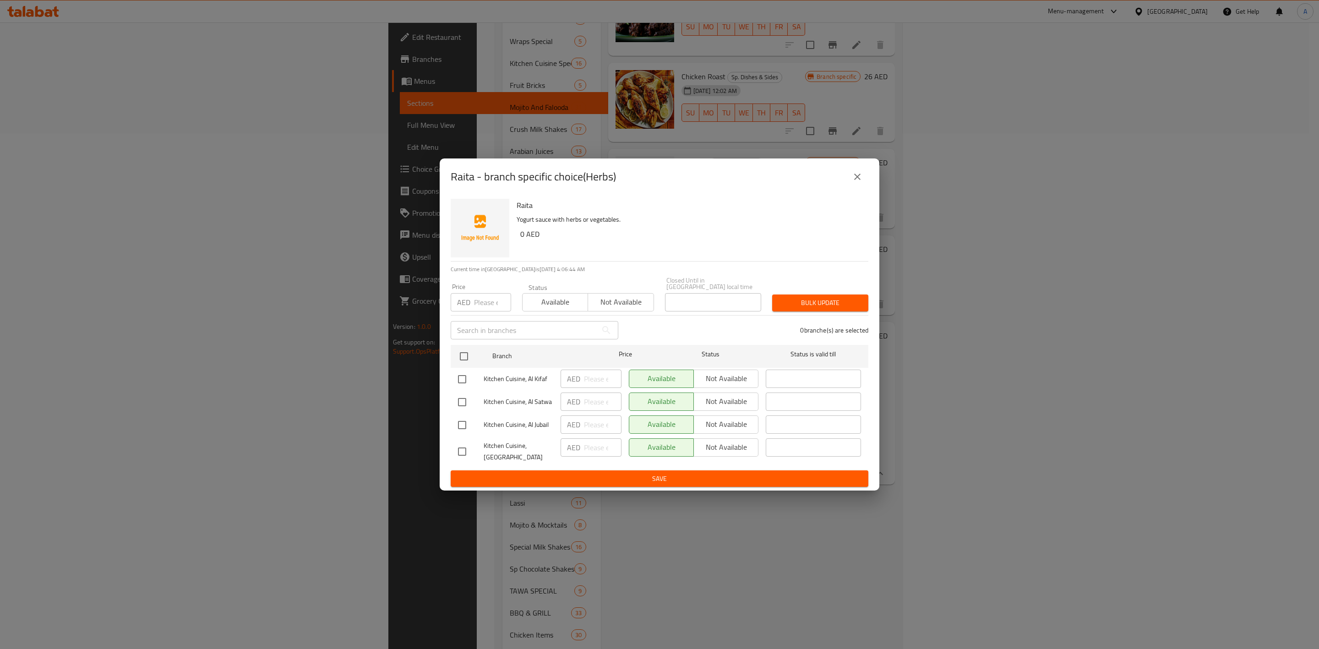
click at [855, 179] on icon "close" at bounding box center [857, 176] width 11 height 11
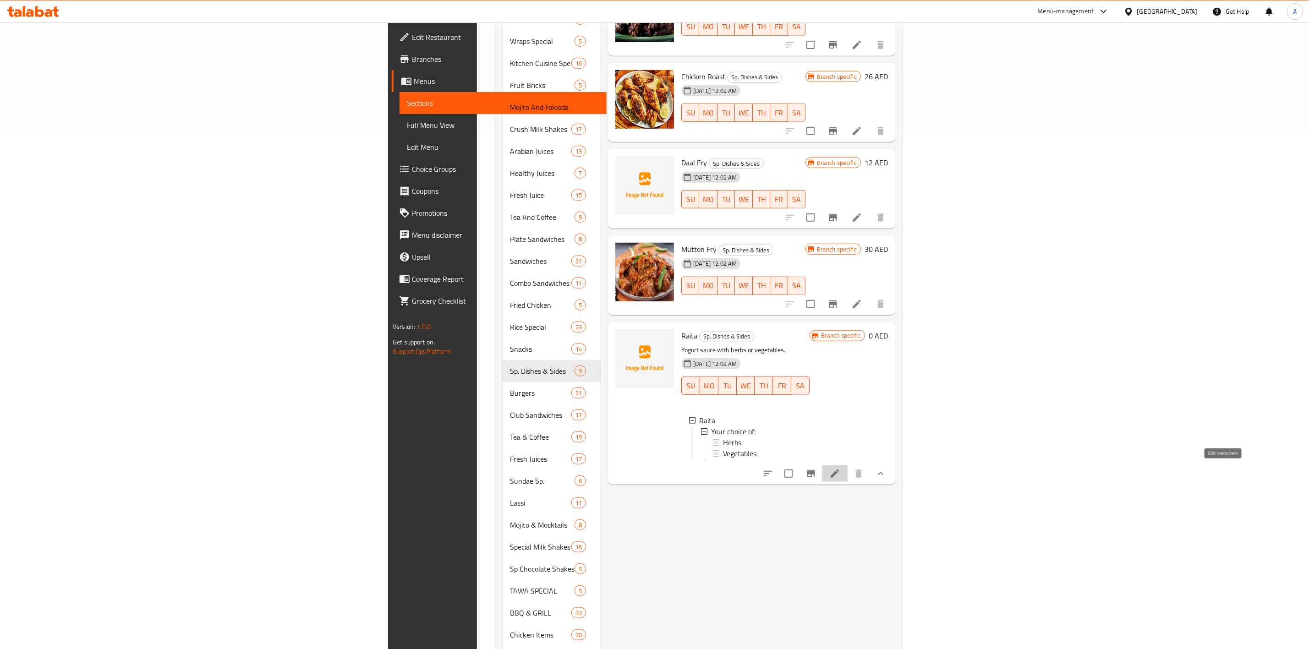
click at [839, 470] on icon at bounding box center [835, 474] width 8 height 8
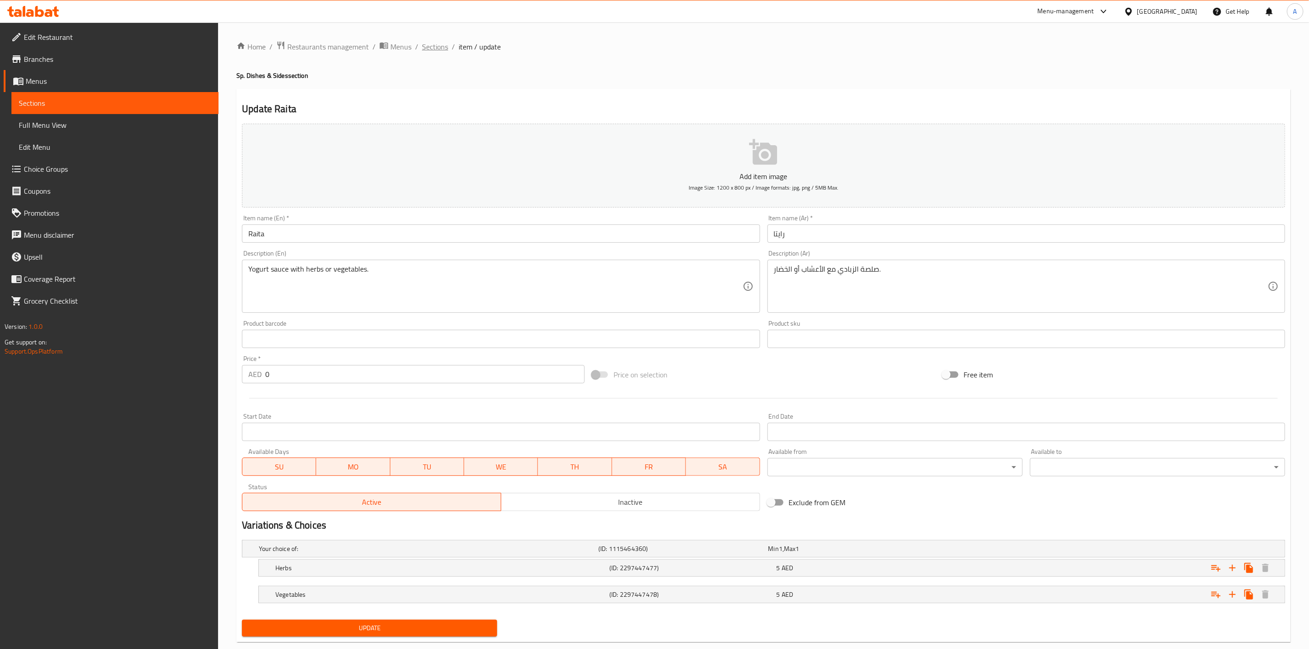
click at [425, 47] on span "Sections" at bounding box center [435, 46] width 26 height 11
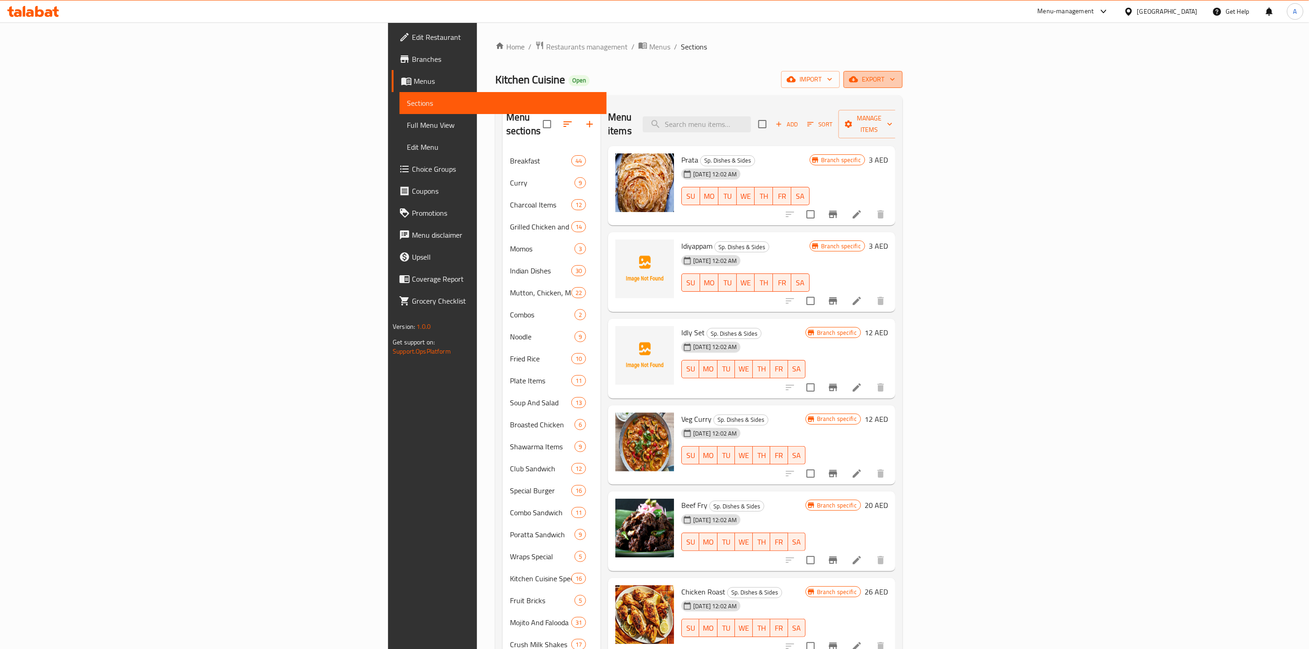
click at [895, 84] on span "export" at bounding box center [873, 79] width 44 height 11
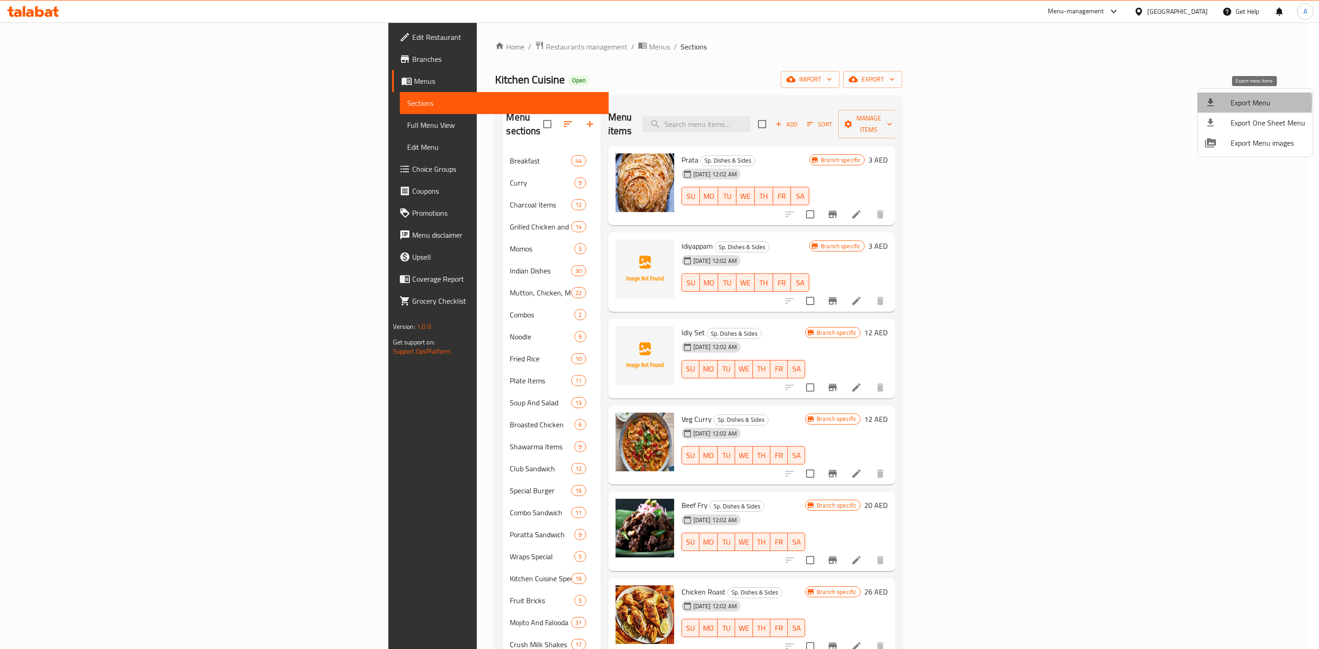
click at [1229, 102] on div at bounding box center [1218, 102] width 26 height 11
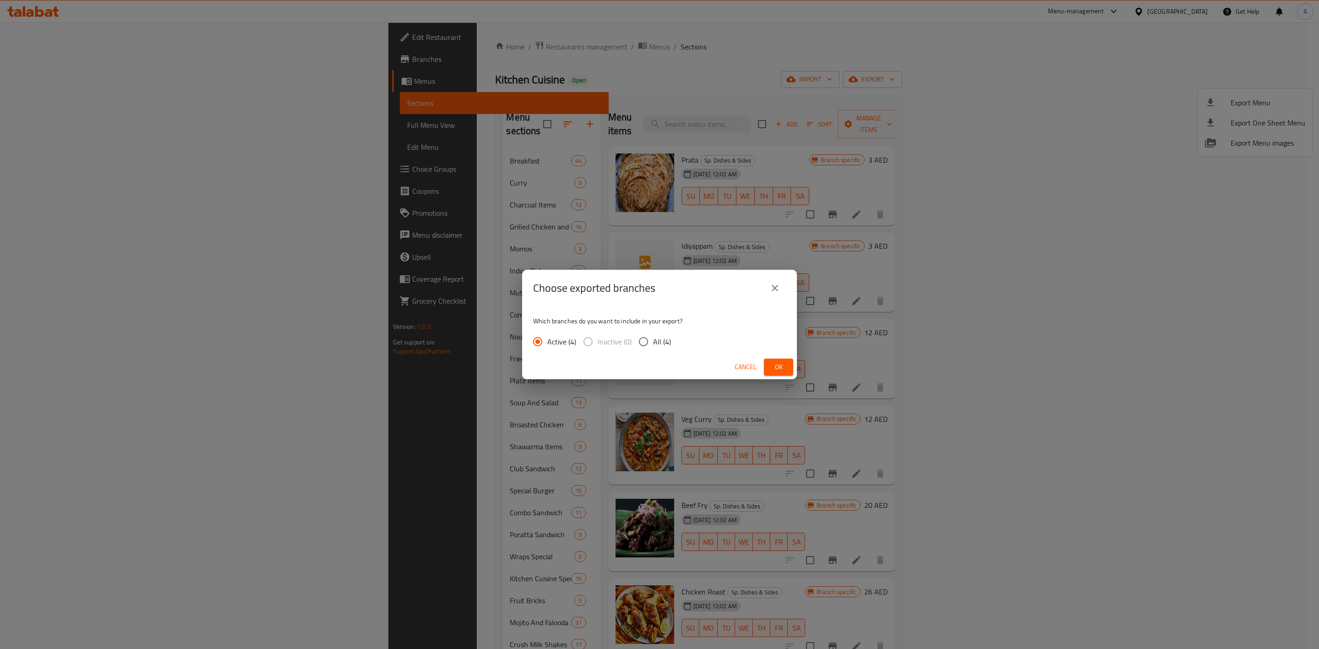
click at [640, 342] on input "All (4)" at bounding box center [643, 341] width 19 height 19
radio input "true"
click at [782, 367] on span "Ok" at bounding box center [778, 366] width 15 height 11
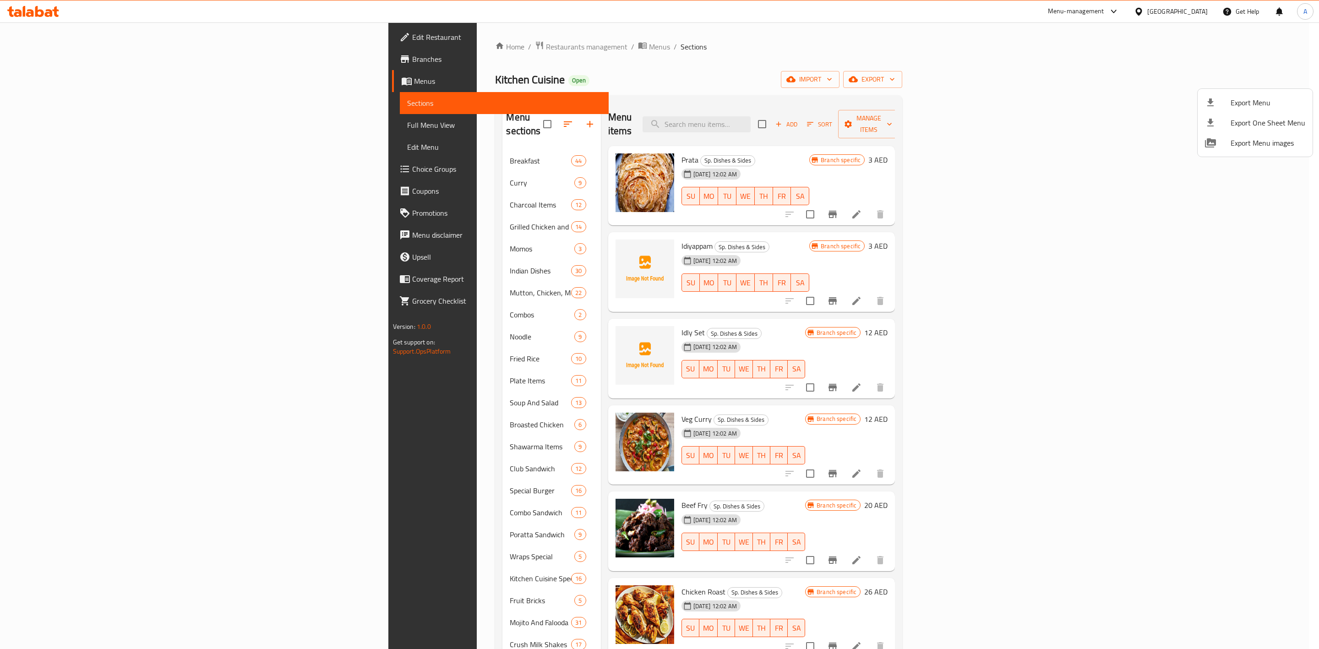
click at [116, 580] on div at bounding box center [659, 324] width 1319 height 649
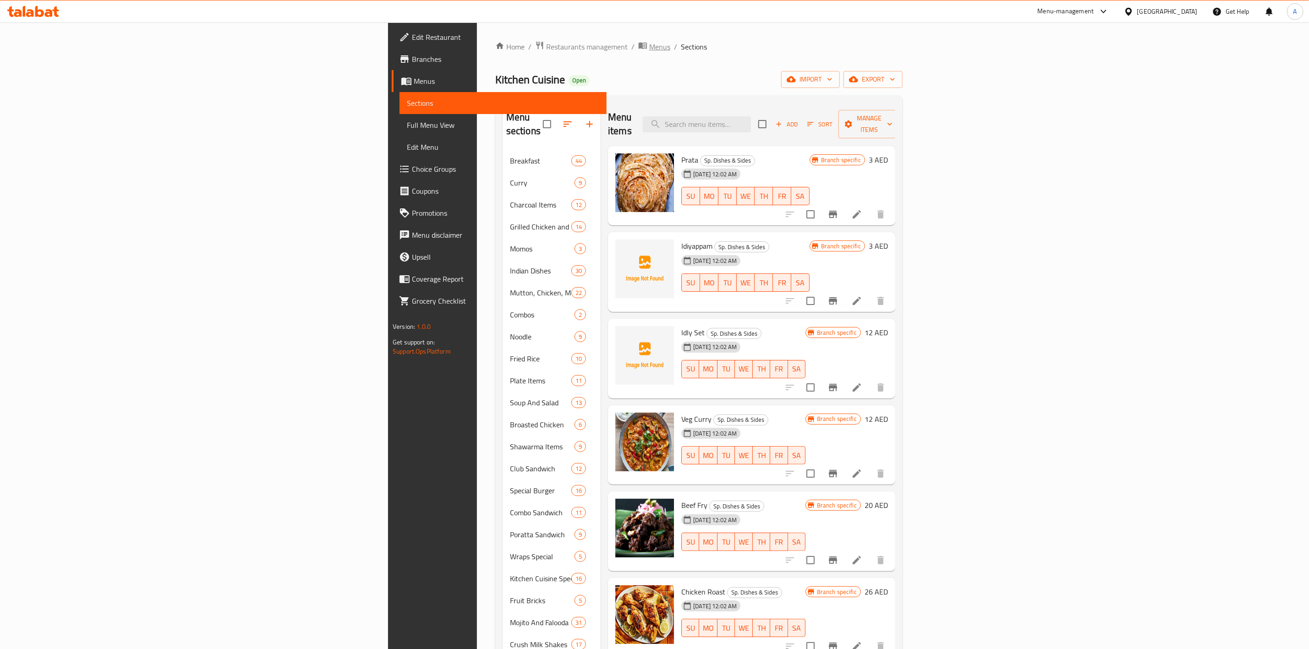
click at [649, 43] on span "Menus" at bounding box center [659, 46] width 21 height 11
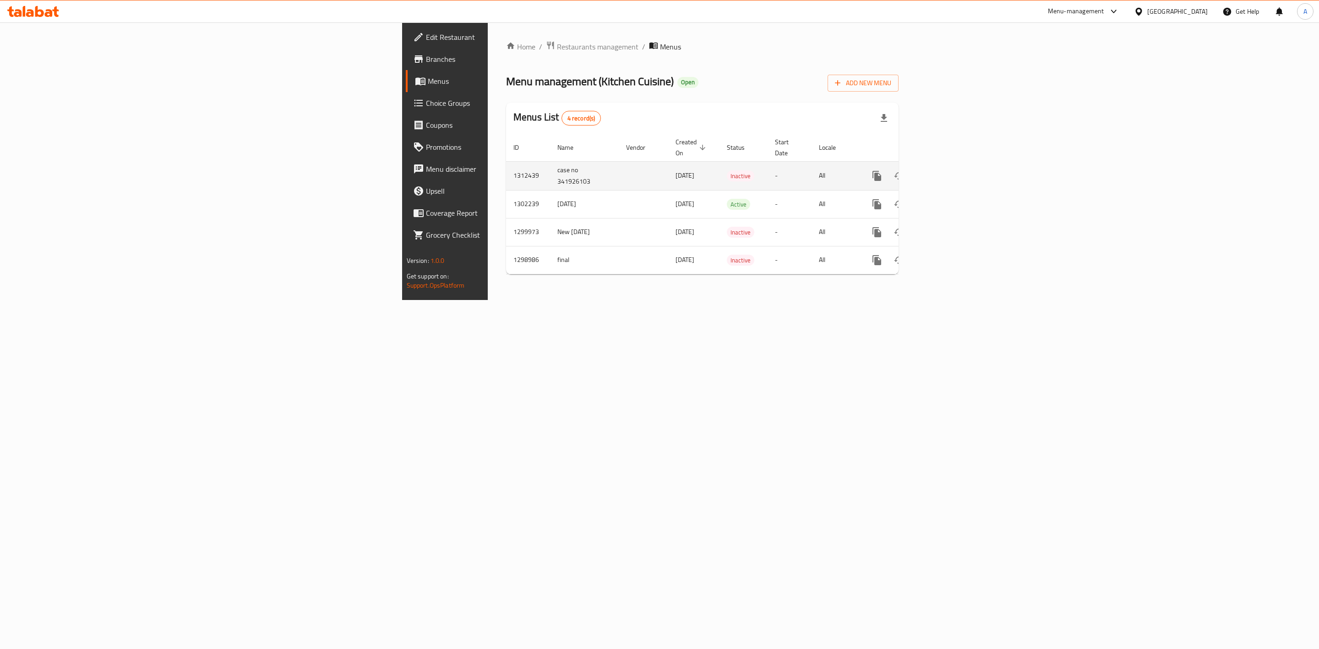
click at [550, 169] on td "case no 341926103" at bounding box center [584, 175] width 69 height 29
click at [506, 168] on td "1312439" at bounding box center [528, 175] width 44 height 29
copy td "1312439"
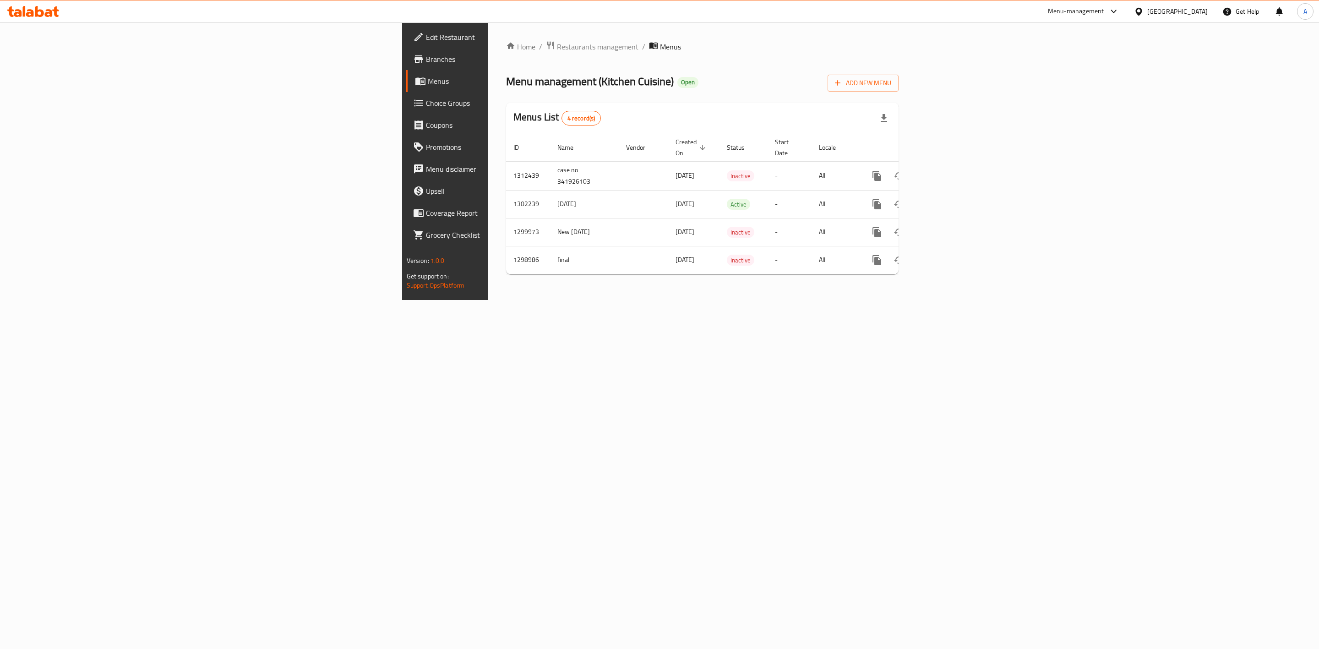
click at [917, 300] on div "Home / Restaurants management / Menus Menu management ( Kitchen Cuisine ) Open …" at bounding box center [702, 161] width 429 height 278
click at [506, 190] on td "1302239" at bounding box center [528, 204] width 44 height 28
copy td "1302239"
click at [917, 300] on div "Home / Restaurants management / Menus Menu management ( Kitchen Cuisine ) Open …" at bounding box center [702, 161] width 429 height 278
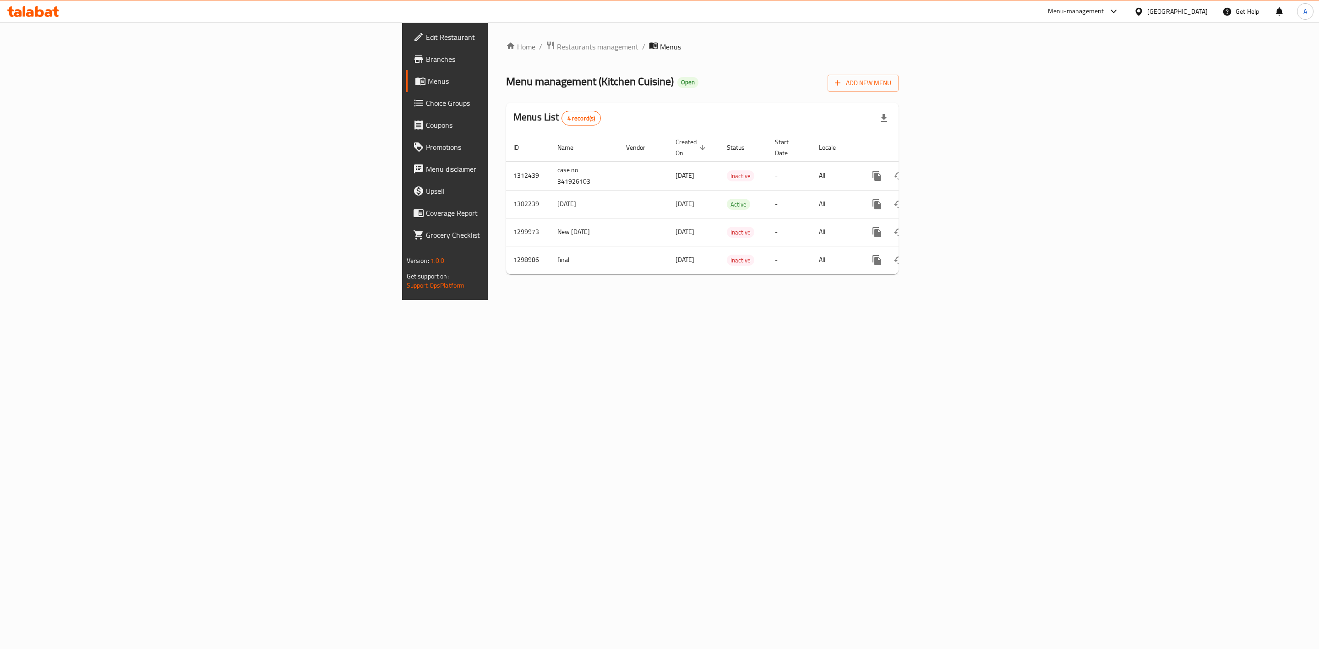
click at [917, 300] on div "Home / Restaurants management / Menus Menu management ( Kitchen Cuisine ) Open …" at bounding box center [702, 161] width 429 height 278
click at [905, 170] on icon "enhanced table" at bounding box center [899, 175] width 11 height 11
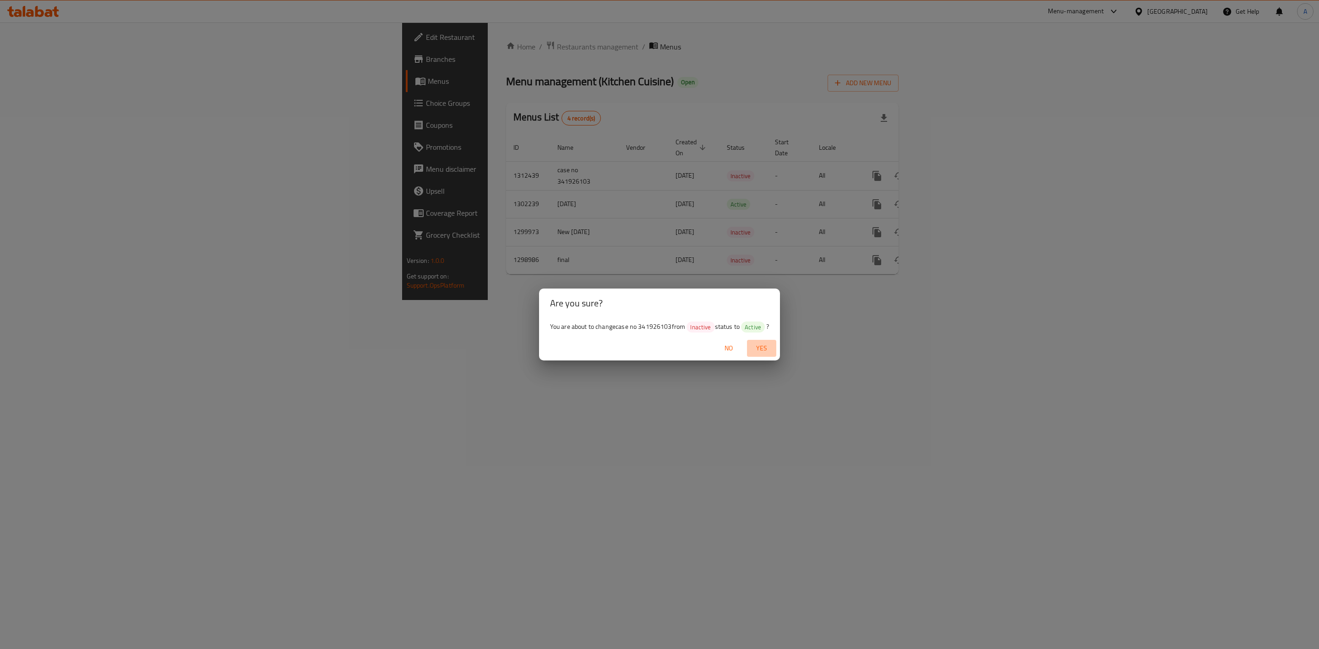
click at [766, 345] on span "Yes" at bounding box center [762, 348] width 22 height 11
